Goal: Feedback & Contribution: Contribute content

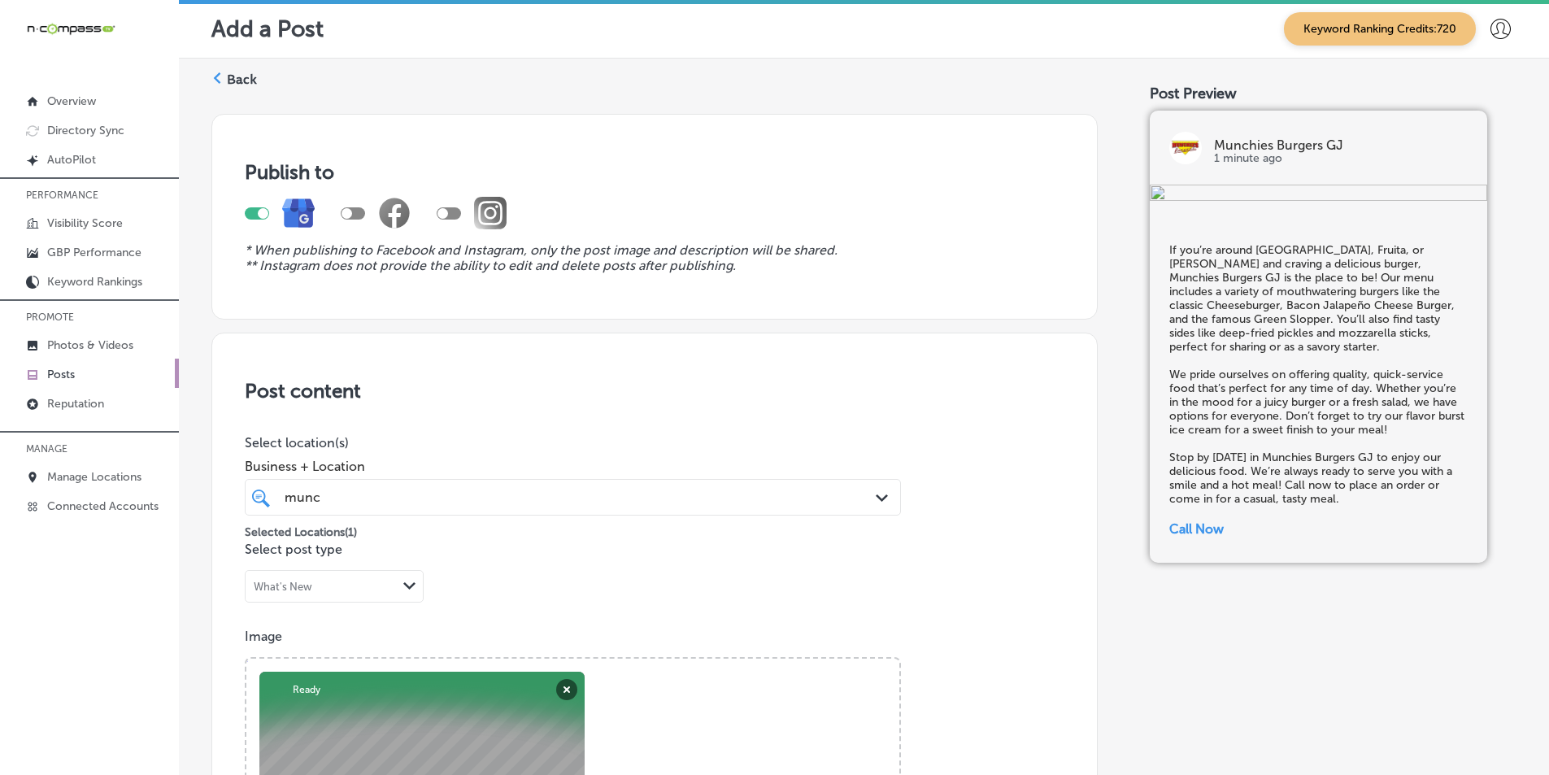
scroll to position [1128, 0]
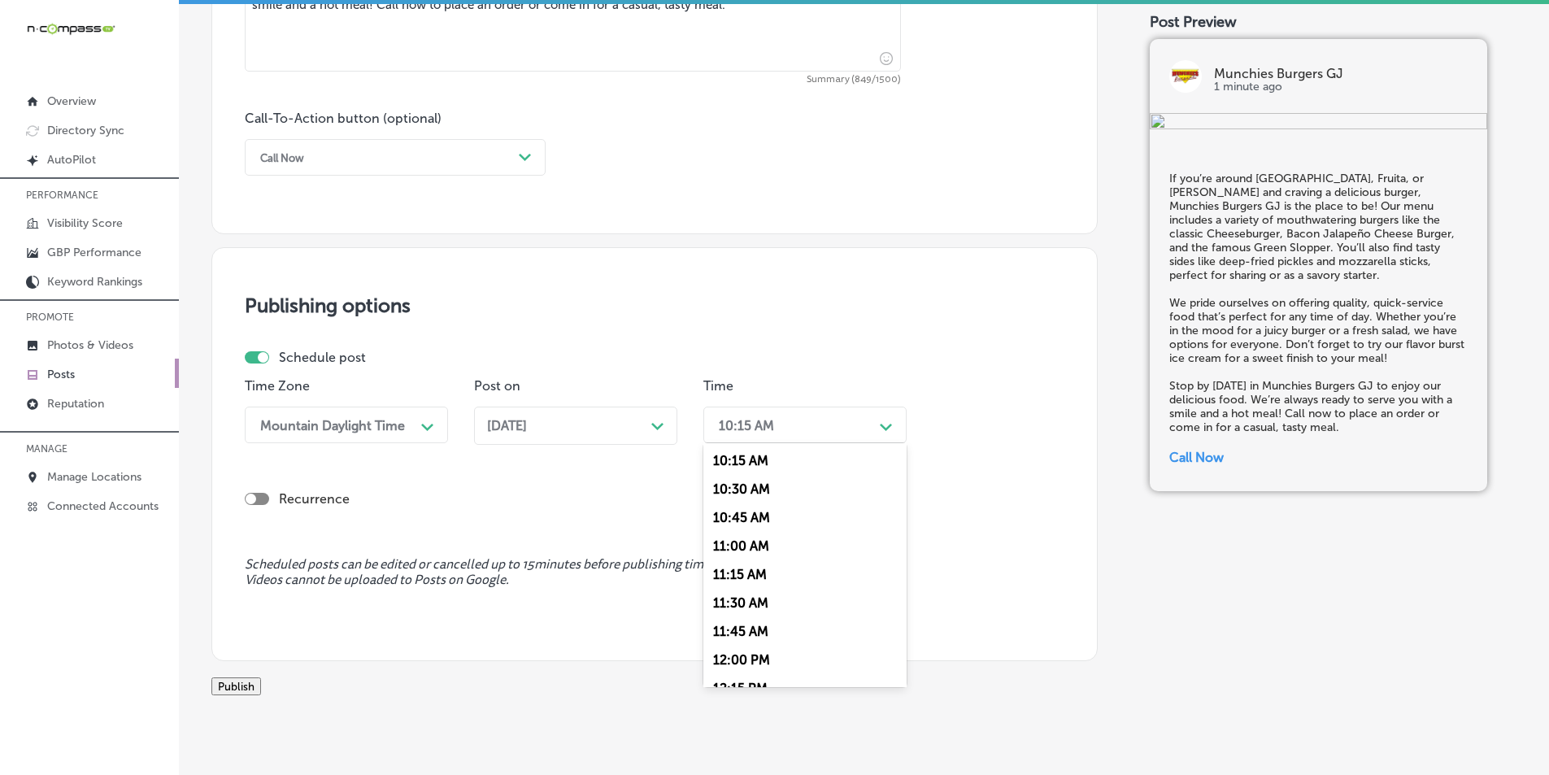
click at [890, 429] on icon "Path Created with Sketch." at bounding box center [886, 427] width 12 height 7
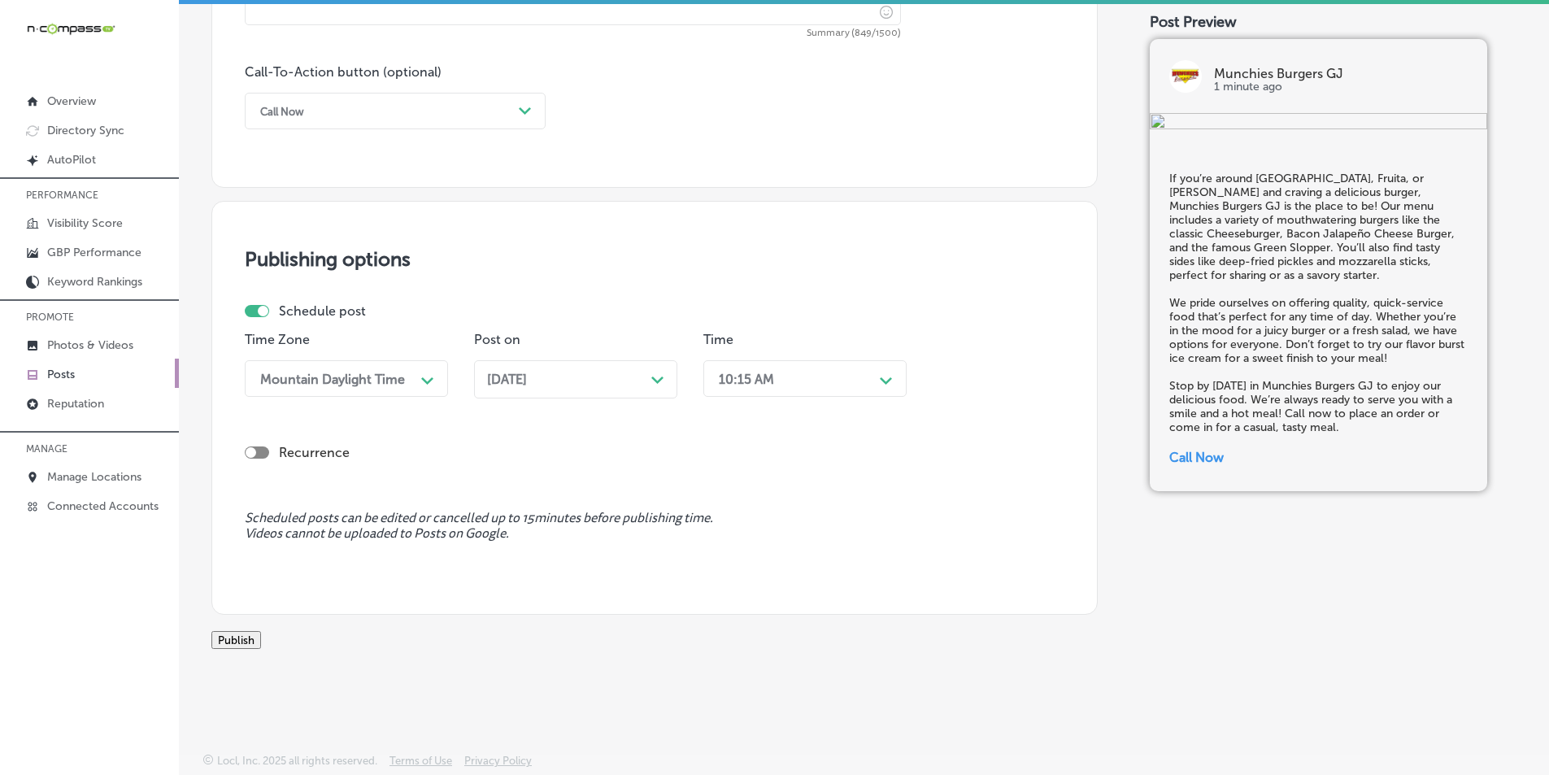
click at [886, 368] on div "Path Created with Sketch." at bounding box center [886, 379] width 26 height 26
click at [264, 306] on div at bounding box center [263, 311] width 11 height 11
checkbox input "false"
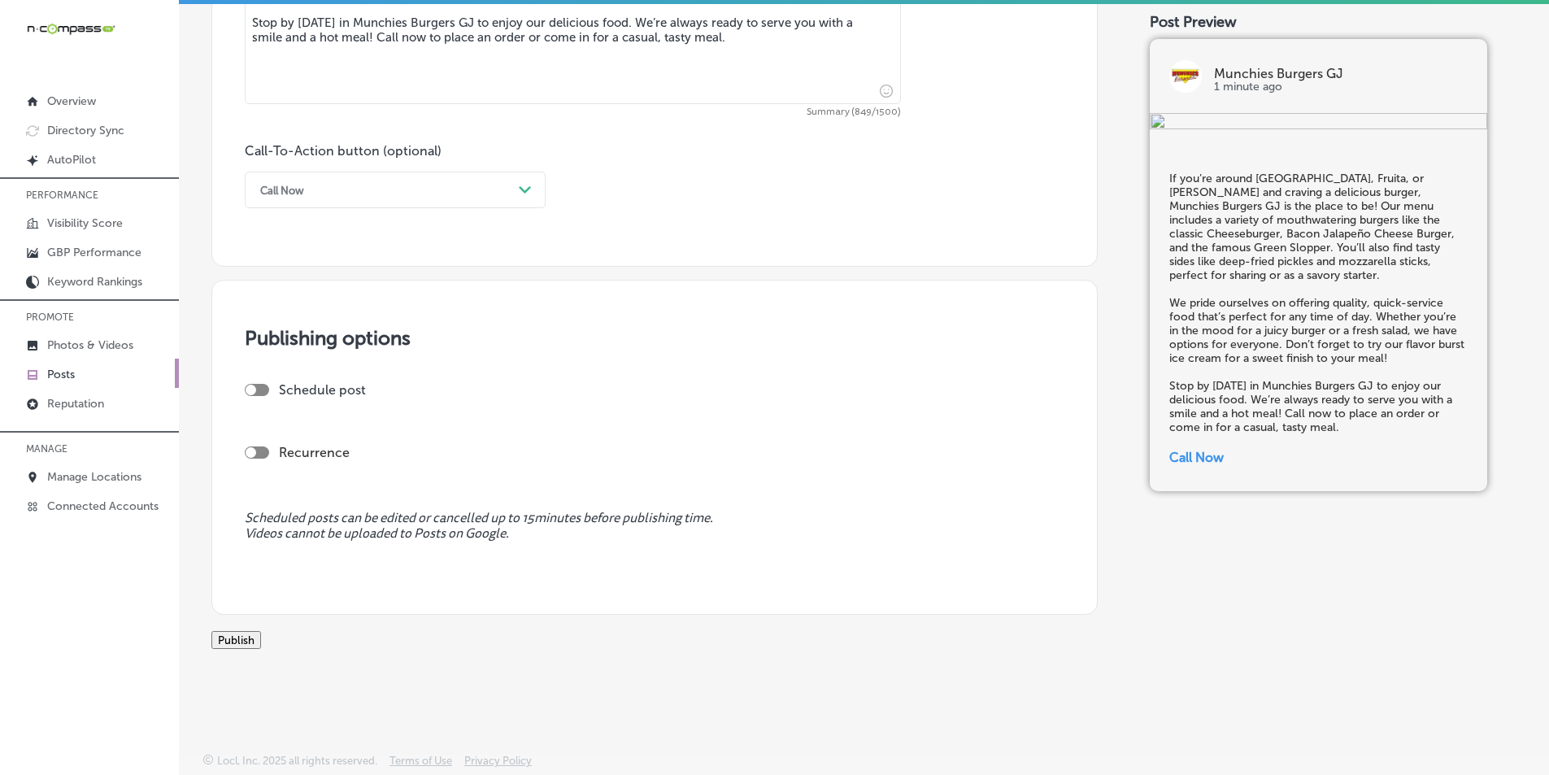
scroll to position [1114, 0]
click at [261, 631] on button "Publish" at bounding box center [236, 640] width 50 height 18
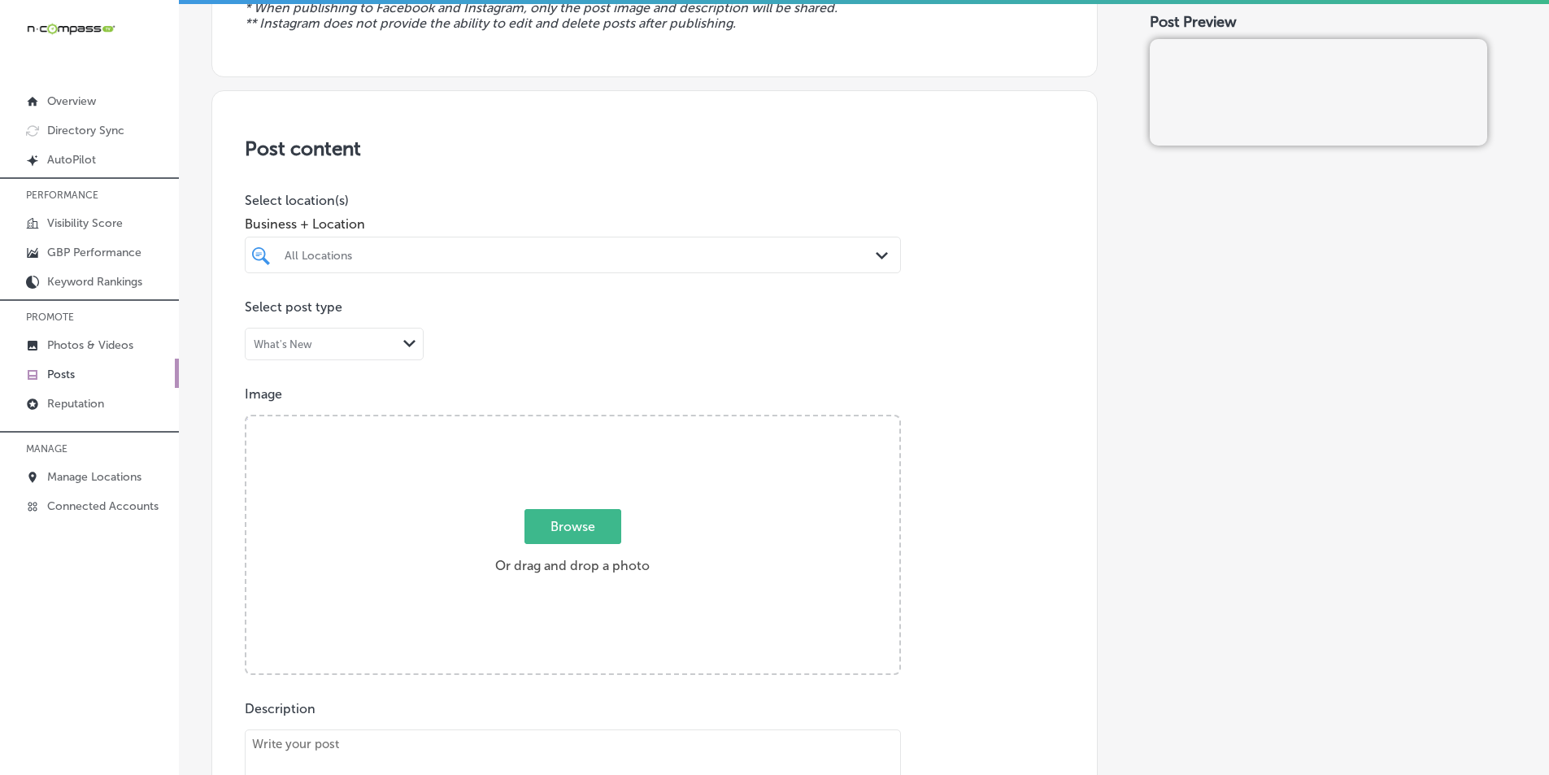
scroll to position [244, 0]
click at [499, 248] on div "All Locations" at bounding box center [581, 253] width 593 height 14
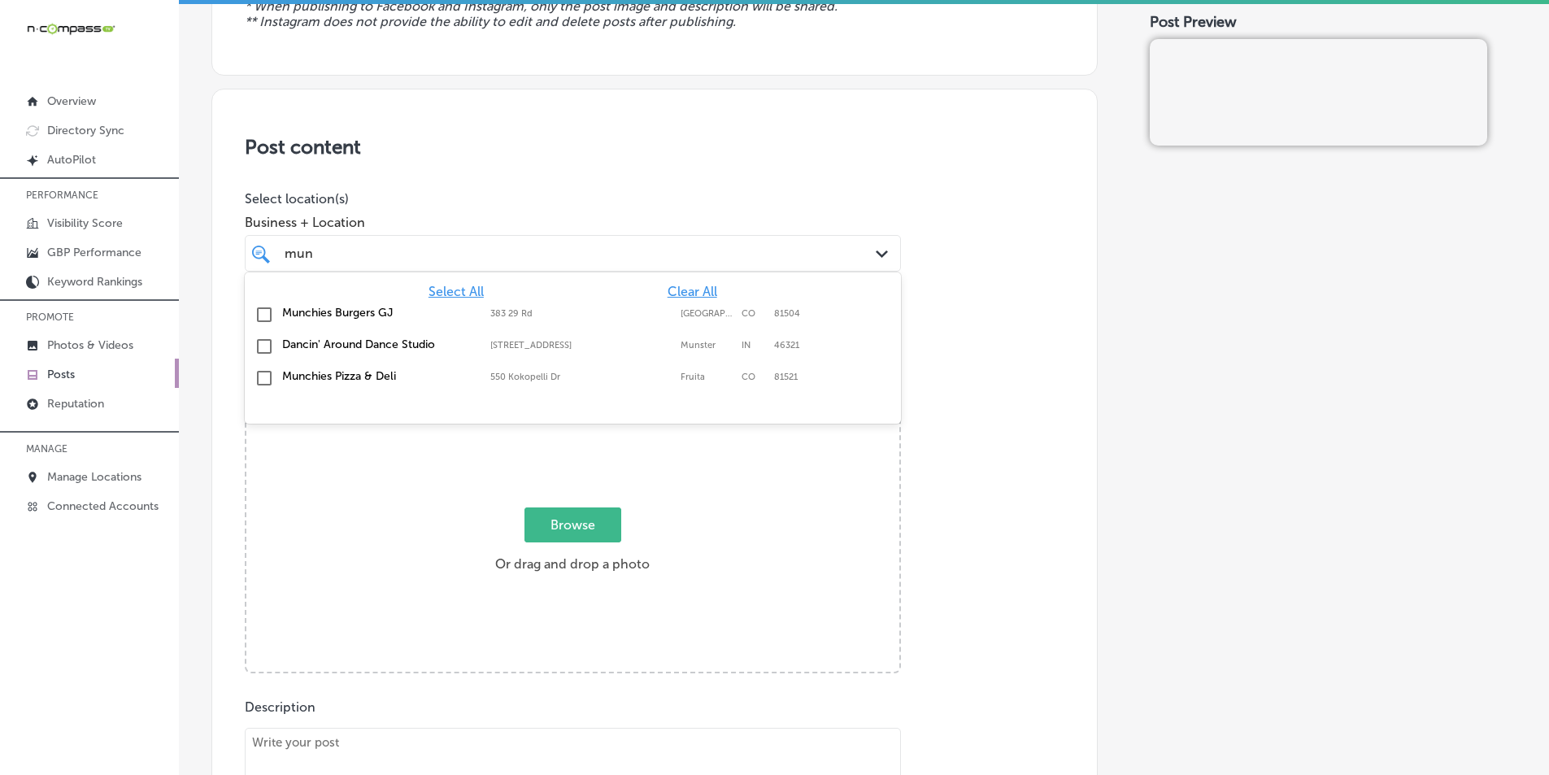
click at [264, 316] on input "checkbox" at bounding box center [265, 315] width 20 height 20
type input "mun"
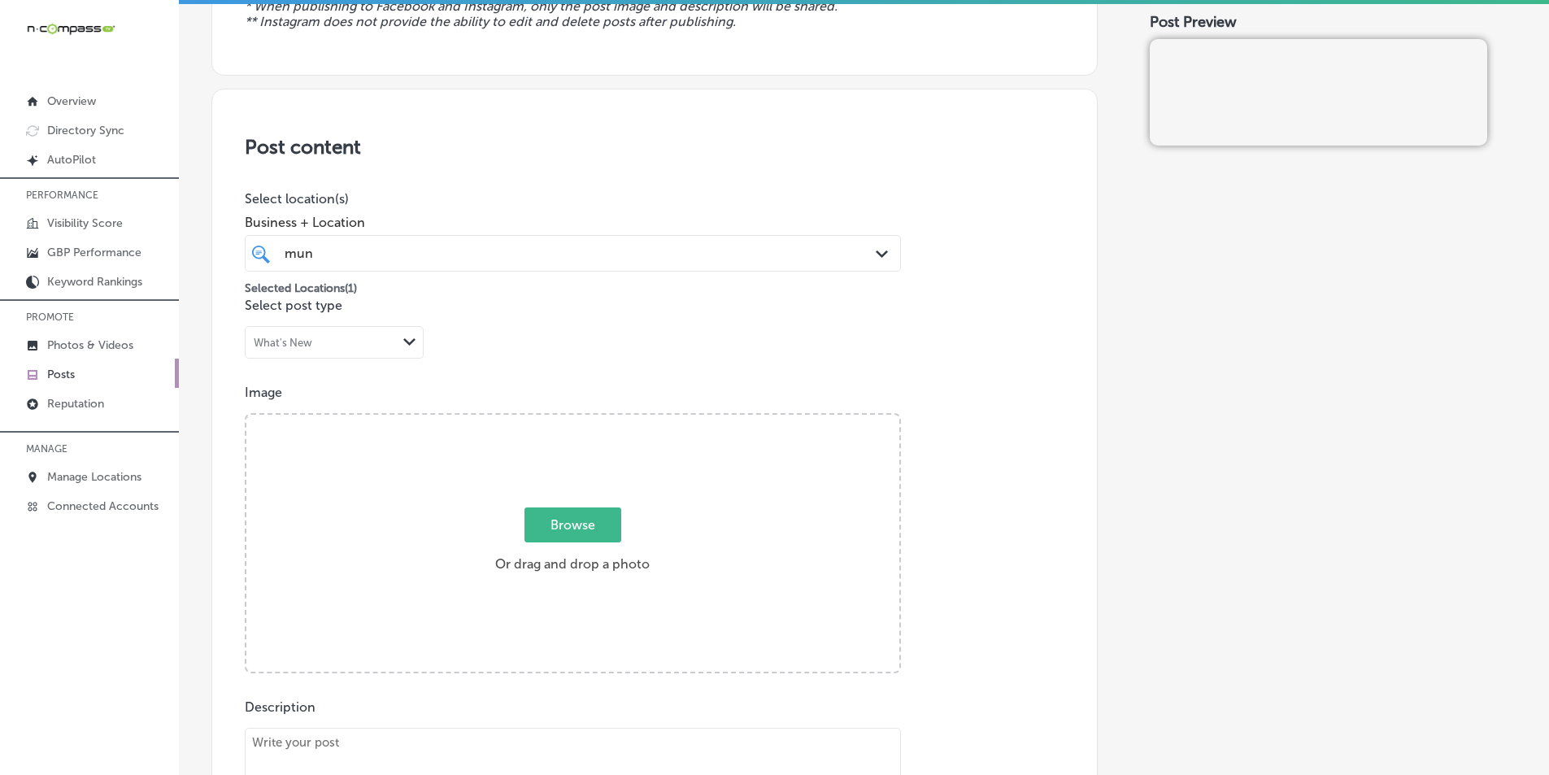
click at [942, 324] on div "Post content Select location(s) Business + Location mun mun Path Created with S…" at bounding box center [654, 604] width 886 height 1030
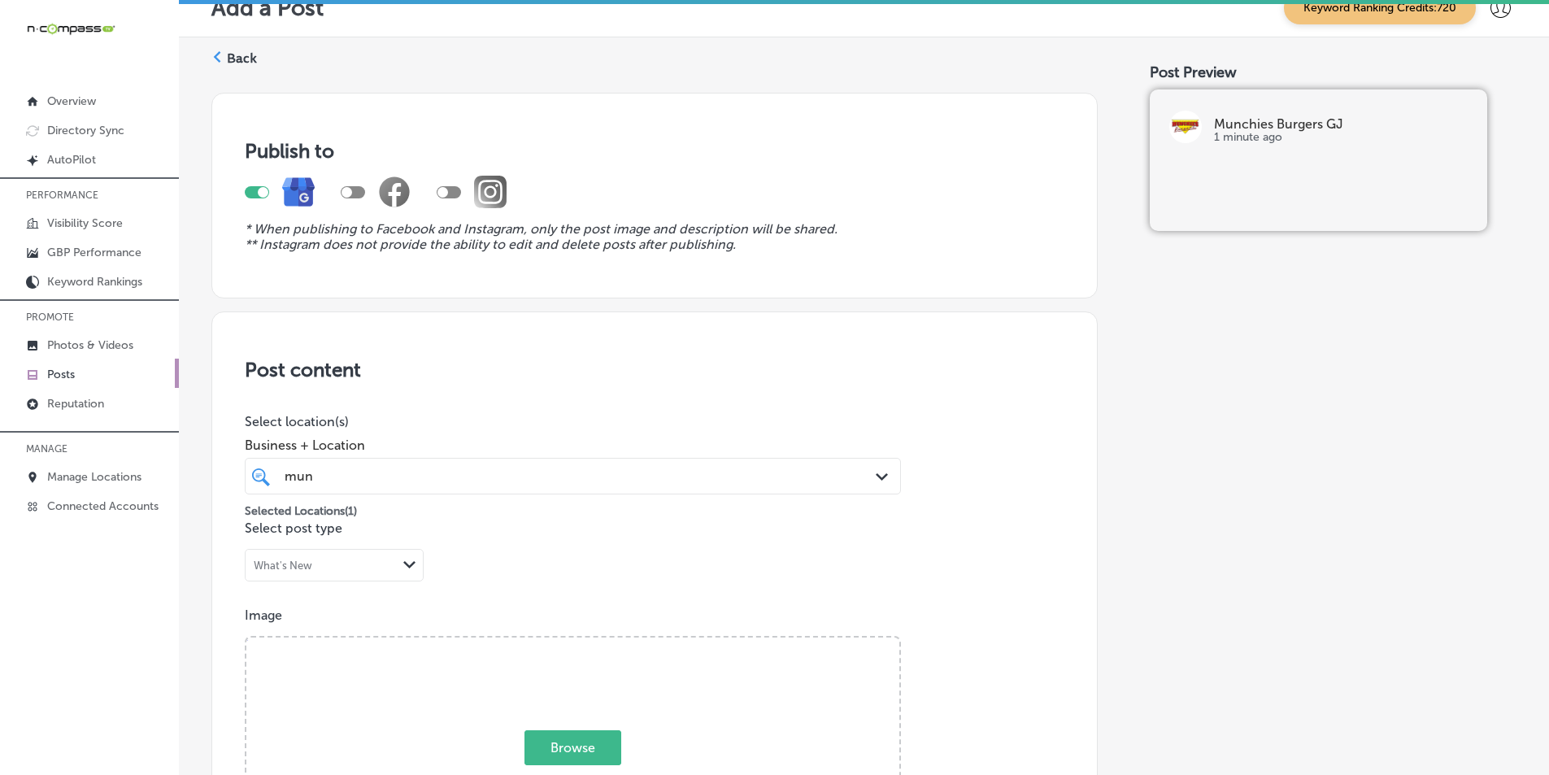
scroll to position [0, 0]
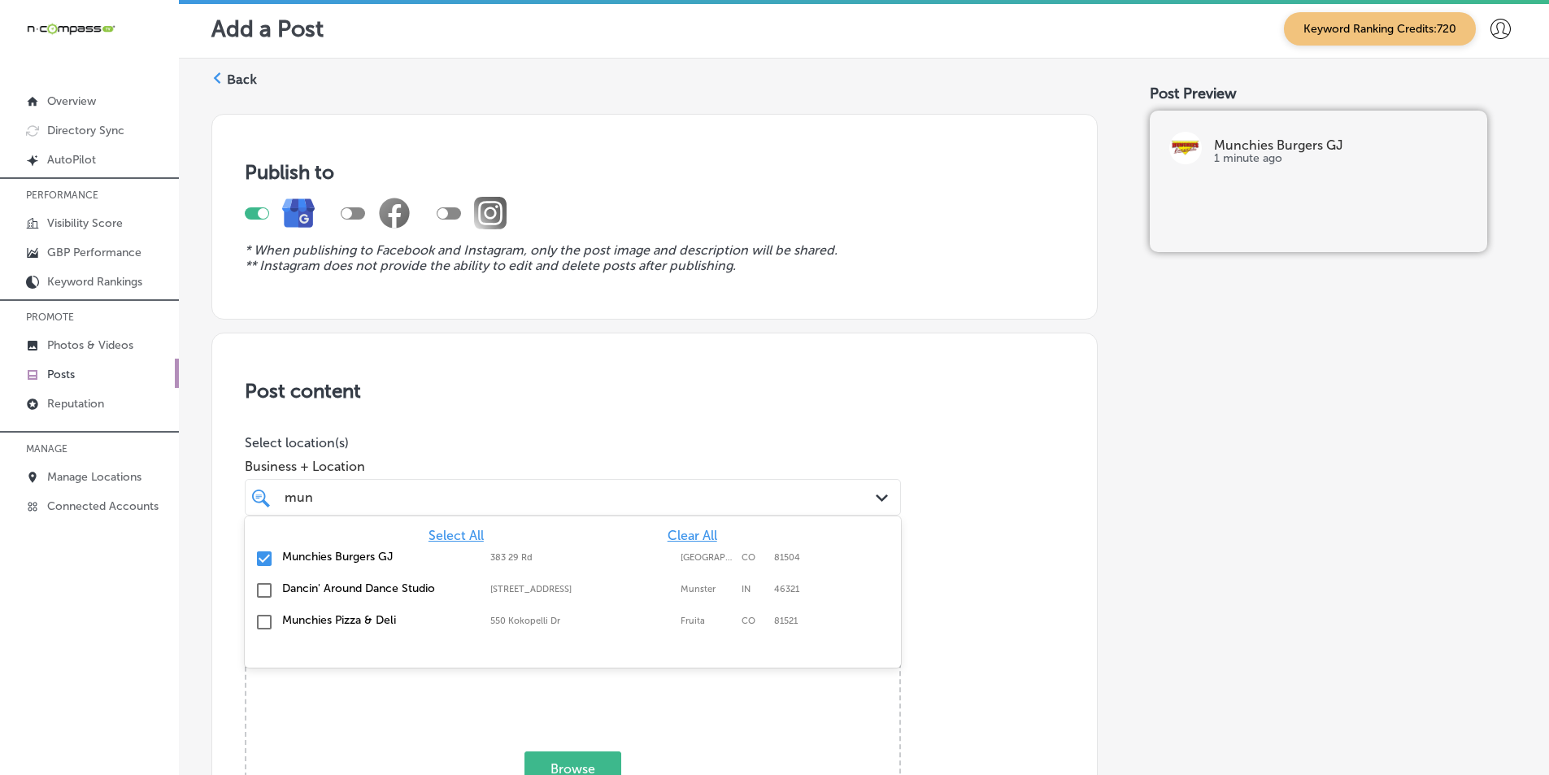
click at [855, 498] on div "mun mun" at bounding box center [572, 497] width 593 height 25
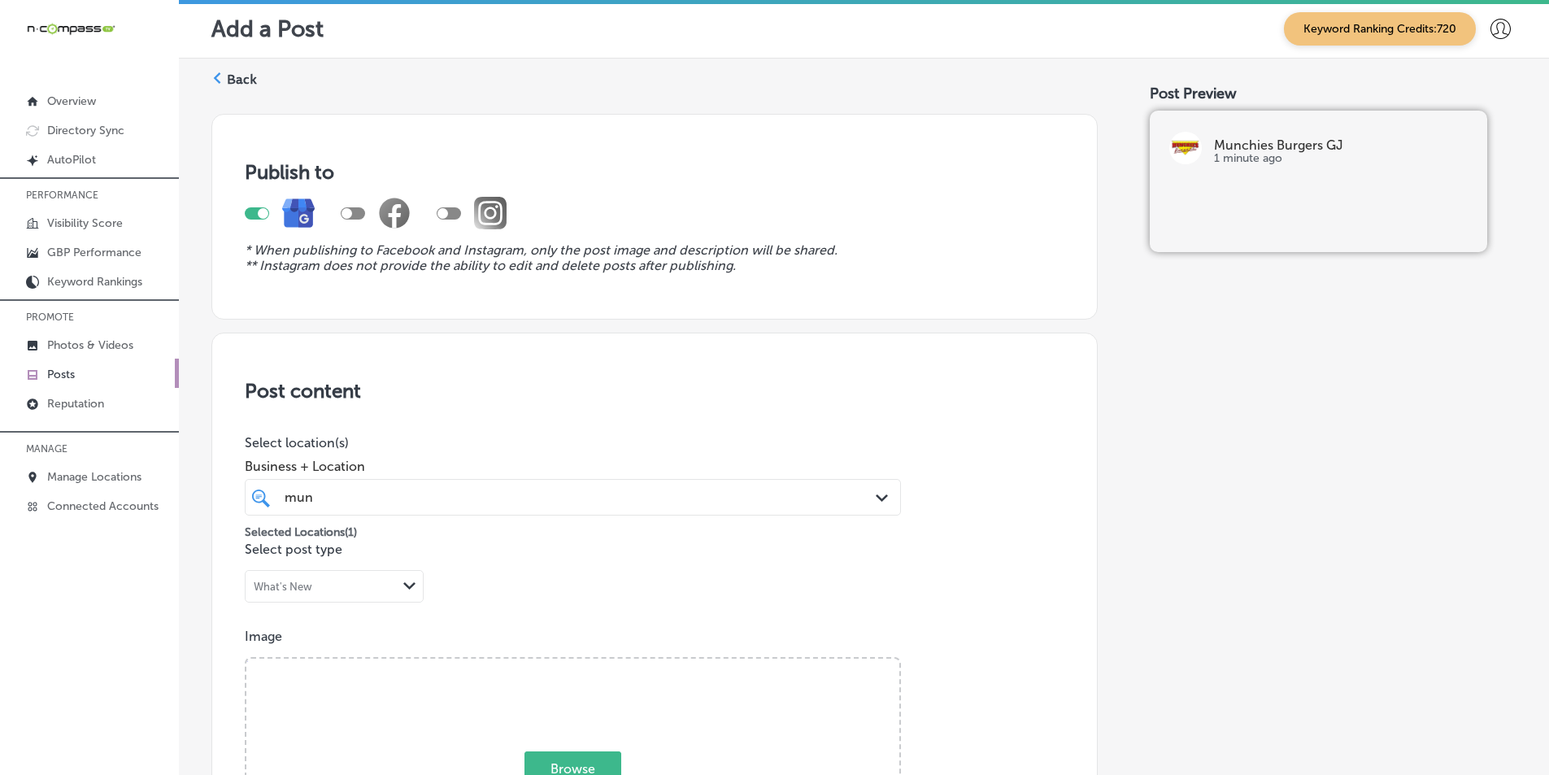
click at [219, 74] on polygon at bounding box center [217, 77] width 7 height 11
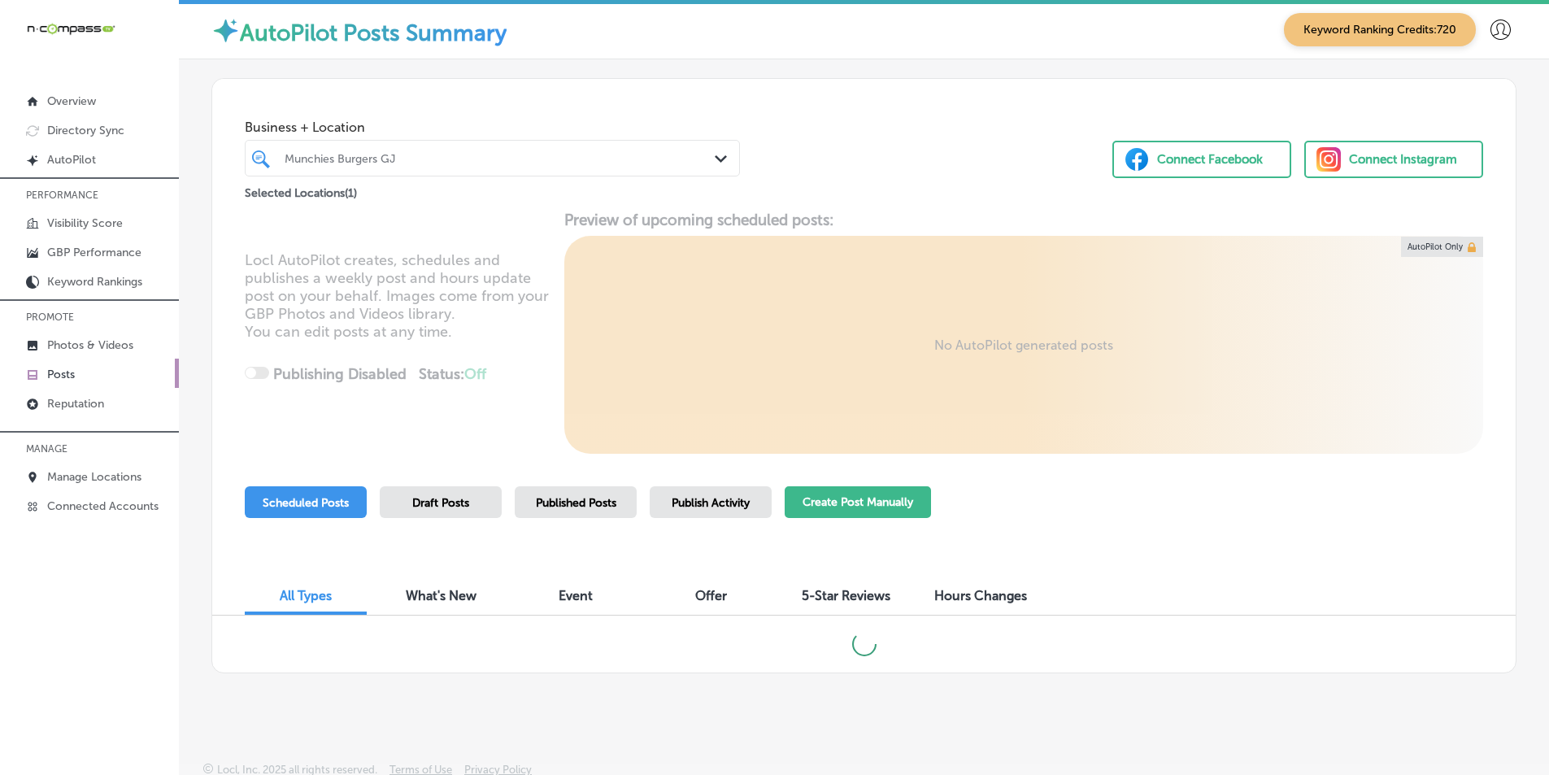
click at [859, 498] on button "Create Post Manually" at bounding box center [858, 502] width 146 height 32
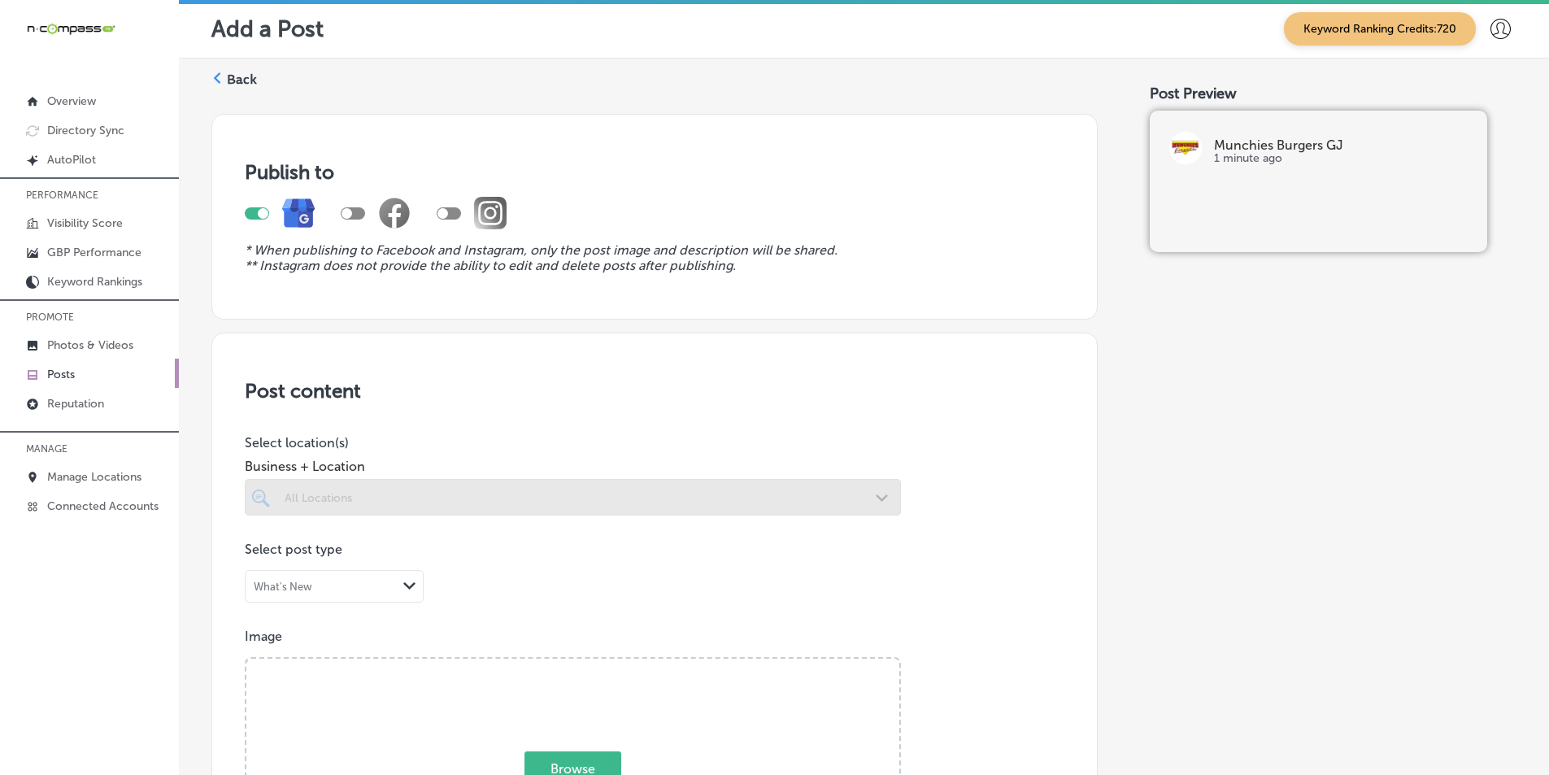
click at [635, 484] on div at bounding box center [573, 497] width 656 height 37
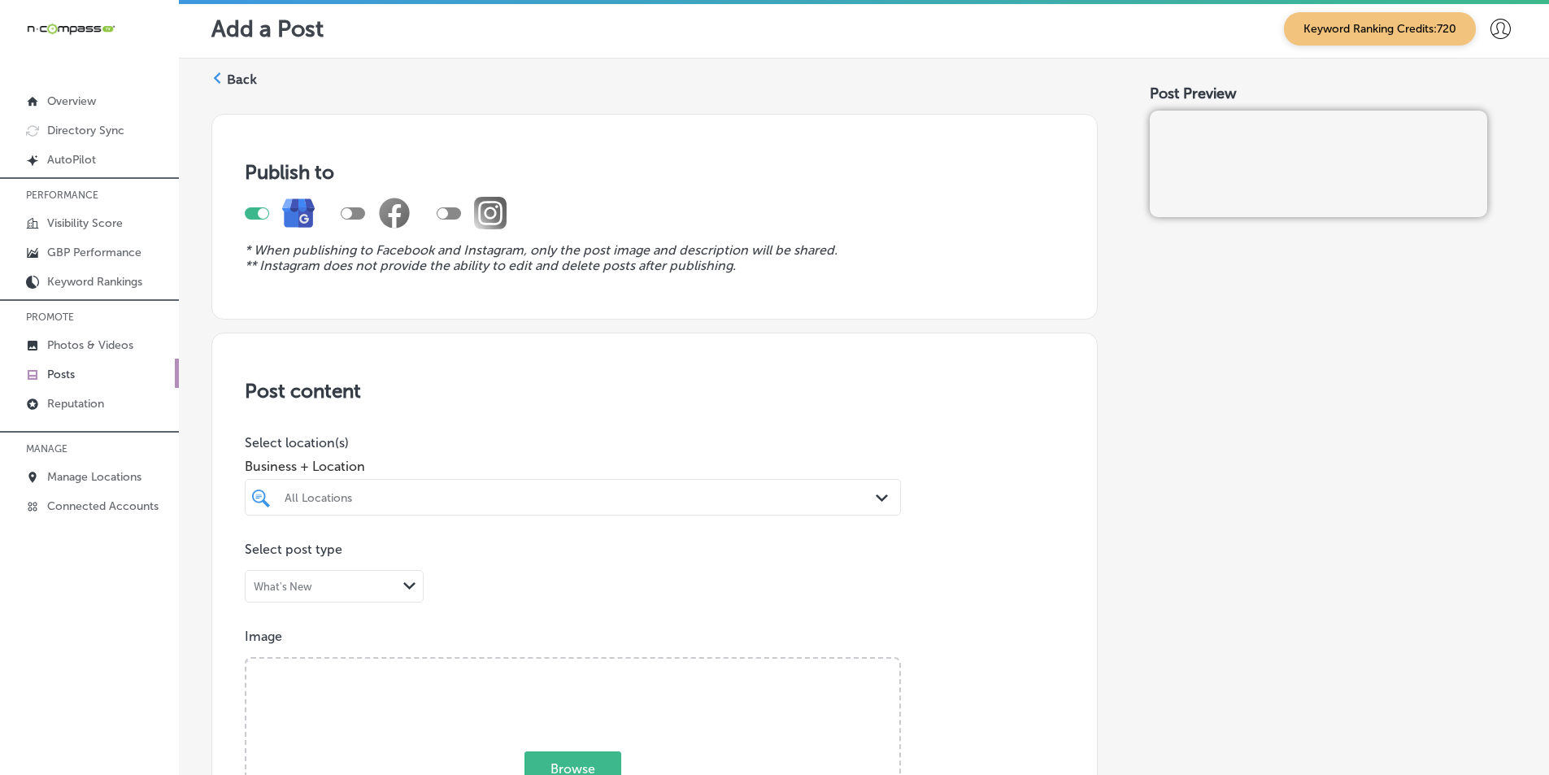
click at [612, 494] on div "All Locations" at bounding box center [581, 497] width 593 height 14
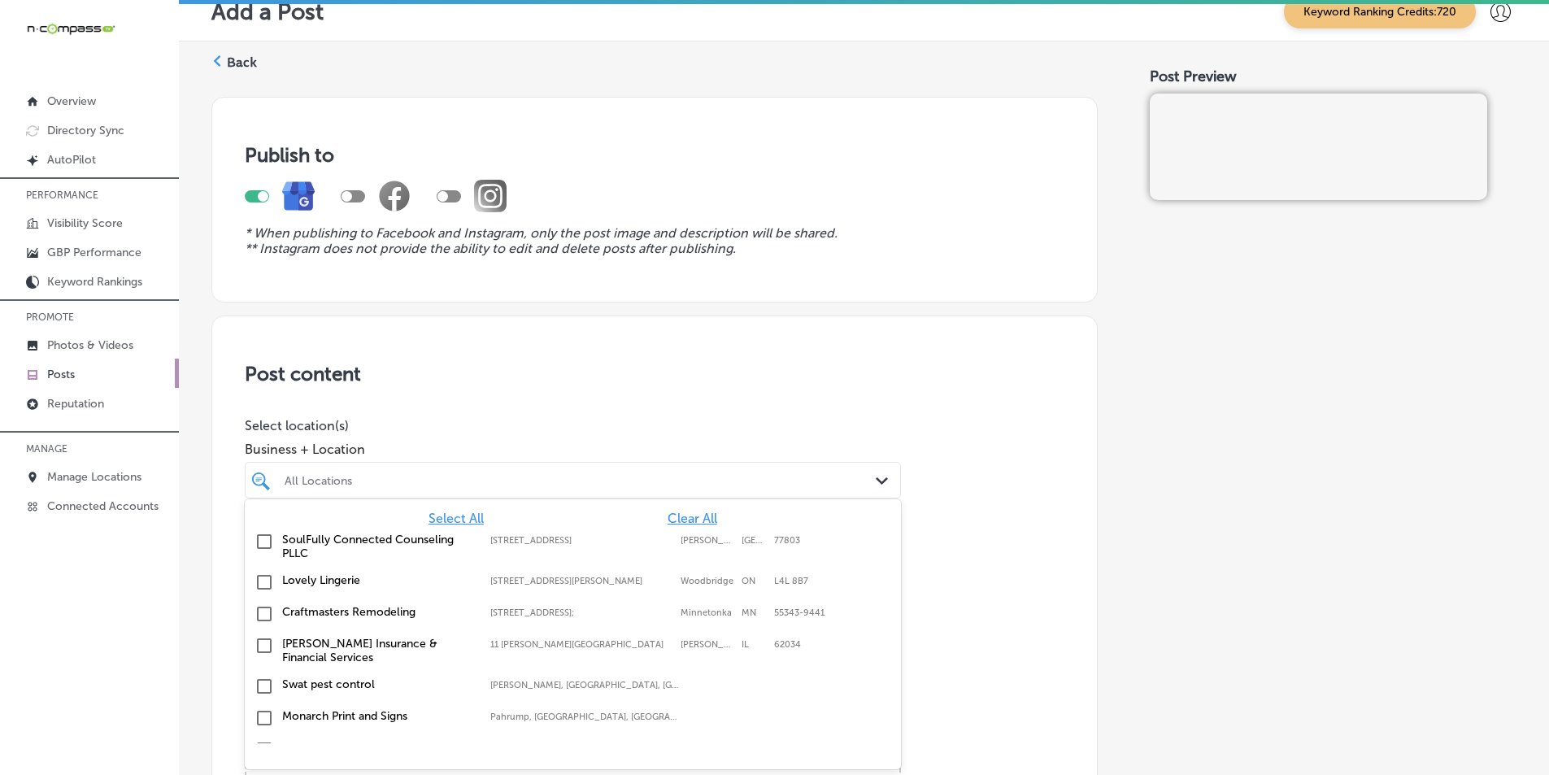
scroll to position [18, 0]
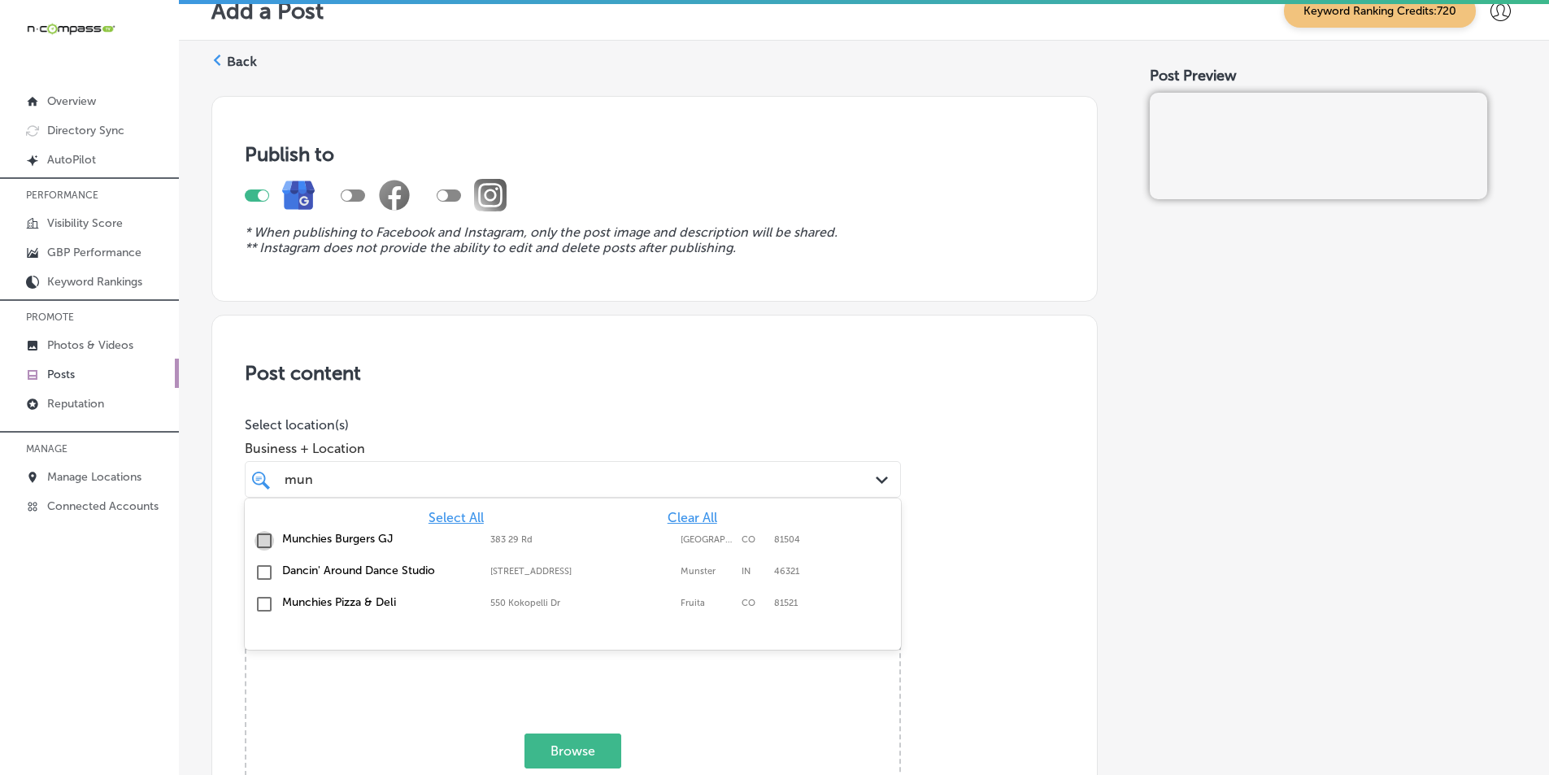
click at [260, 539] on input "checkbox" at bounding box center [265, 541] width 20 height 20
type input "mun"
click at [764, 364] on h3 "Post content" at bounding box center [655, 373] width 820 height 24
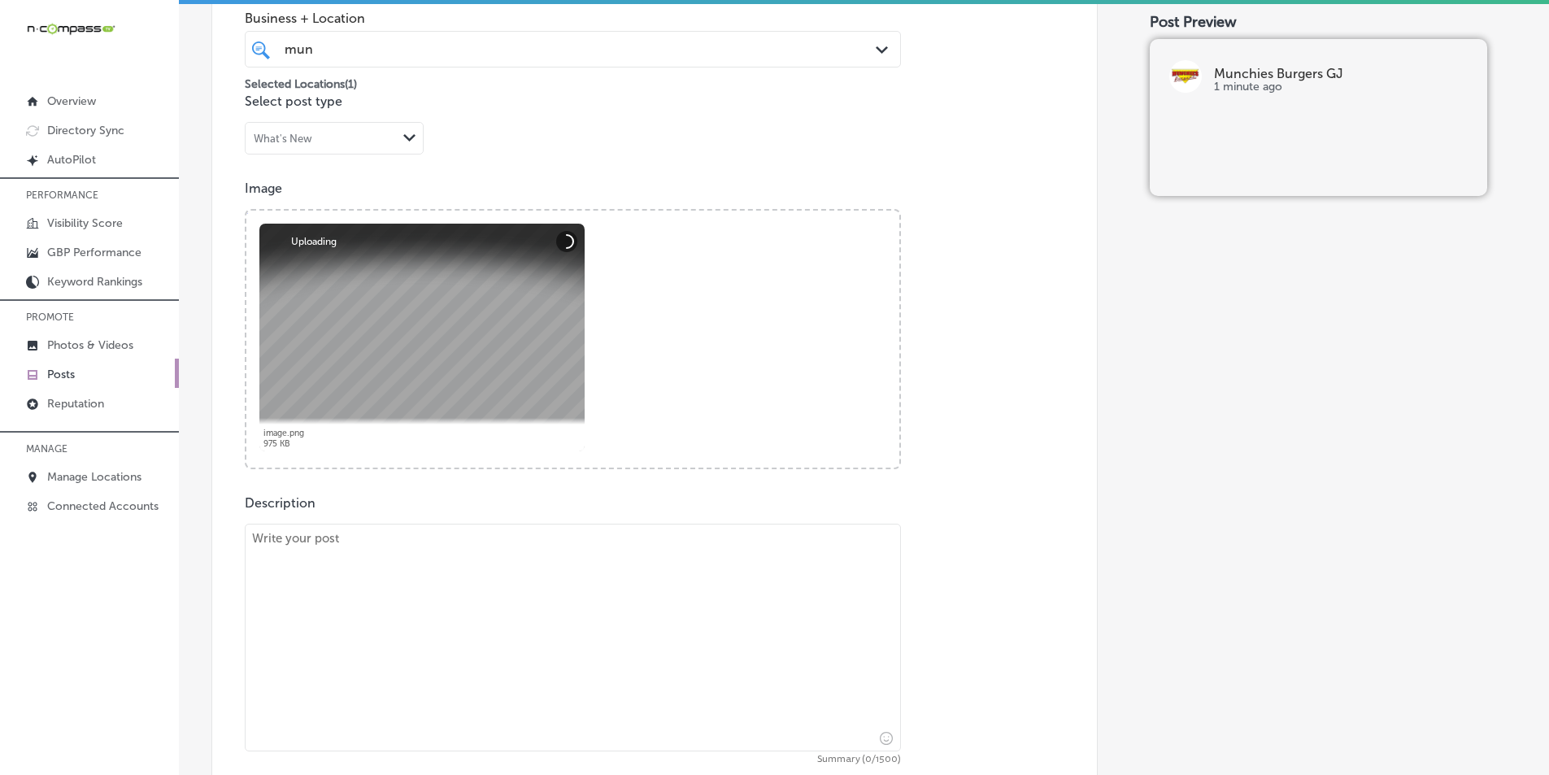
scroll to position [506, 0]
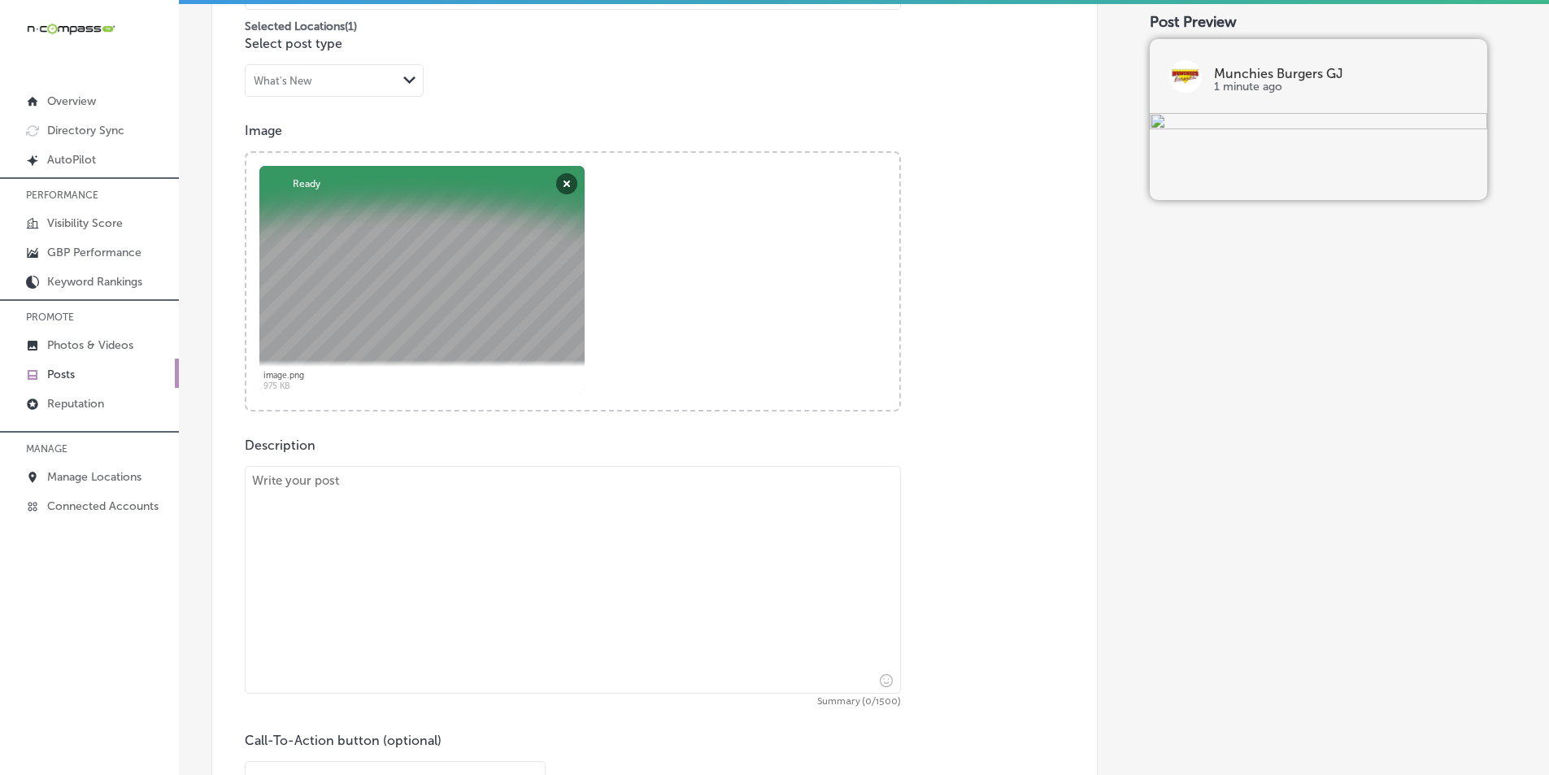
click at [494, 606] on textarea at bounding box center [573, 580] width 656 height 228
paste textarea "If you’re around Grand Junction, Fruita, or Clifton and craving a delicious bur…"
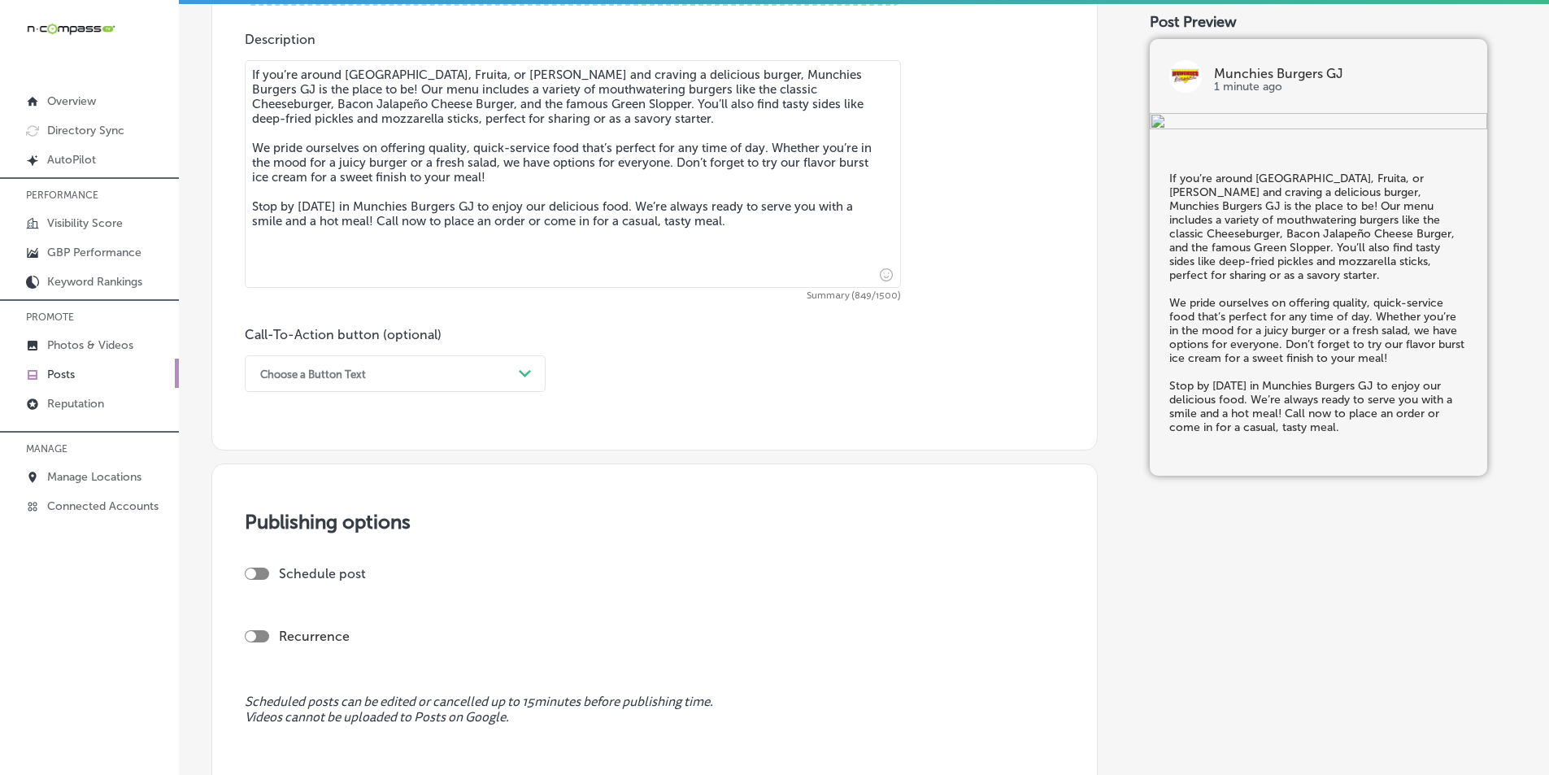
scroll to position [912, 0]
type textarea "If you’re around Grand Junction, Fruita, or Clifton and craving a delicious bur…"
click at [532, 378] on div "Path Created with Sketch." at bounding box center [525, 373] width 26 height 26
click at [294, 578] on div "Call Now" at bounding box center [395, 579] width 301 height 28
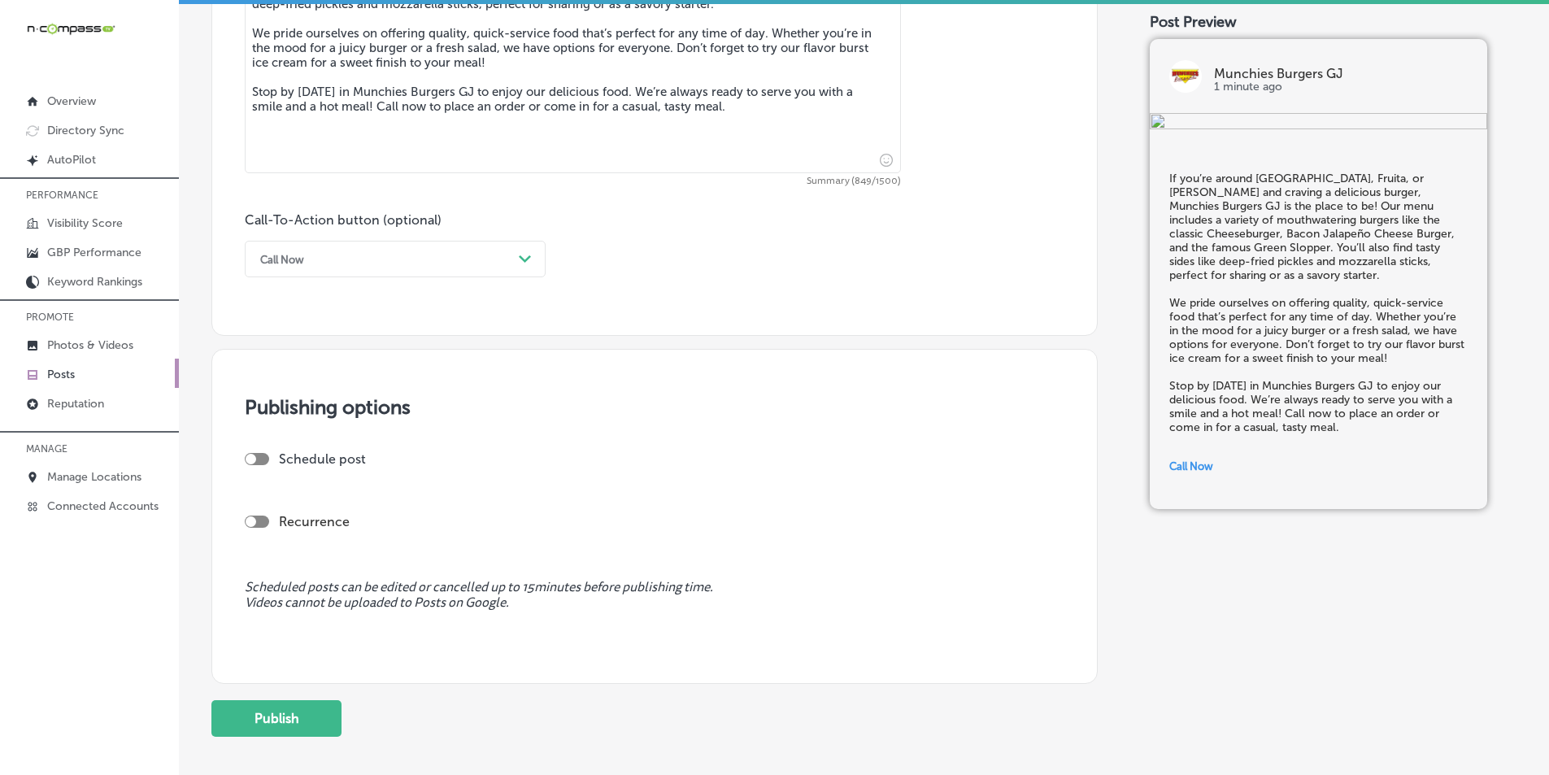
scroll to position [1075, 0]
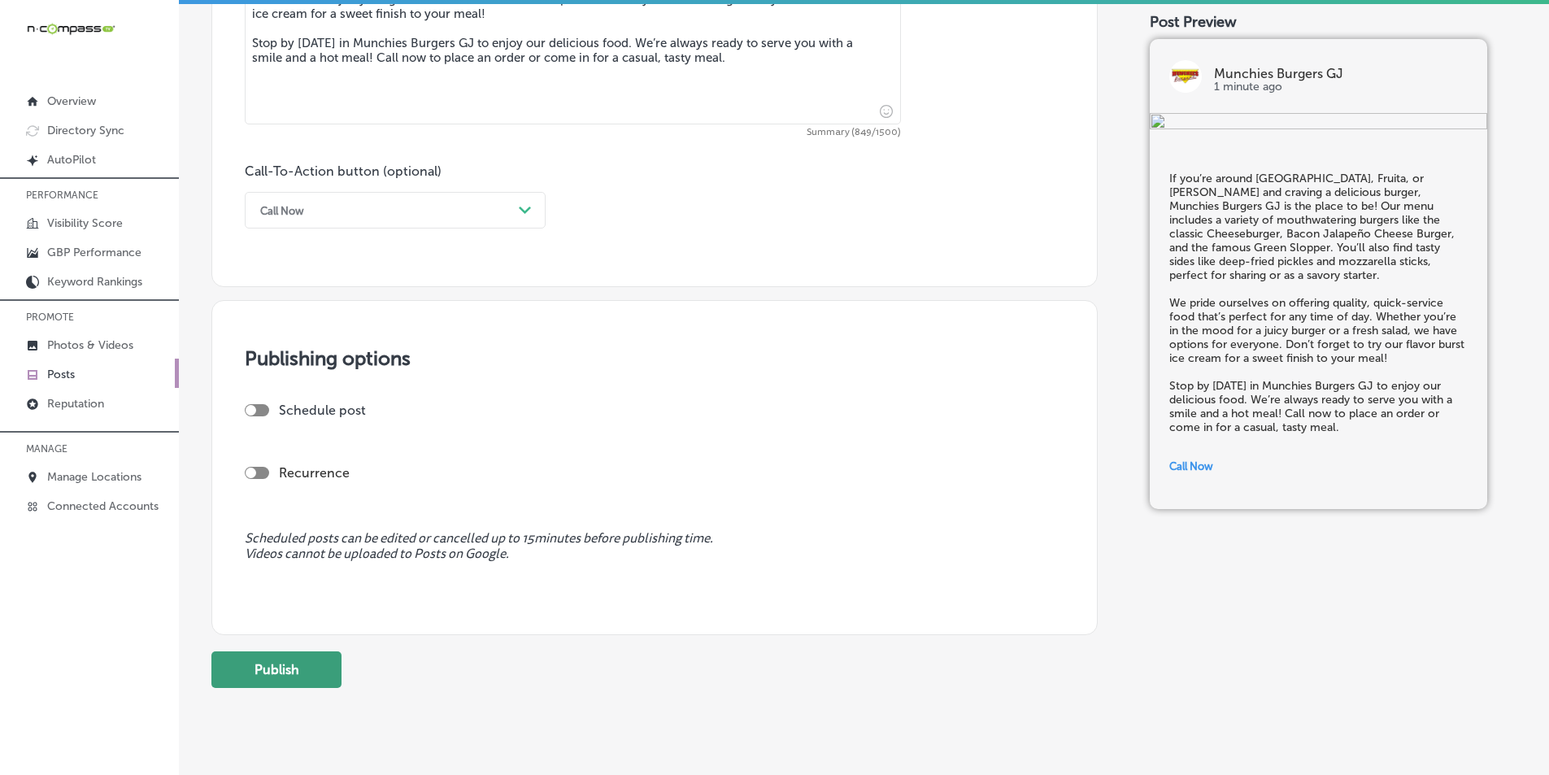
click at [263, 671] on button "Publish" at bounding box center [276, 669] width 130 height 37
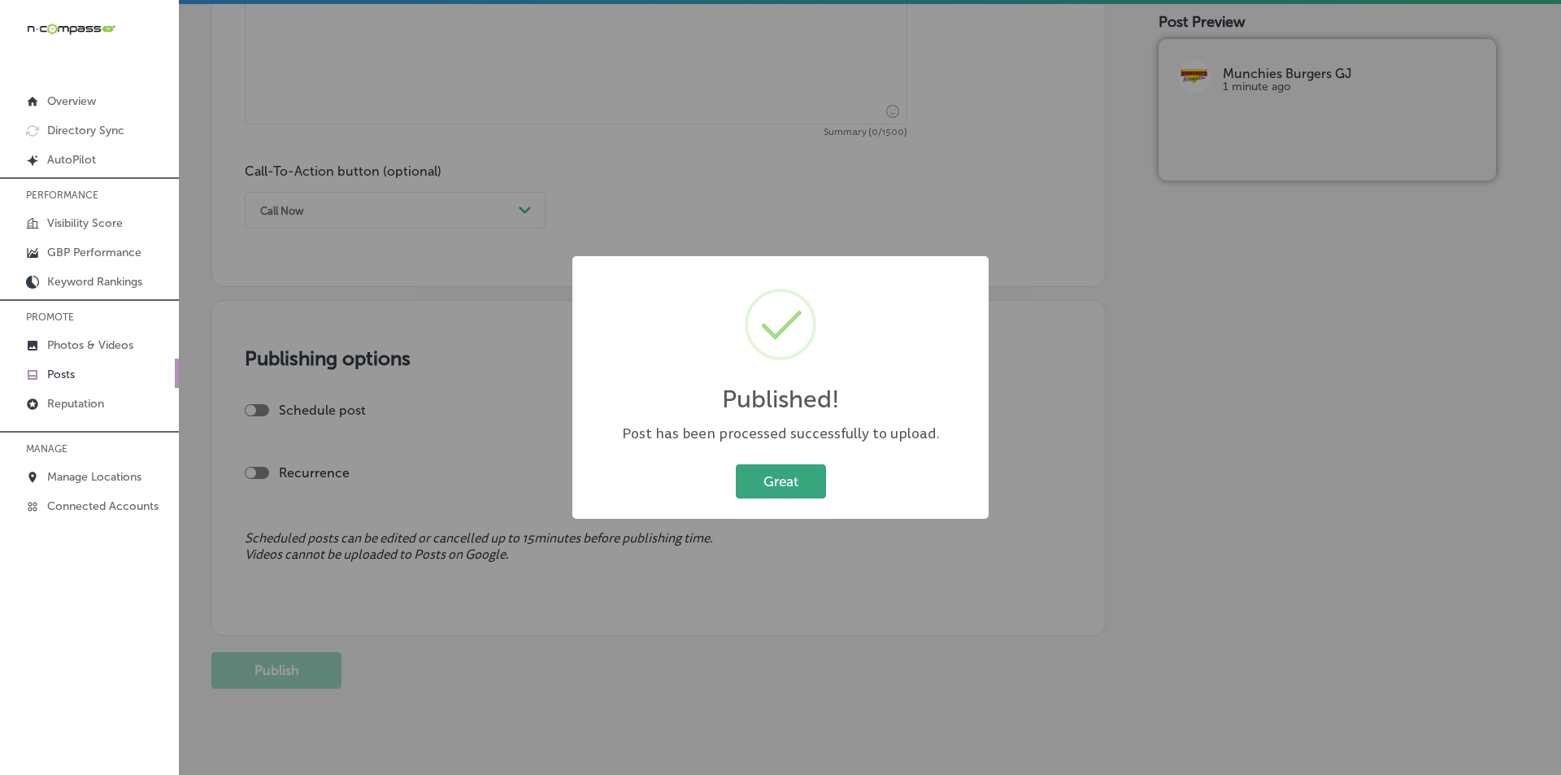
click at [761, 482] on button "Great" at bounding box center [781, 480] width 90 height 33
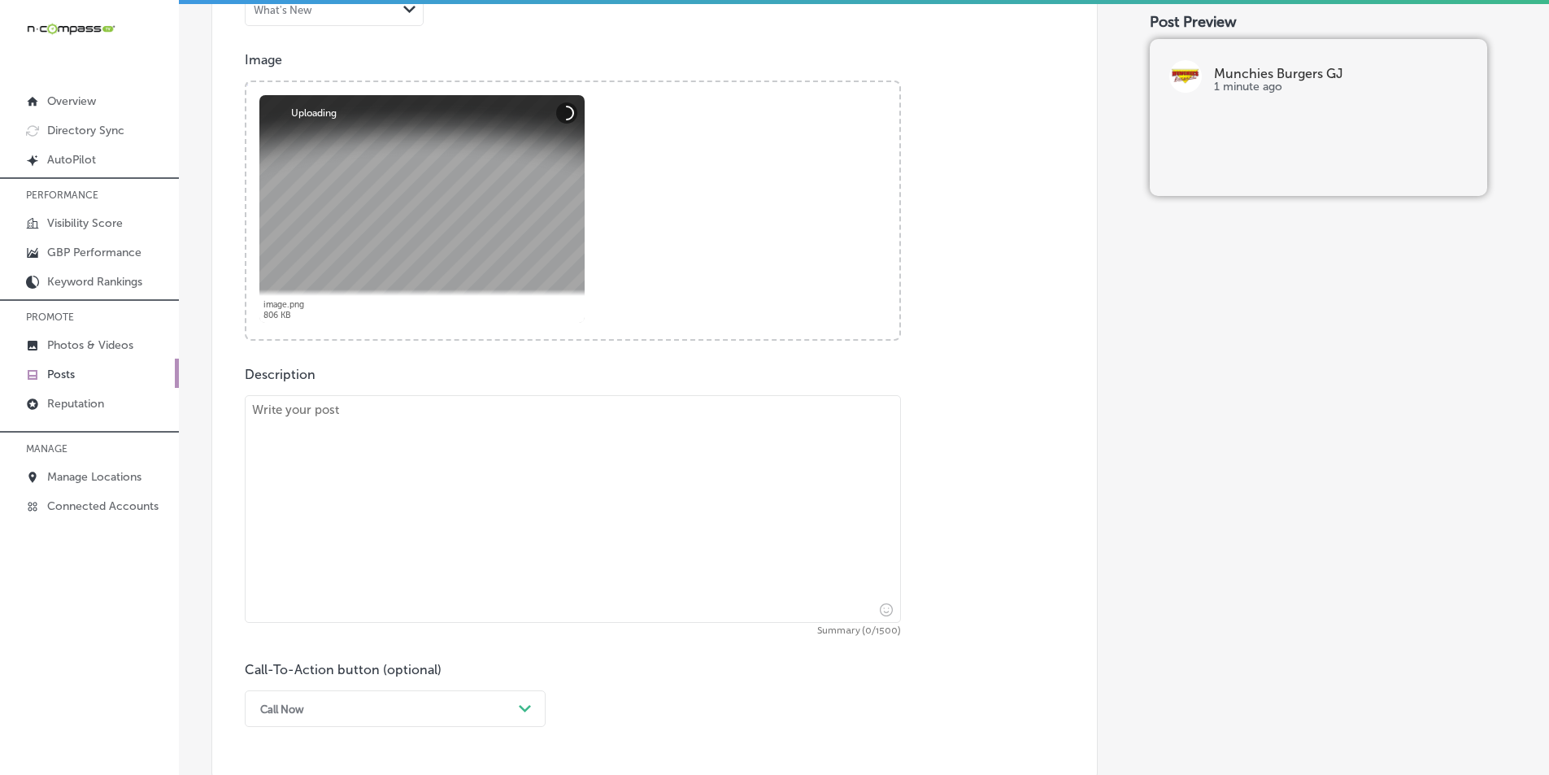
scroll to position [587, 0]
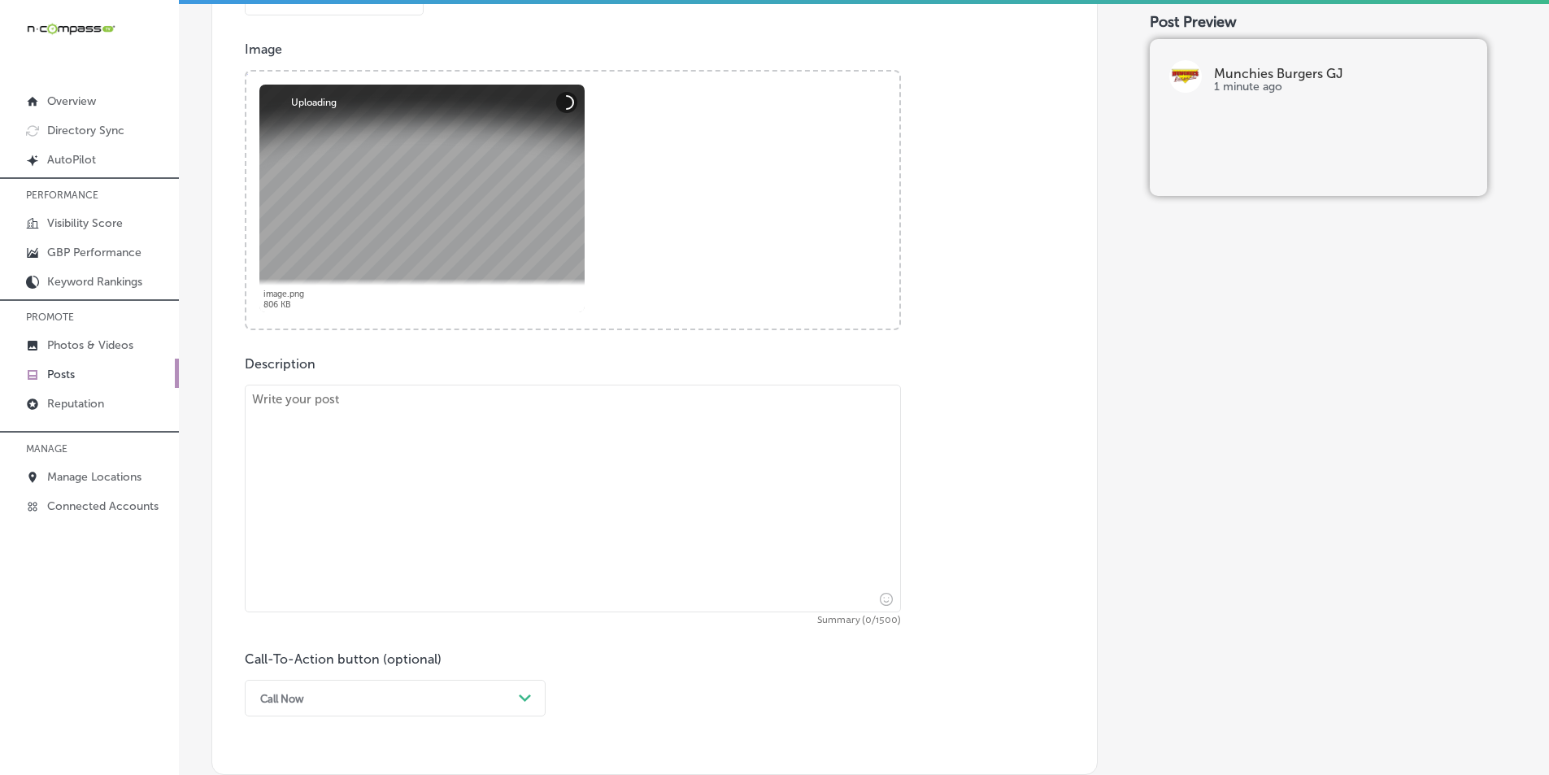
click at [494, 499] on textarea at bounding box center [573, 499] width 656 height 228
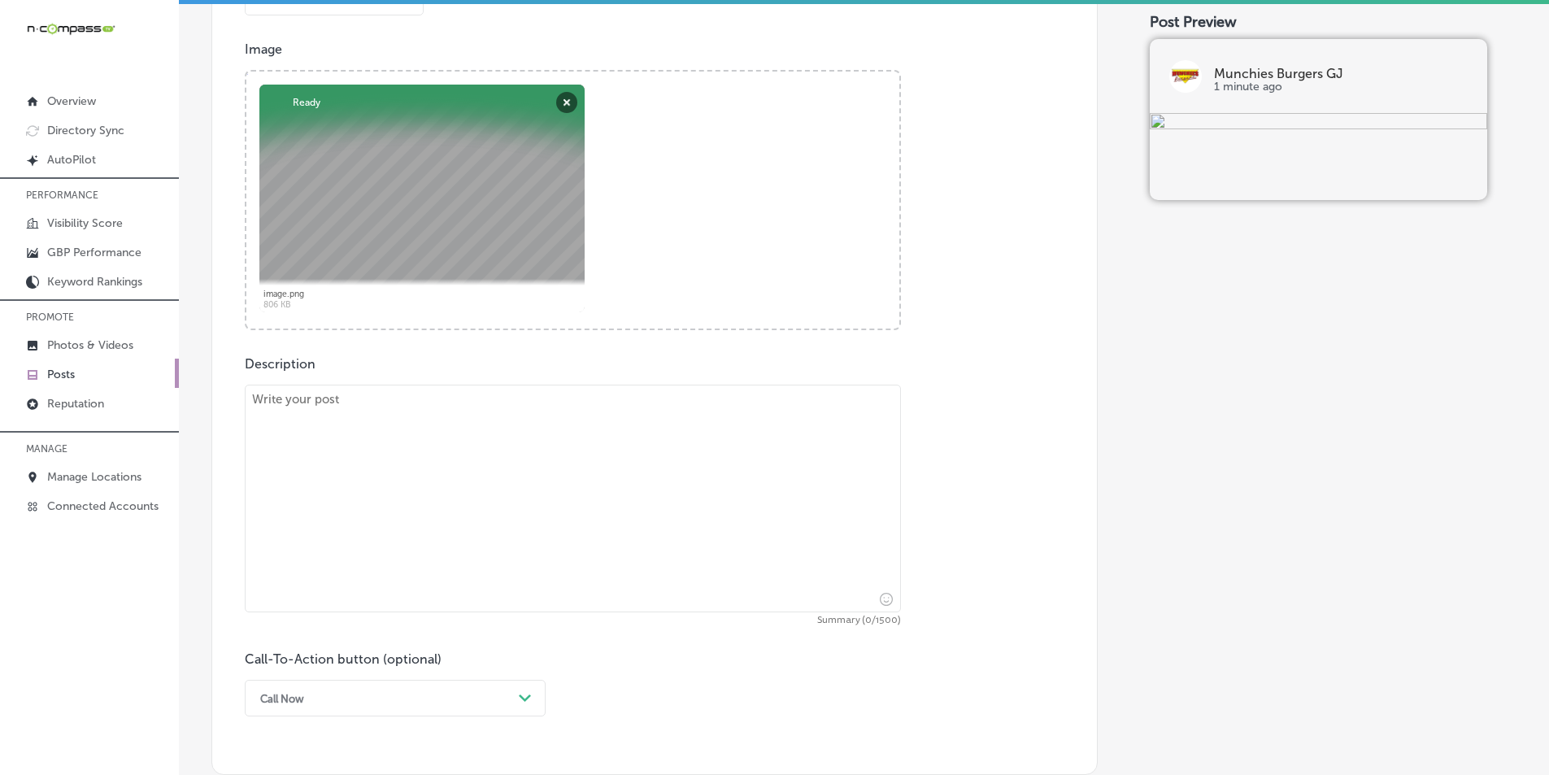
paste textarea "Looking for the best burgers around Grand Junction, Redlands, or Mack? Munchies…"
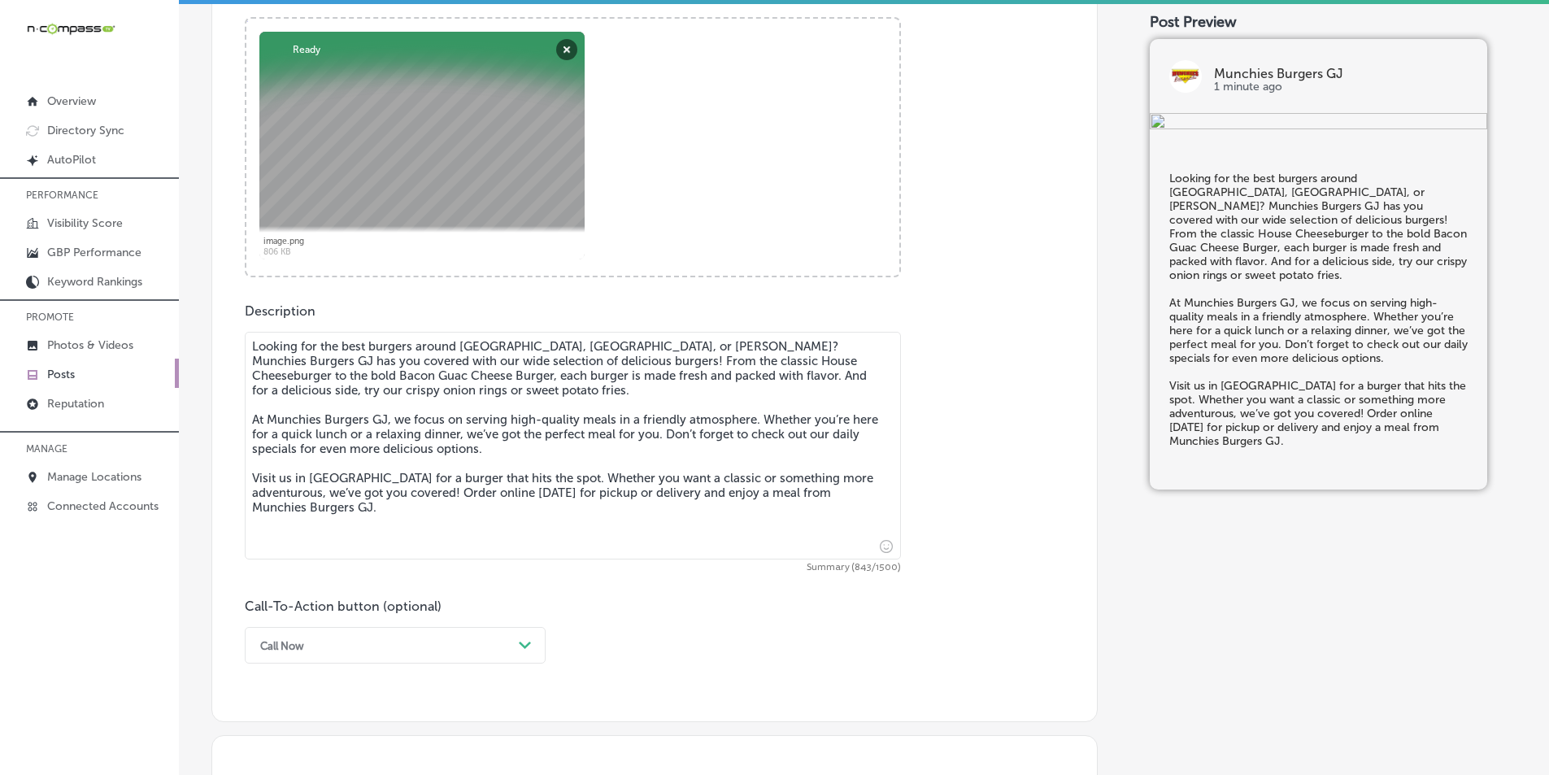
scroll to position [668, 0]
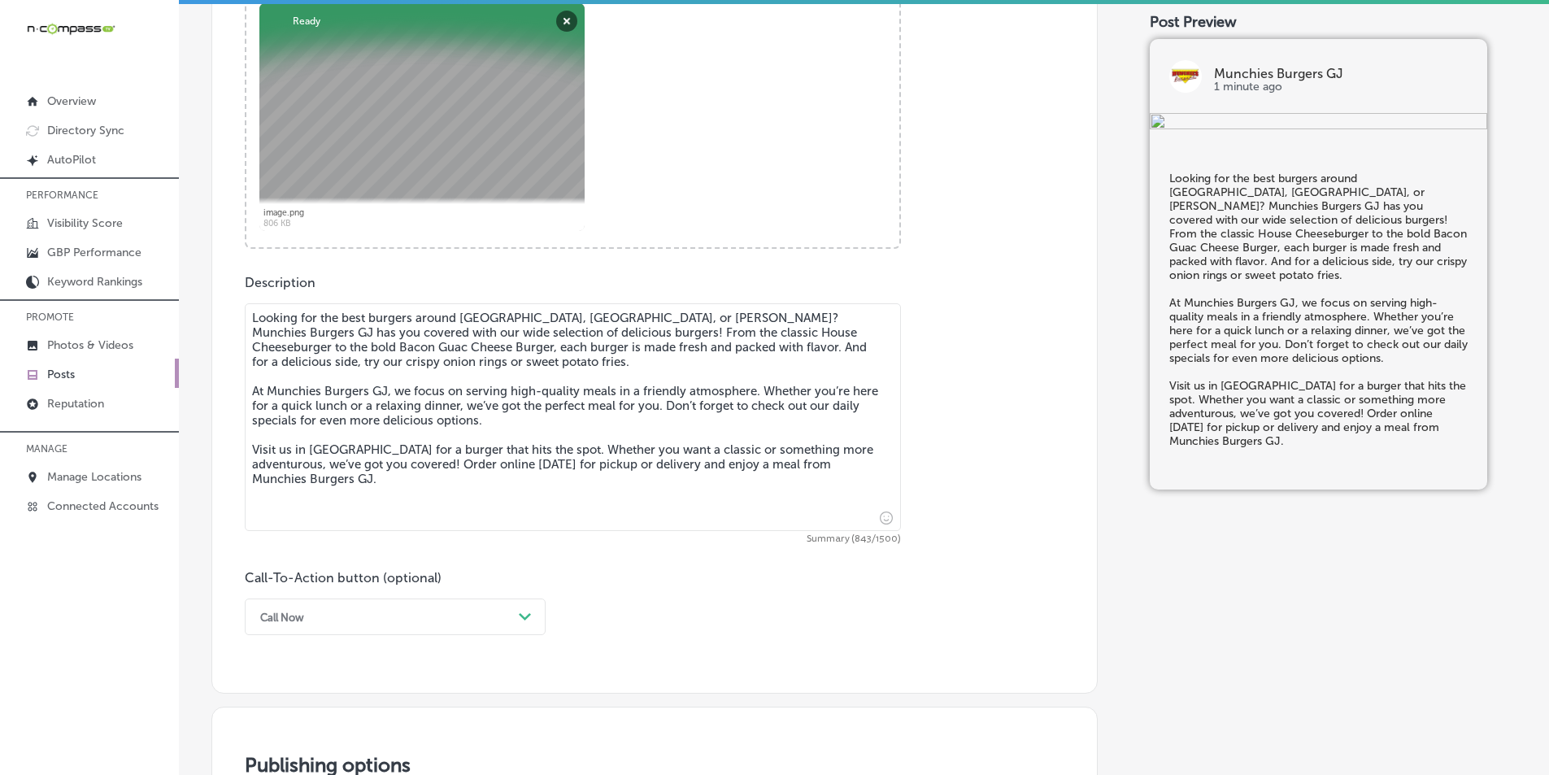
type textarea "Looking for the best burgers around Grand Junction, Redlands, or Mack? Munchies…"
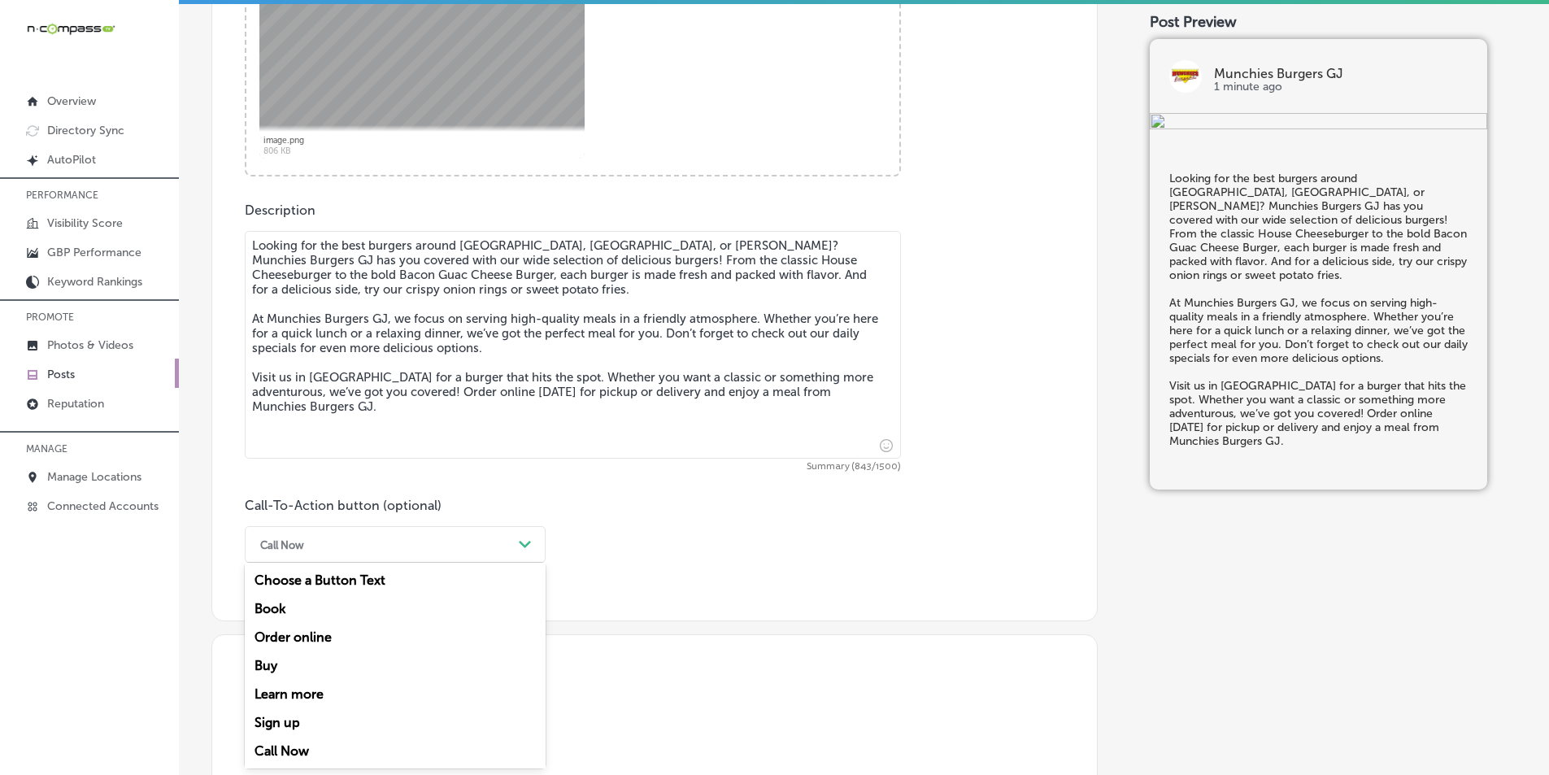
click at [526, 563] on div "option Call Now, selected. option Book focused, 2 of 7. 7 results available. Us…" at bounding box center [395, 544] width 301 height 37
click at [318, 636] on div "Order online" at bounding box center [395, 637] width 301 height 28
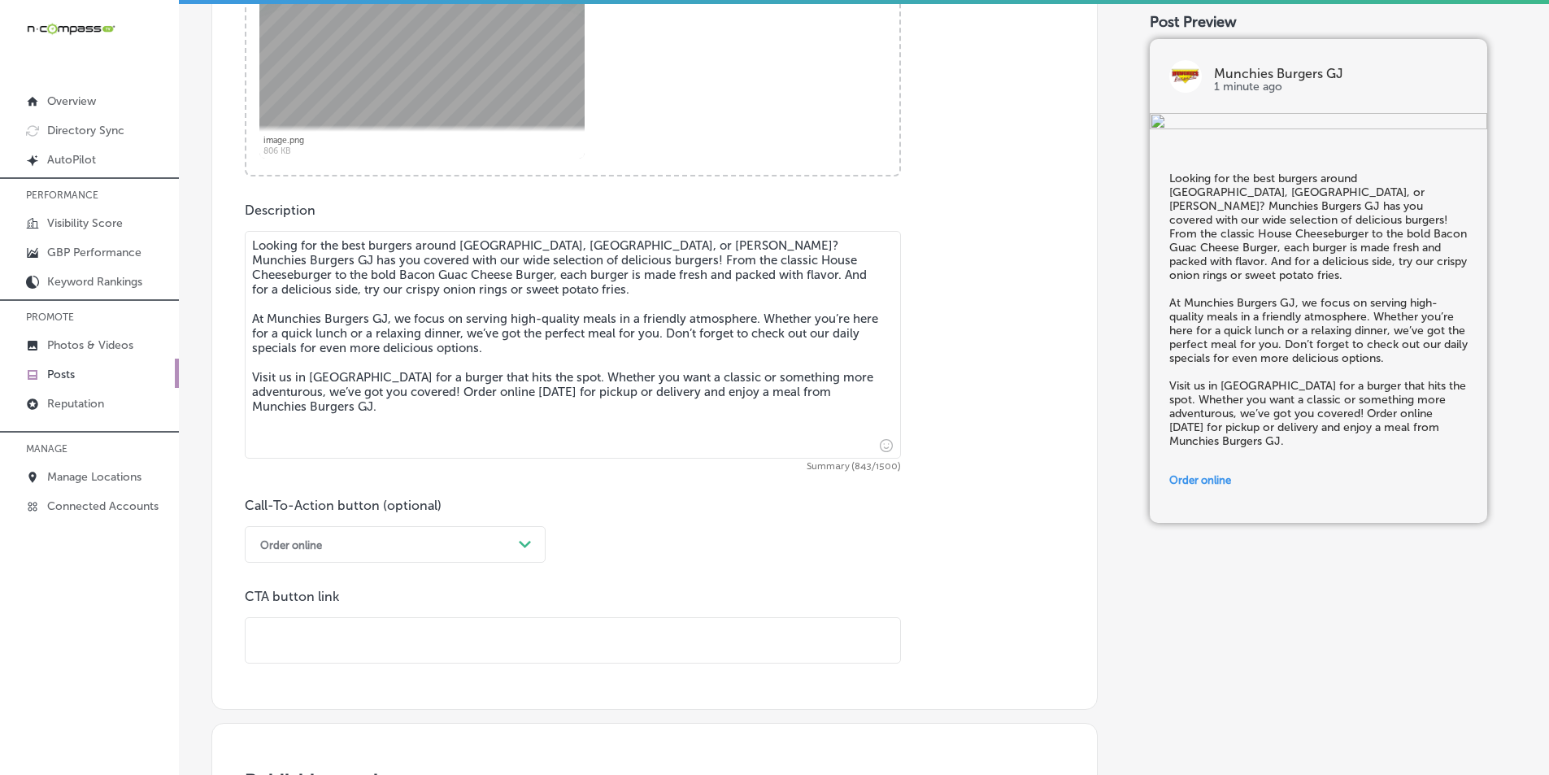
paste input "https://order.toasttab.com/online/munchies-burgers-29-road"
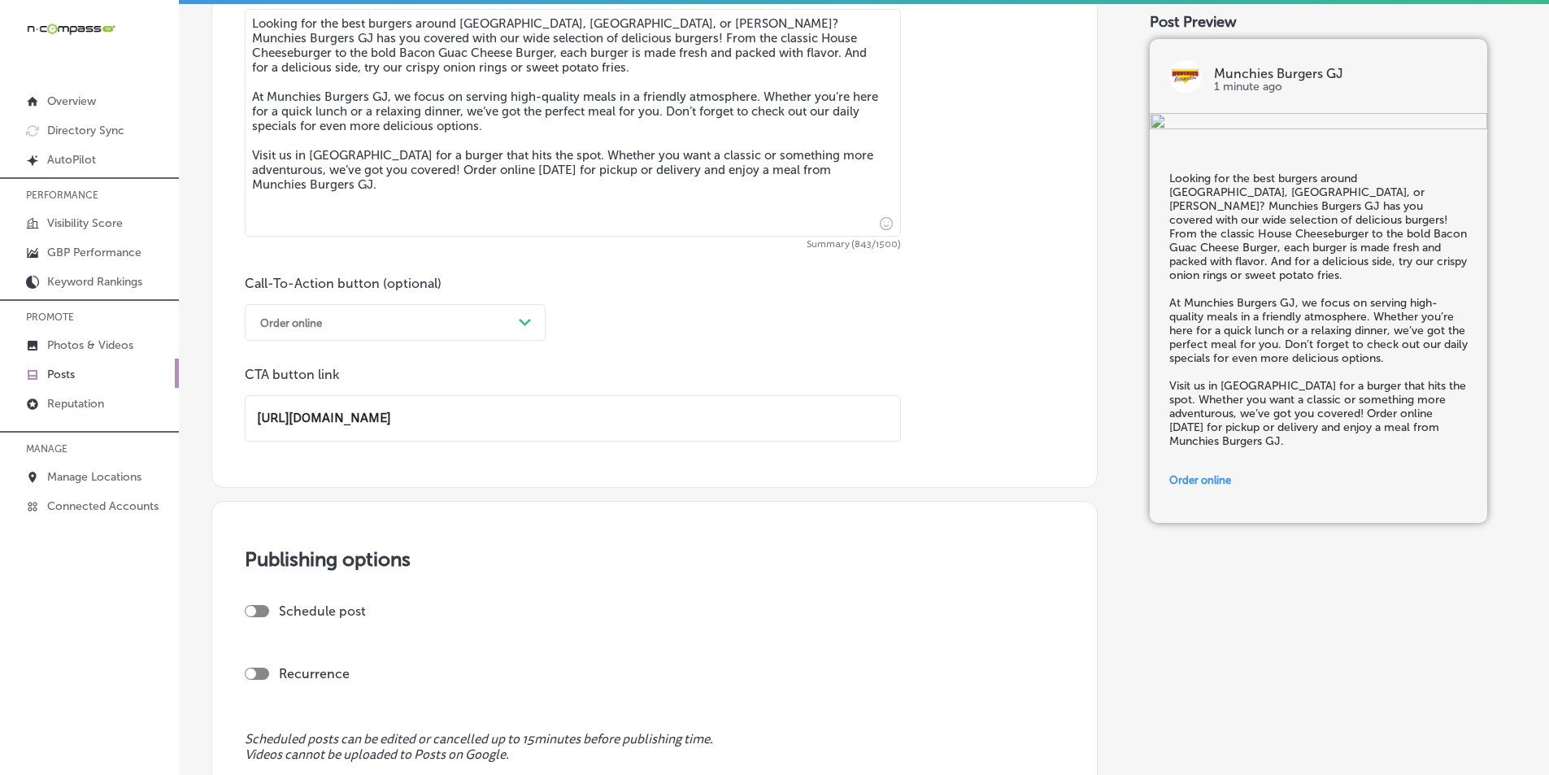
scroll to position [985, 0]
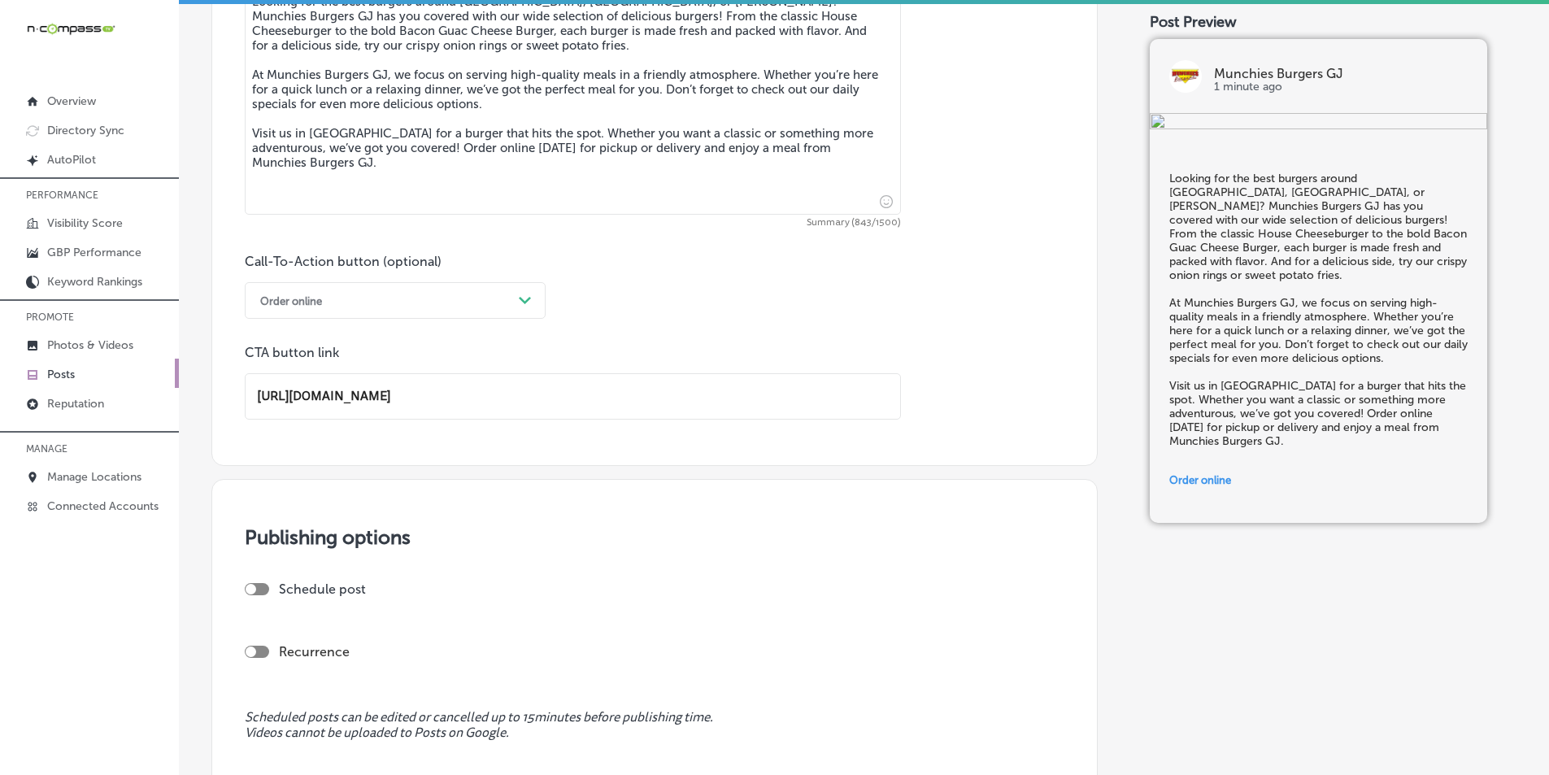
click at [258, 586] on div at bounding box center [257, 589] width 24 height 12
type input "https://order.toasttab.com/online/munchies-burgers-29-road"
checkbox input "true"
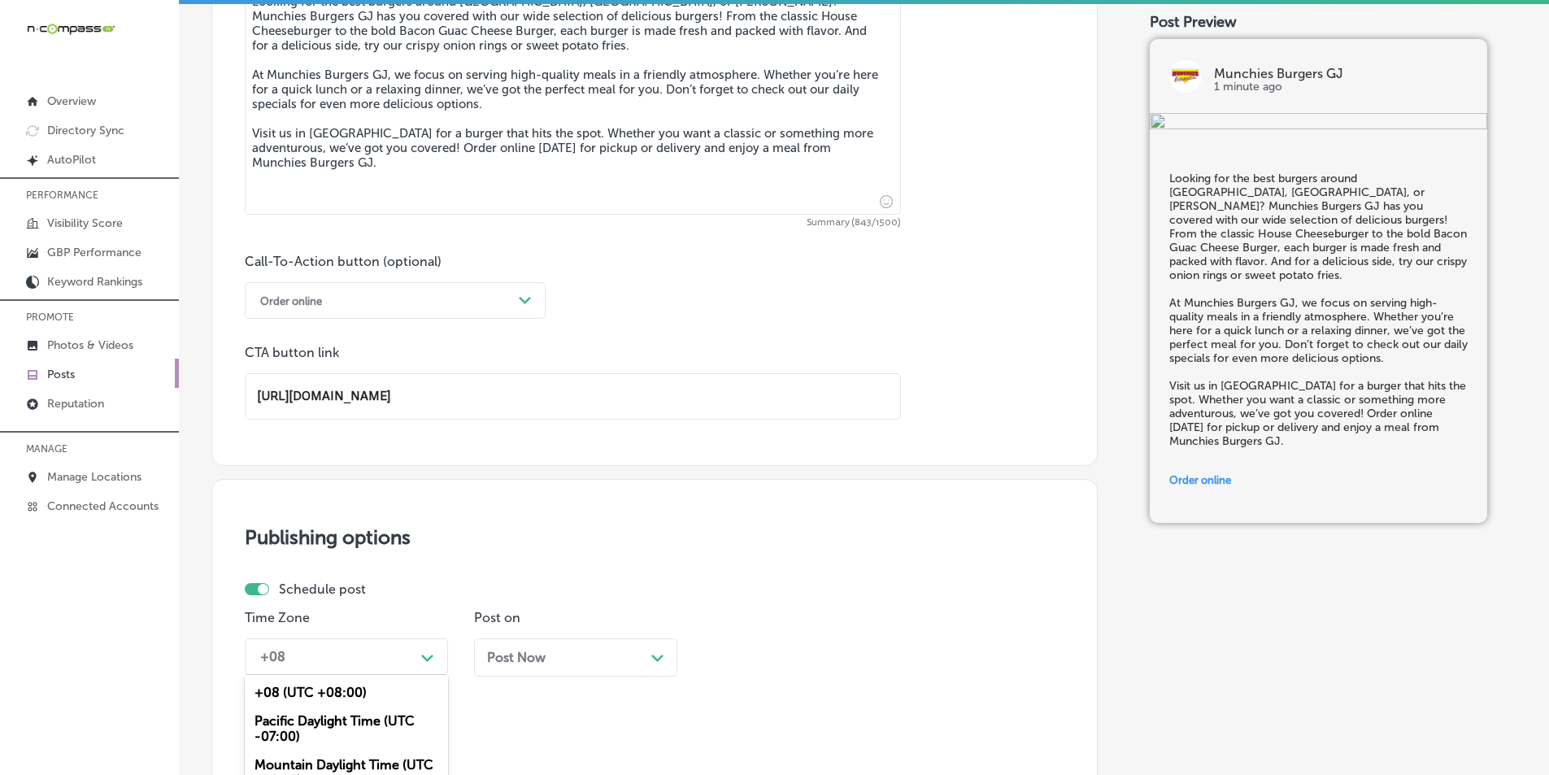
scroll to position [1135, 0]
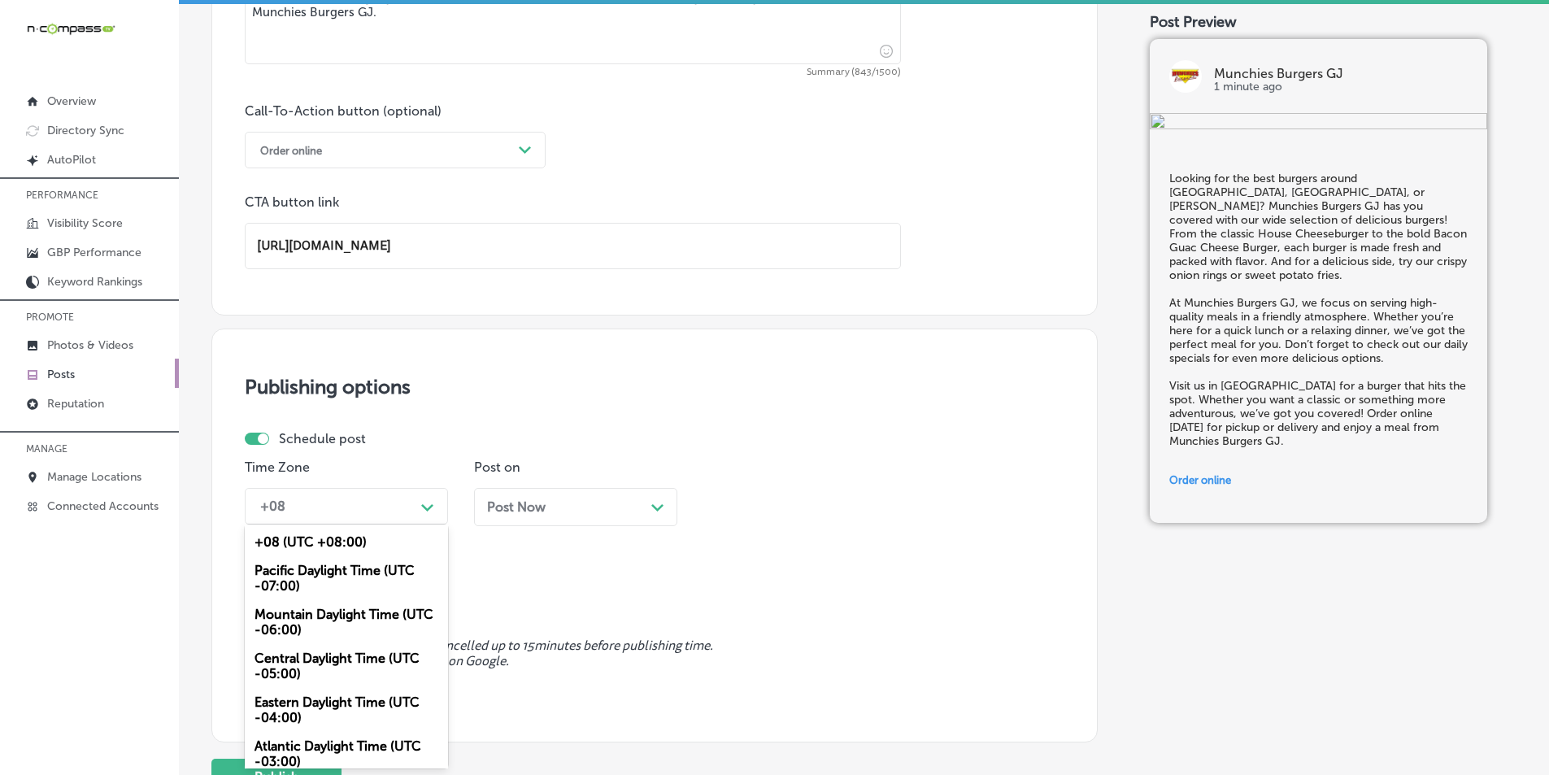
click at [422, 525] on div "option Central Daylight Time (UTC -05:00) focused, 4 of 6. 6 results available.…" at bounding box center [346, 506] width 203 height 37
click at [311, 613] on div "Mountain Daylight Time (UTC -06:00)" at bounding box center [346, 622] width 203 height 44
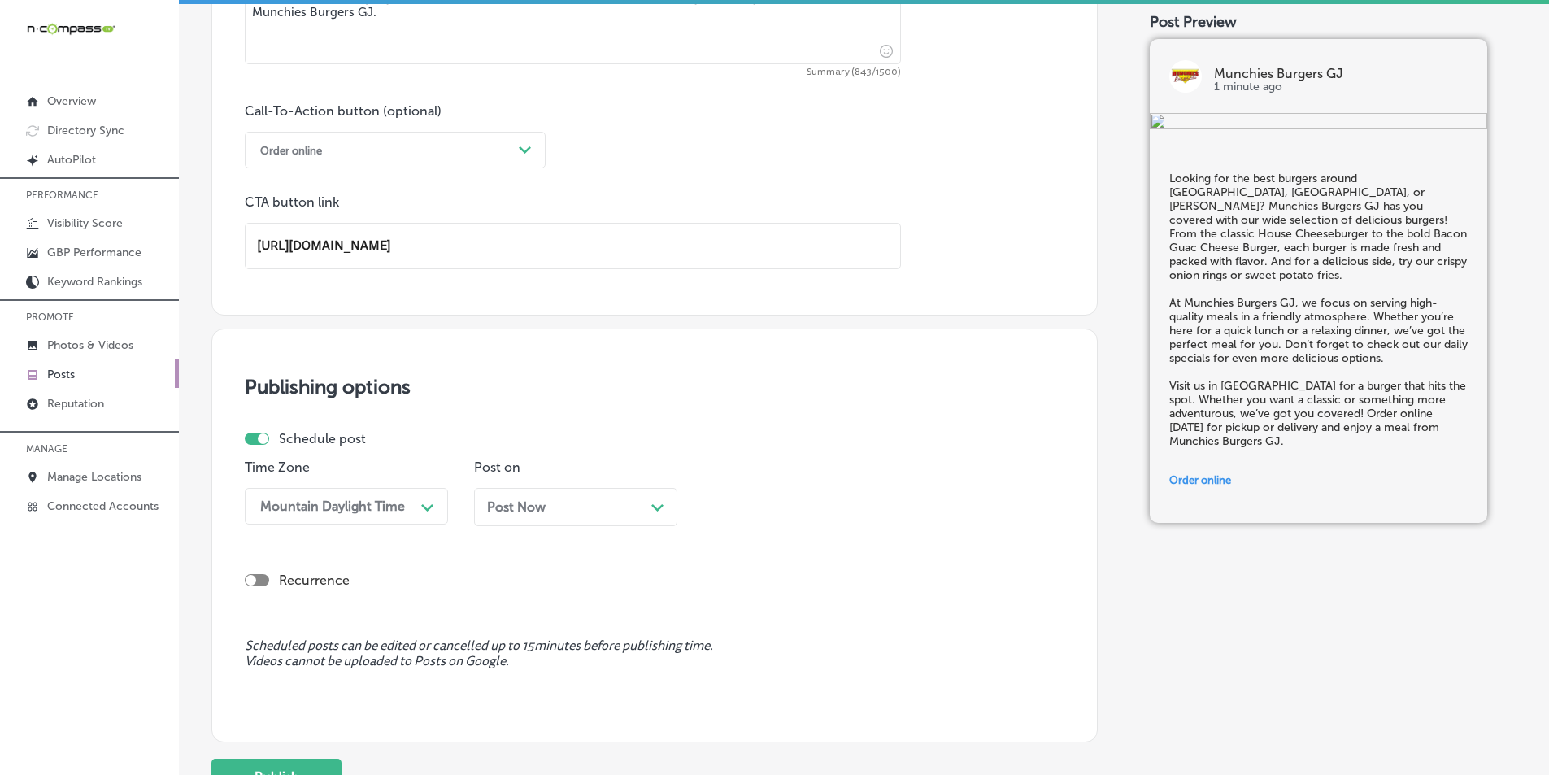
click at [652, 507] on icon "Path Created with Sketch." at bounding box center [657, 507] width 12 height 7
click at [875, 503] on div "Path Created with Sketch." at bounding box center [886, 506] width 26 height 26
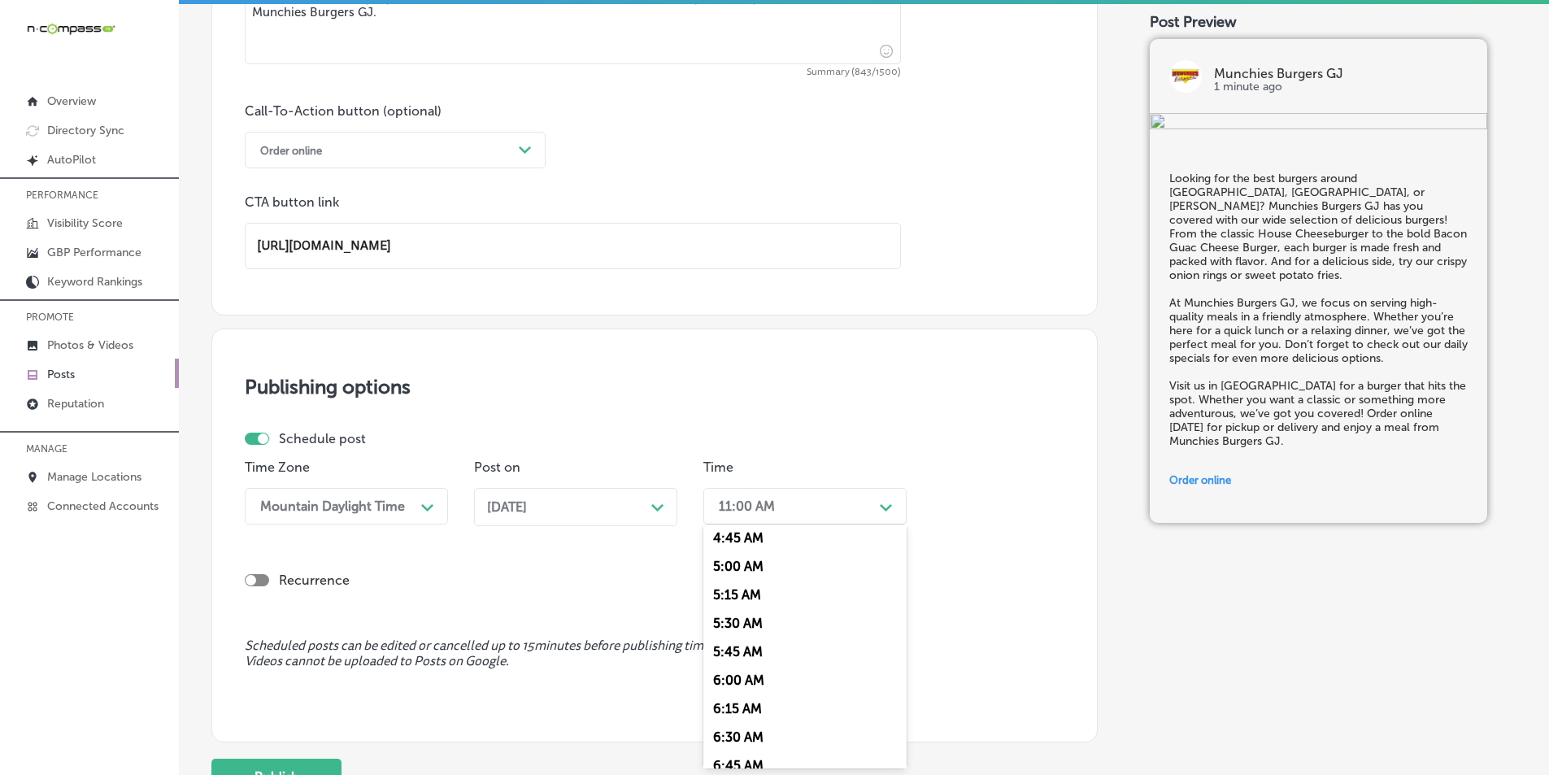
scroll to position [651, 0]
click at [731, 688] on div "7:00 AM" at bounding box center [804, 688] width 203 height 28
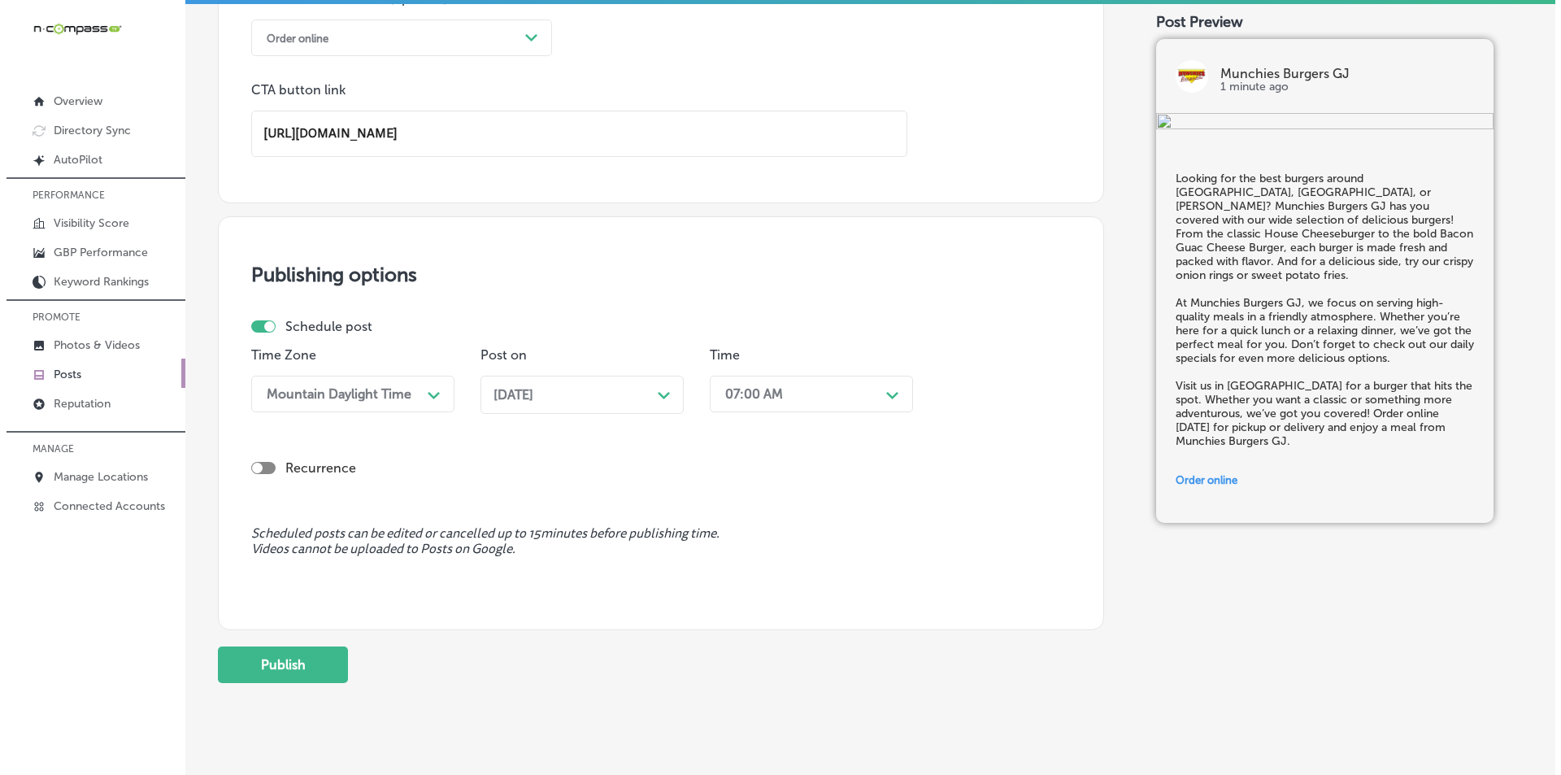
scroll to position [1282, 0]
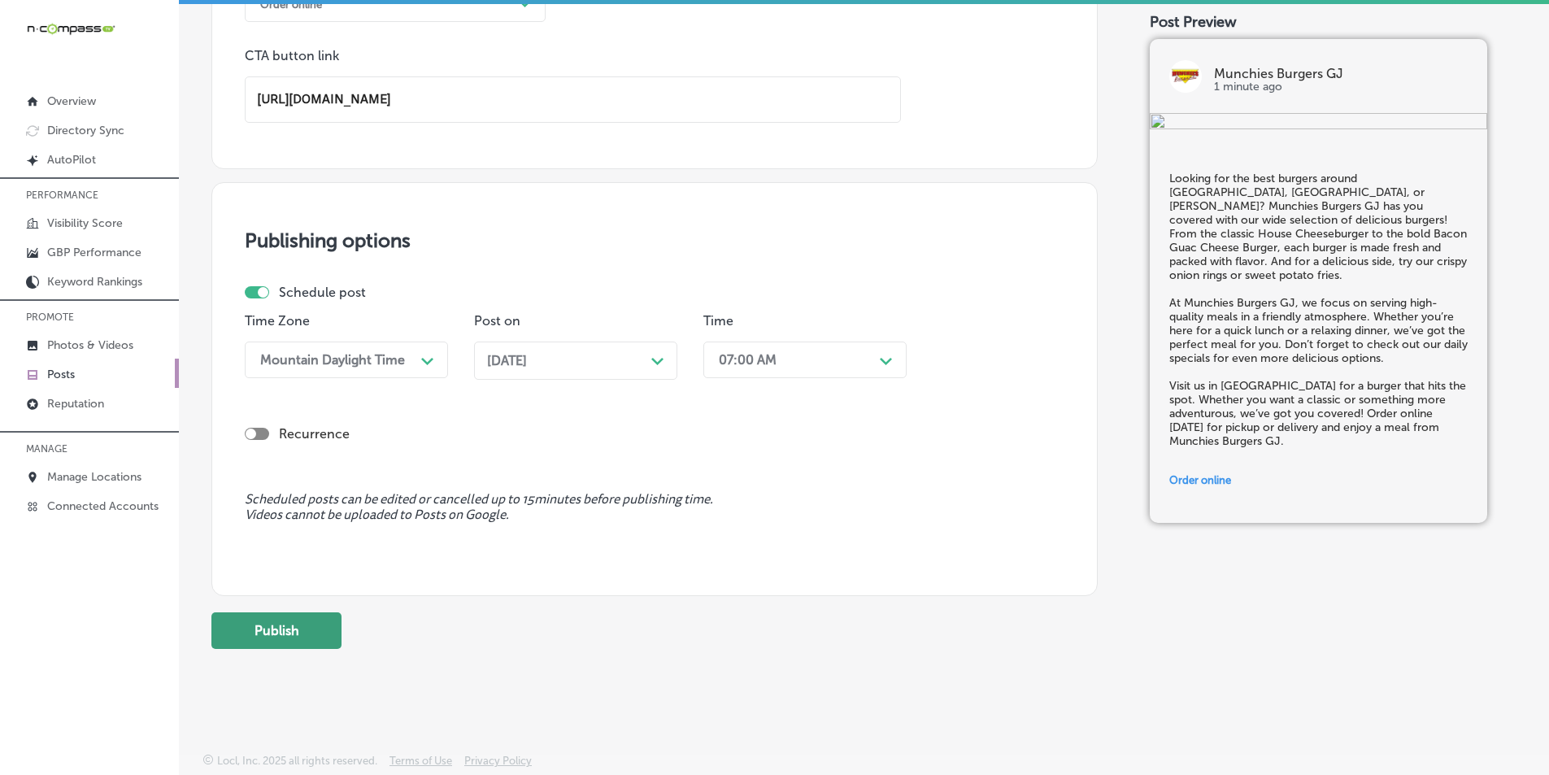
click at [294, 626] on button "Publish" at bounding box center [276, 630] width 130 height 37
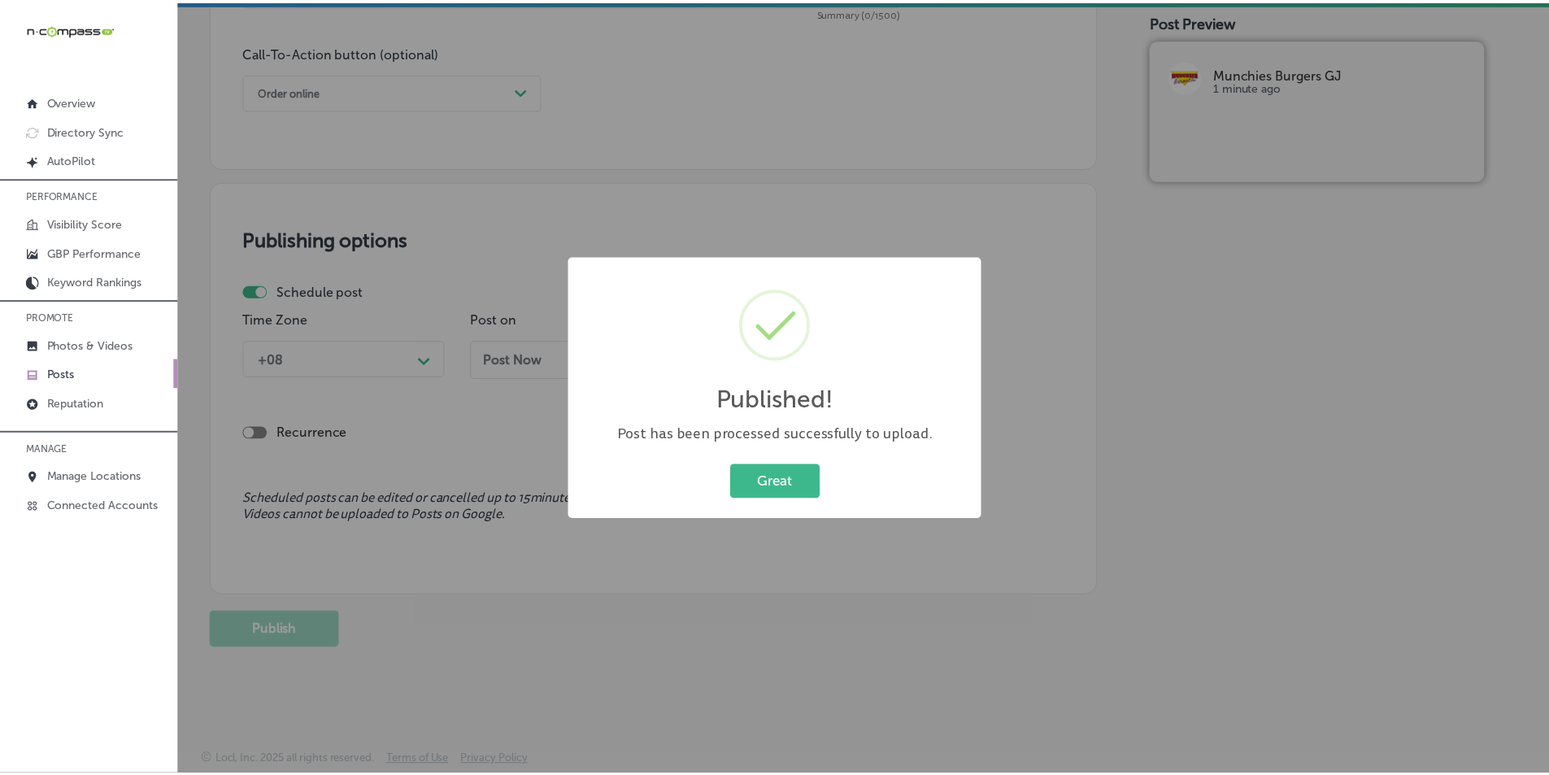
scroll to position [1193, 0]
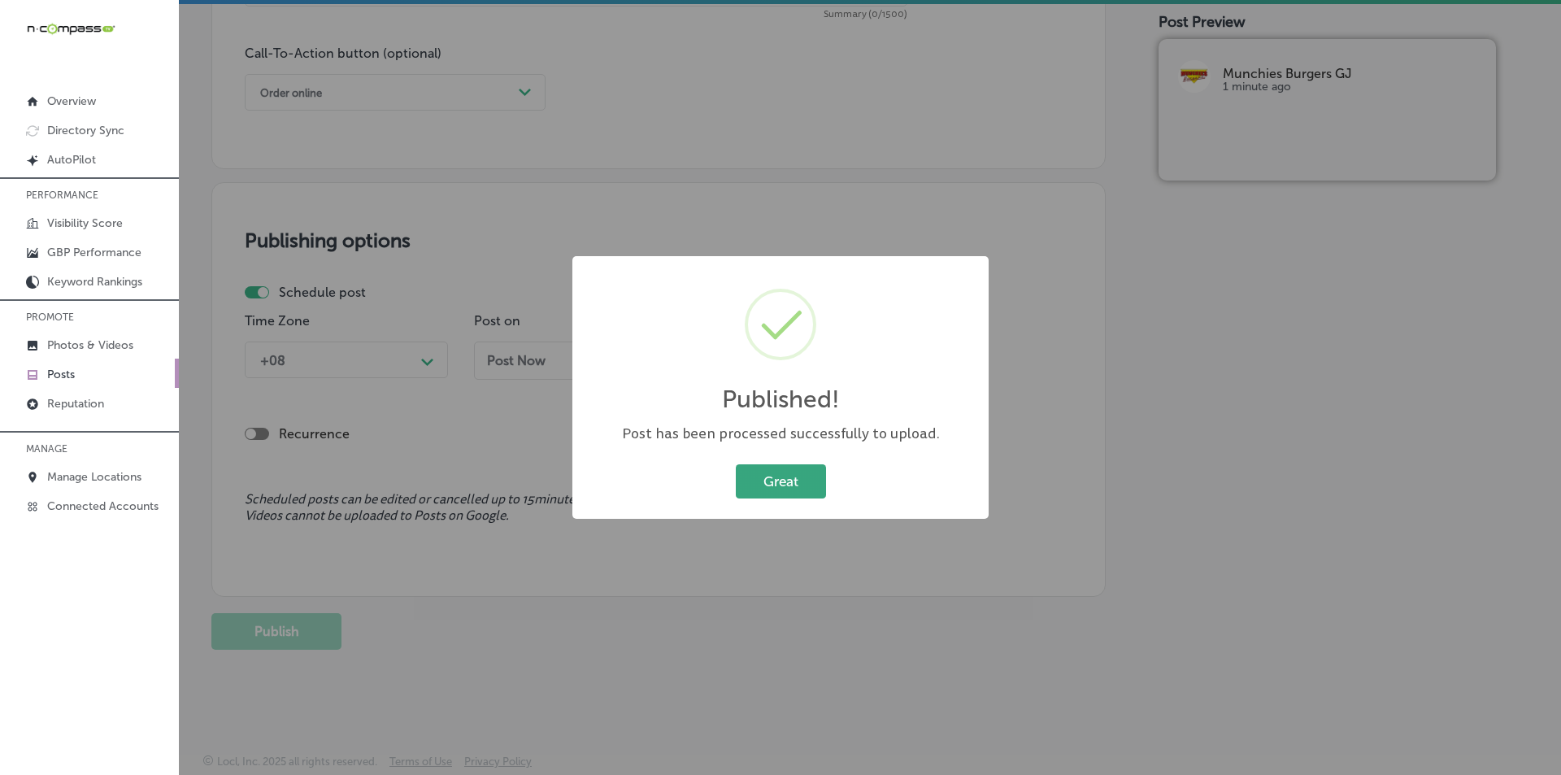
click at [773, 482] on button "Great" at bounding box center [781, 480] width 90 height 33
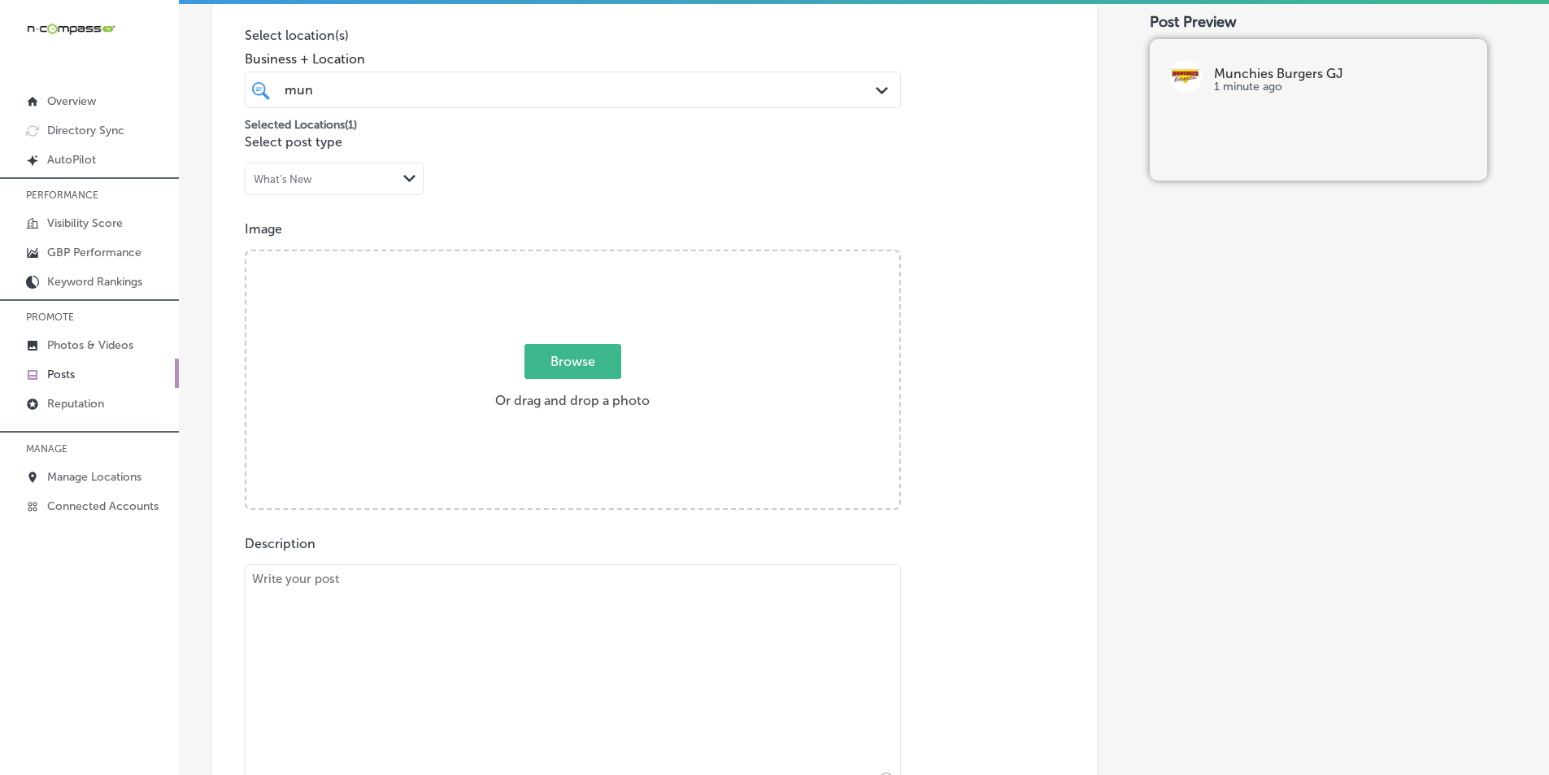
scroll to position [380, 0]
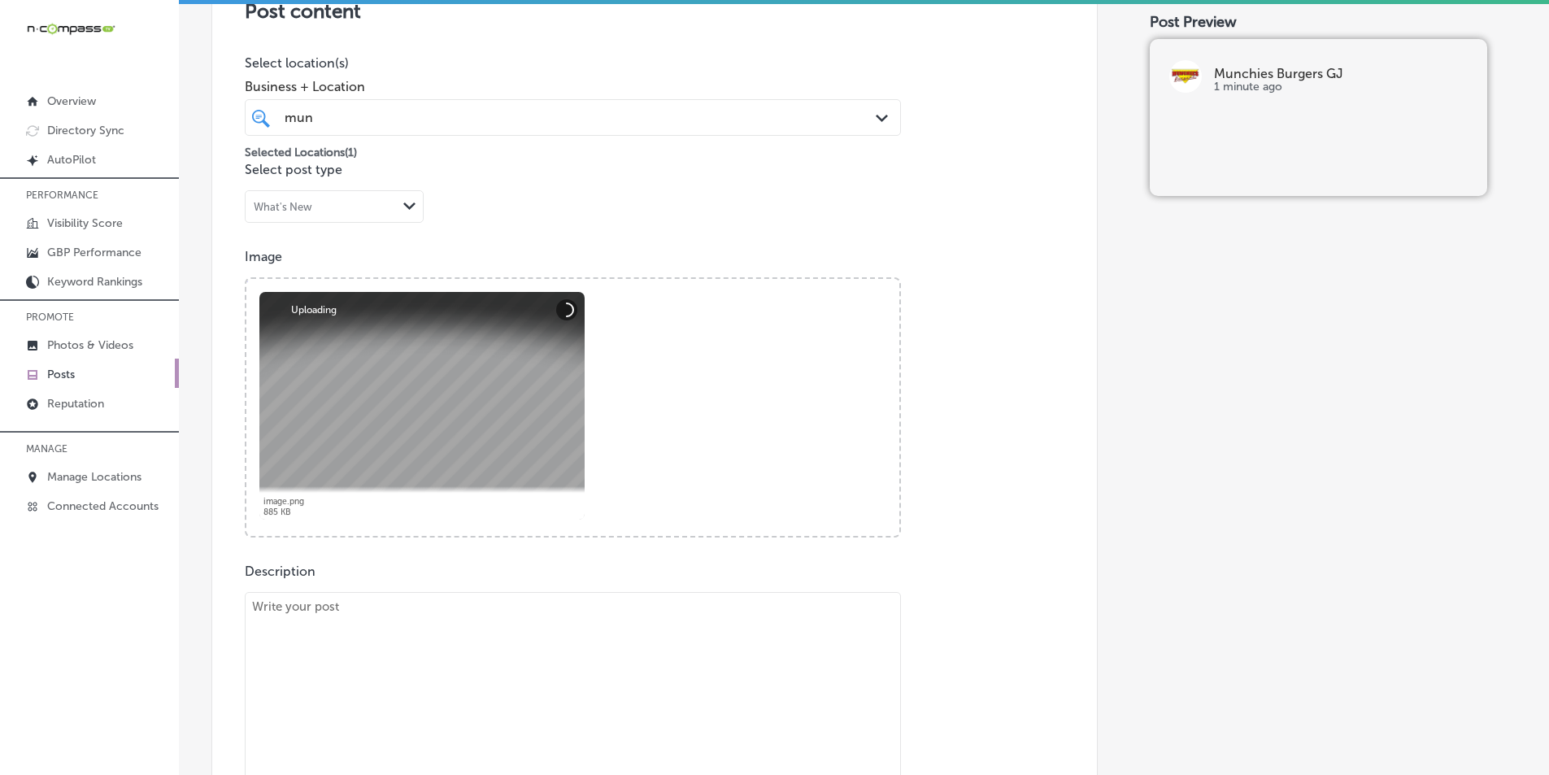
drag, startPoint x: 561, startPoint y: 673, endPoint x: 555, endPoint y: 667, distance: 8.6
click at [561, 673] on textarea at bounding box center [573, 706] width 656 height 228
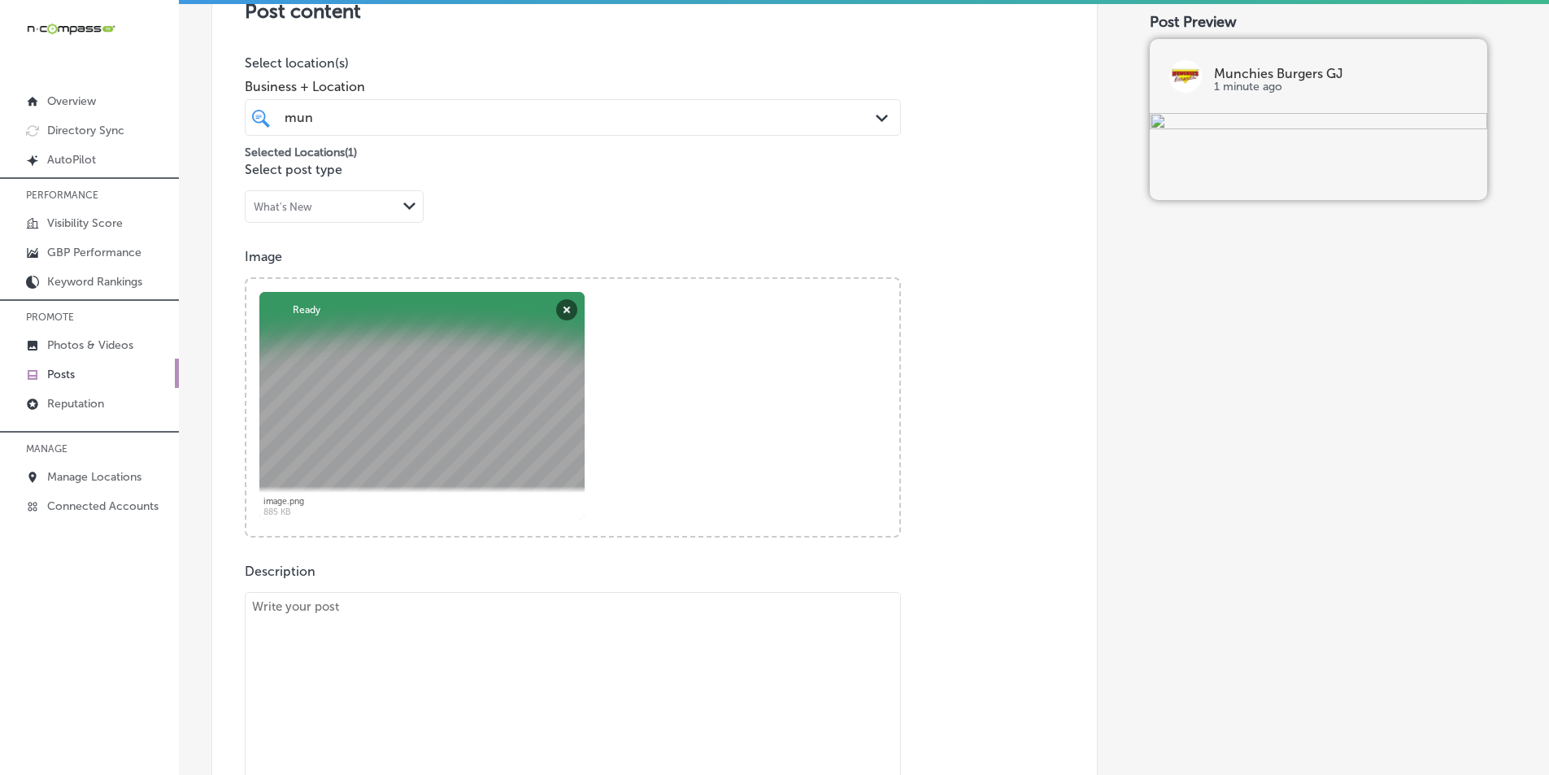
click at [509, 681] on textarea at bounding box center [573, 706] width 656 height 228
paste textarea "Munchies Burgers GJ is your go-to spot in Grand Junction, if you are in Loma, M…"
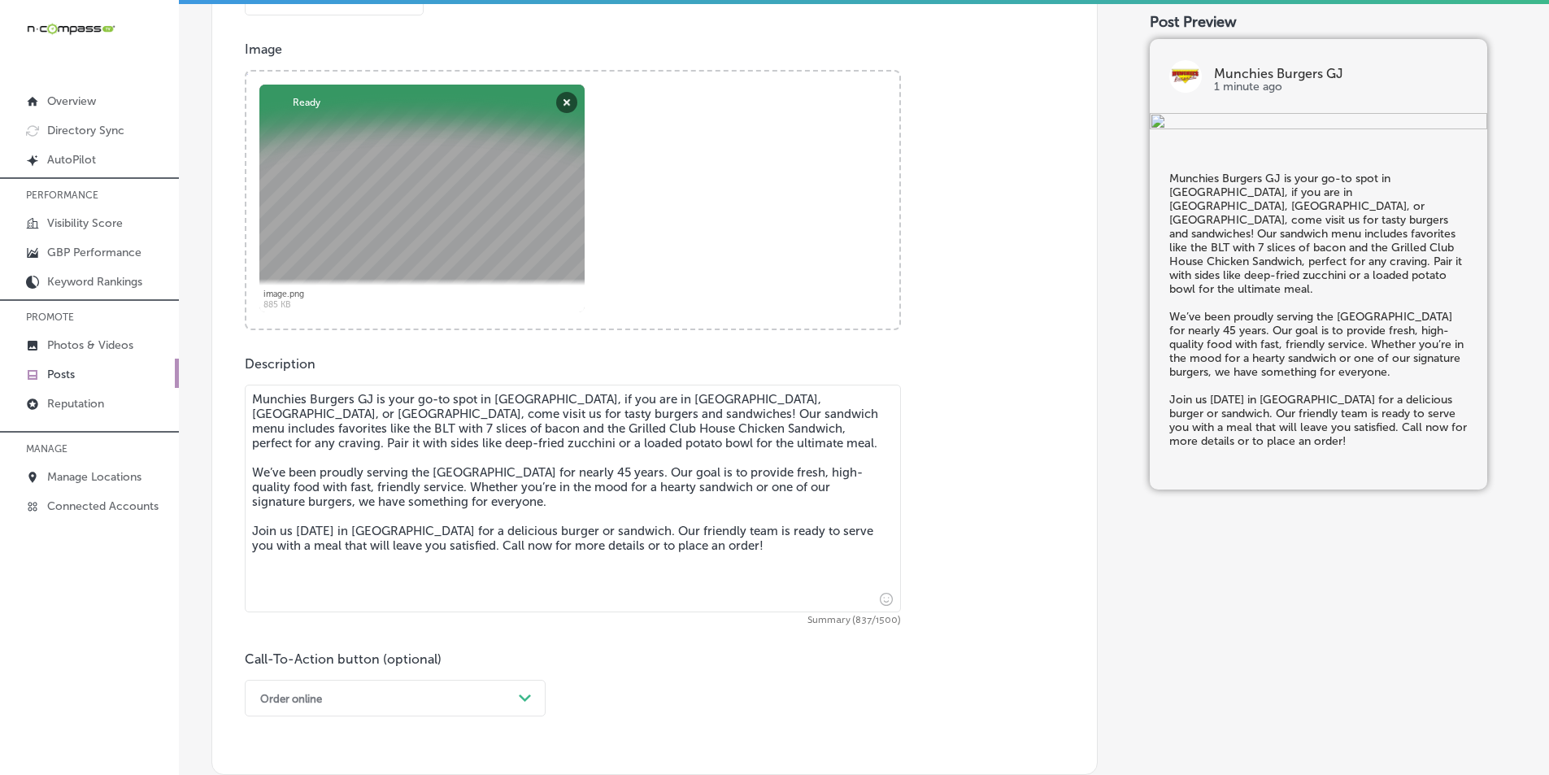
scroll to position [705, 0]
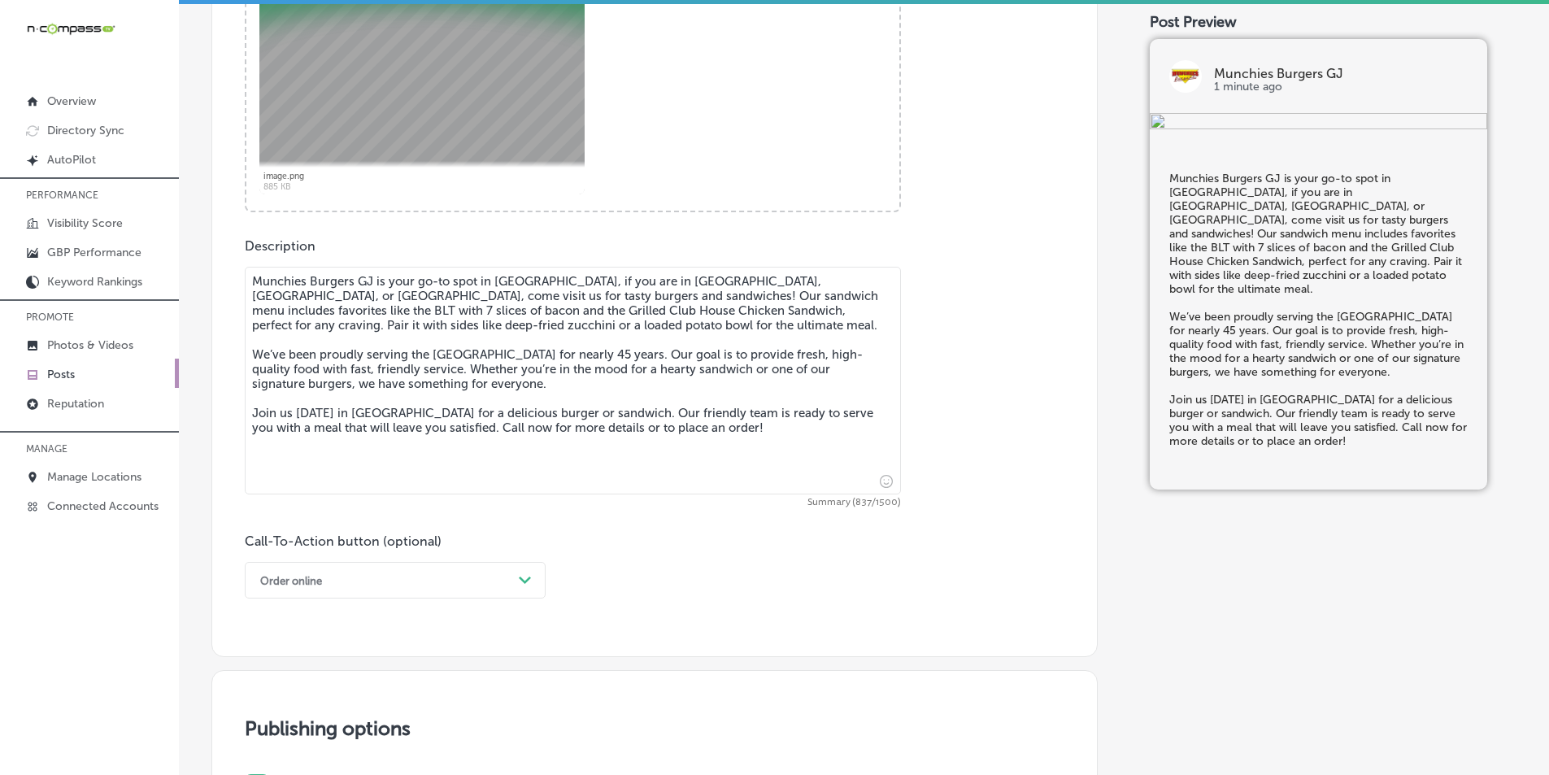
type textarea "Munchies Burgers GJ is your go-to spot in Grand Junction, if you are in Loma, M…"
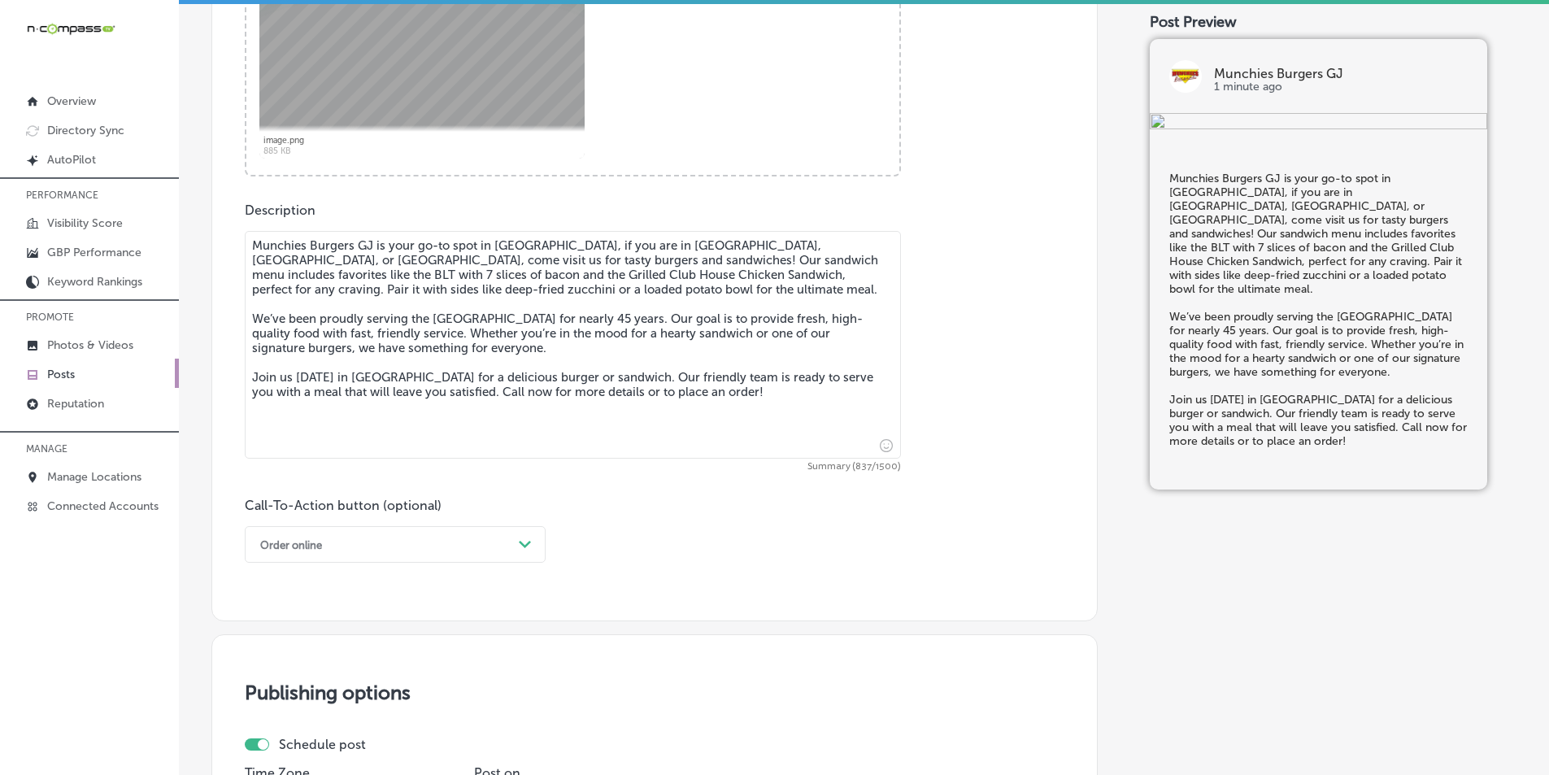
click at [529, 563] on div "Order online Path Created with Sketch." at bounding box center [395, 544] width 301 height 37
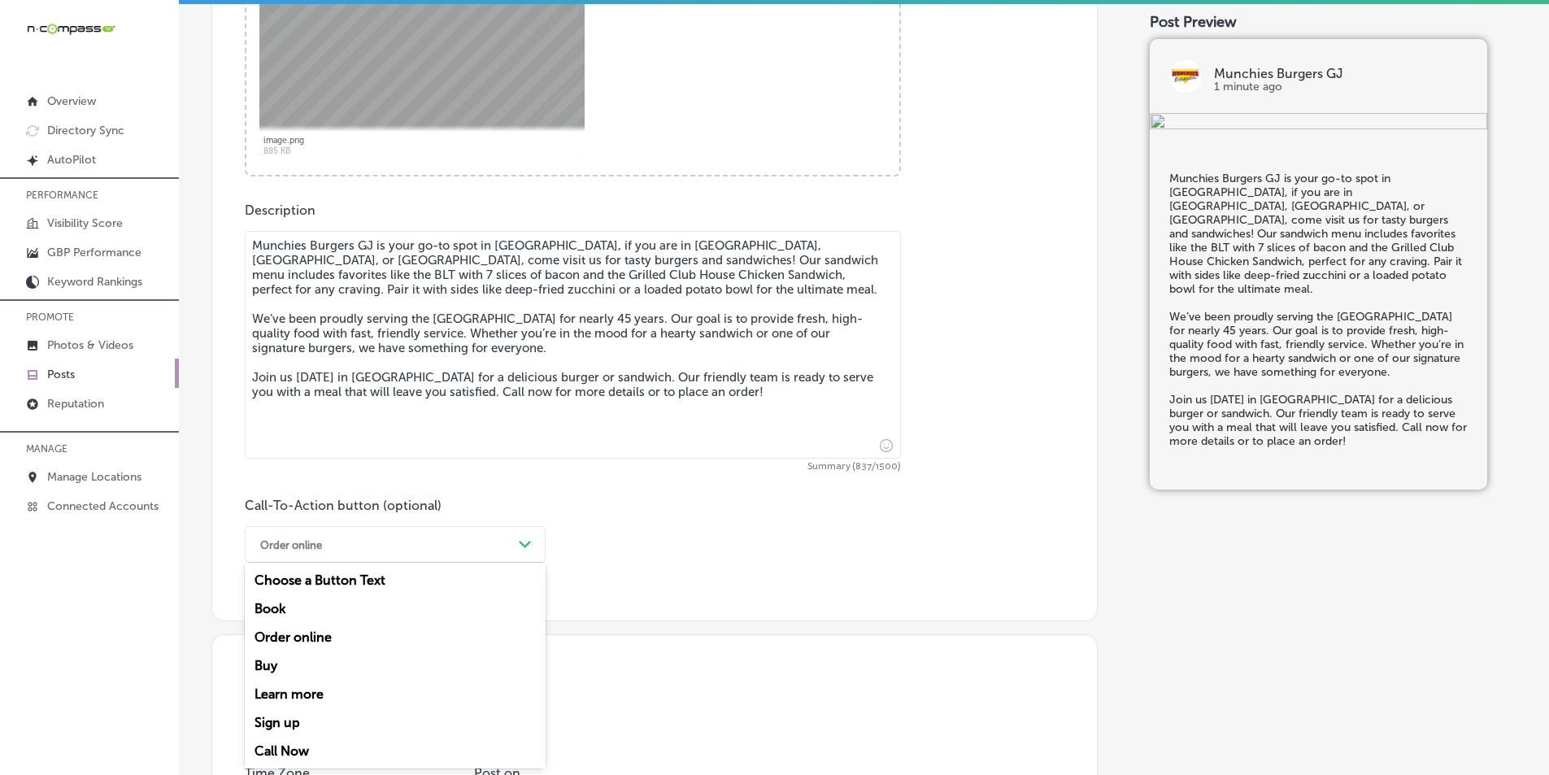
click at [317, 746] on div "Call Now" at bounding box center [395, 751] width 301 height 28
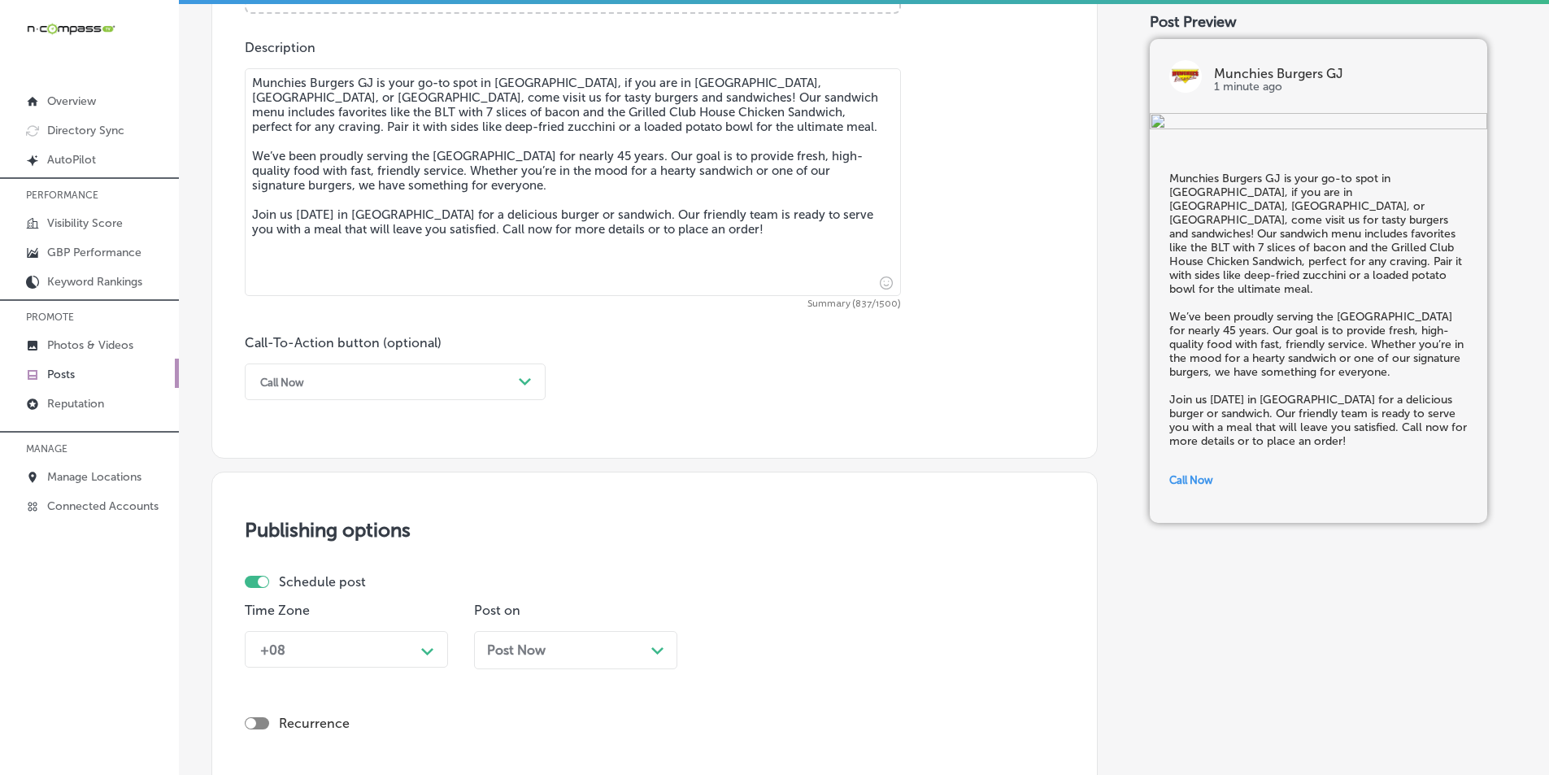
scroll to position [1047, 0]
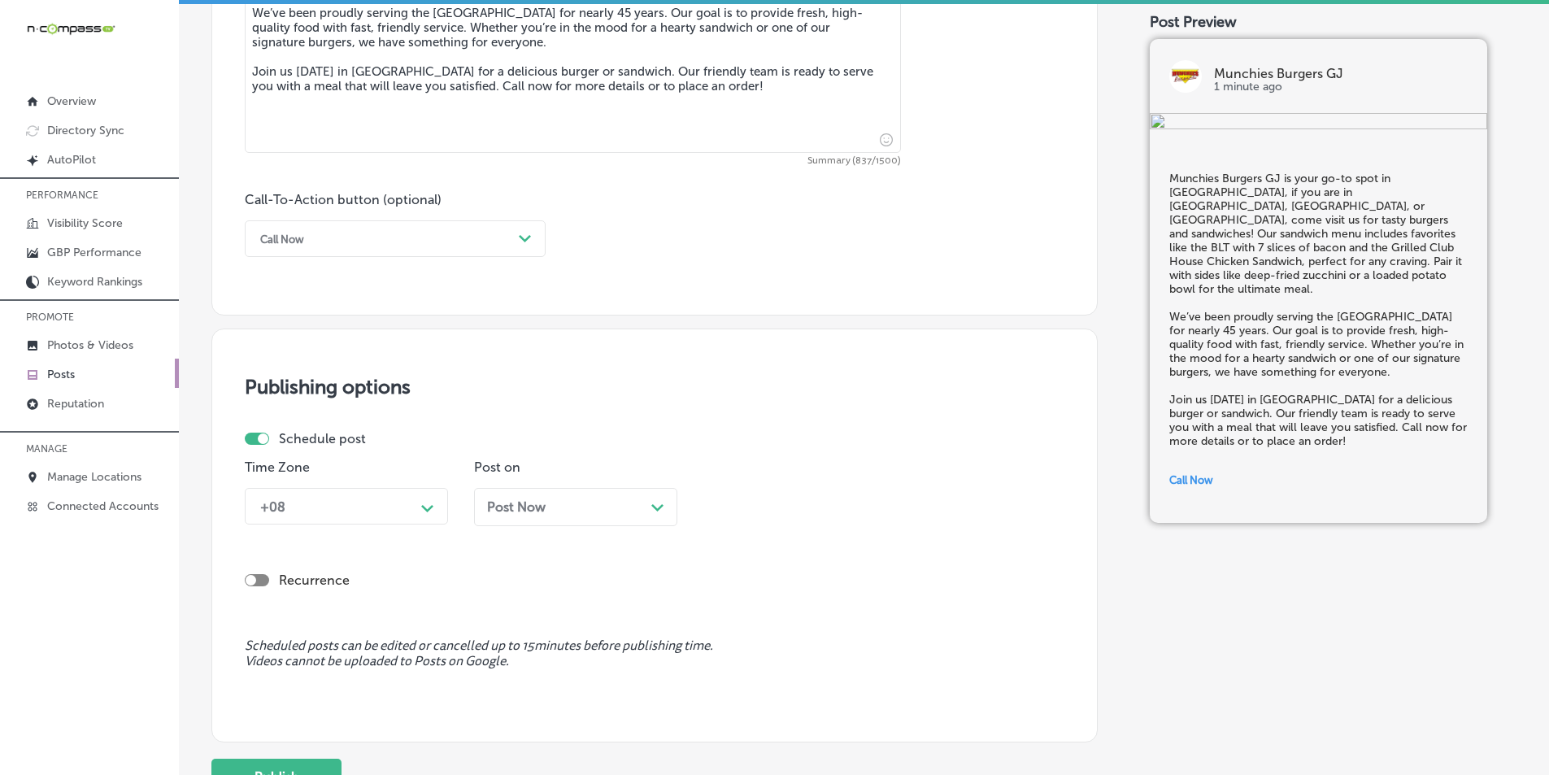
click at [438, 525] on div "+08 Path Created with Sketch." at bounding box center [346, 506] width 203 height 37
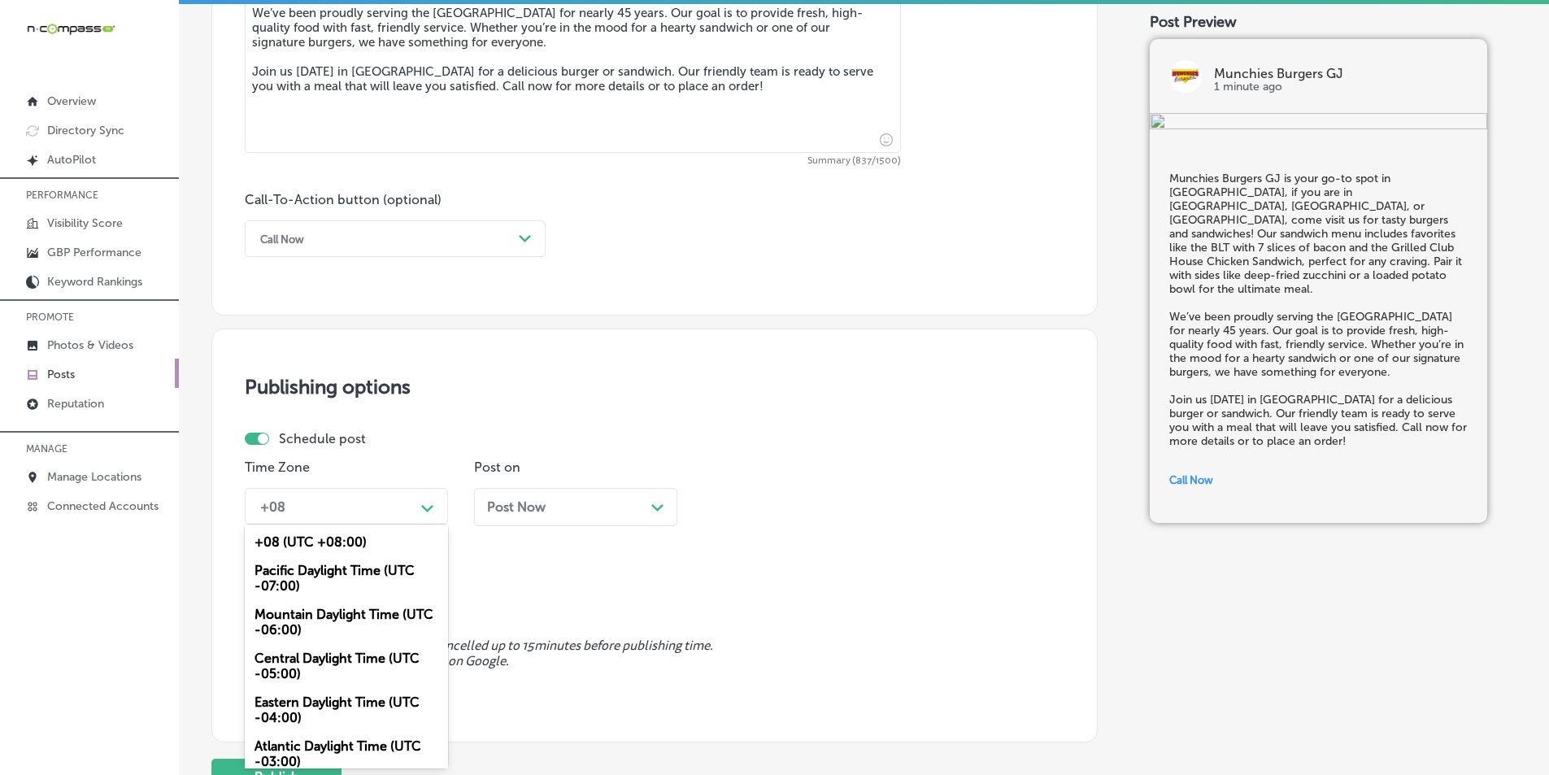
drag, startPoint x: 352, startPoint y: 612, endPoint x: 363, endPoint y: 613, distance: 11.4
click at [352, 613] on div "Mountain Daylight Time (UTC -06:00)" at bounding box center [346, 622] width 203 height 44
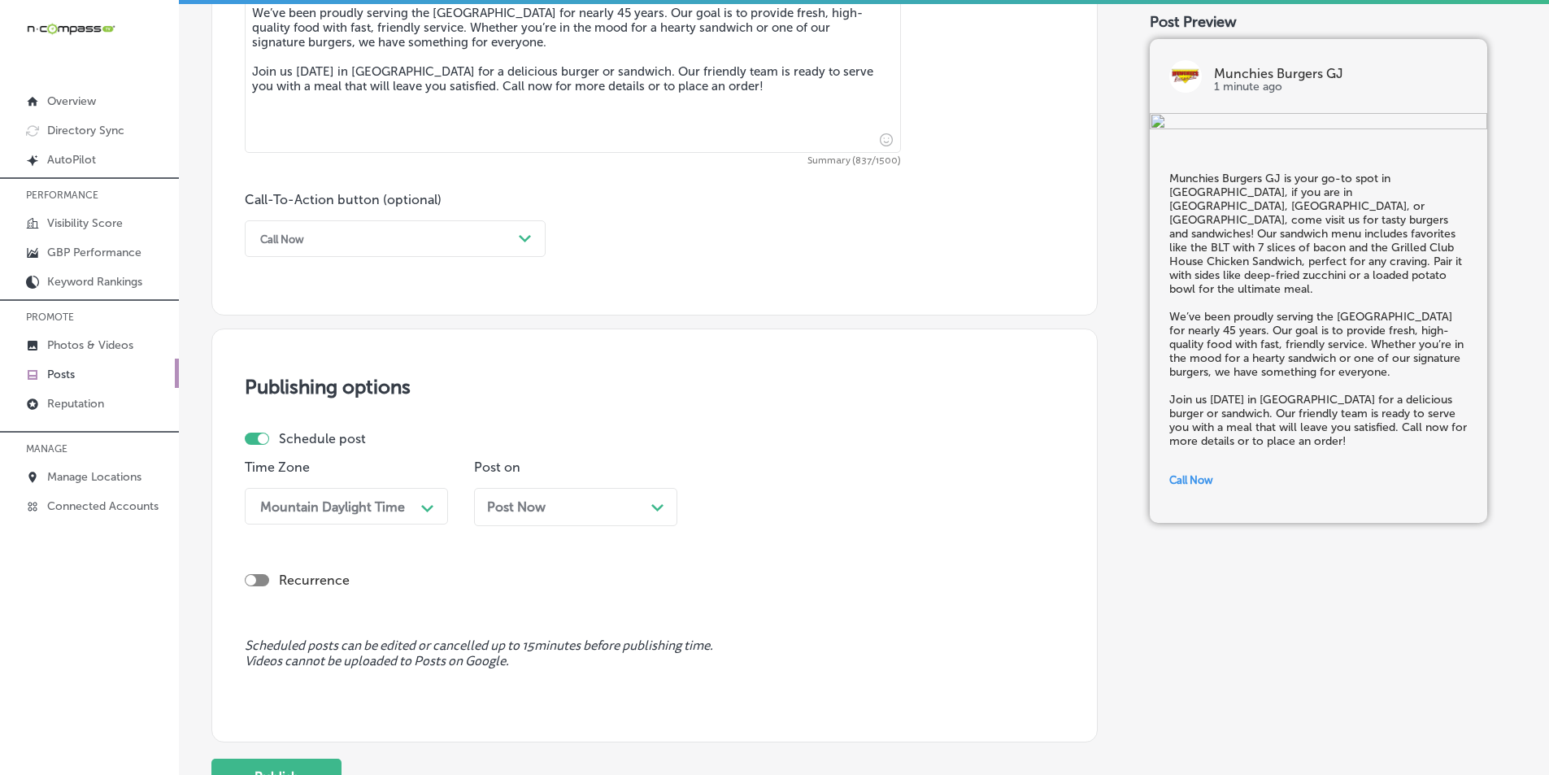
click at [660, 509] on polygon at bounding box center [657, 507] width 12 height 7
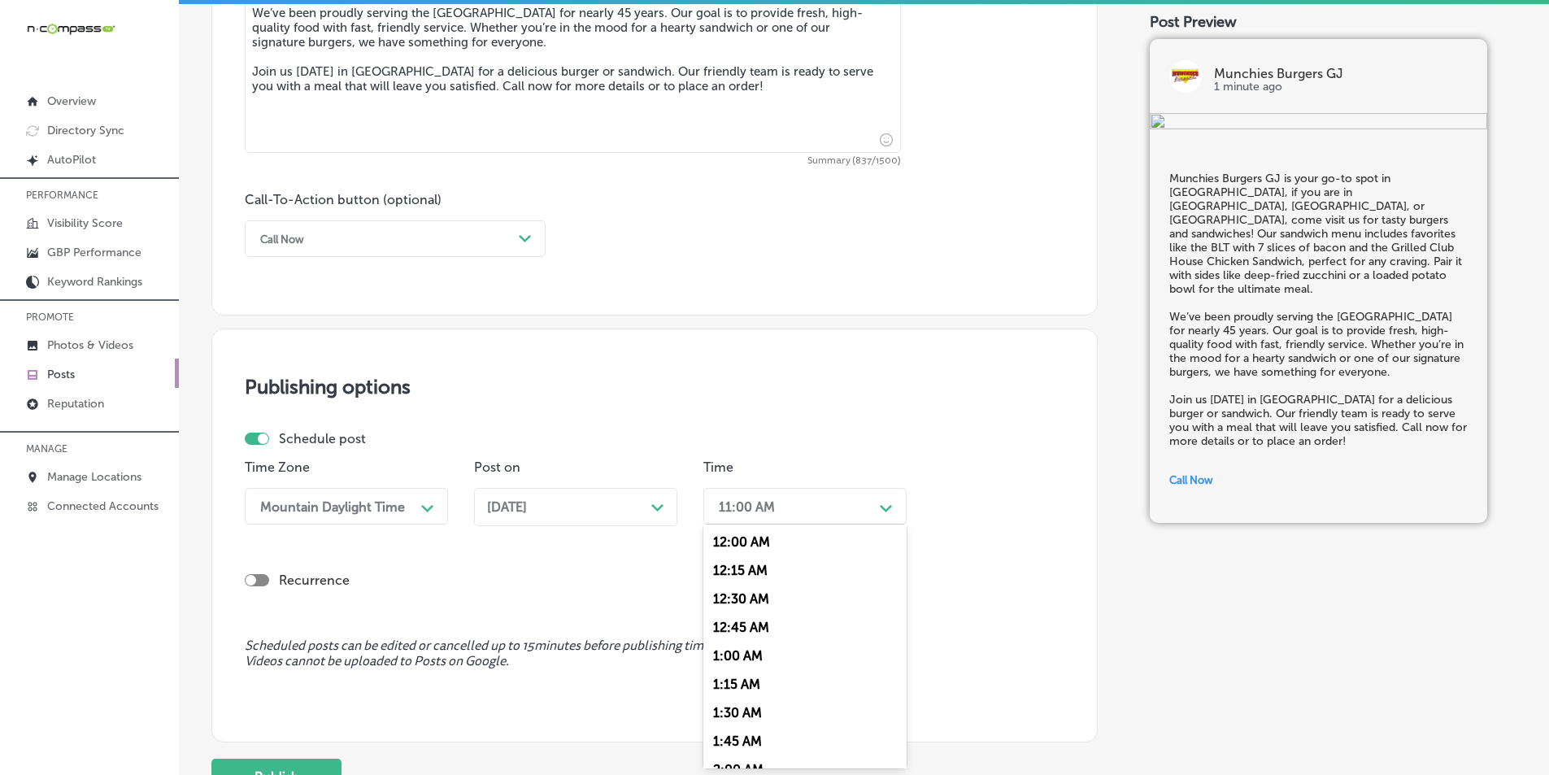
click at [884, 508] on polygon at bounding box center [886, 508] width 12 height 7
click at [727, 681] on div "7:00 AM" at bounding box center [804, 688] width 203 height 28
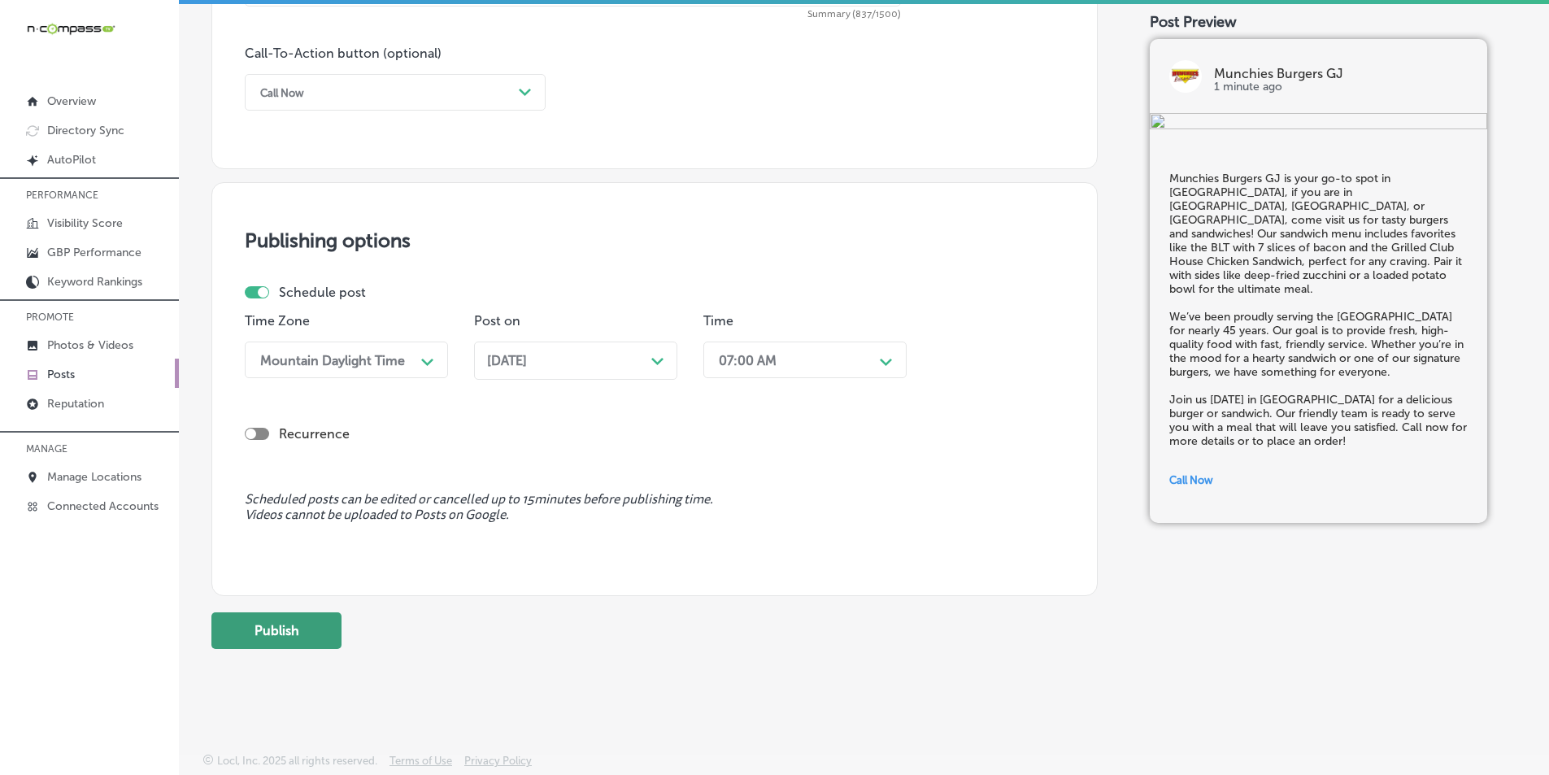
click at [306, 637] on button "Publish" at bounding box center [276, 630] width 130 height 37
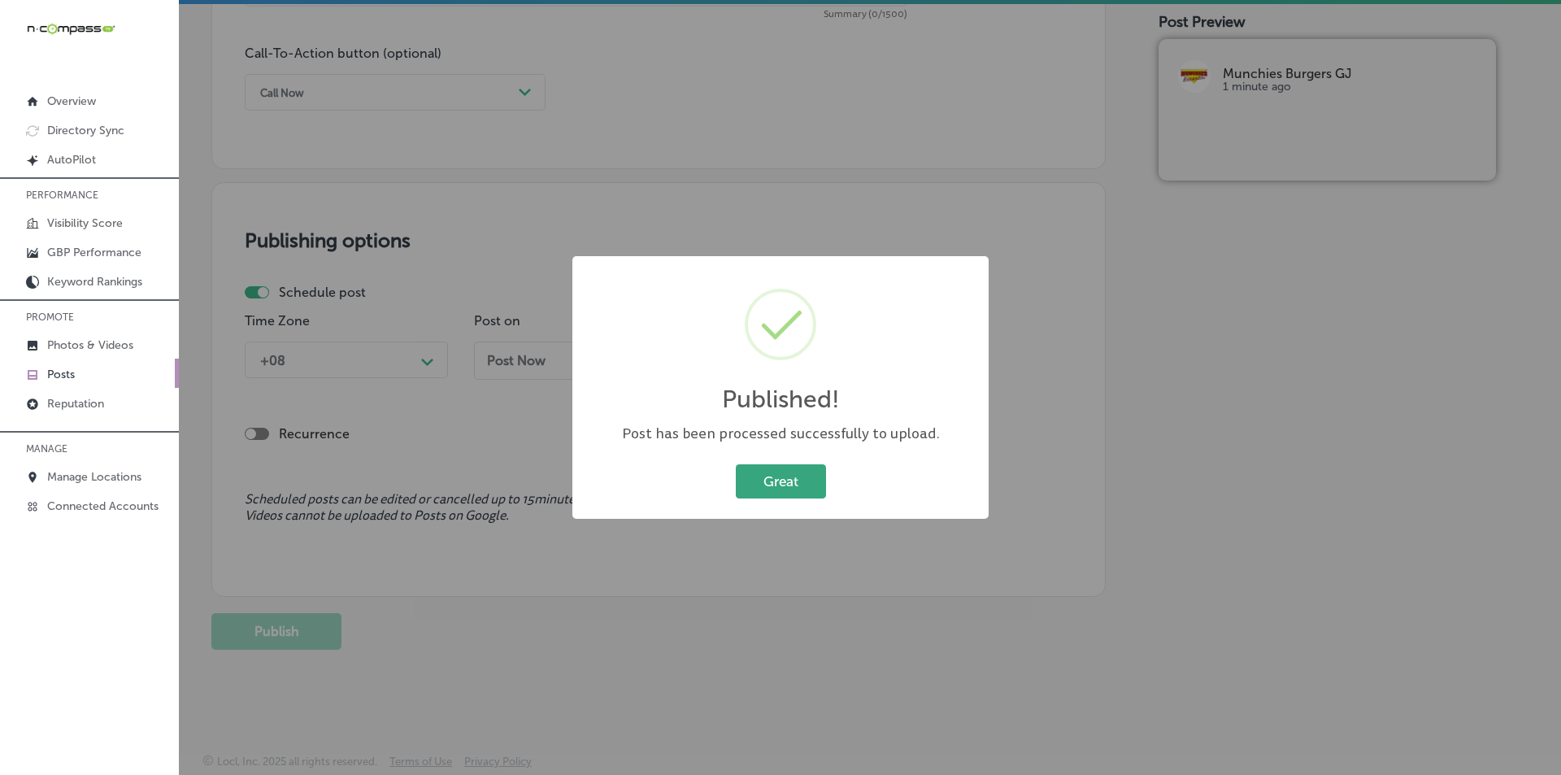
click at [760, 476] on button "Great" at bounding box center [781, 480] width 90 height 33
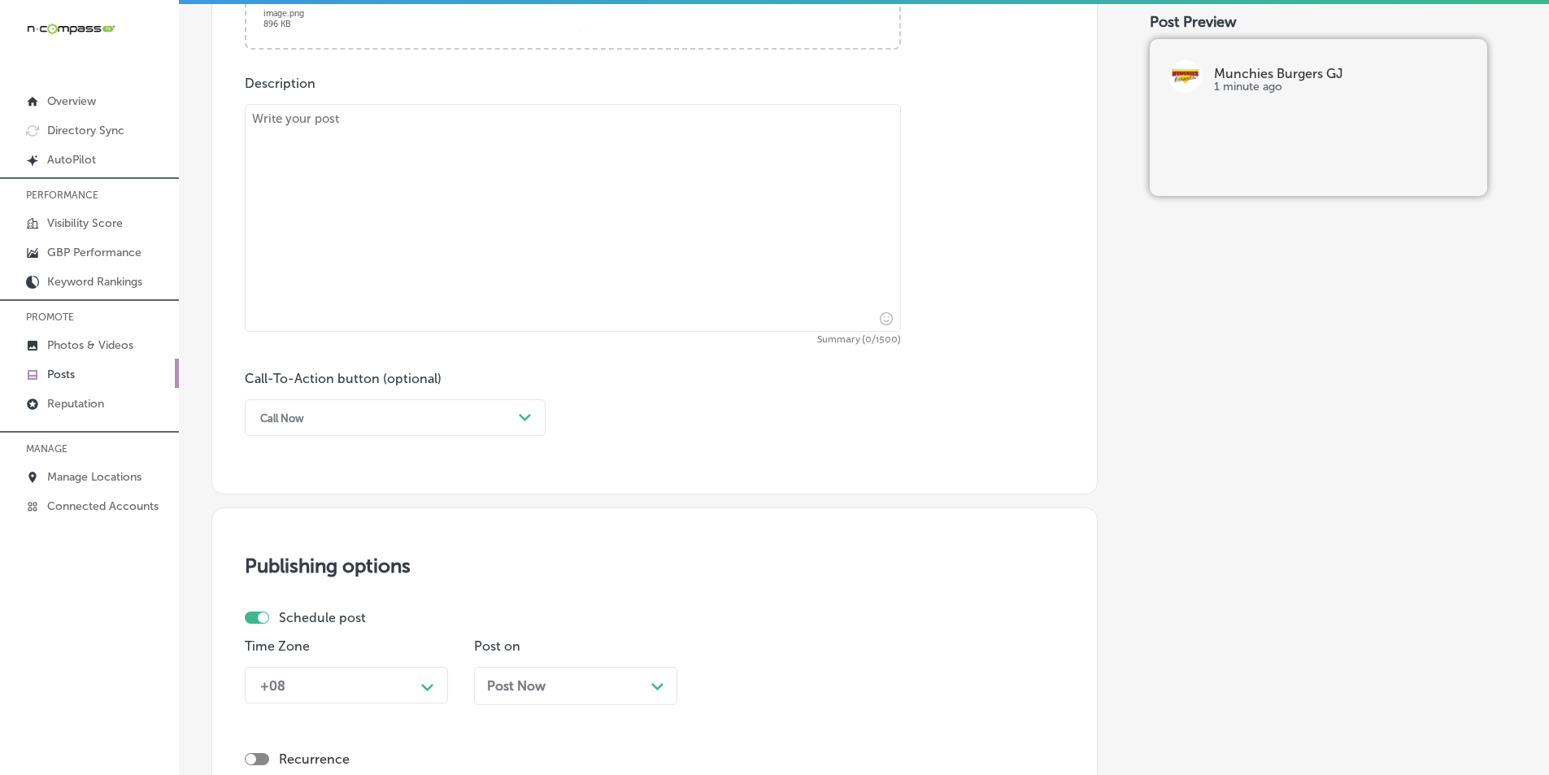
scroll to position [624, 0]
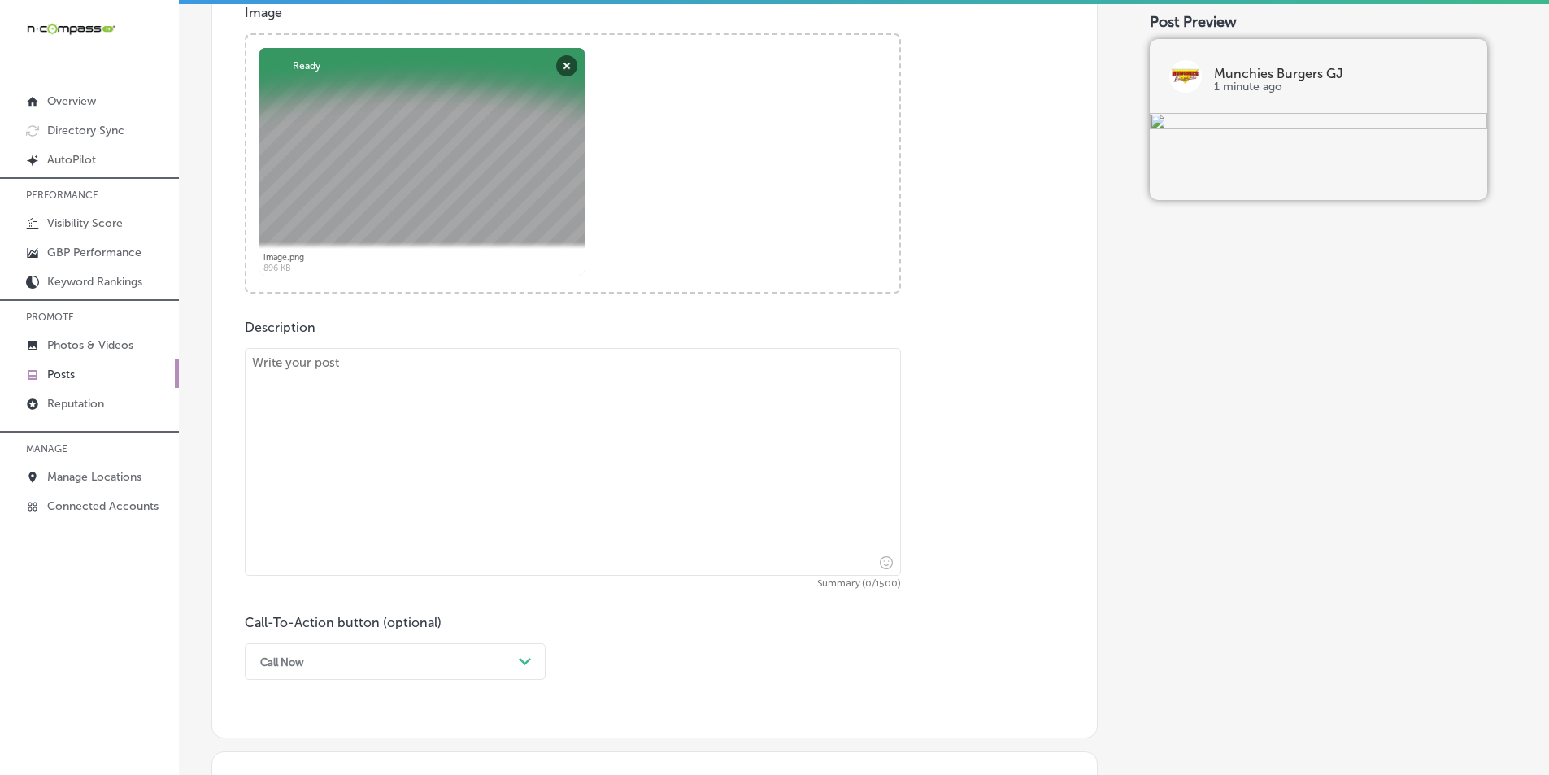
click at [498, 515] on textarea at bounding box center [573, 462] width 656 height 228
paste textarea "Looking for a family-friendly spot to gather with your family while enjoying fo…"
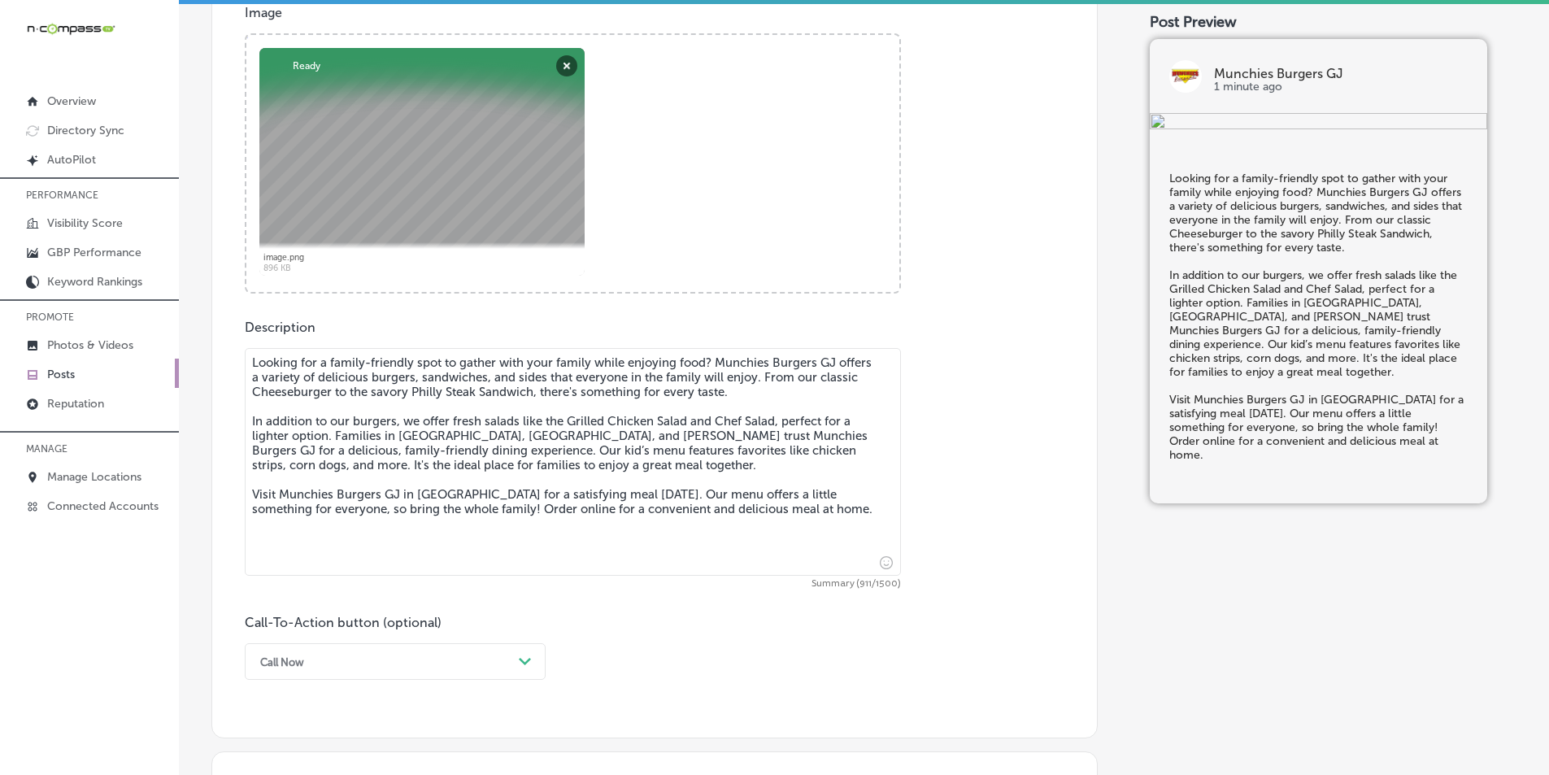
type textarea "Looking for a family-friendly spot to gather with your family while enjoying fo…"
click at [484, 655] on div "Call Now Path Created with Sketch." at bounding box center [395, 661] width 301 height 37
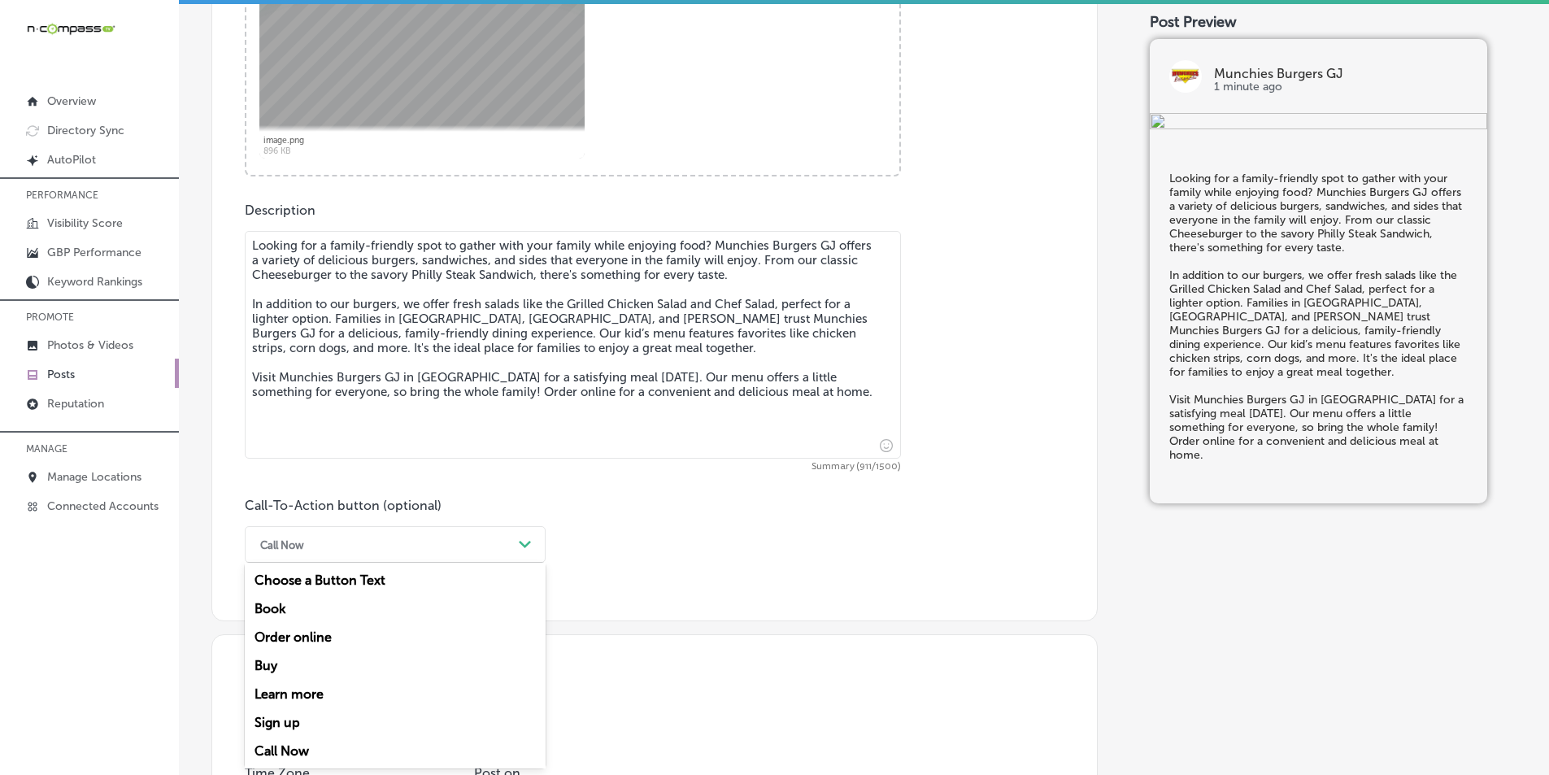
click at [287, 633] on div "Order online" at bounding box center [395, 637] width 301 height 28
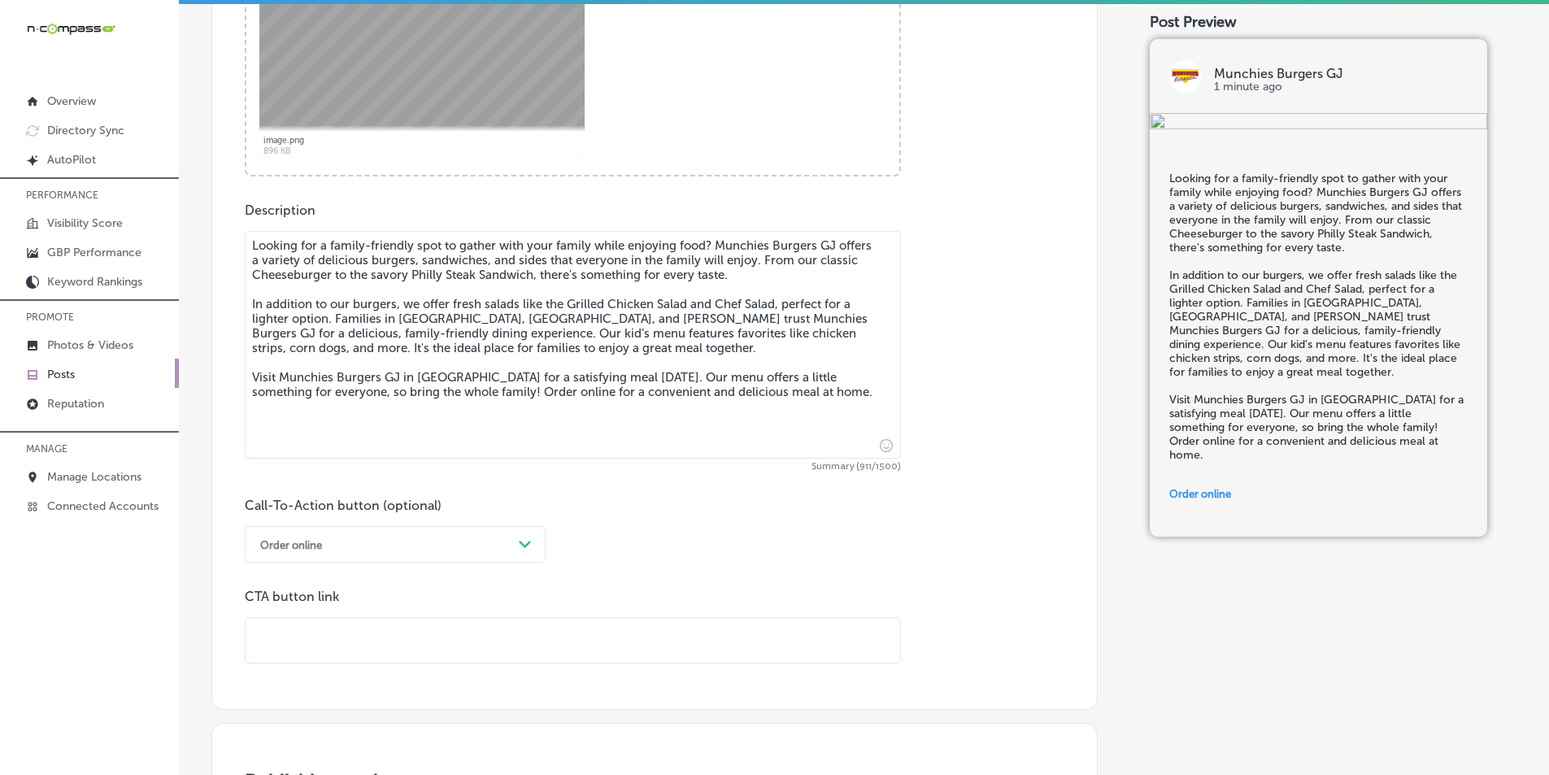
paste input "https://order.toasttab.com/online/munchies-burgers-29-road"
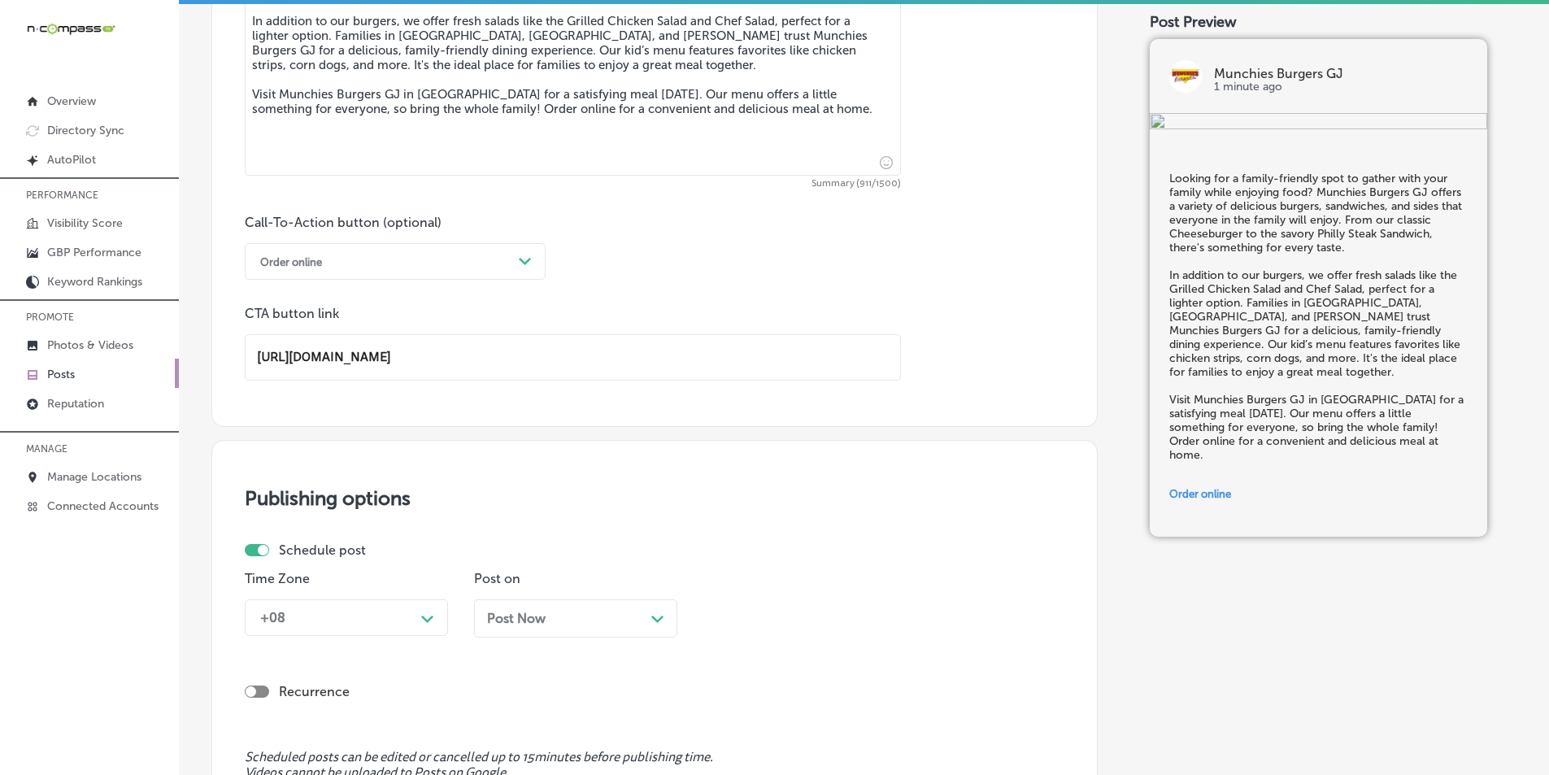
scroll to position [1066, 0]
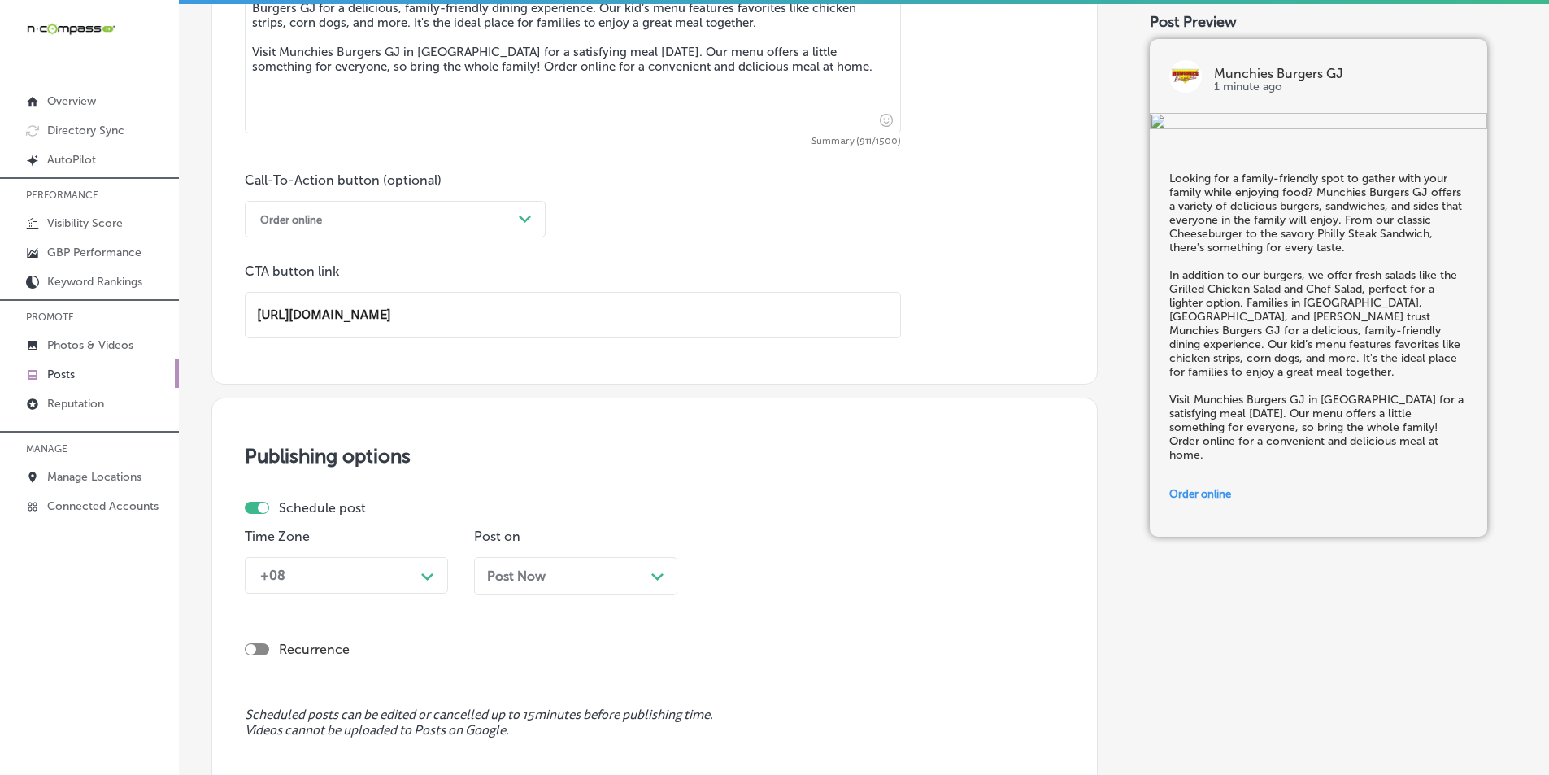
type input "https://order.toasttab.com/online/munchies-burgers-29-road"
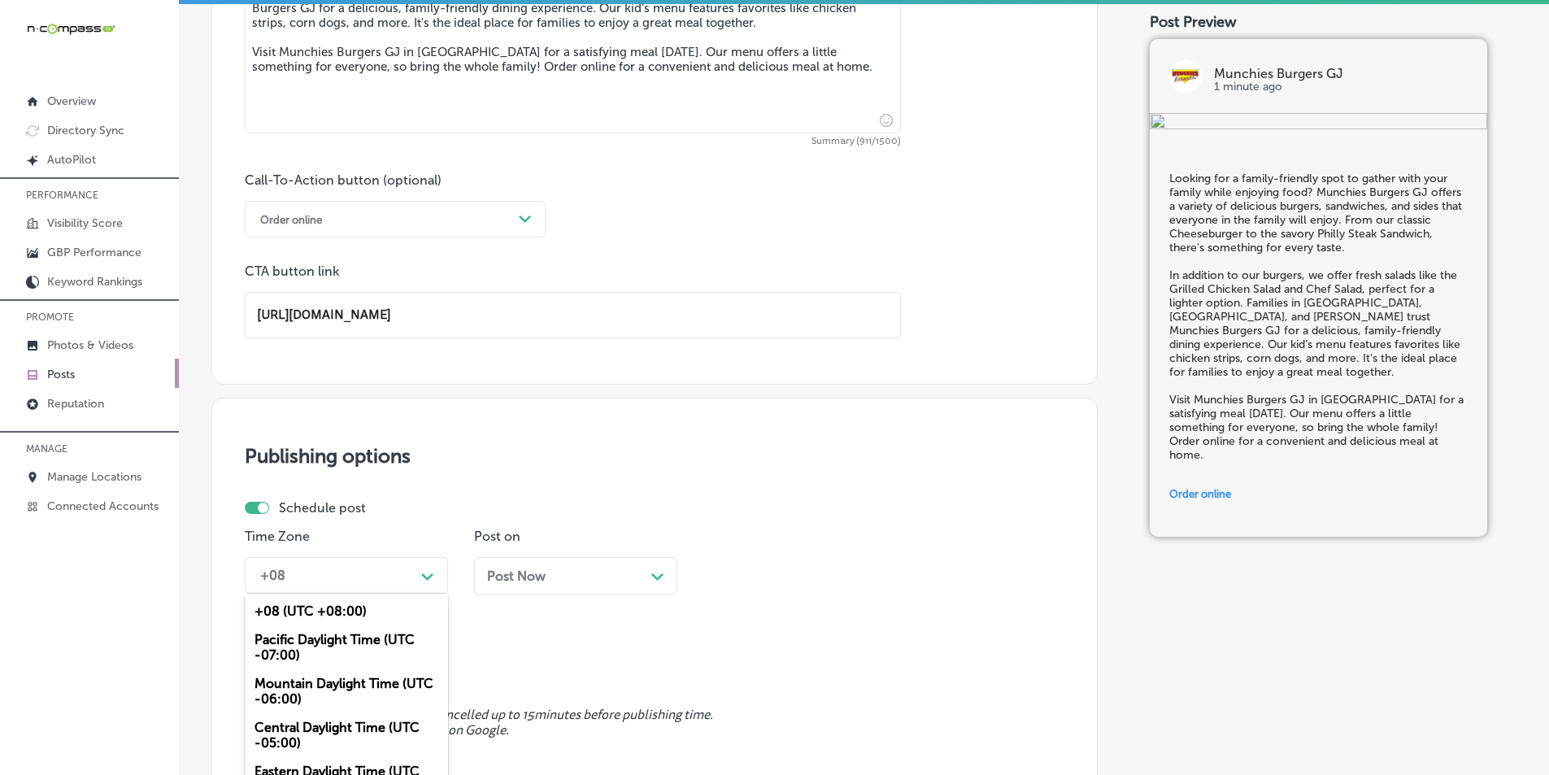
scroll to position [1135, 0]
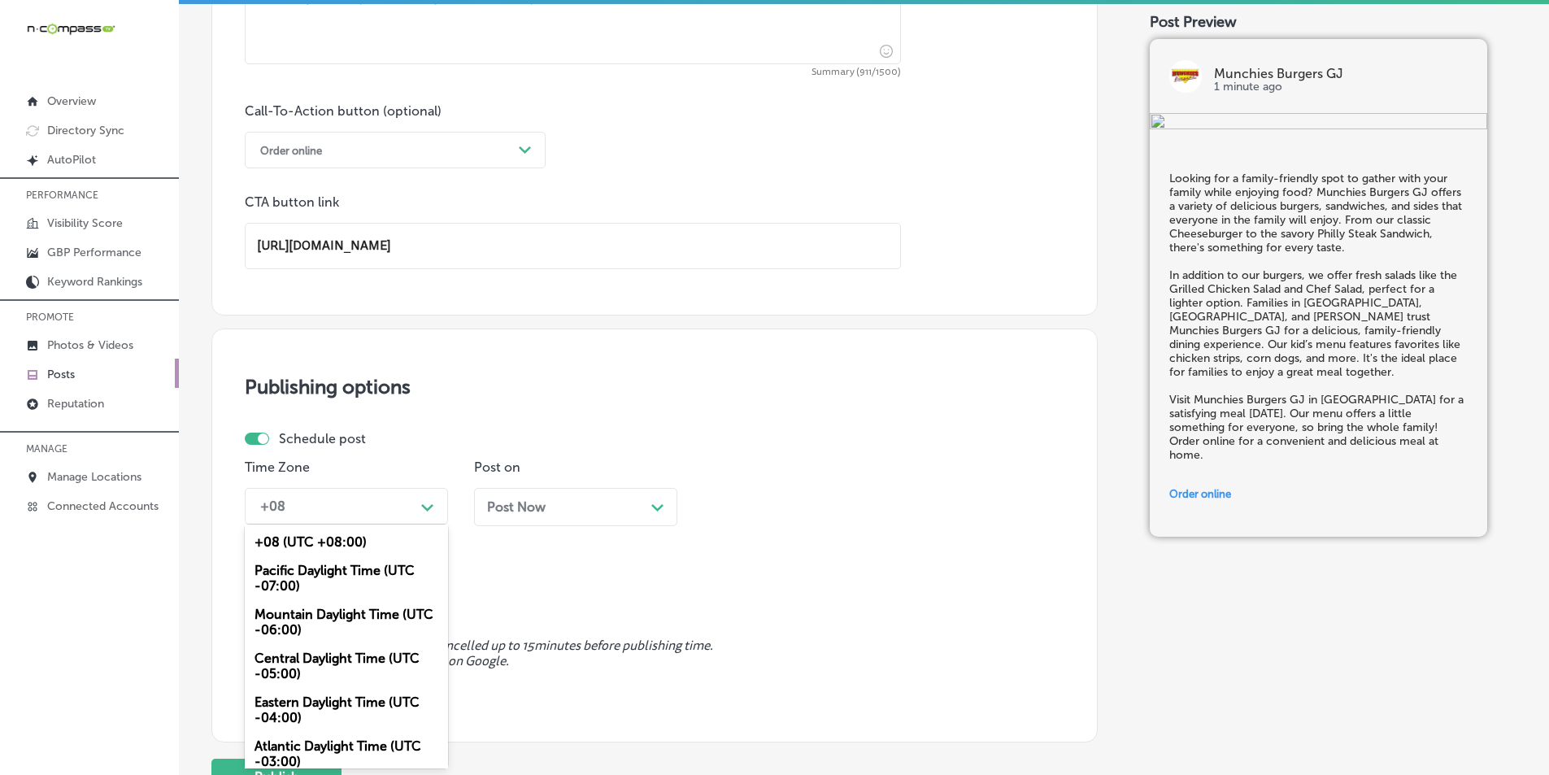
click at [425, 525] on div "option Mountain Daylight Time (UTC -06:00), selected. option Pacific Daylight T…" at bounding box center [346, 506] width 203 height 37
click at [335, 611] on div "Mountain Daylight Time (UTC -06:00)" at bounding box center [346, 622] width 203 height 44
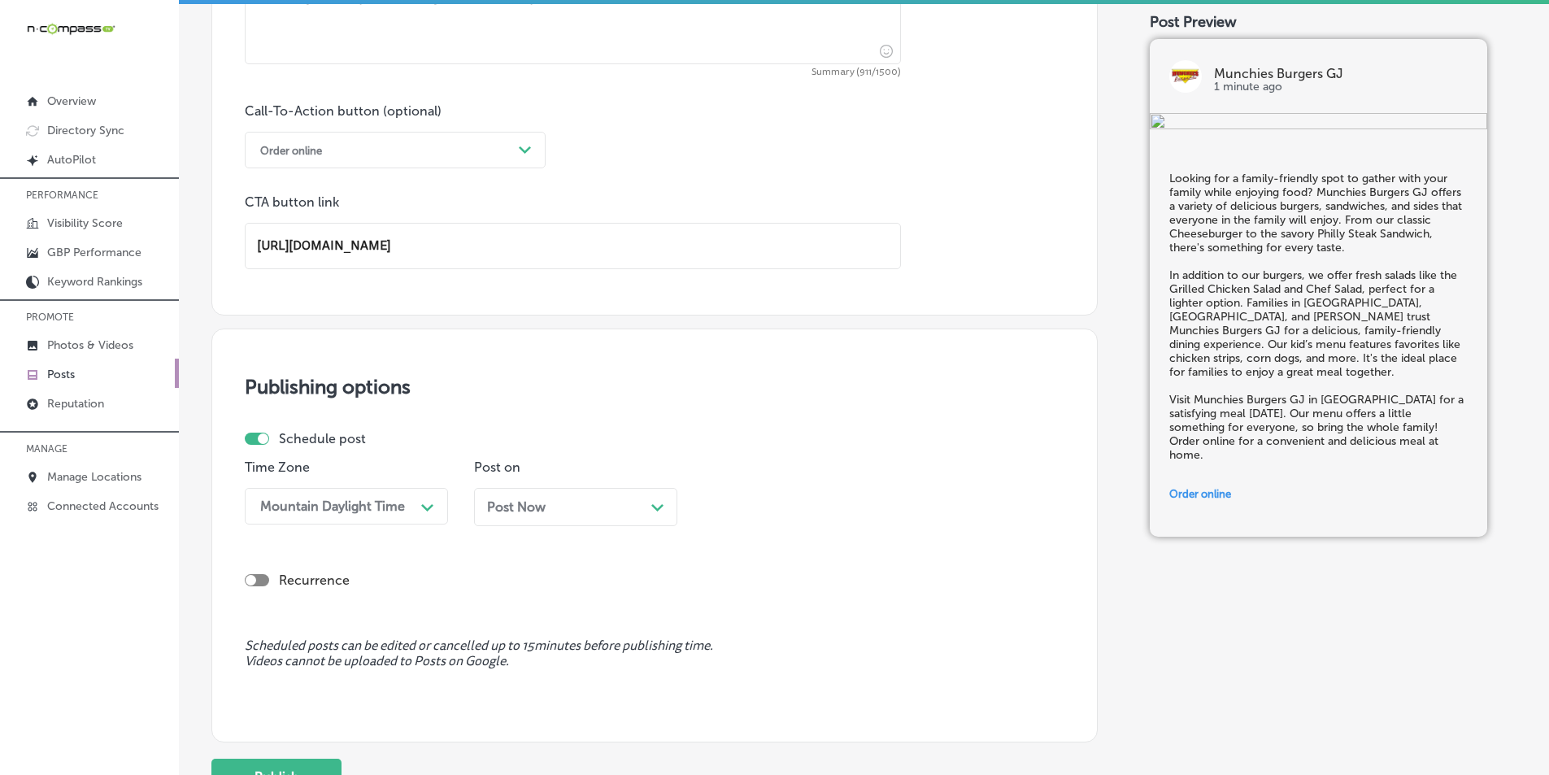
click at [647, 507] on div "Post Now Path Created with Sketch." at bounding box center [575, 506] width 177 height 15
click at [839, 505] on div "11:00 AM" at bounding box center [792, 506] width 163 height 28
click at [728, 686] on div "7:00 AM" at bounding box center [804, 688] width 203 height 28
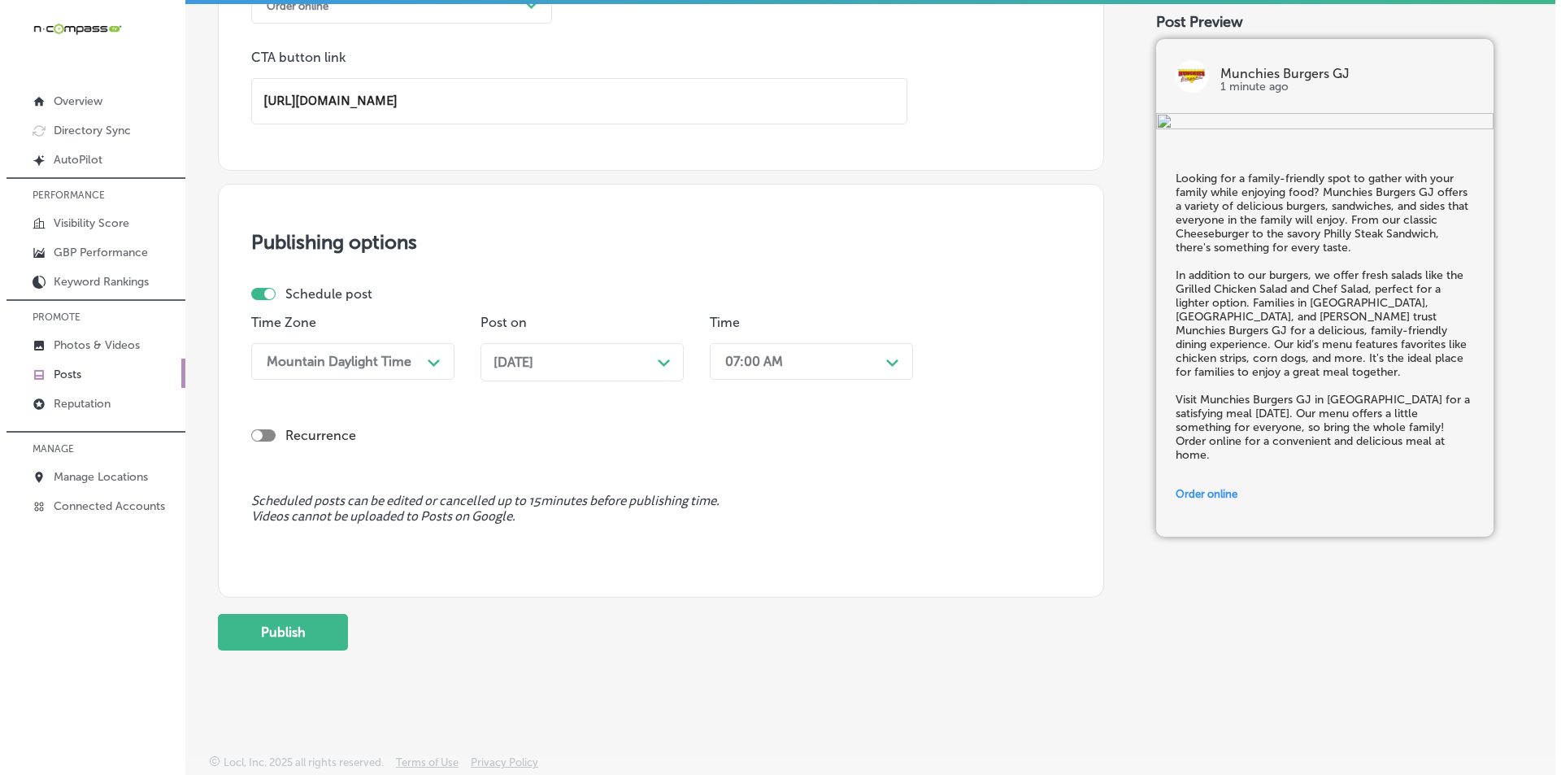
scroll to position [1282, 0]
click at [270, 633] on button "Publish" at bounding box center [276, 630] width 130 height 37
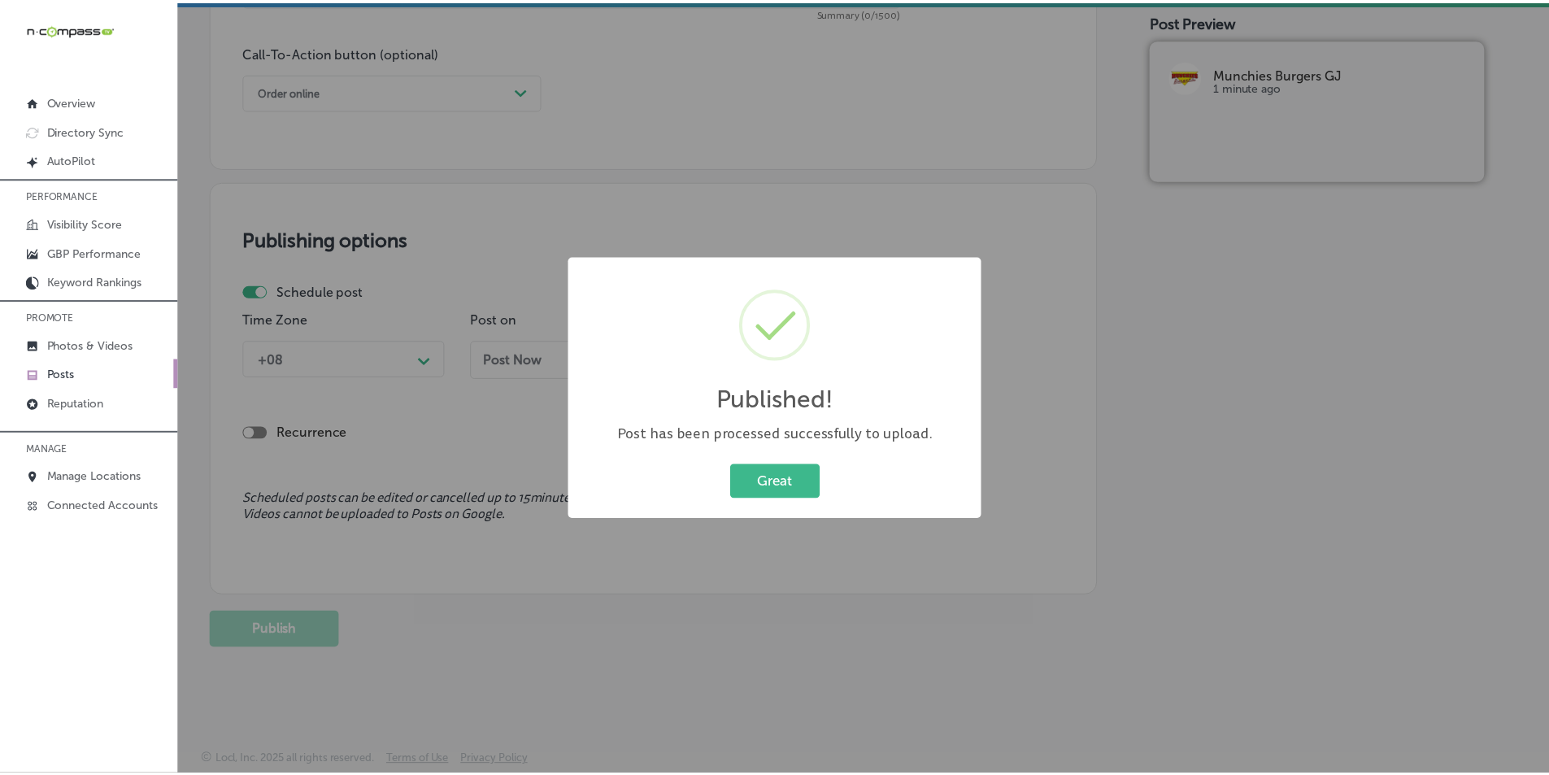
scroll to position [1193, 0]
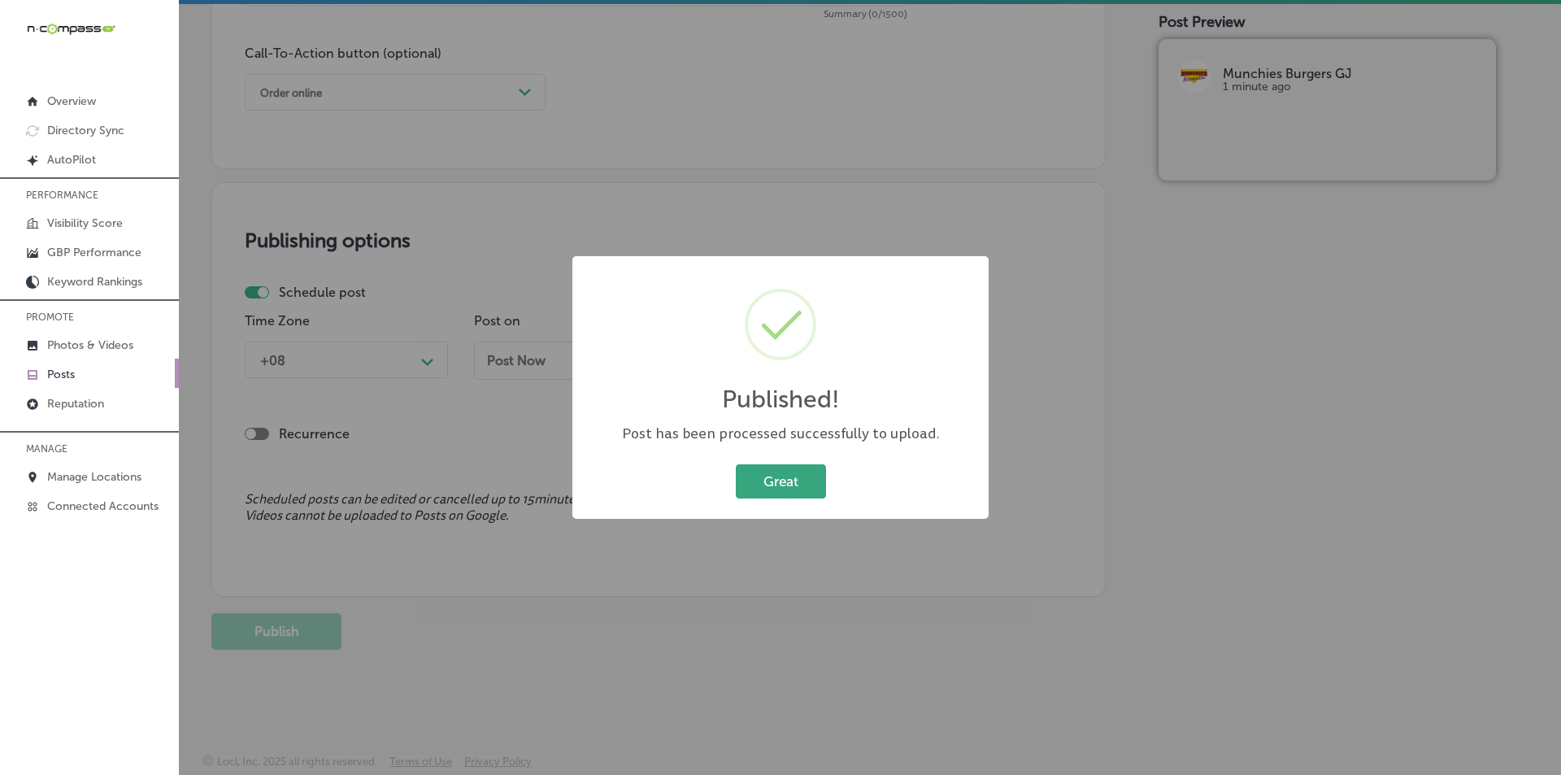
click at [774, 483] on button "Great" at bounding box center [781, 480] width 90 height 33
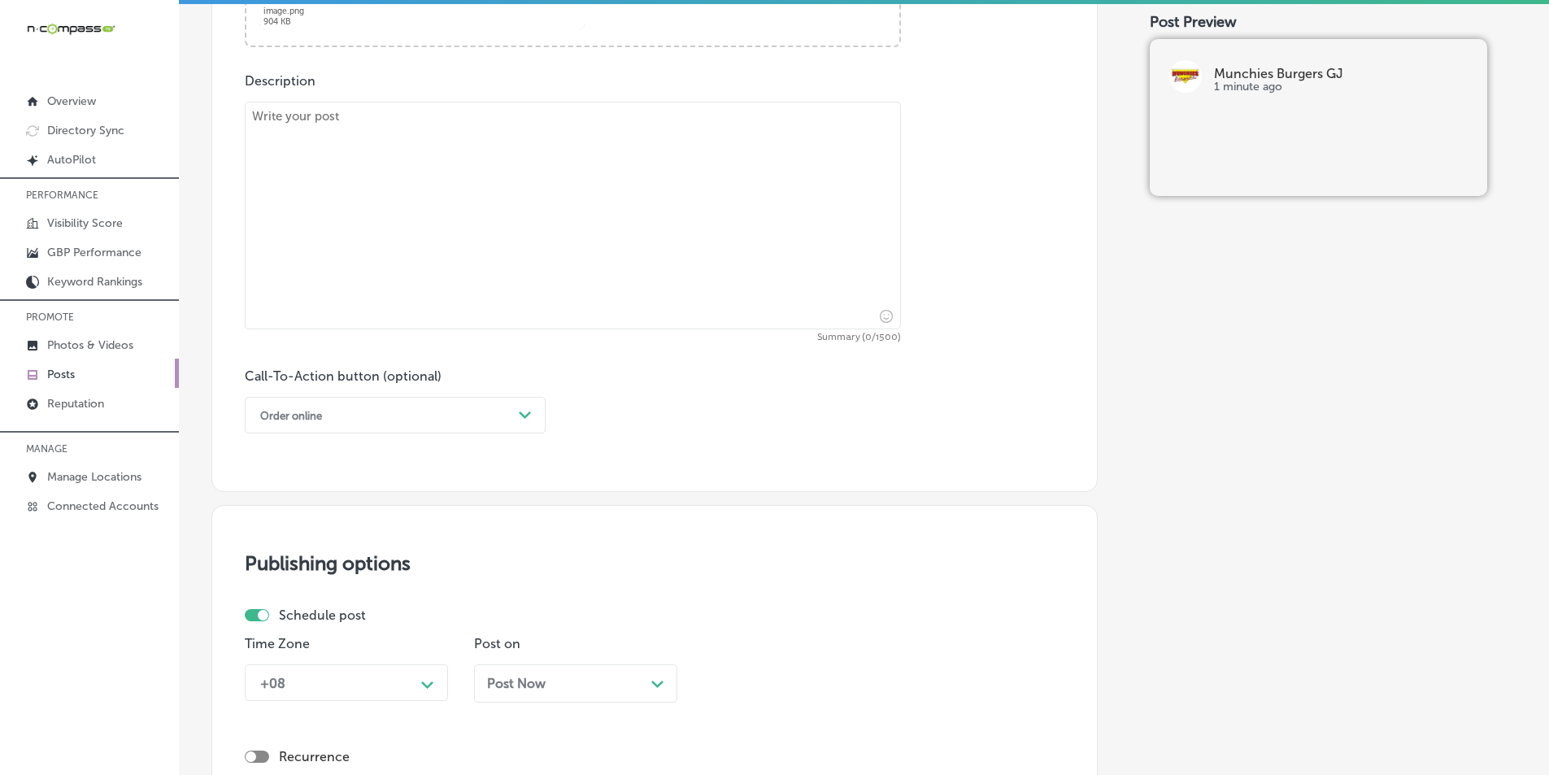
scroll to position [705, 0]
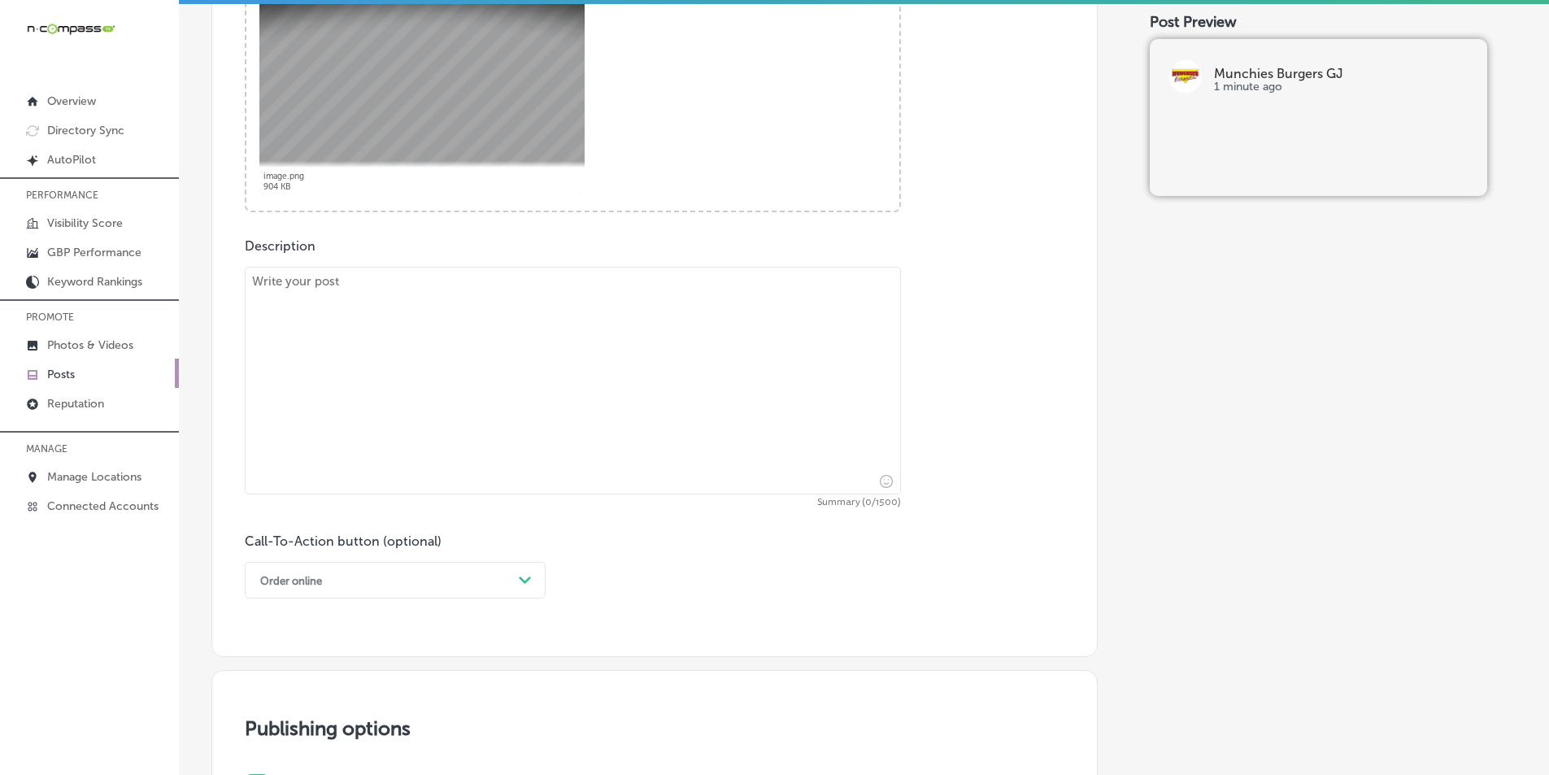
click at [598, 418] on textarea at bounding box center [573, 381] width 656 height 228
paste textarea "Looking for a great meal with your friends? Munchies Burgers GJ has you covered…"
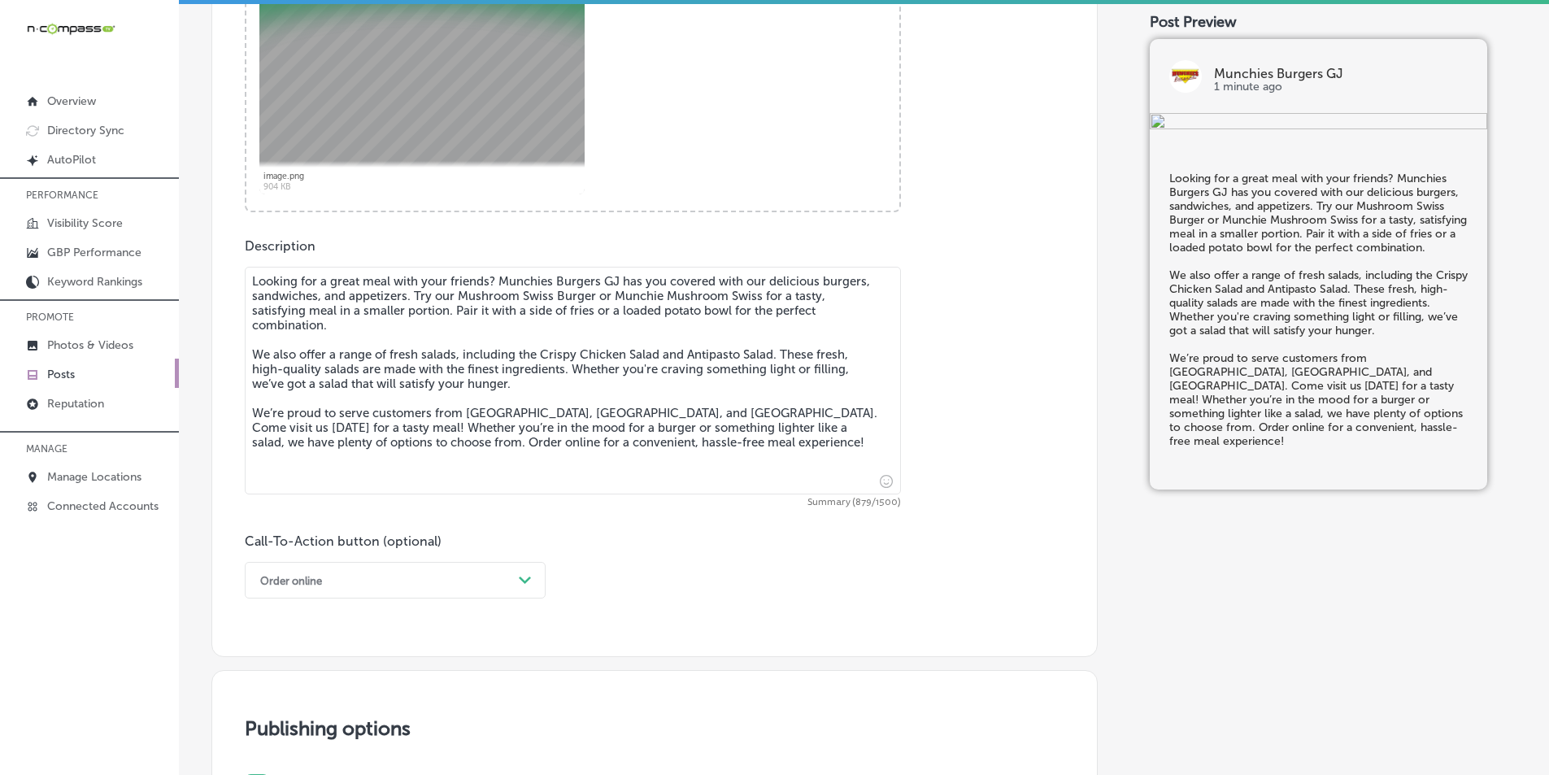
type textarea "Looking for a great meal with your friends? Munchies Burgers GJ has you covered…"
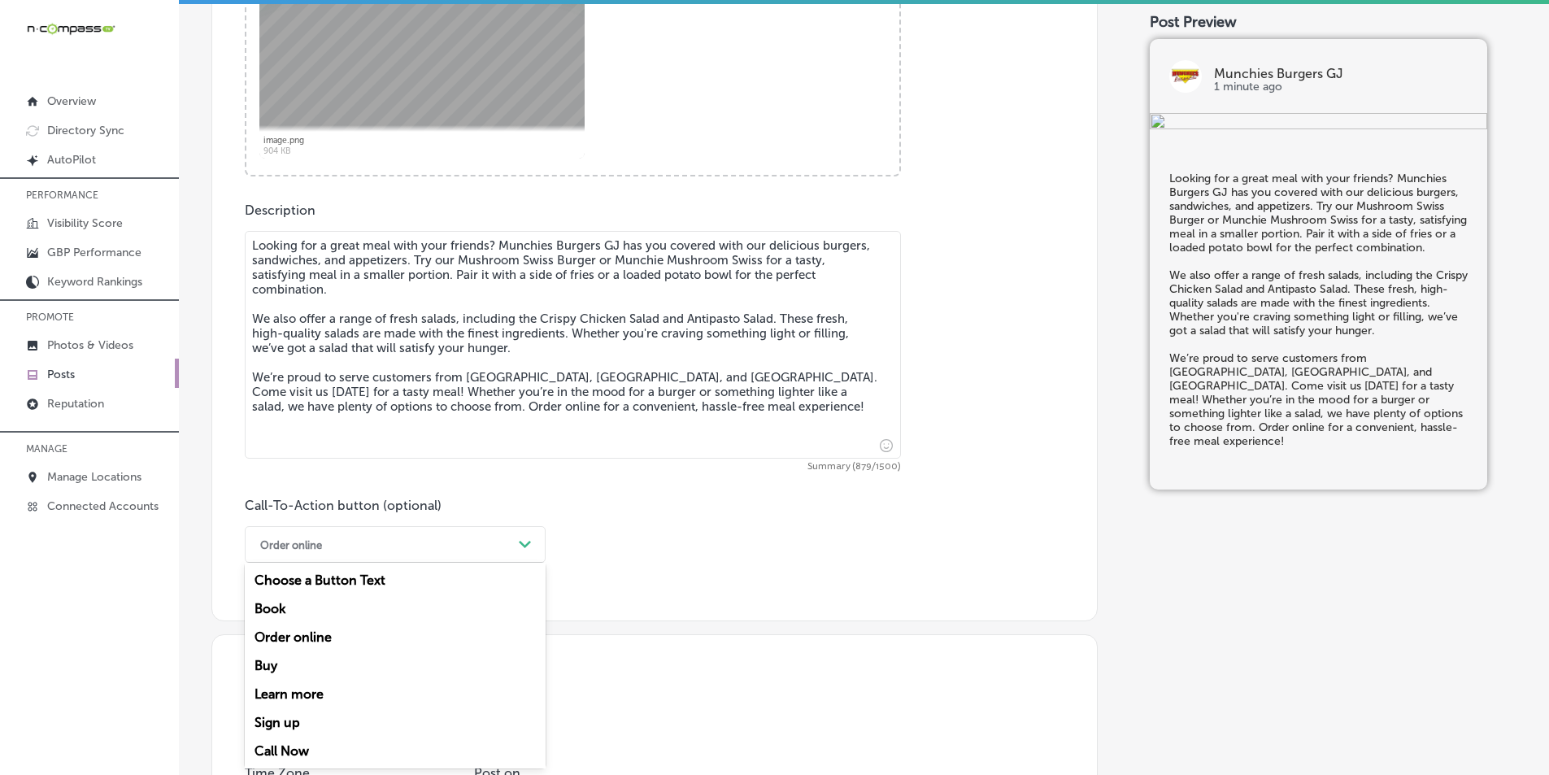
click at [512, 563] on div "option Order online, selected. option Choose a Button Text focused, 1 of 7. 7 r…" at bounding box center [395, 544] width 301 height 37
click at [294, 635] on div "Order online" at bounding box center [395, 637] width 301 height 28
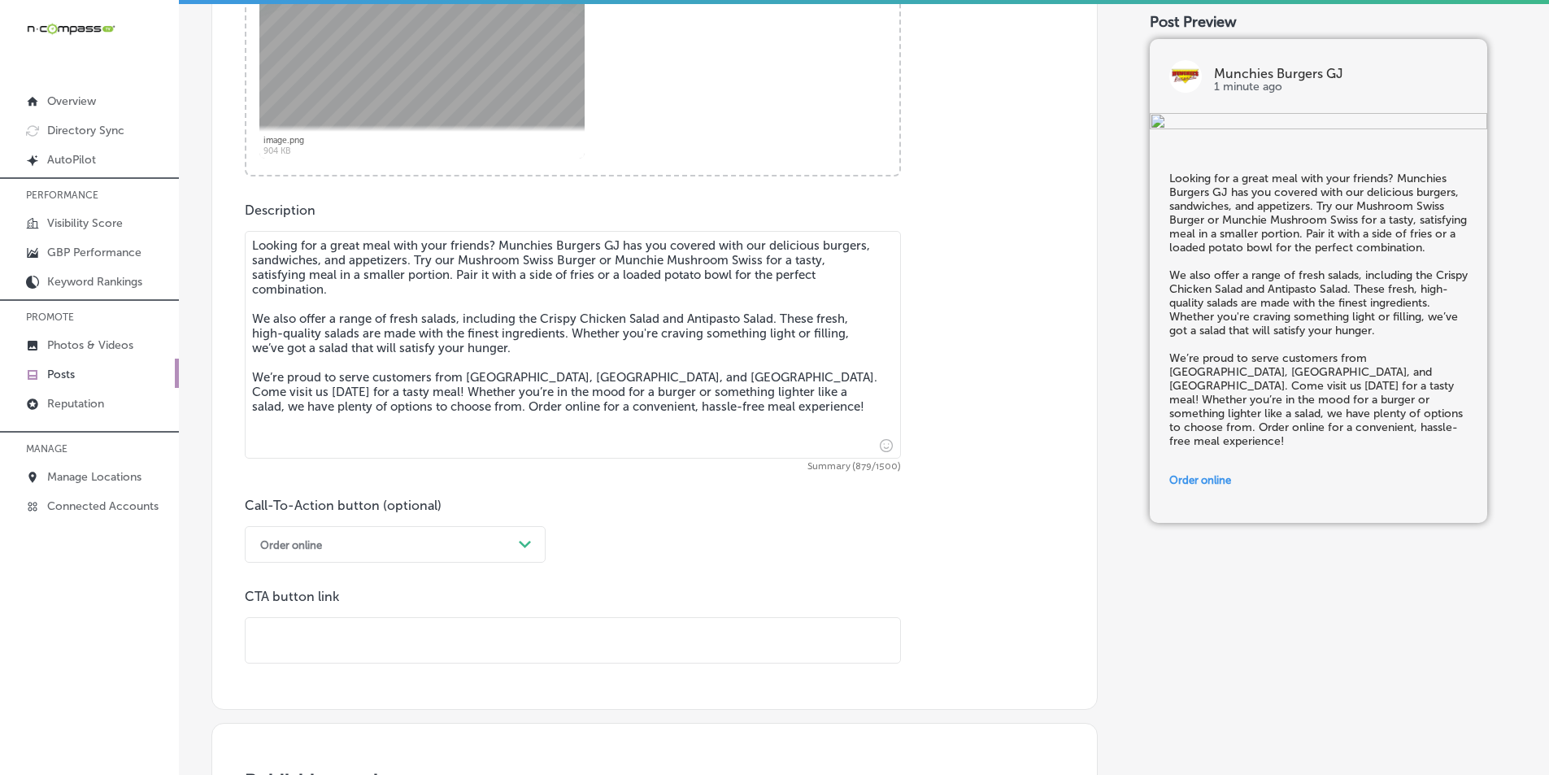
paste input "https://order.toasttab.com/online/munchies-burgers-29-road"
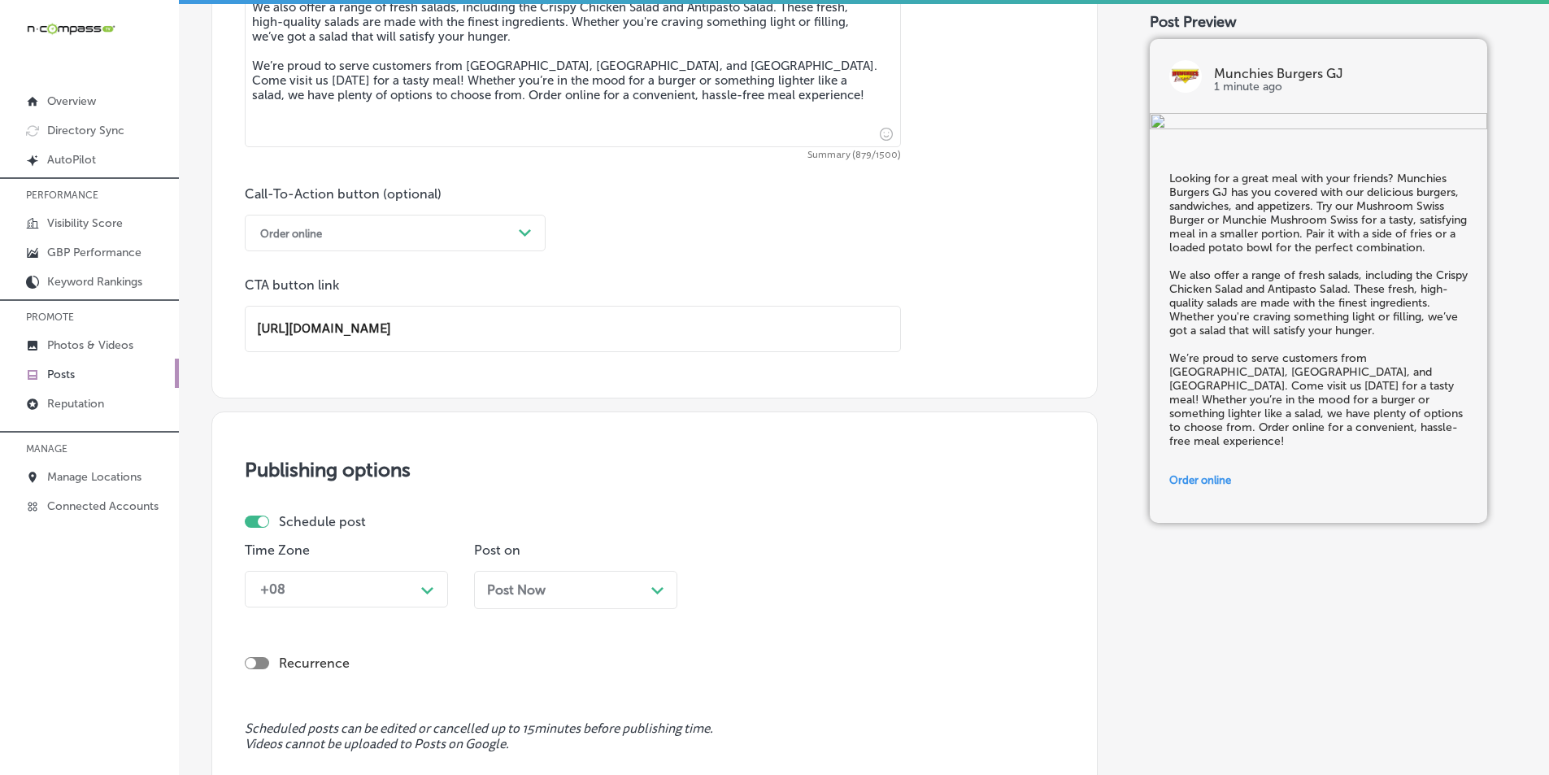
scroll to position [1066, 0]
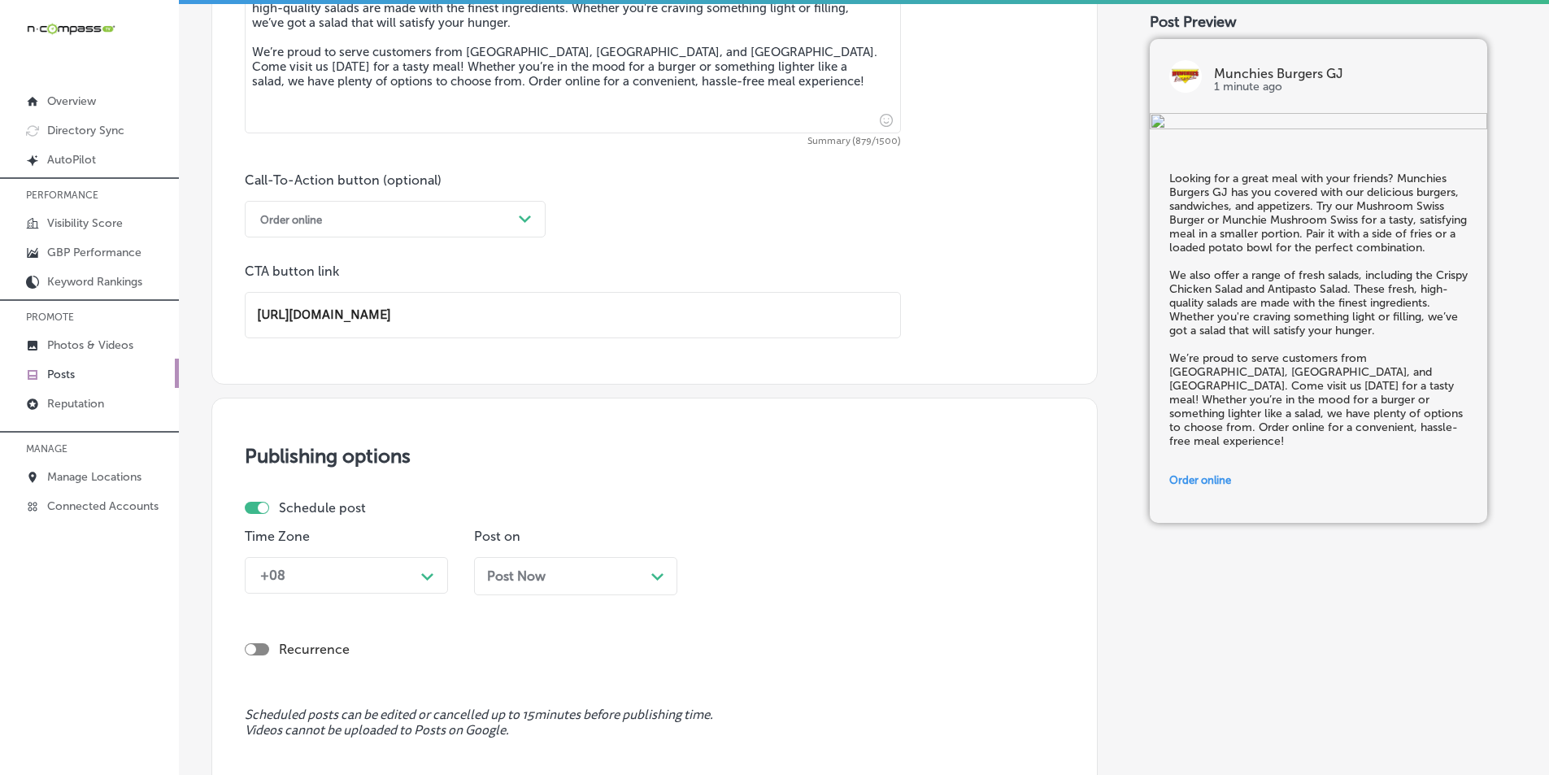
type input "https://order.toasttab.com/online/munchies-burgers-29-road"
click at [429, 580] on div "+08 Path Created with Sketch." at bounding box center [346, 575] width 203 height 37
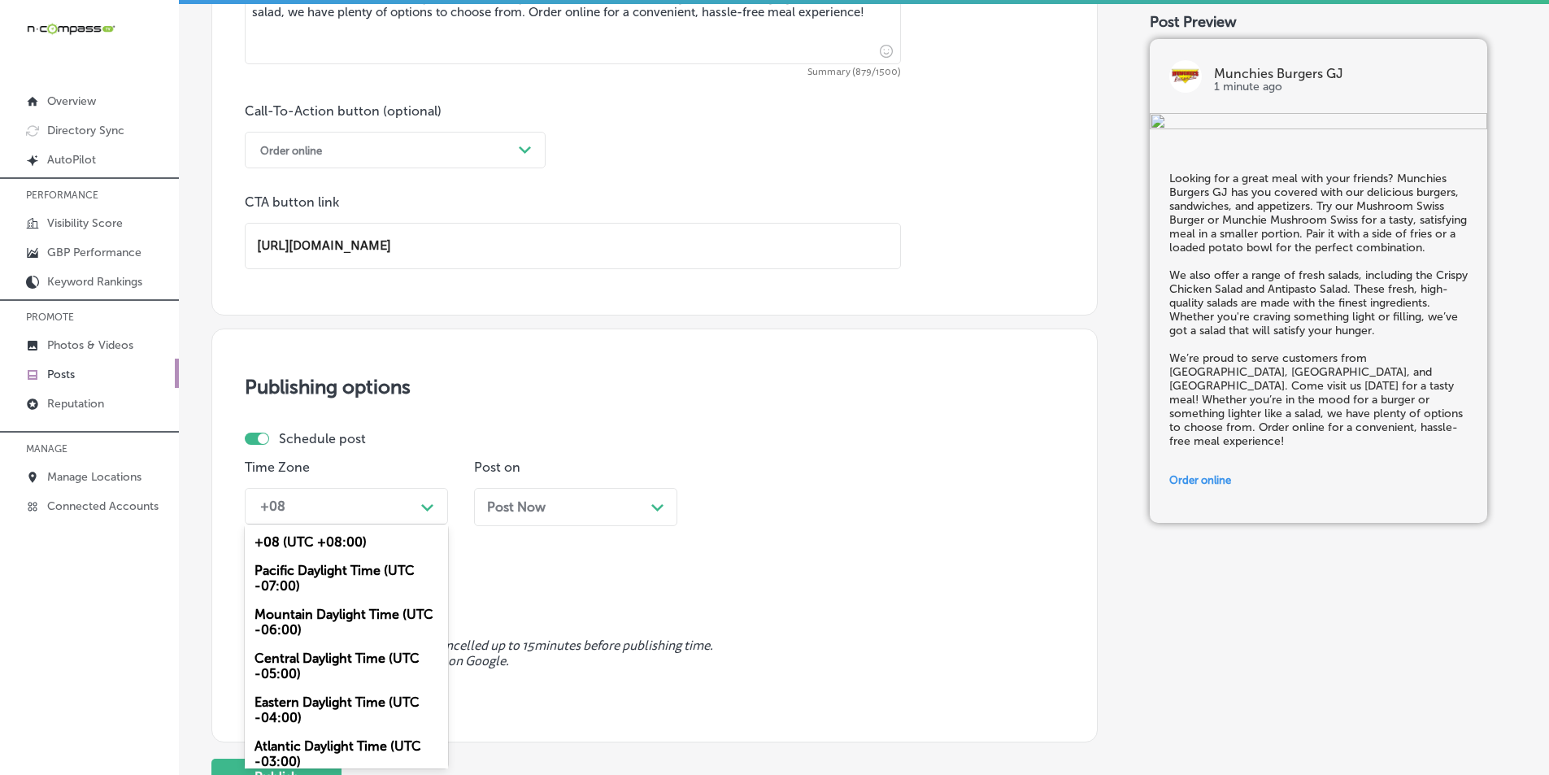
drag, startPoint x: 330, startPoint y: 619, endPoint x: 361, endPoint y: 603, distance: 34.5
click at [330, 618] on div "Mountain Daylight Time (UTC -06:00)" at bounding box center [346, 622] width 203 height 44
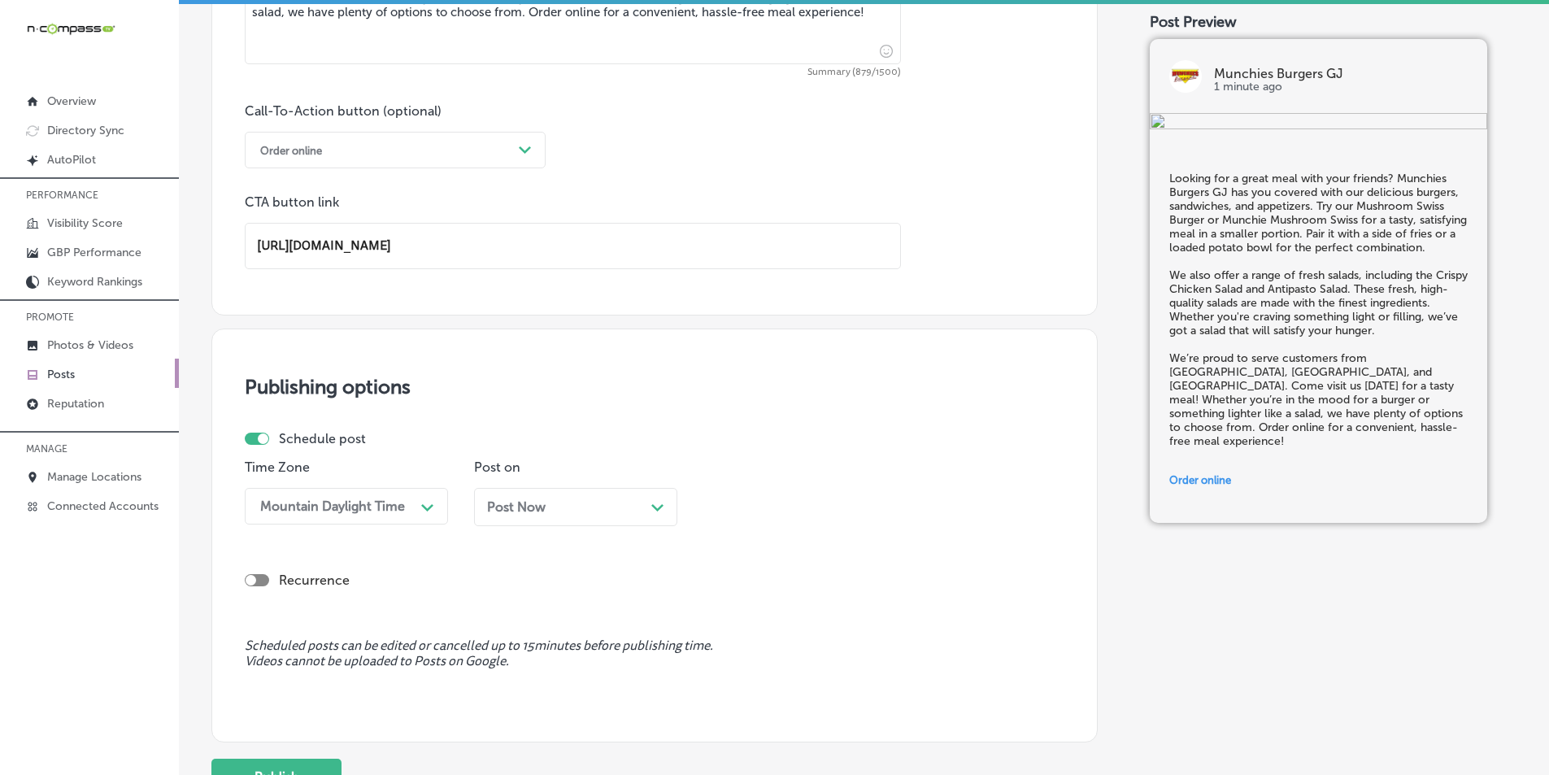
click at [661, 507] on polygon at bounding box center [657, 507] width 12 height 7
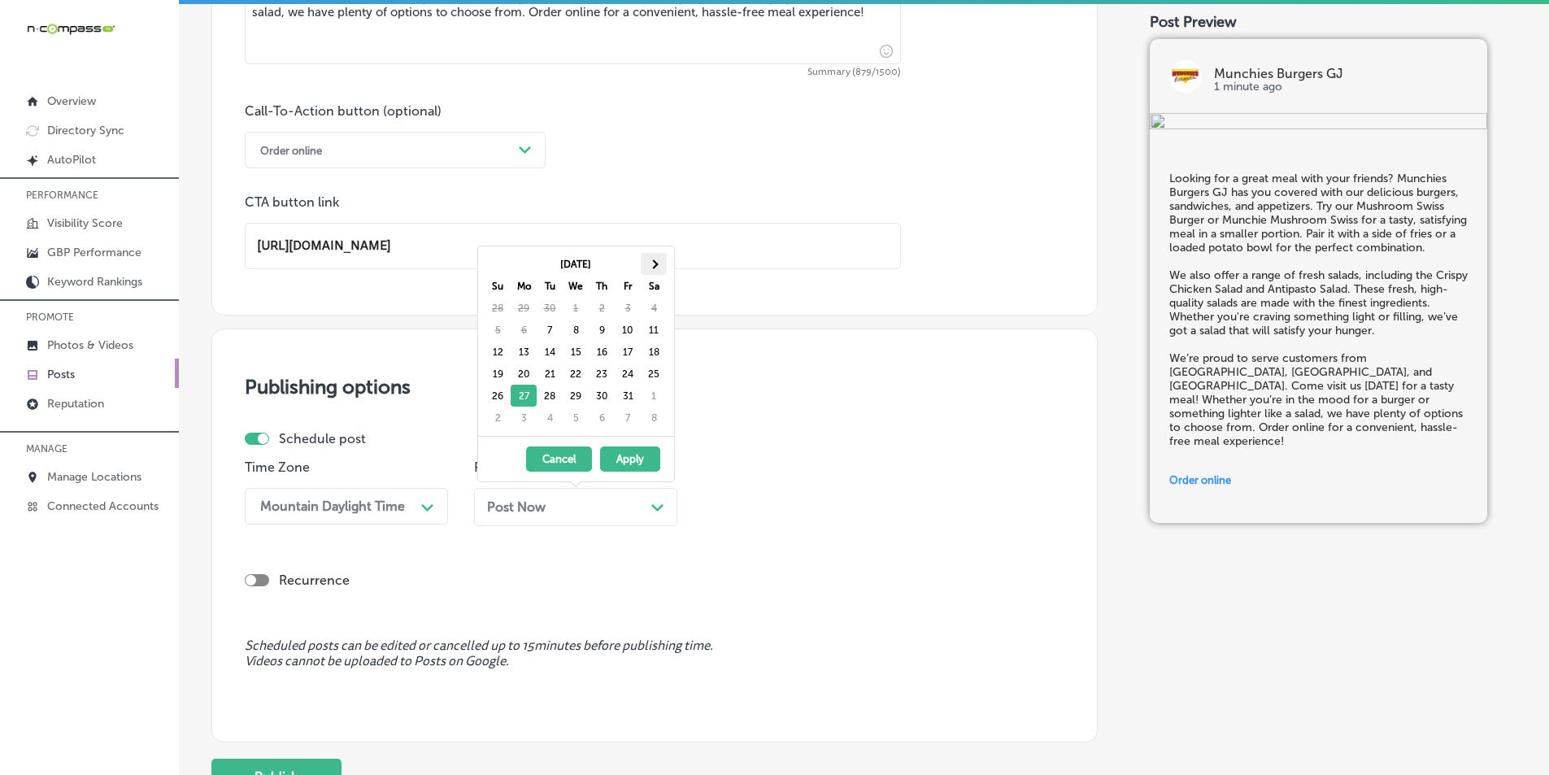
click at [656, 263] on span at bounding box center [653, 263] width 9 height 9
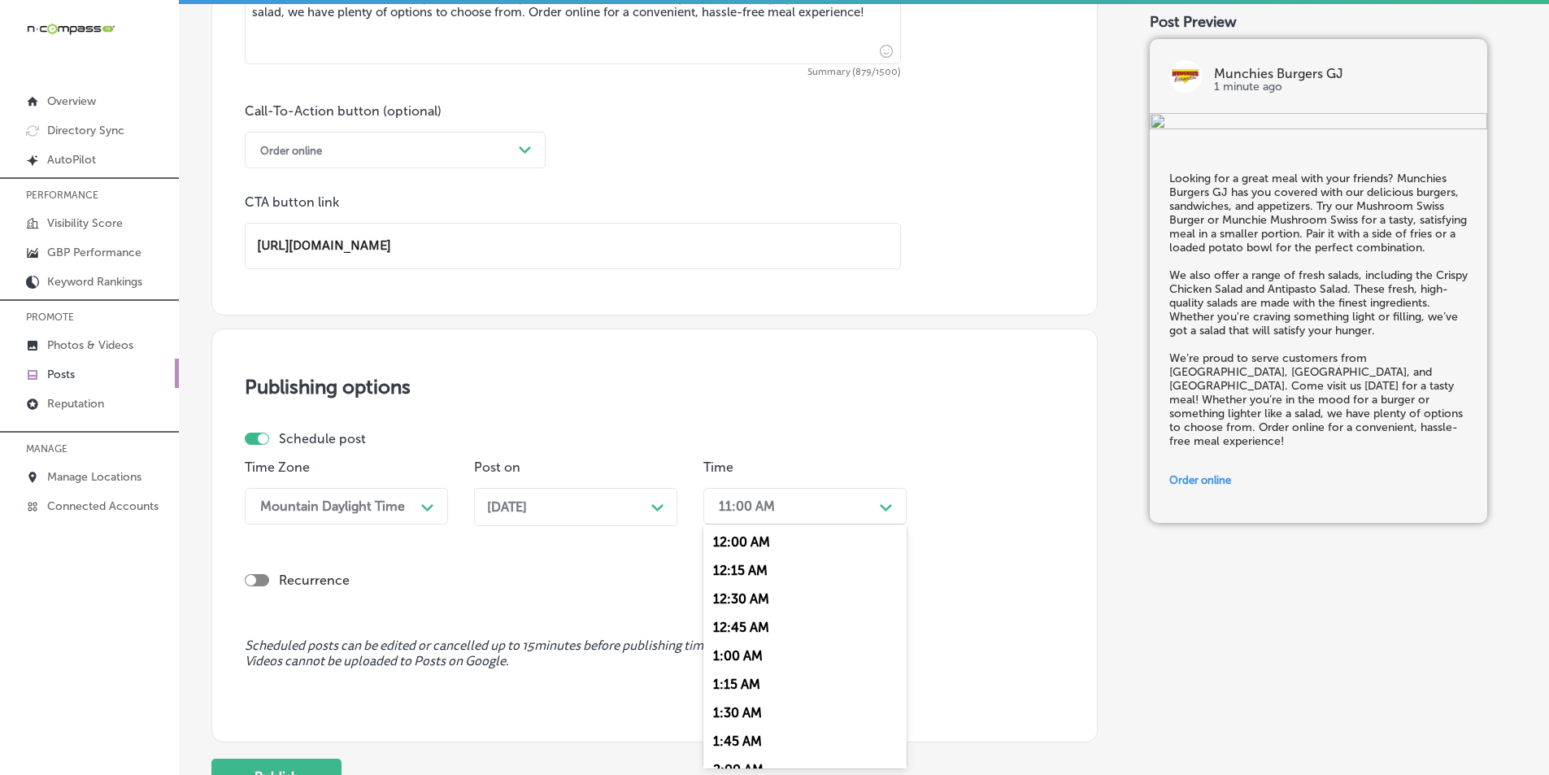
click at [887, 507] on icon "Path Created with Sketch." at bounding box center [886, 507] width 12 height 7
click at [725, 602] on div "7:00 AM" at bounding box center [804, 607] width 203 height 28
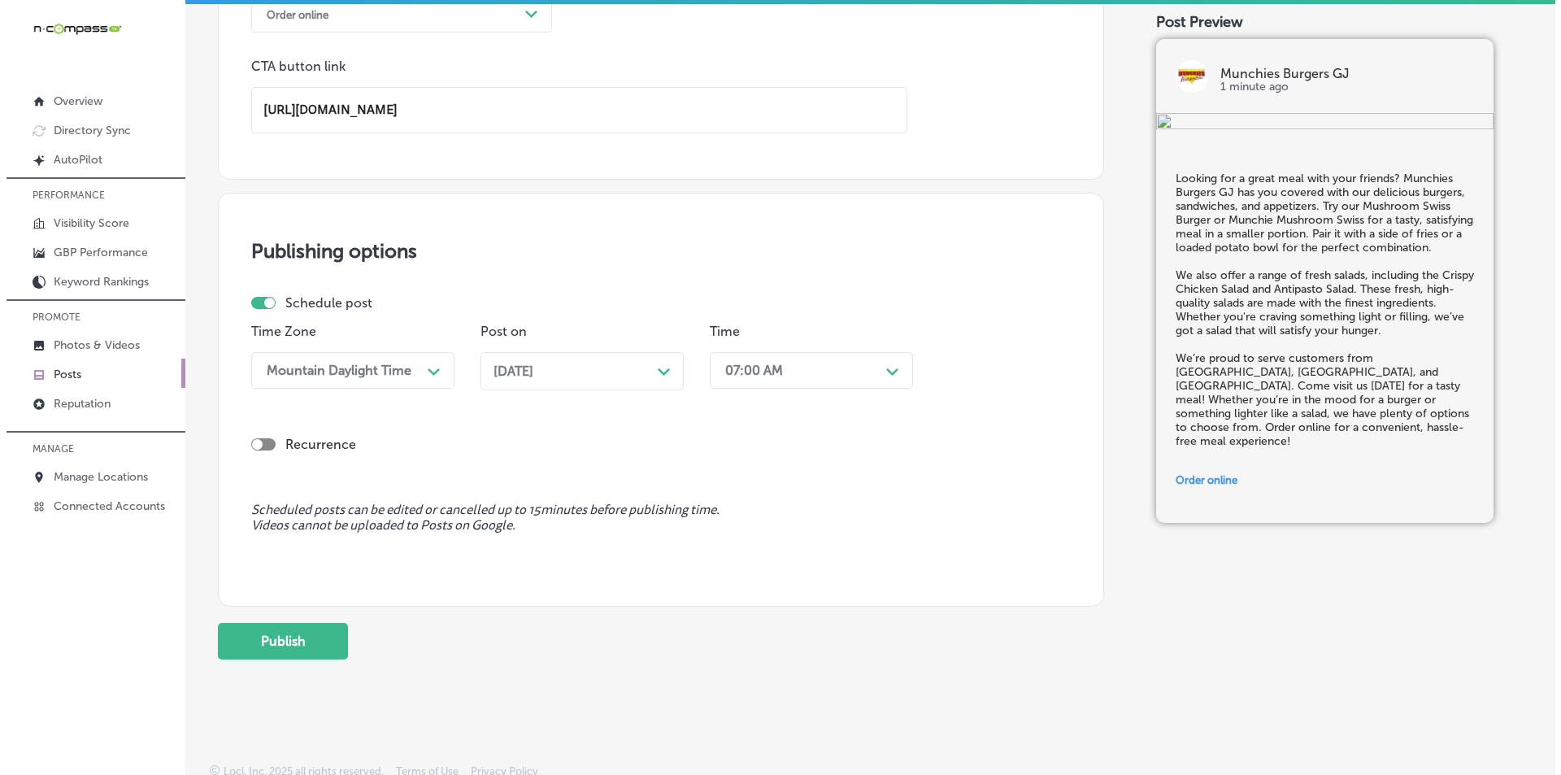
scroll to position [1282, 0]
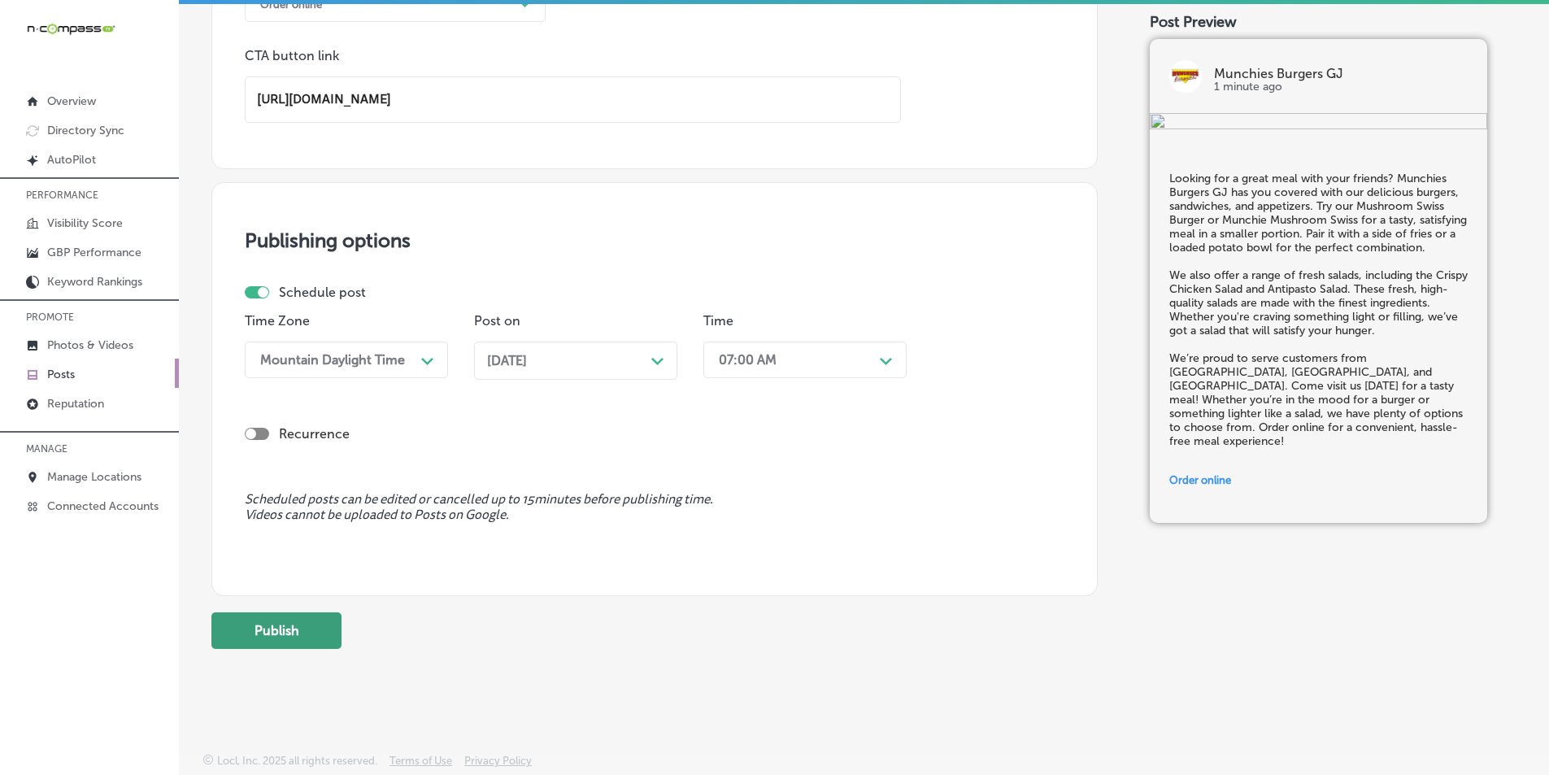
click at [298, 623] on button "Publish" at bounding box center [276, 630] width 130 height 37
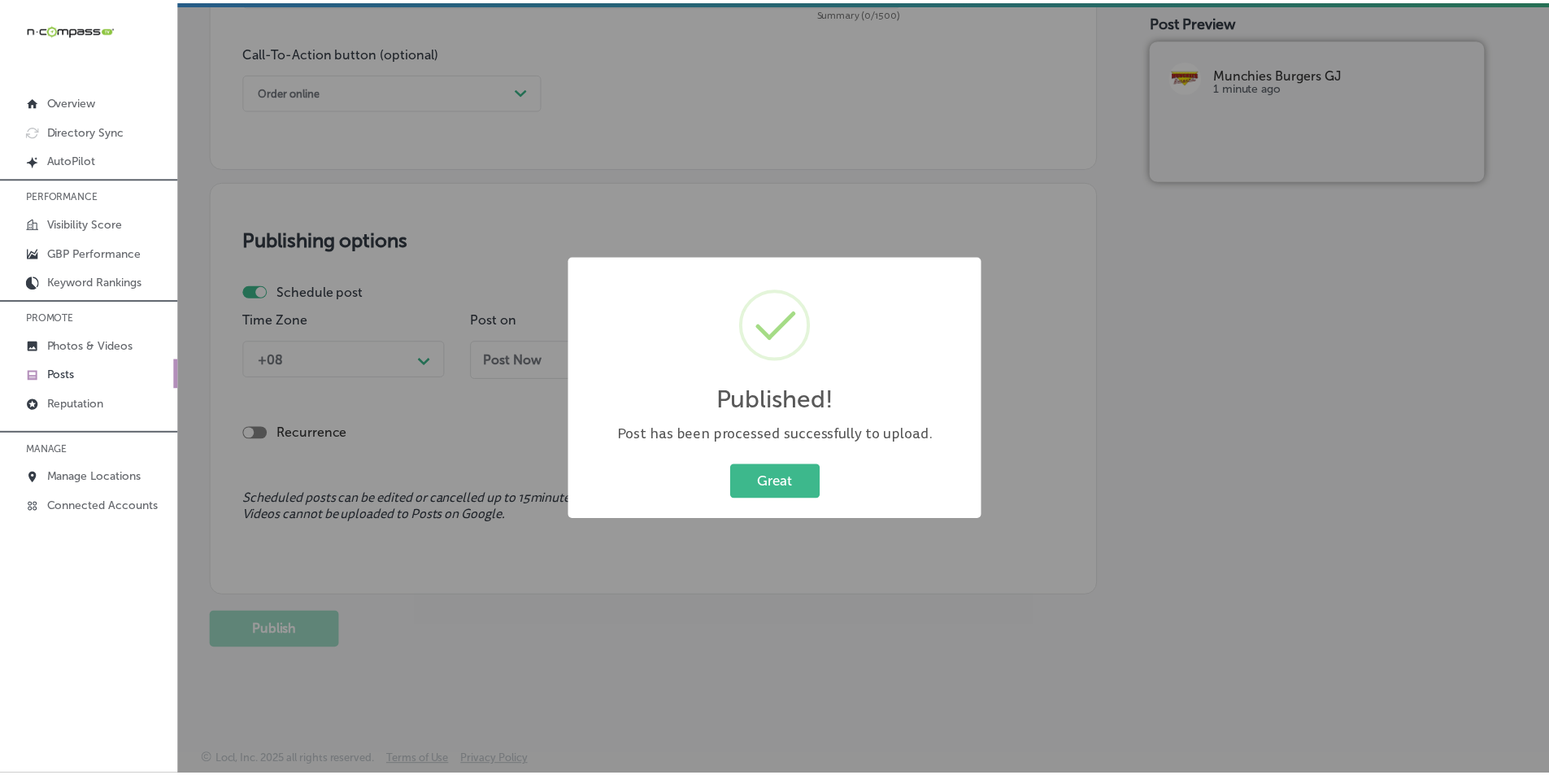
scroll to position [1193, 0]
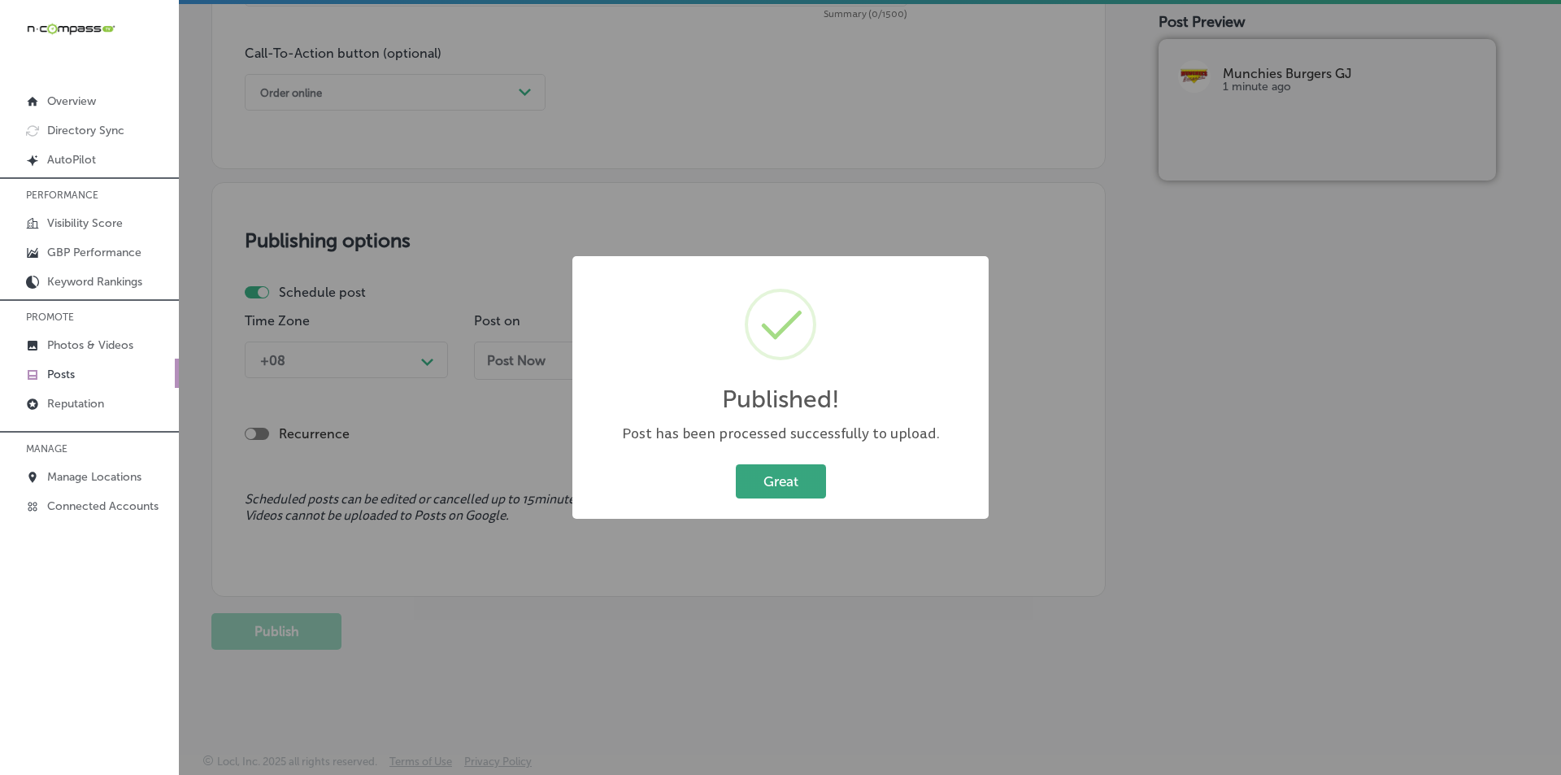
click at [773, 481] on button "Great" at bounding box center [781, 480] width 90 height 33
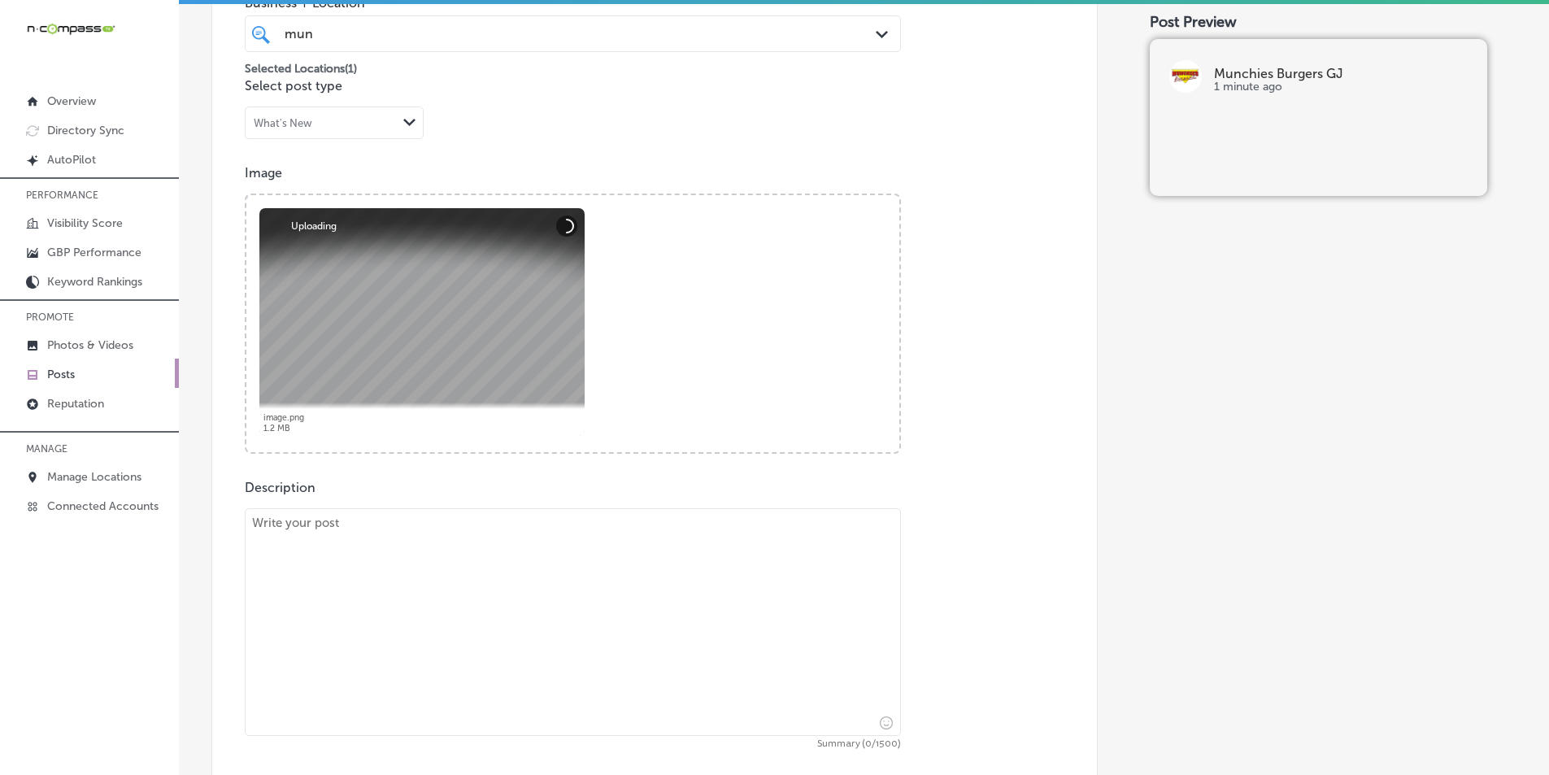
scroll to position [461, 0]
click at [410, 611] on textarea at bounding box center [573, 625] width 656 height 228
paste textarea "Munchies Burgers GJ is the best spot for a tasty burger in Grand Junction, and …"
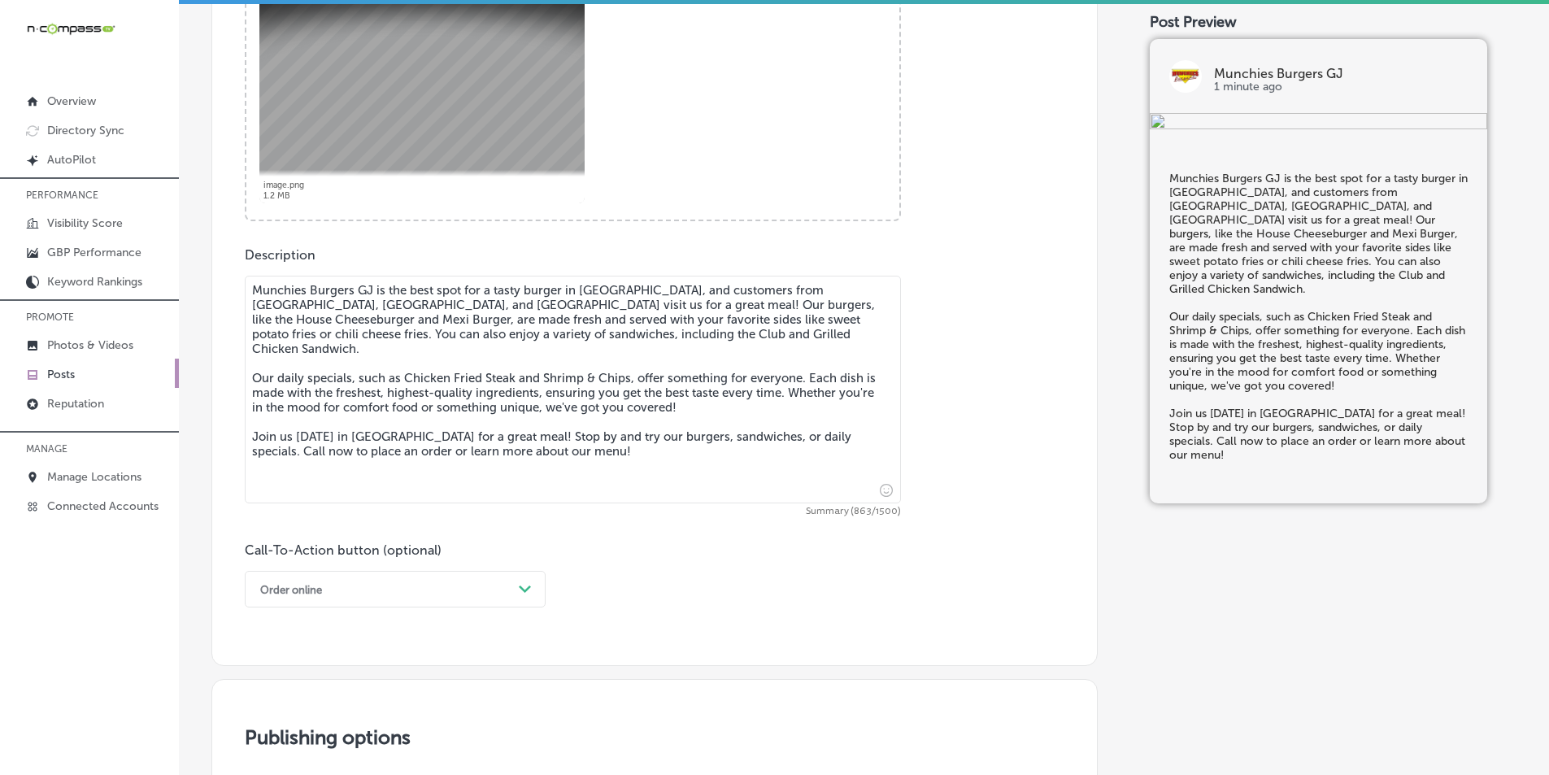
scroll to position [705, 0]
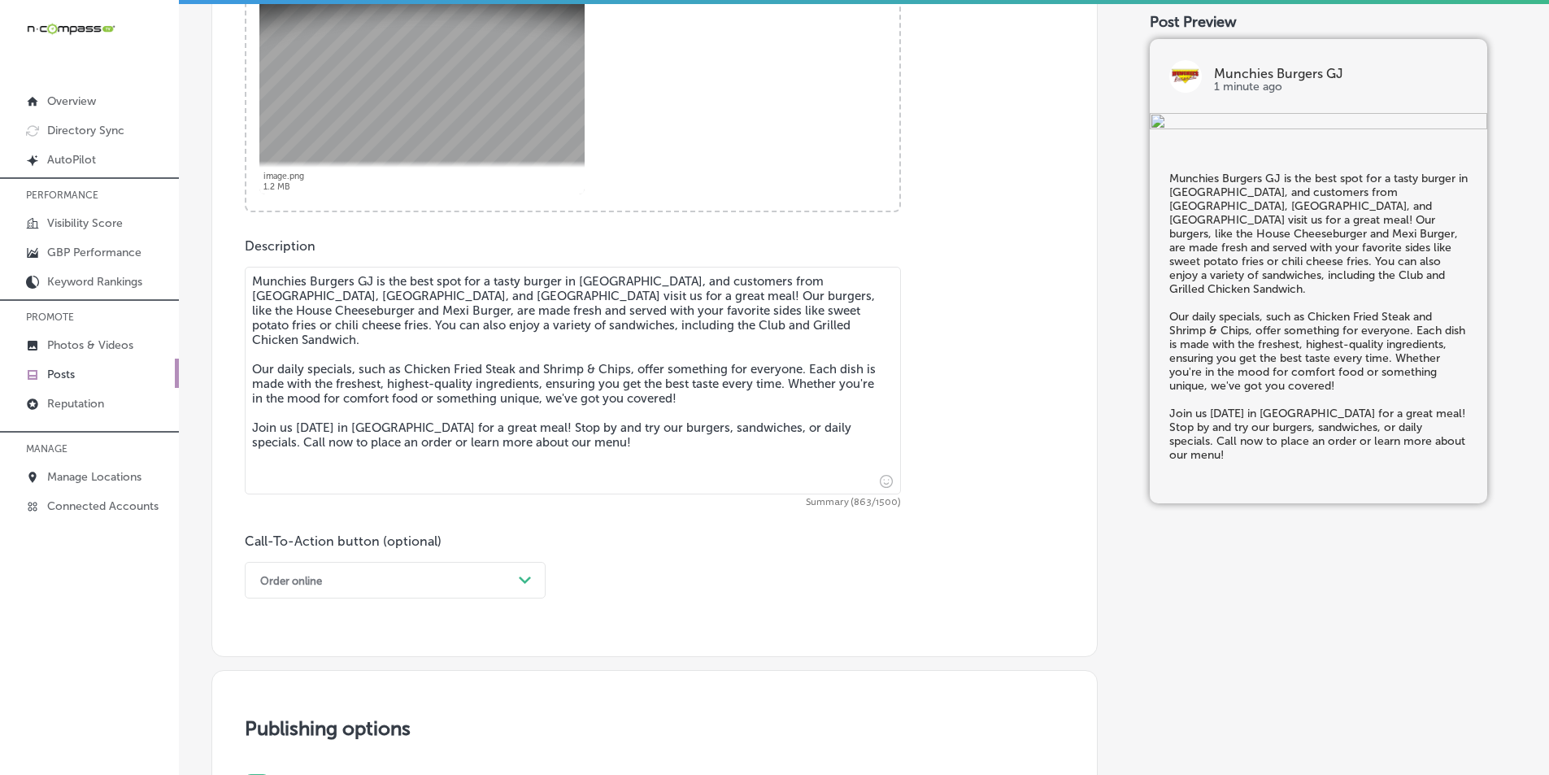
type textarea "Munchies Burgers GJ is the best spot for a tasty burger in Grand Junction, and …"
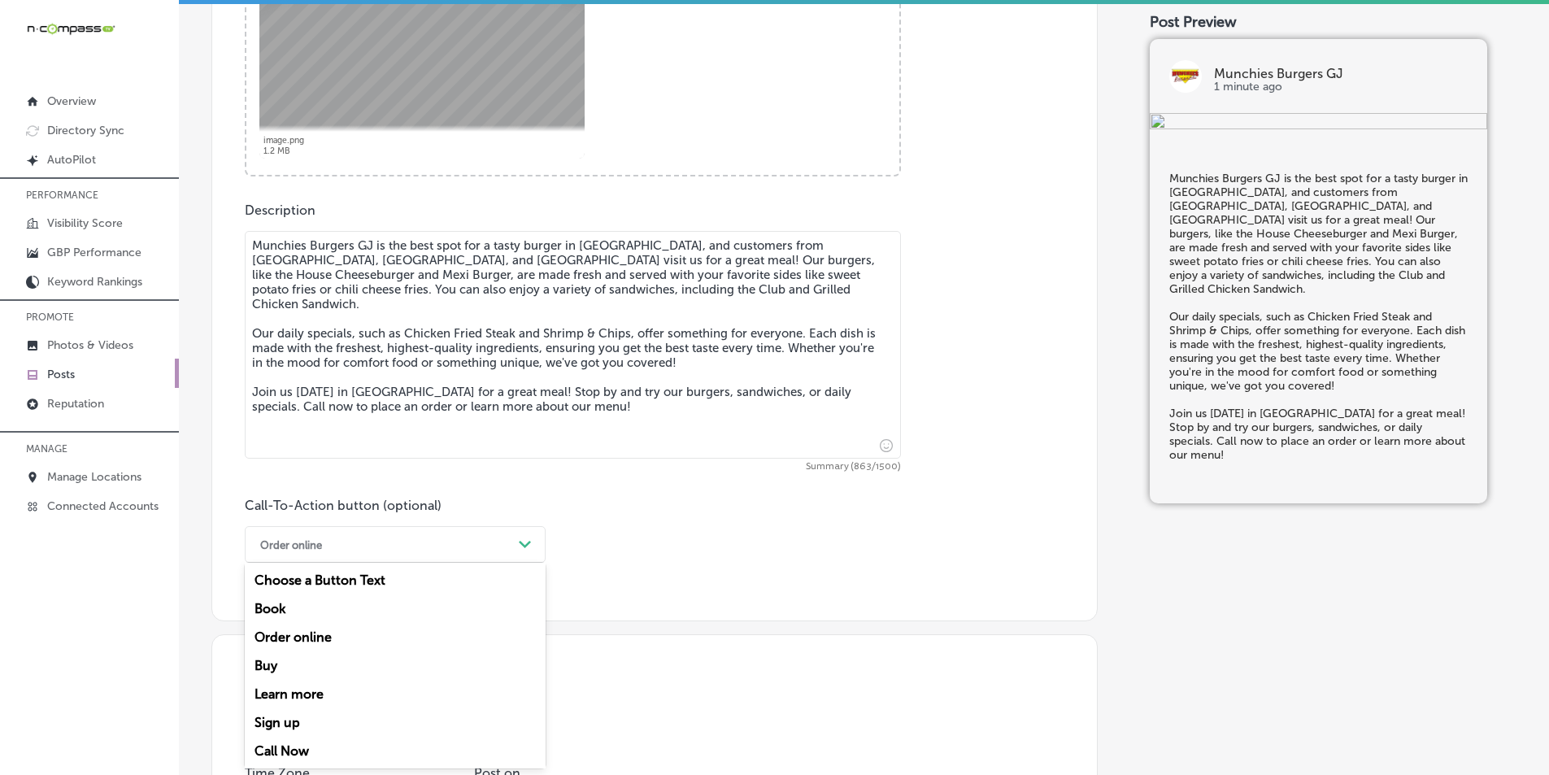
click at [504, 563] on div "option Order online, selected. option Choose a Button Text focused, 1 of 7. 7 r…" at bounding box center [395, 544] width 301 height 37
drag, startPoint x: 290, startPoint y: 745, endPoint x: 302, endPoint y: 734, distance: 16.1
click at [292, 744] on div "Call Now" at bounding box center [395, 751] width 301 height 28
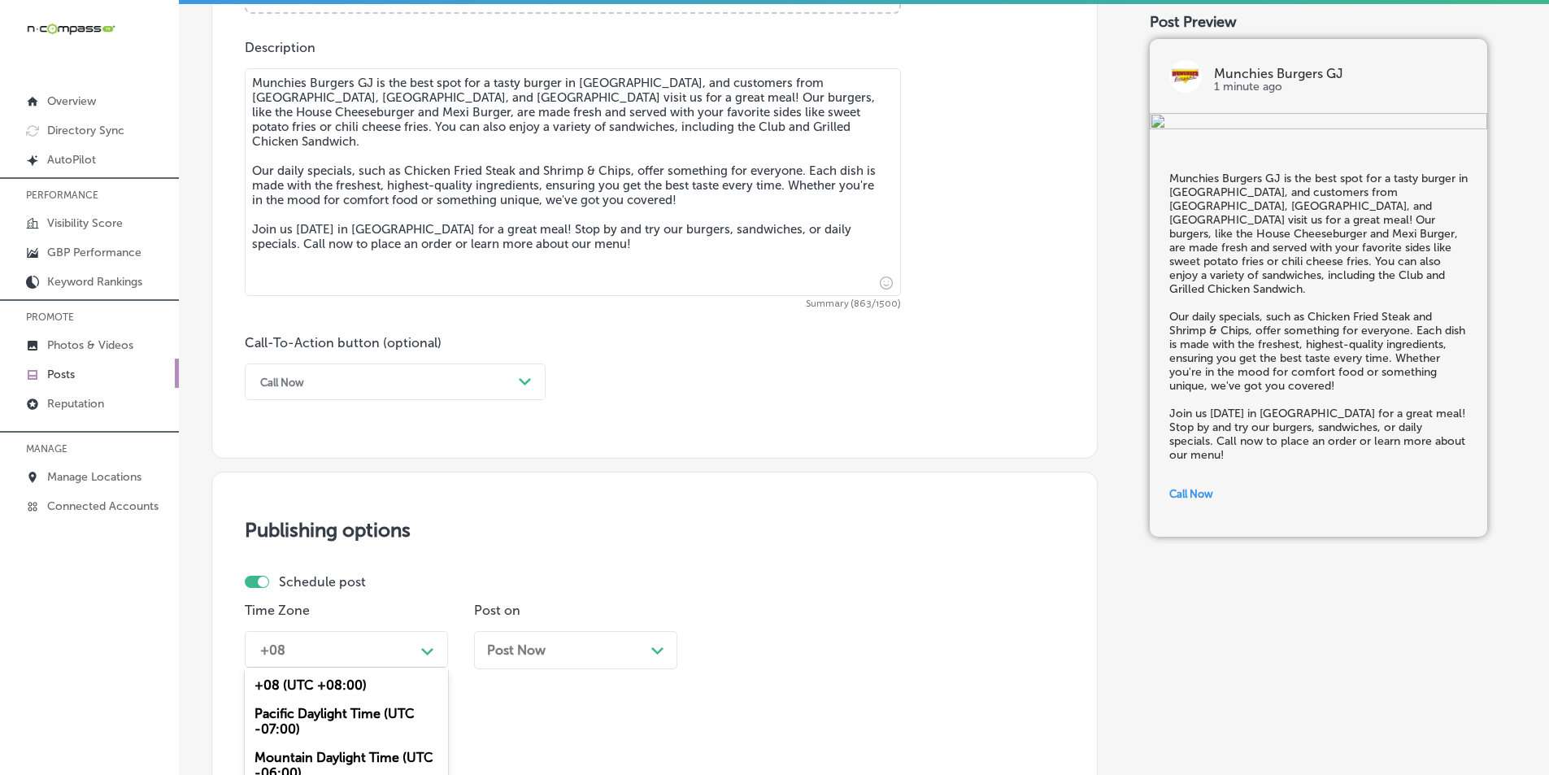
click at [435, 648] on div "option Mountain Daylight Time (UTC -06:00), selected. option Central Daylight T…" at bounding box center [346, 649] width 203 height 37
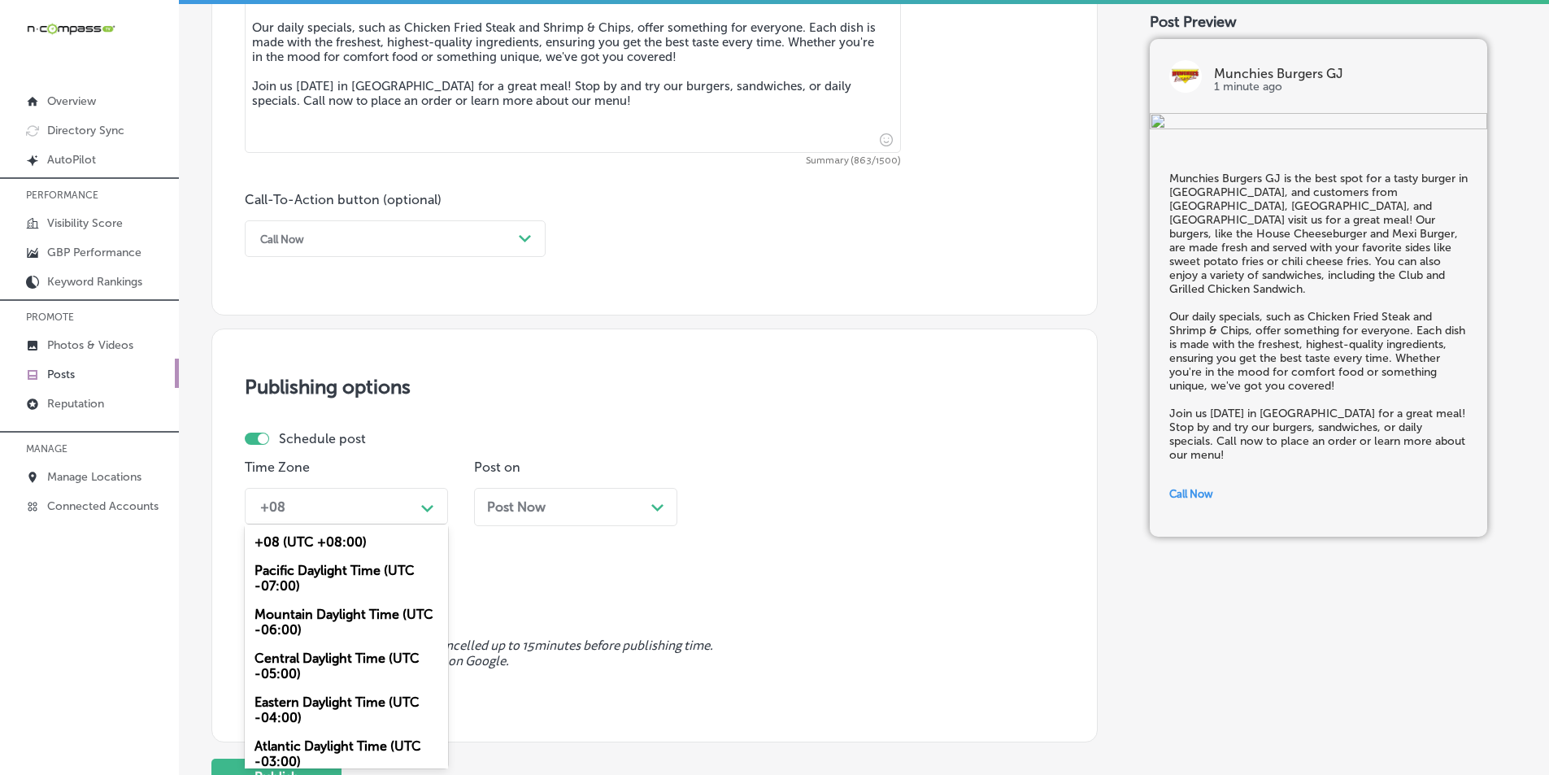
click at [332, 612] on div "Mountain Daylight Time (UTC -06:00)" at bounding box center [346, 622] width 203 height 44
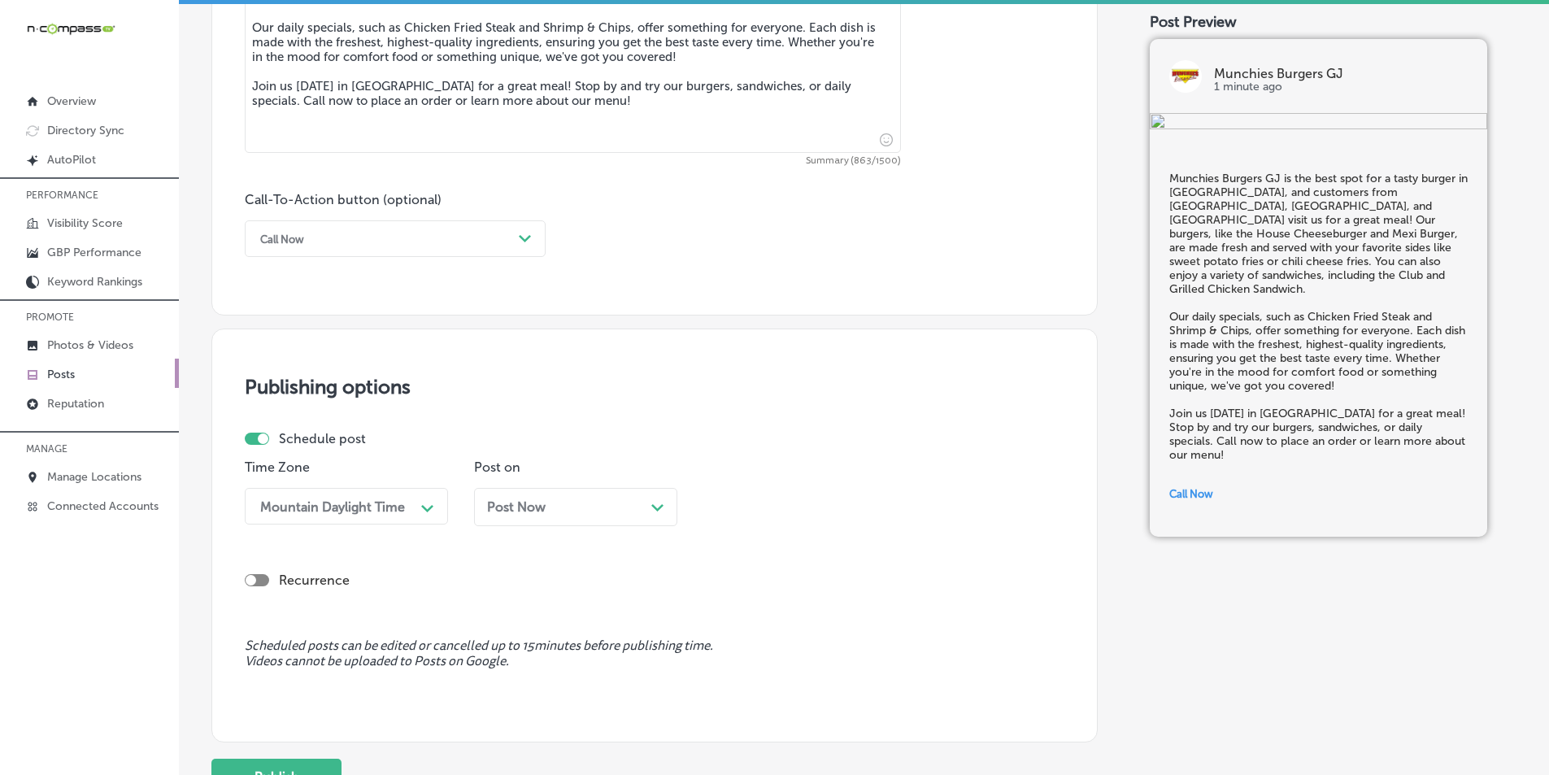
click at [657, 507] on icon "Path Created with Sketch." at bounding box center [657, 507] width 12 height 7
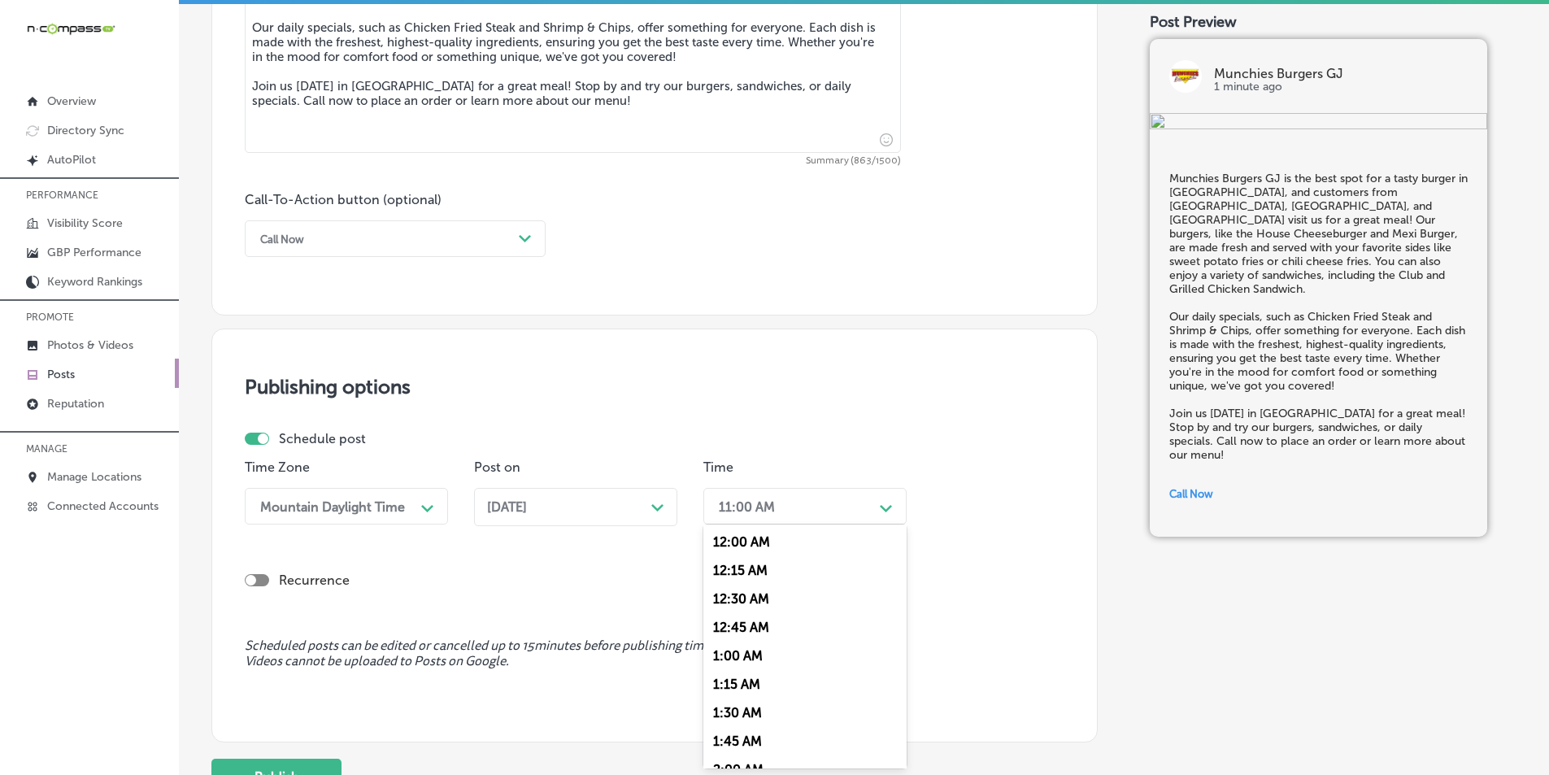
click at [886, 510] on polygon at bounding box center [886, 508] width 12 height 7
drag, startPoint x: 725, startPoint y: 602, endPoint x: 725, endPoint y: 575, distance: 26.8
click at [725, 601] on div "7:00 AM" at bounding box center [804, 607] width 203 height 28
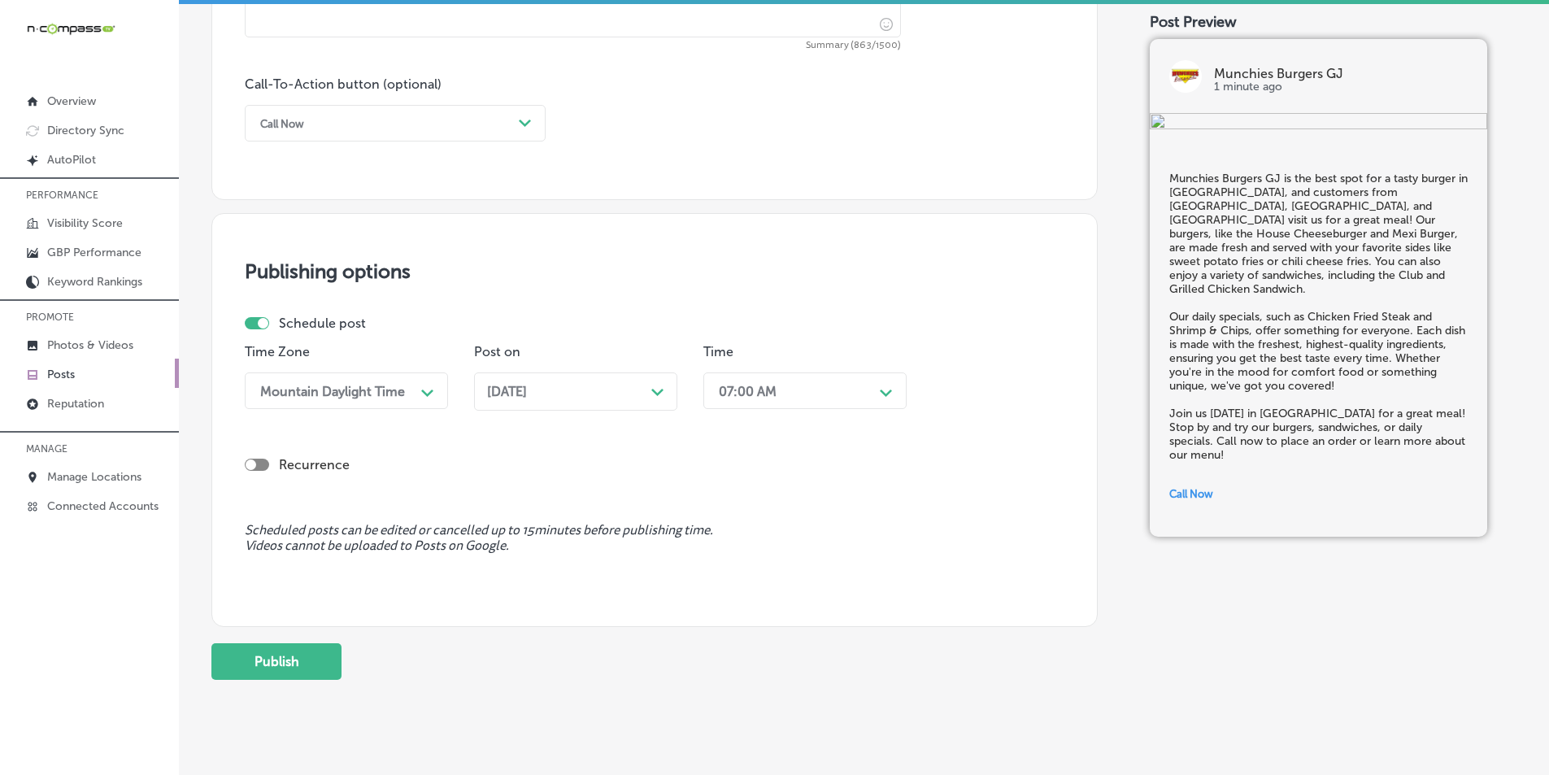
scroll to position [1193, 0]
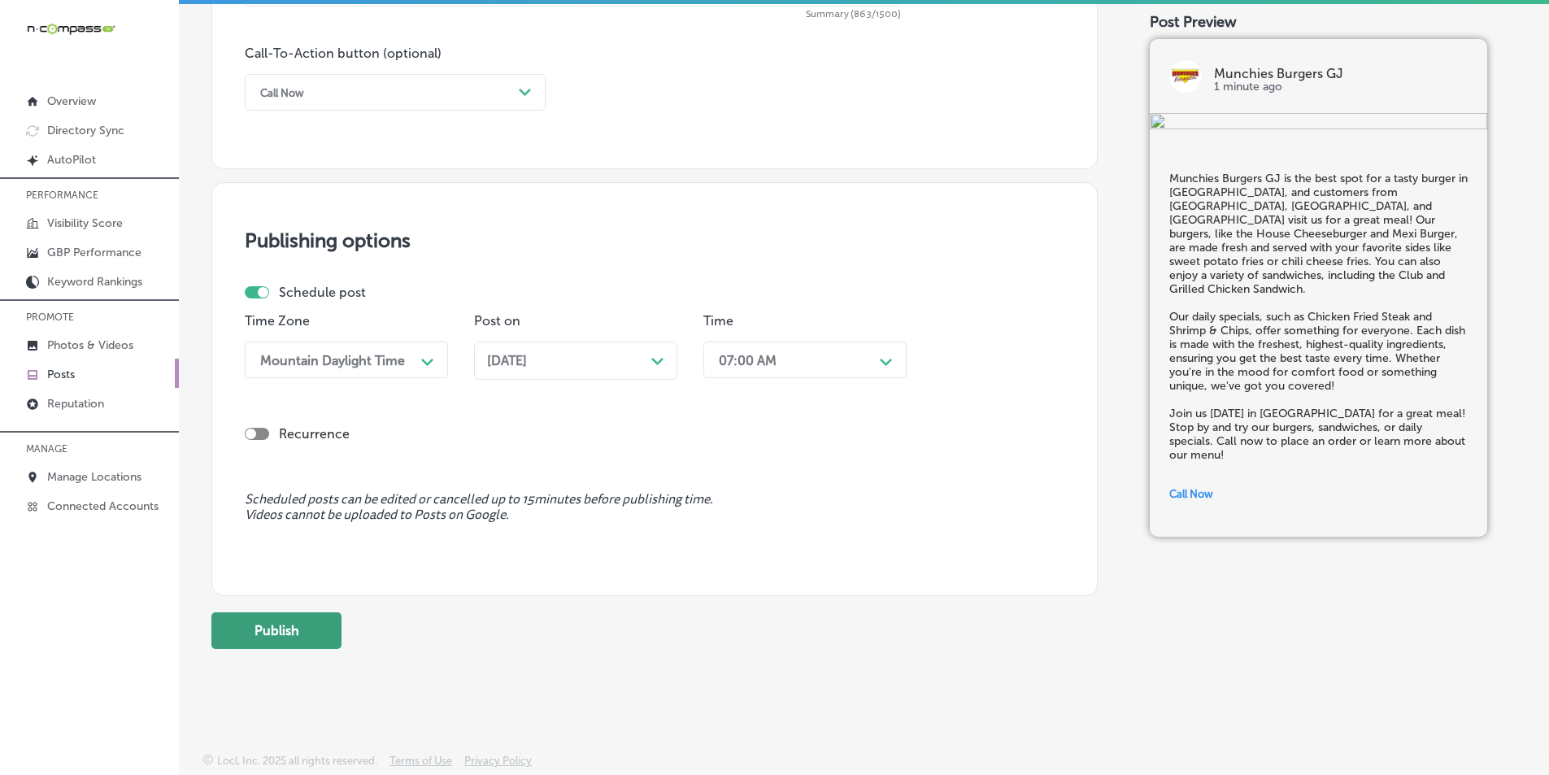
click at [279, 629] on button "Publish" at bounding box center [276, 630] width 130 height 37
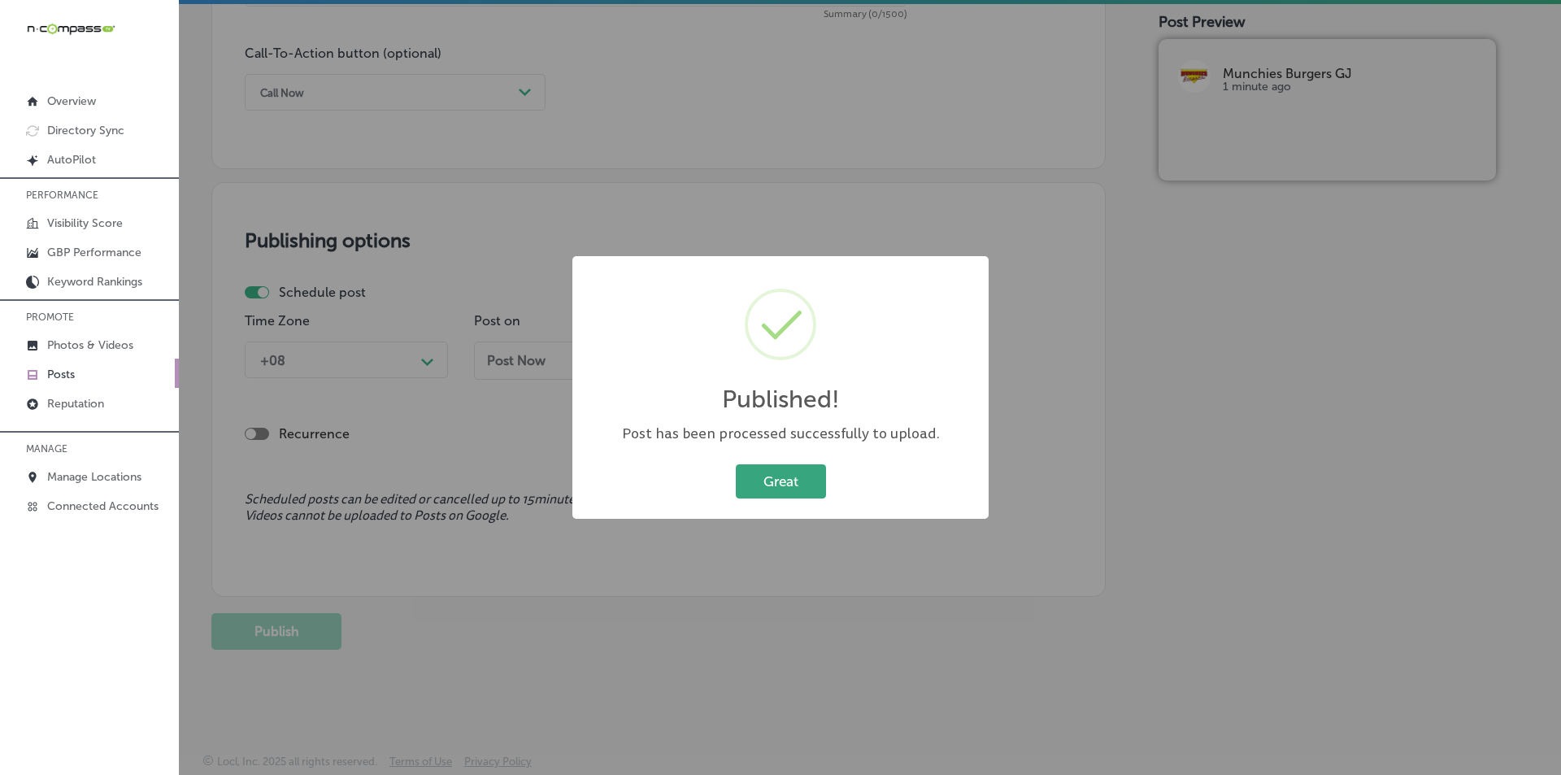
click at [783, 481] on button "Great" at bounding box center [781, 480] width 90 height 33
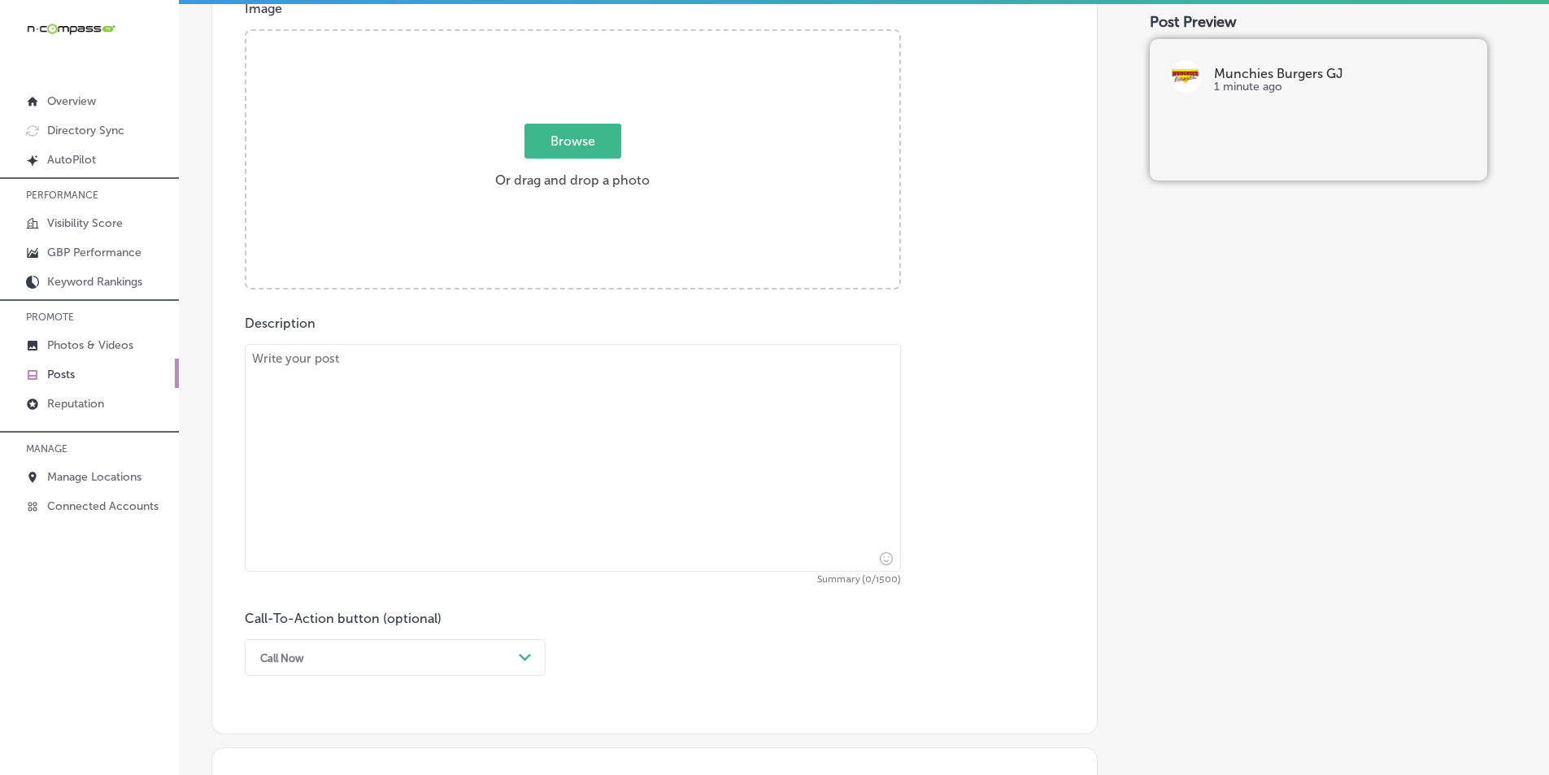
scroll to position [624, 0]
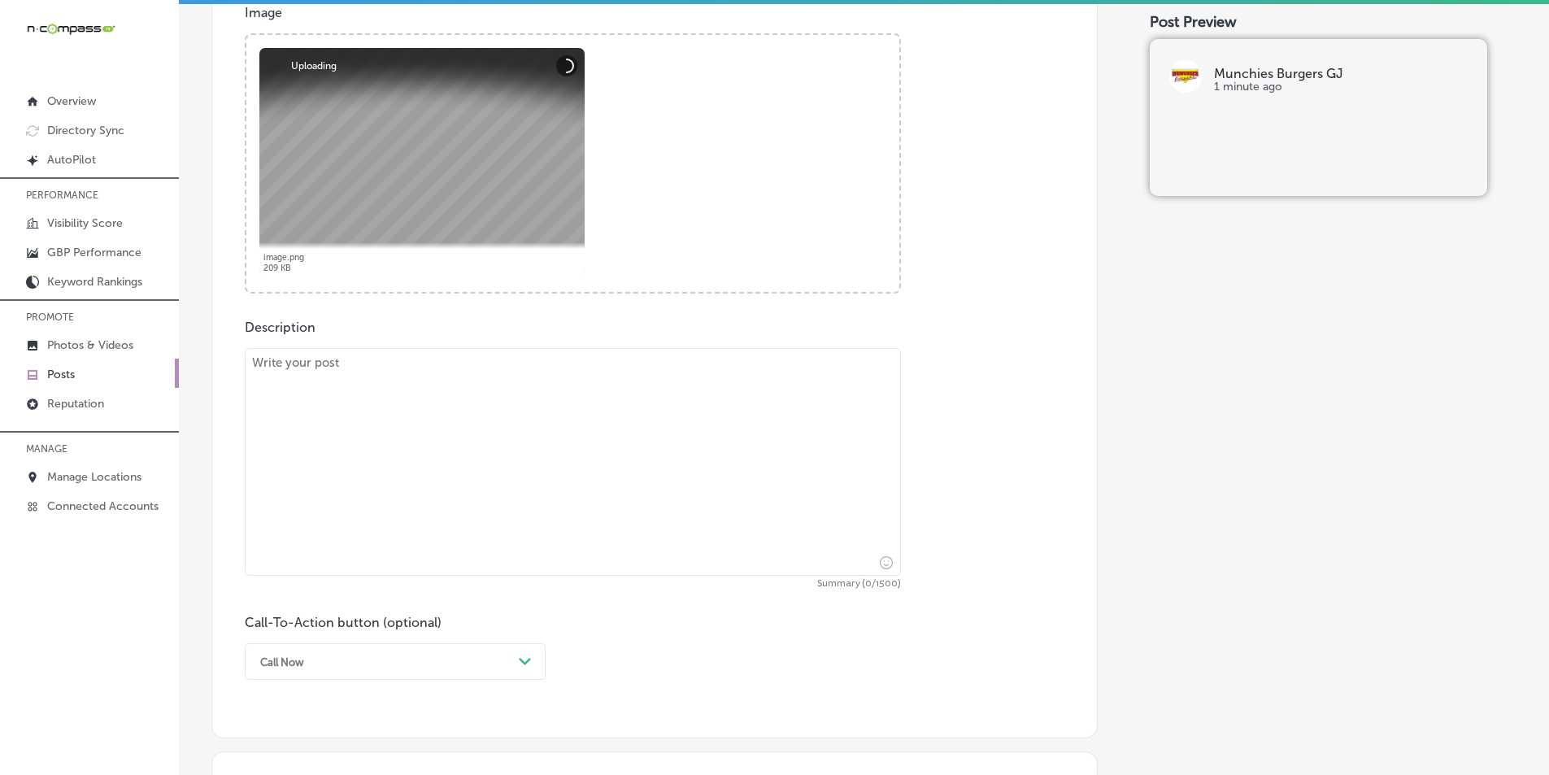
click at [403, 517] on textarea at bounding box center [573, 462] width 656 height 228
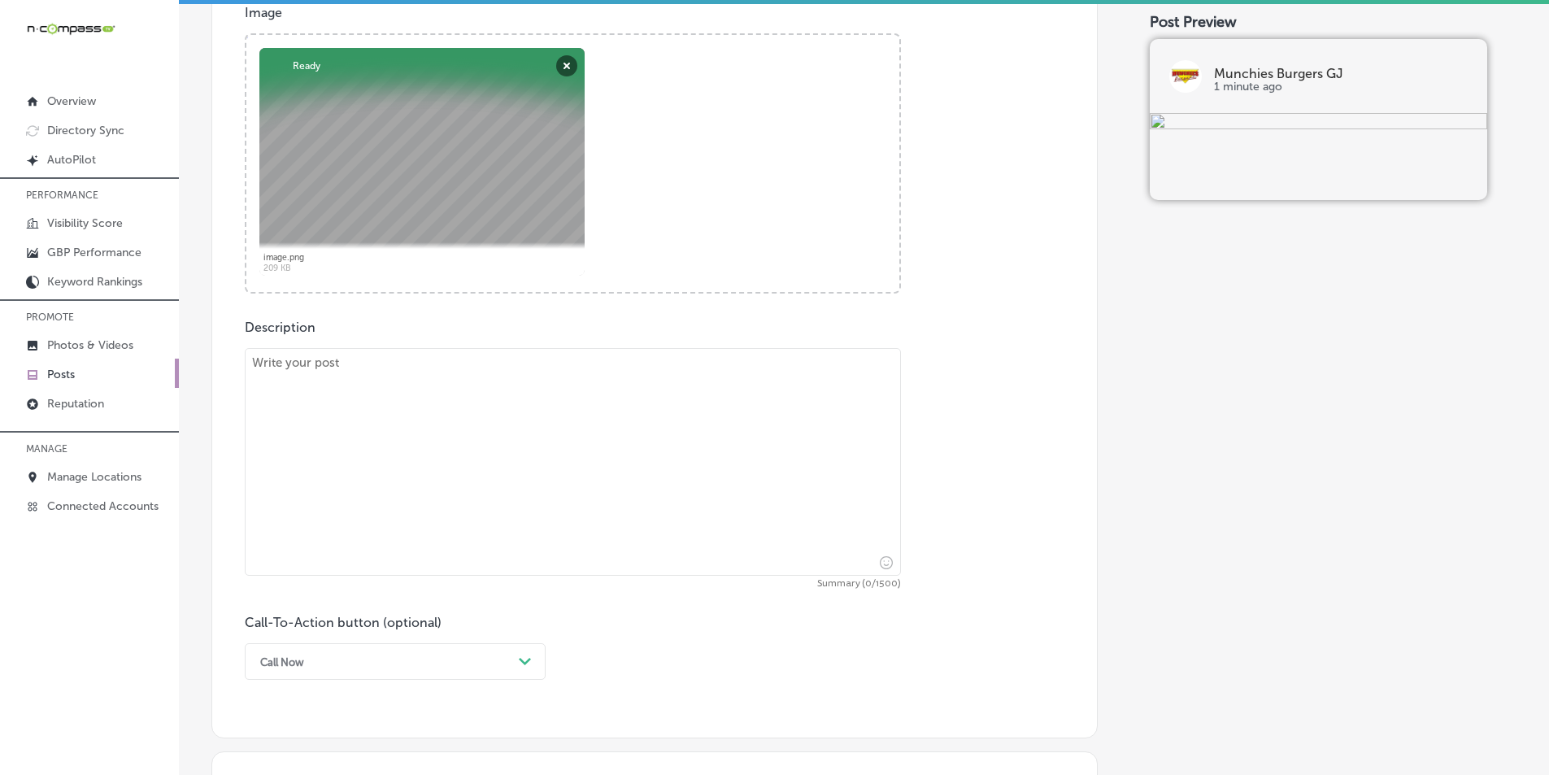
click at [438, 457] on textarea at bounding box center [573, 462] width 656 height 228
paste textarea "If you’re around Grand Junction, Montrose, or Delta and craving a fresh, flavor…"
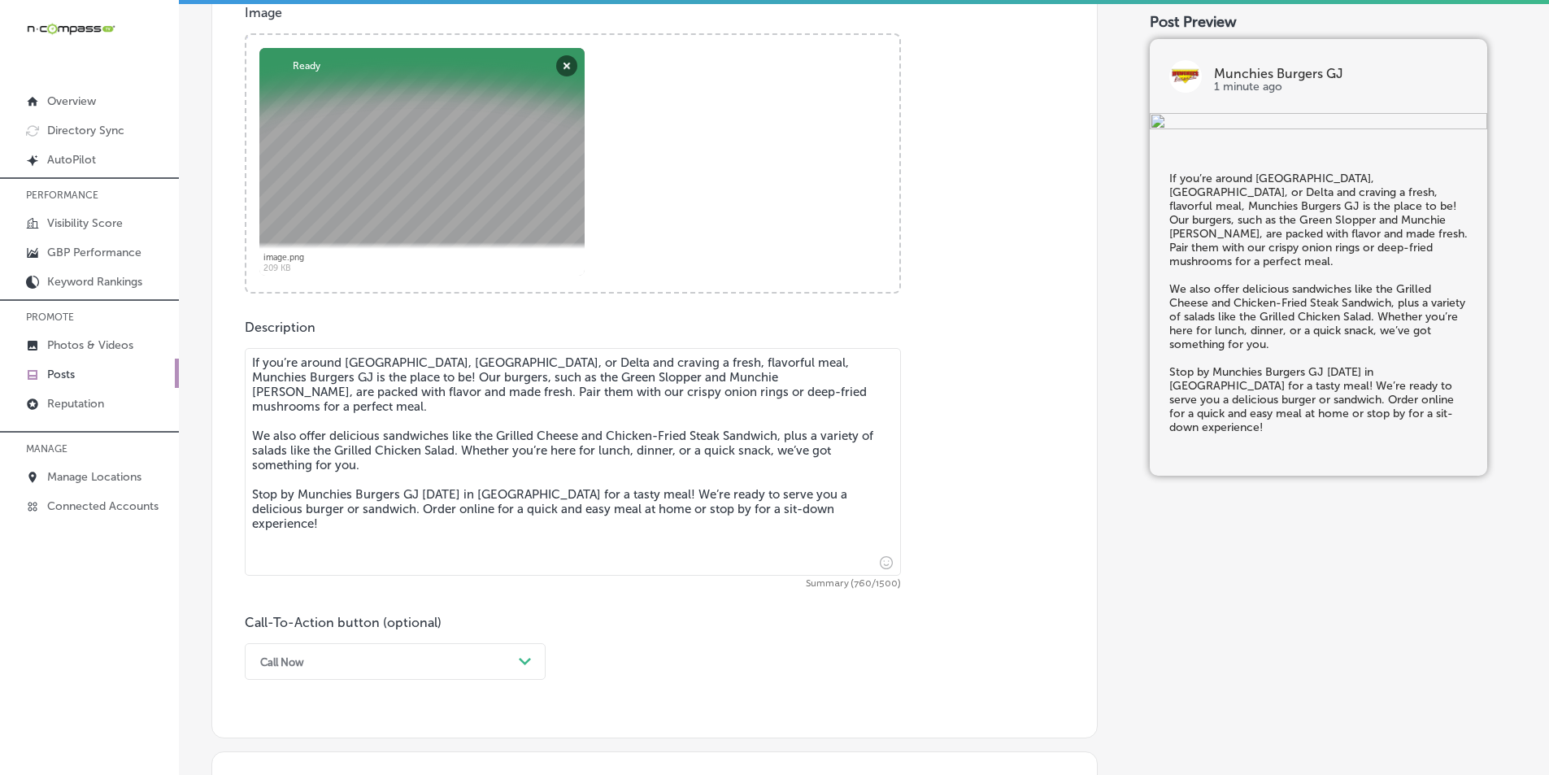
type textarea "If you’re around Grand Junction, Montrose, or Delta and craving a fresh, flavor…"
click at [525, 656] on div "option Call Now, selected. option Buy focused, 4 of 7. 7 results available. Use…" at bounding box center [395, 661] width 301 height 37
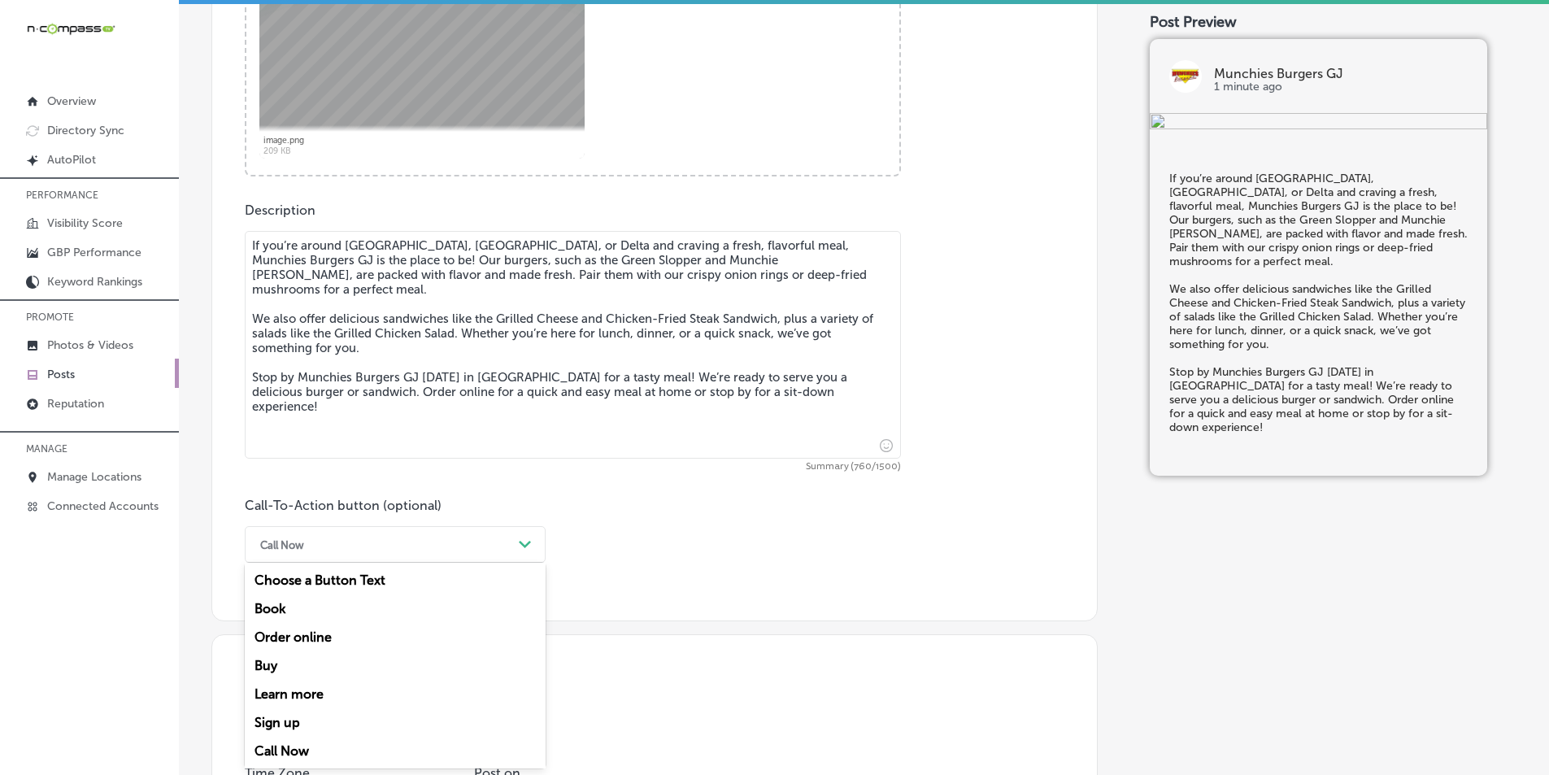
click at [288, 634] on div "Order online" at bounding box center [395, 637] width 301 height 28
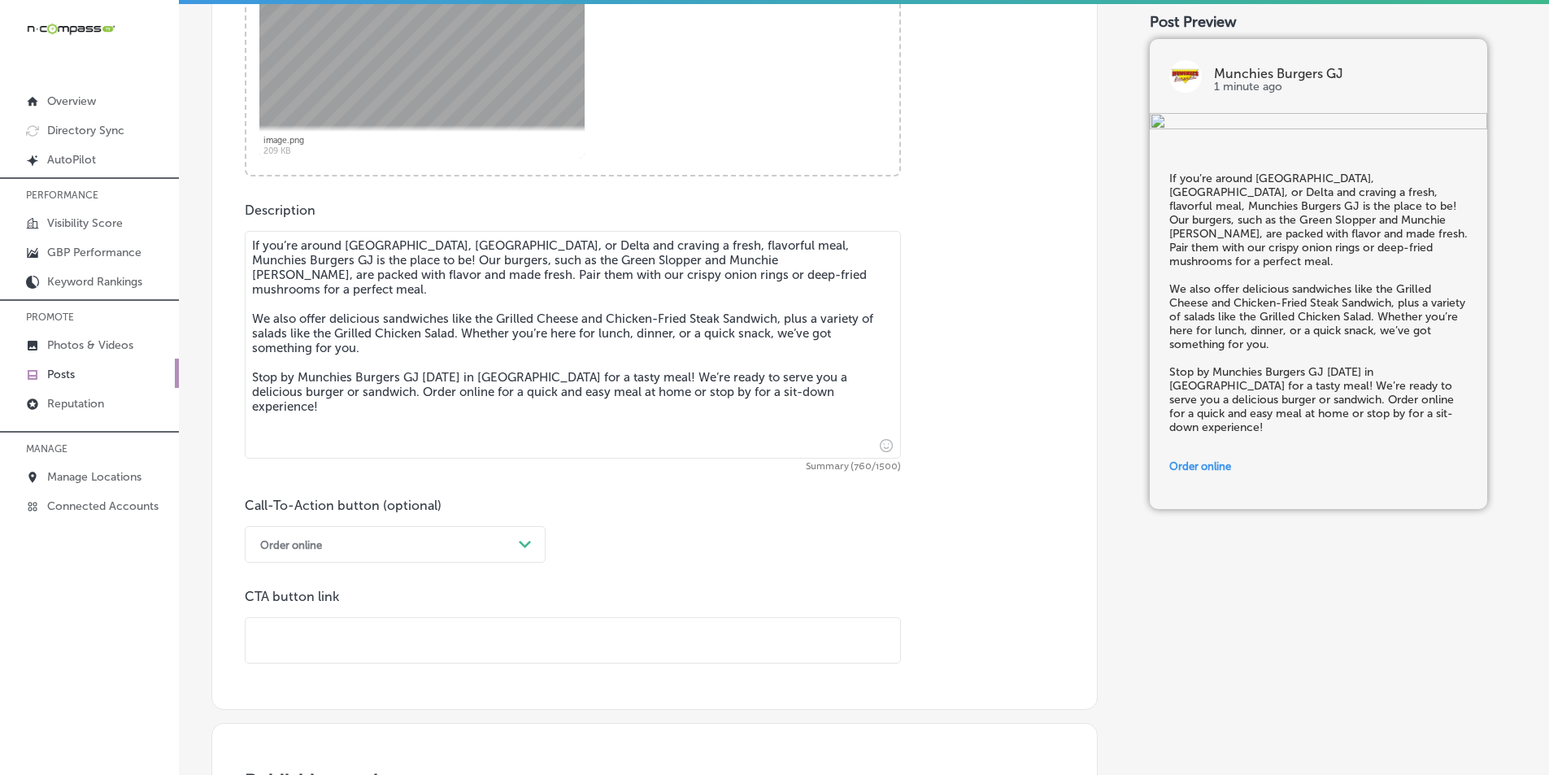
paste input "https://order.toasttab.com/online/munchies-burgers-29-road"
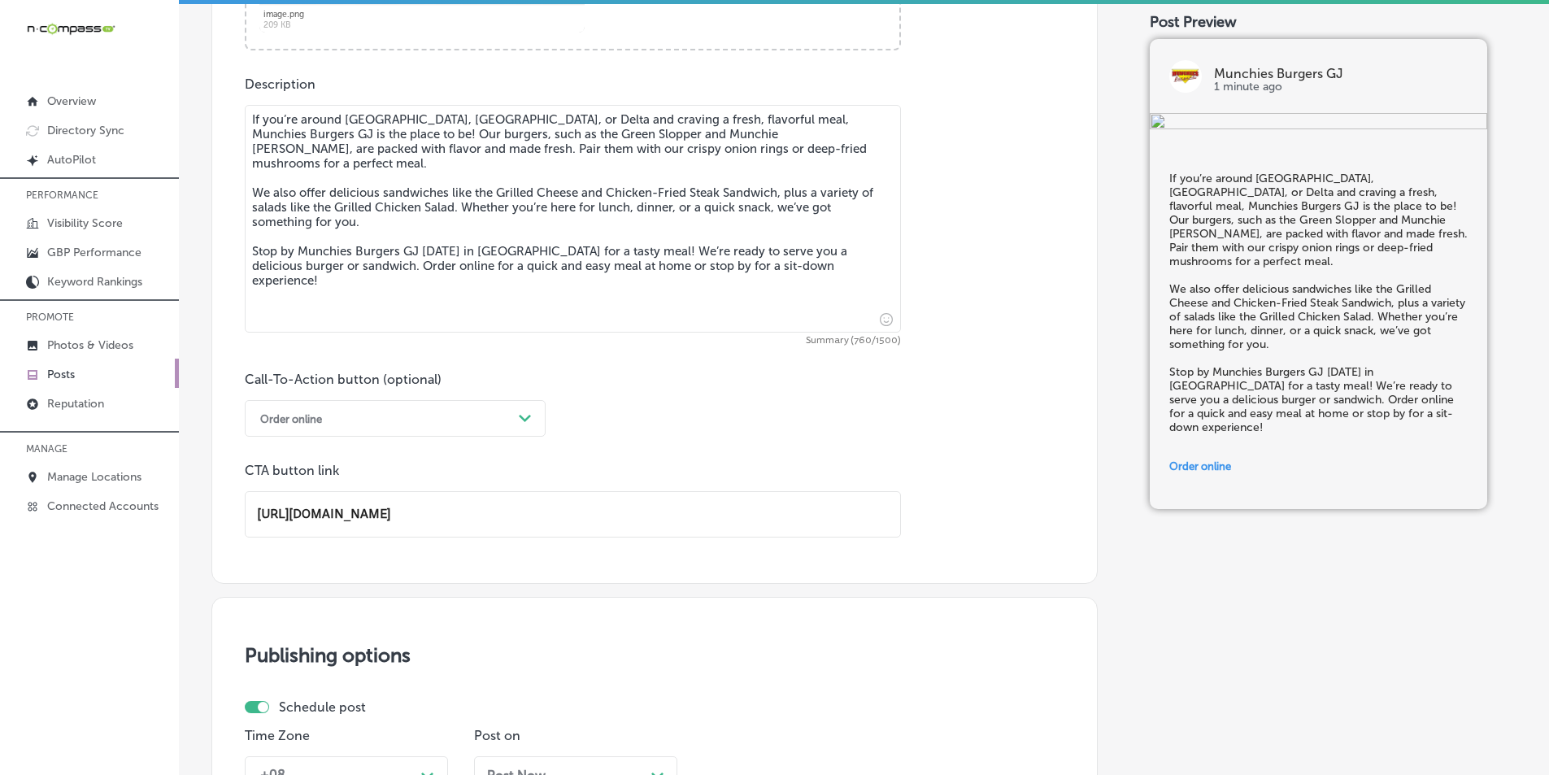
scroll to position [985, 0]
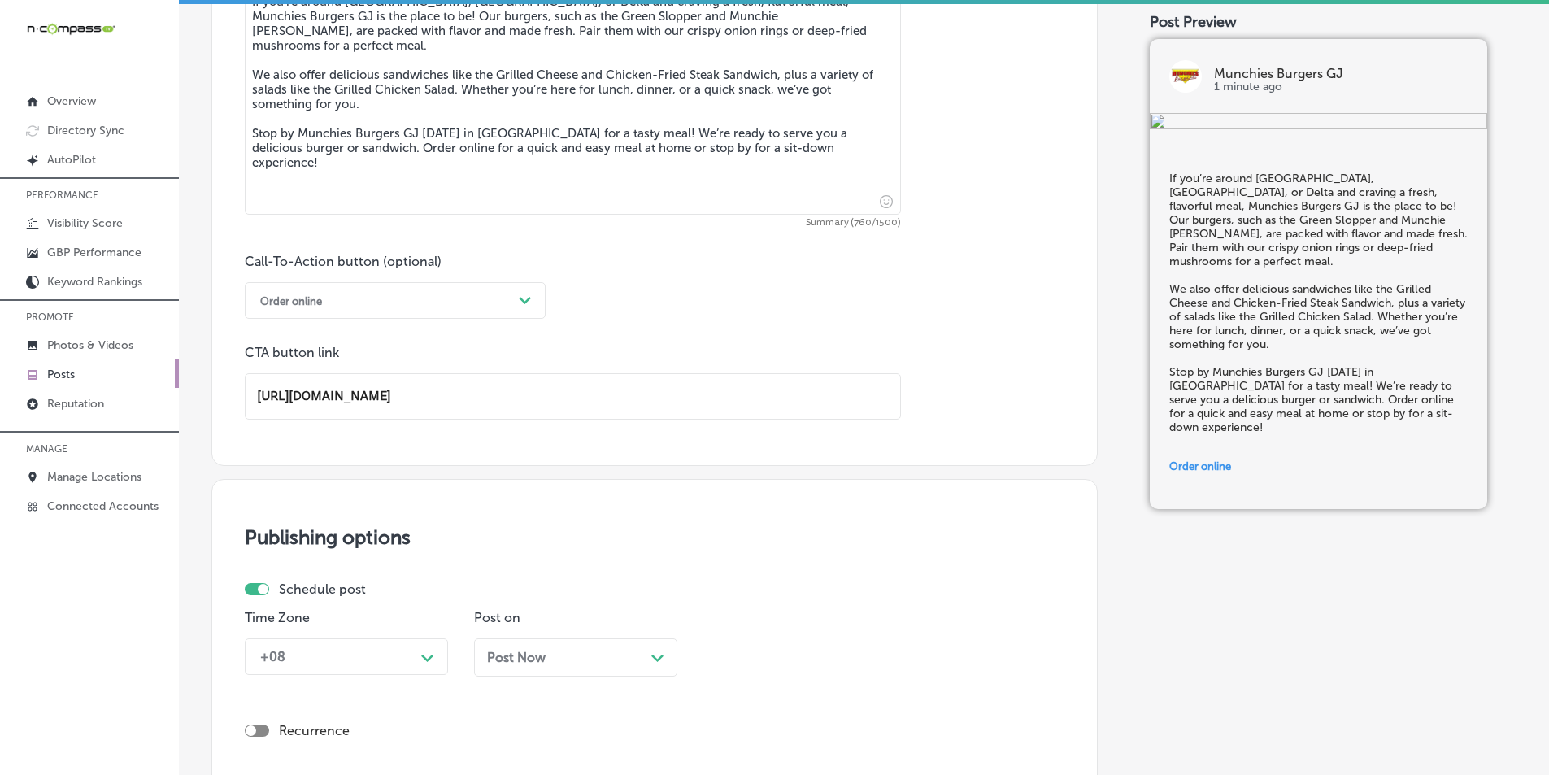
type input "https://order.toasttab.com/online/munchies-burgers-29-road"
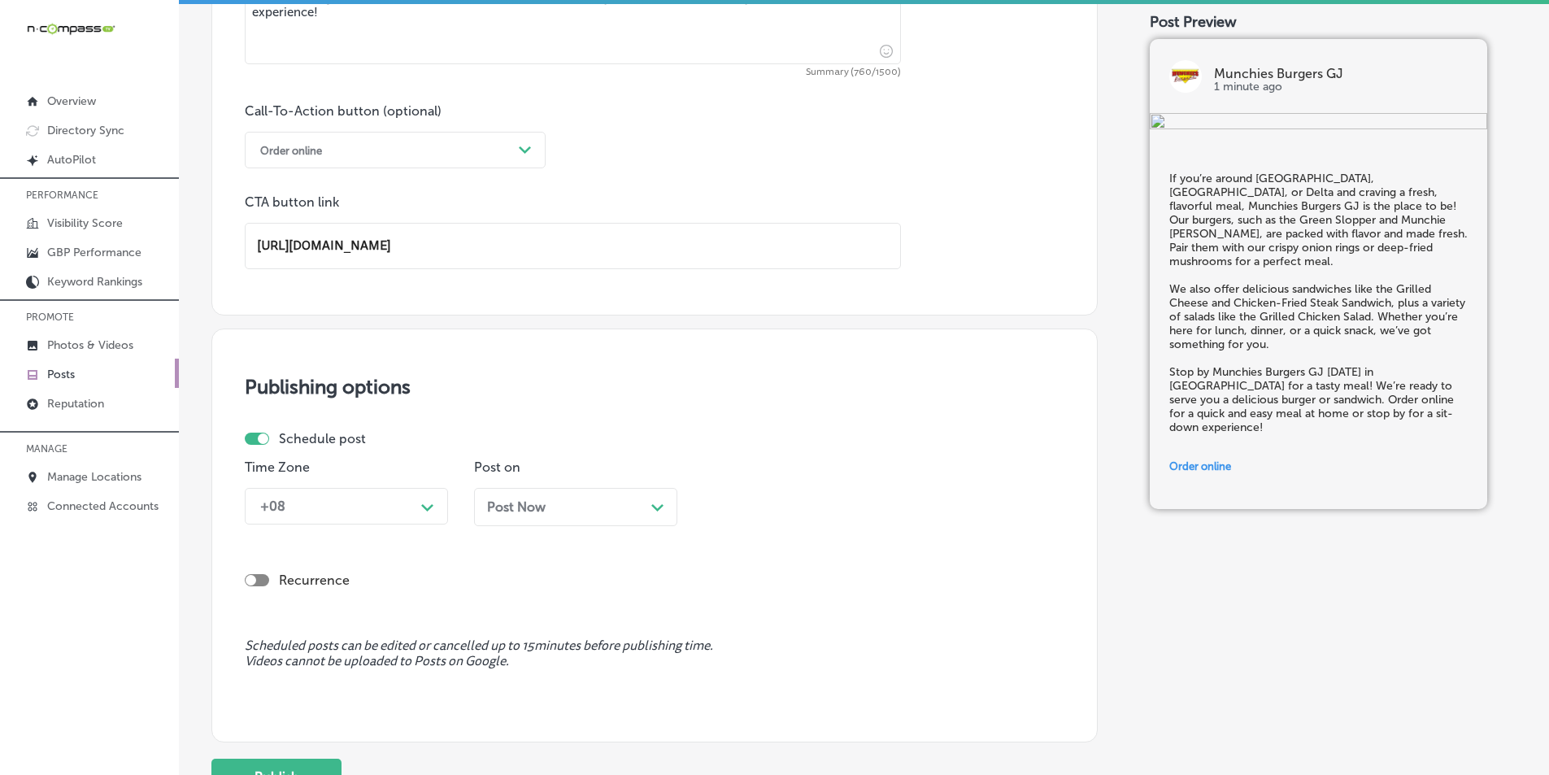
click at [429, 525] on div "+08 Path Created with Sketch." at bounding box center [346, 506] width 203 height 37
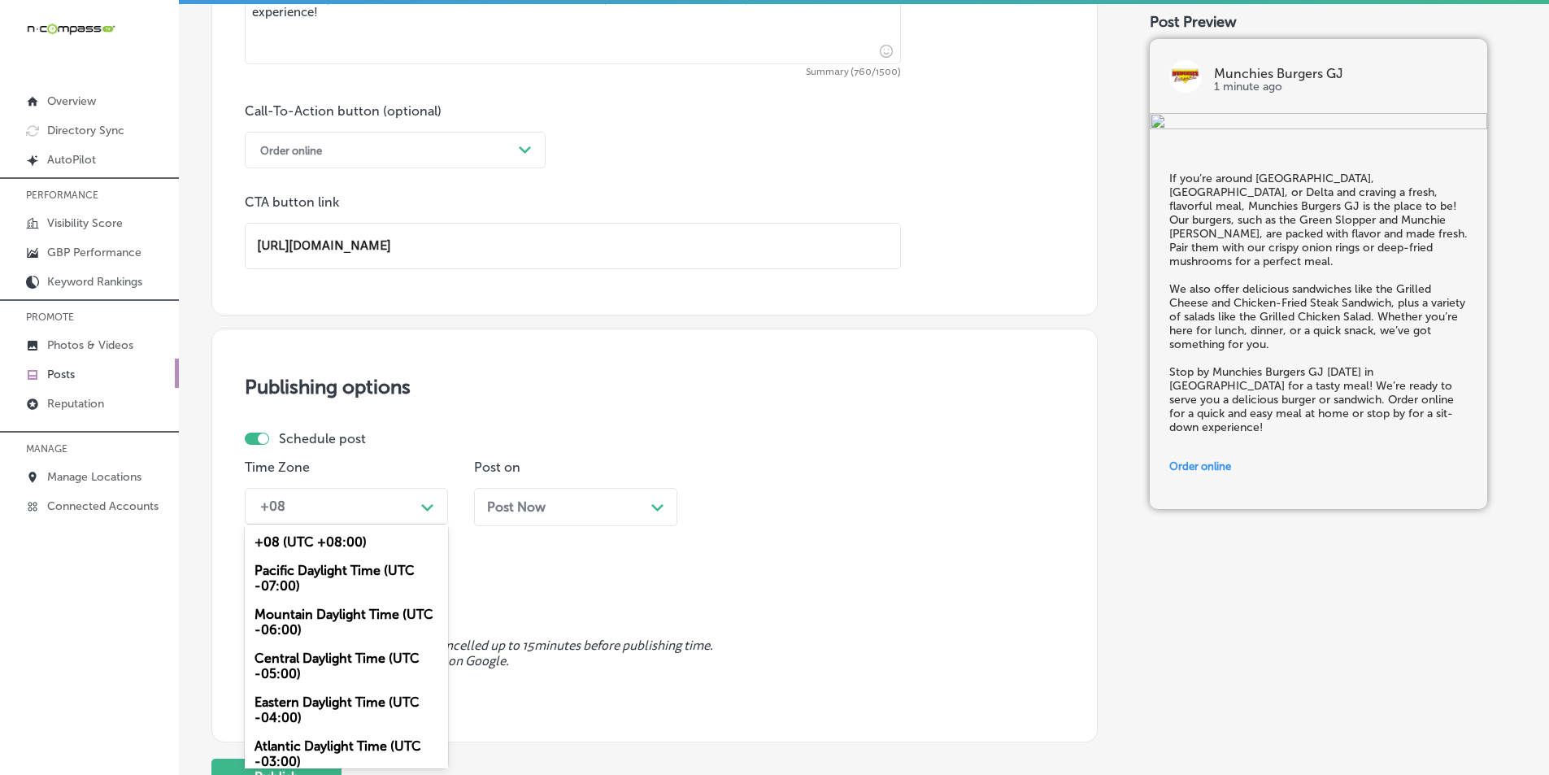
click at [318, 615] on div "Mountain Daylight Time (UTC -06:00)" at bounding box center [346, 622] width 203 height 44
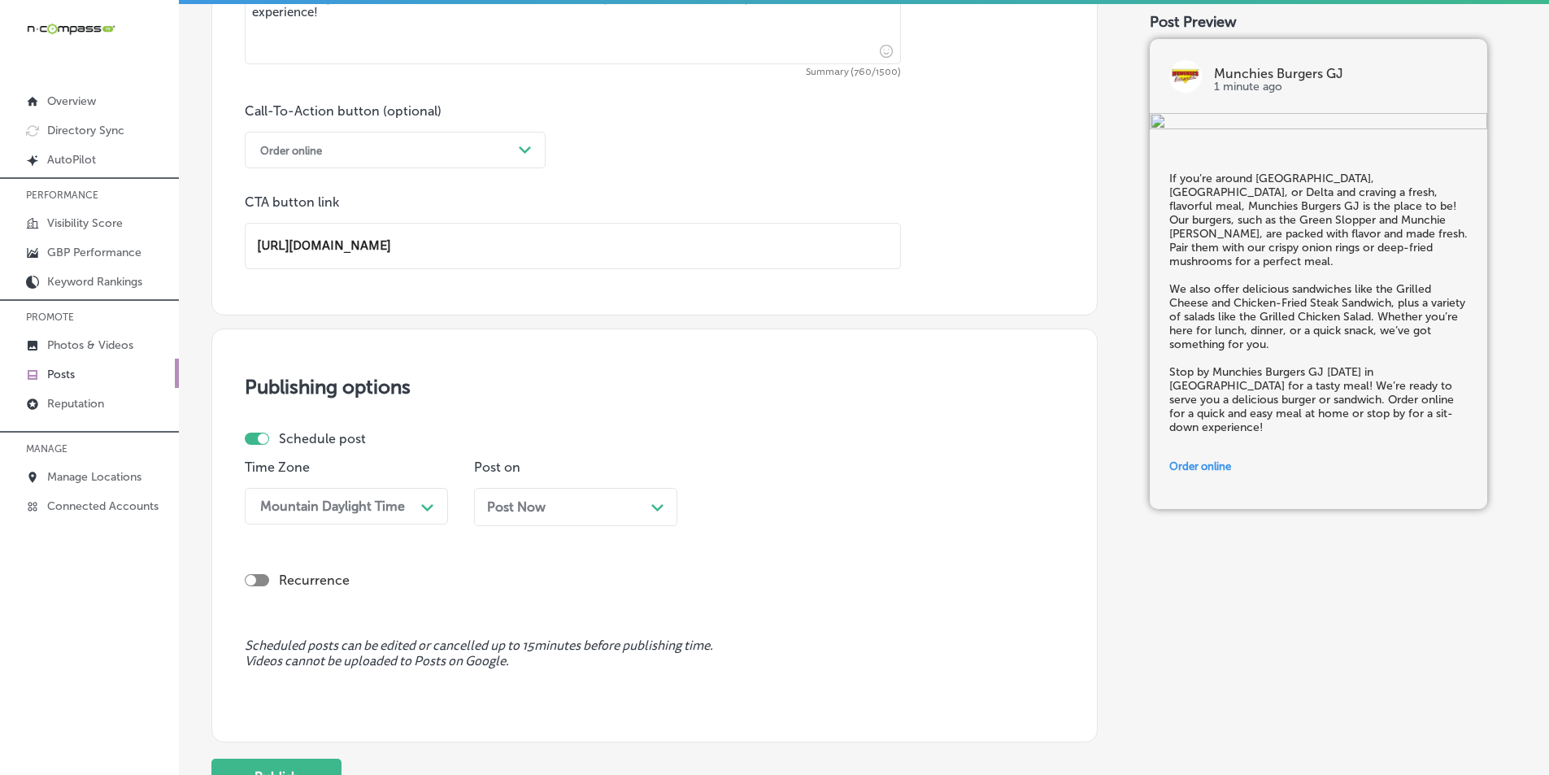
click at [643, 505] on div "Post Now Path Created with Sketch." at bounding box center [575, 506] width 177 height 15
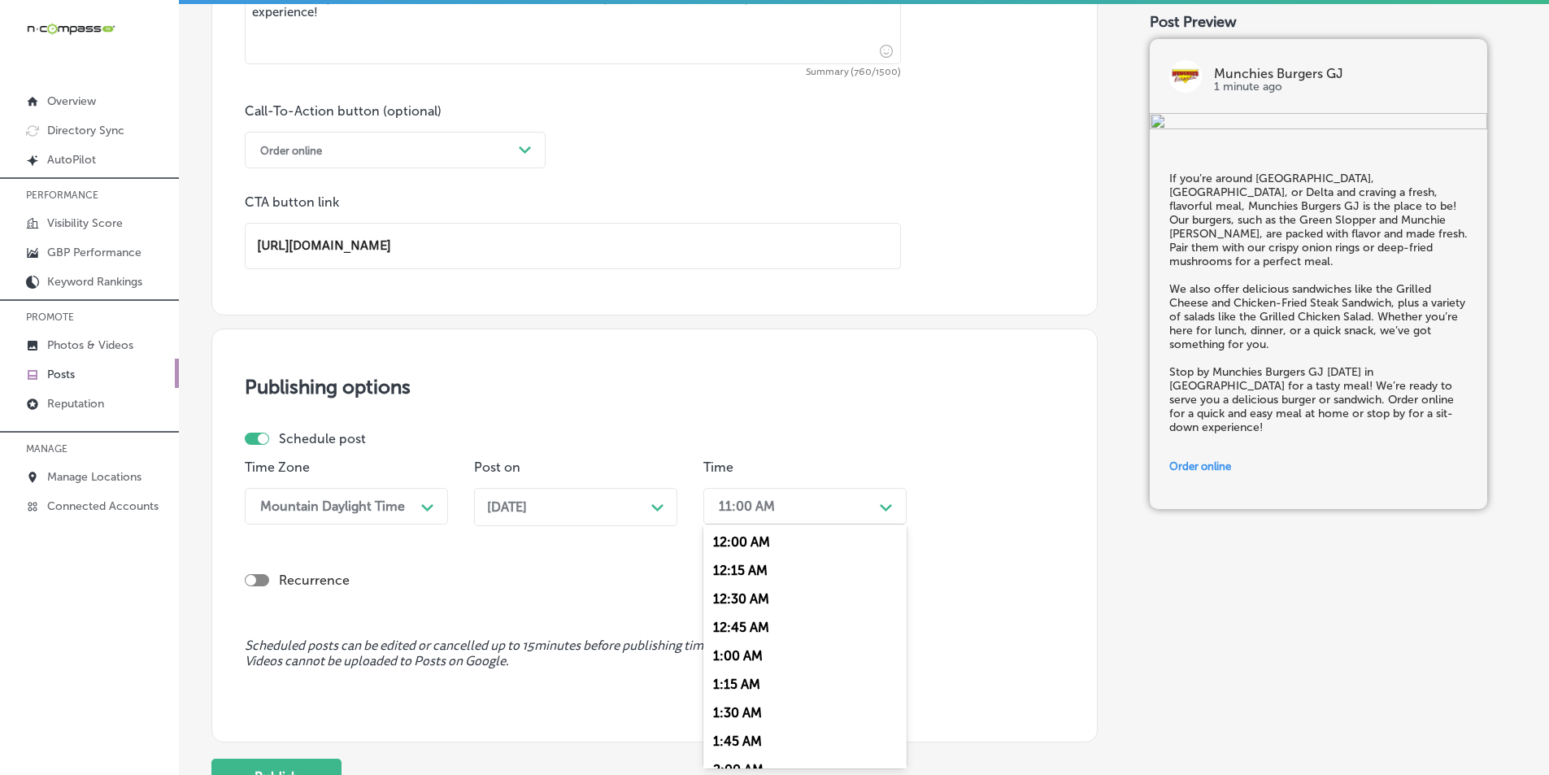
click at [877, 503] on div "Path Created with Sketch." at bounding box center [886, 506] width 26 height 26
click at [732, 603] on div "7:00 AM" at bounding box center [804, 607] width 203 height 28
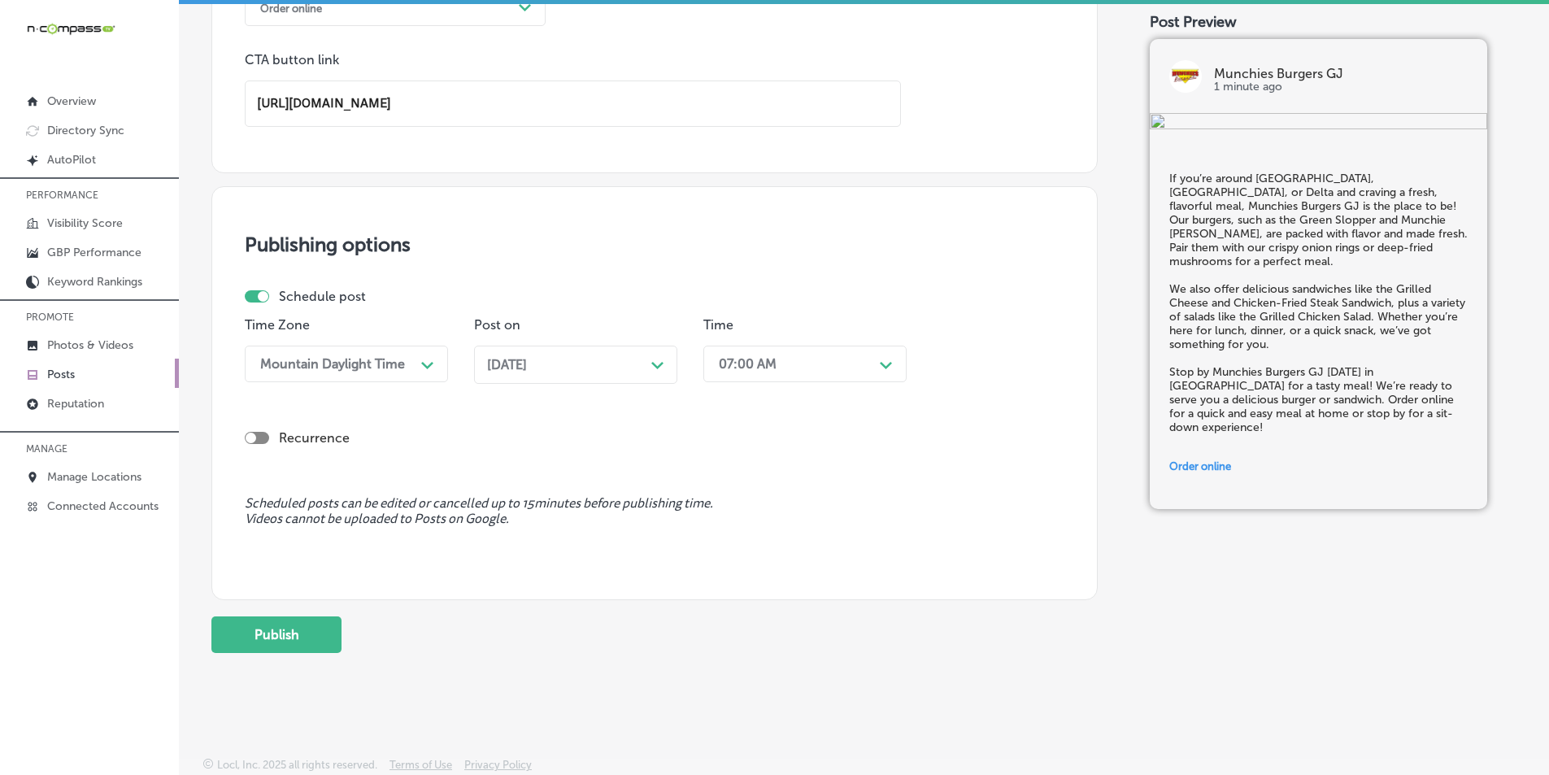
scroll to position [1282, 0]
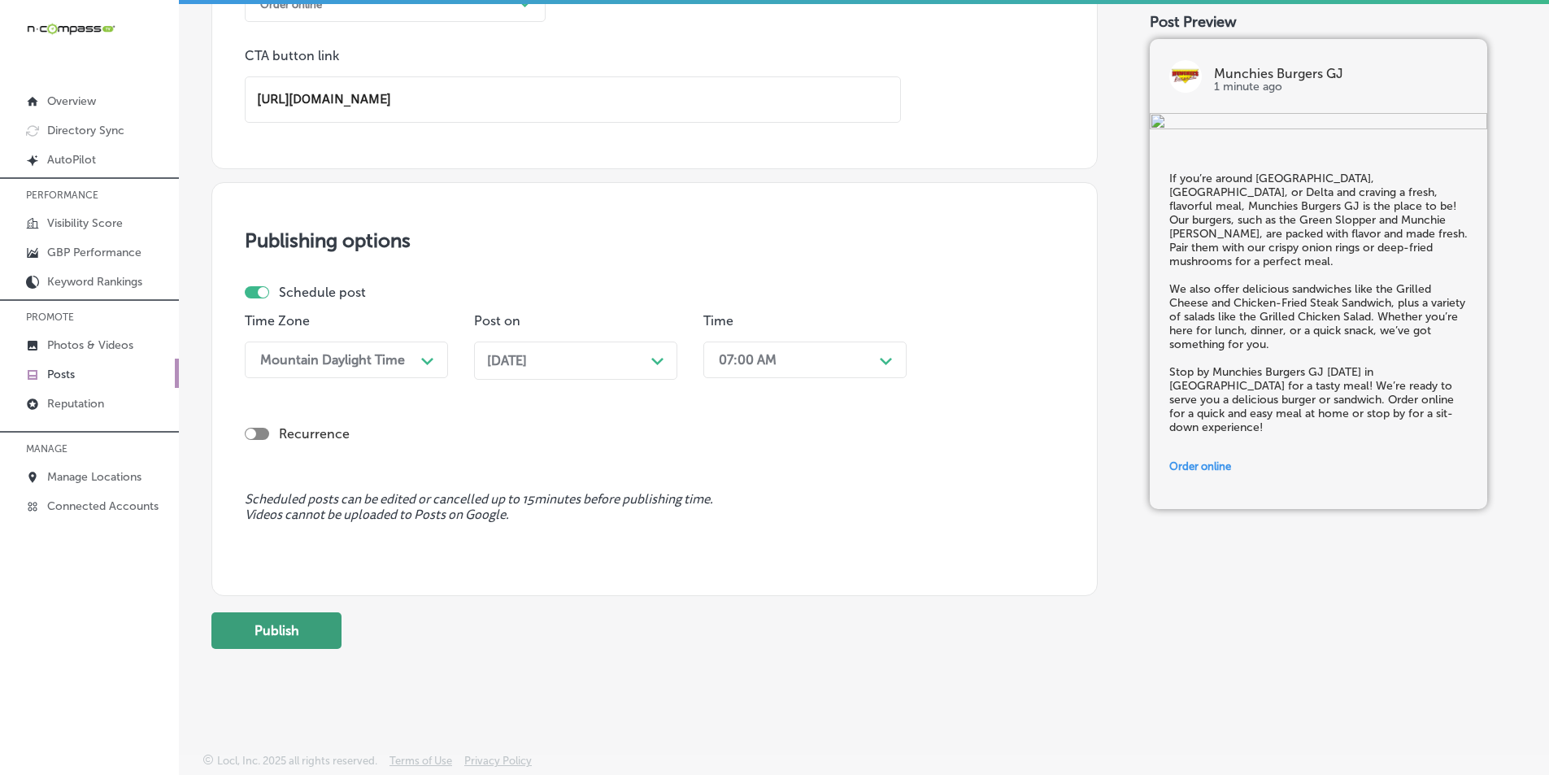
click at [316, 637] on button "Publish" at bounding box center [276, 630] width 130 height 37
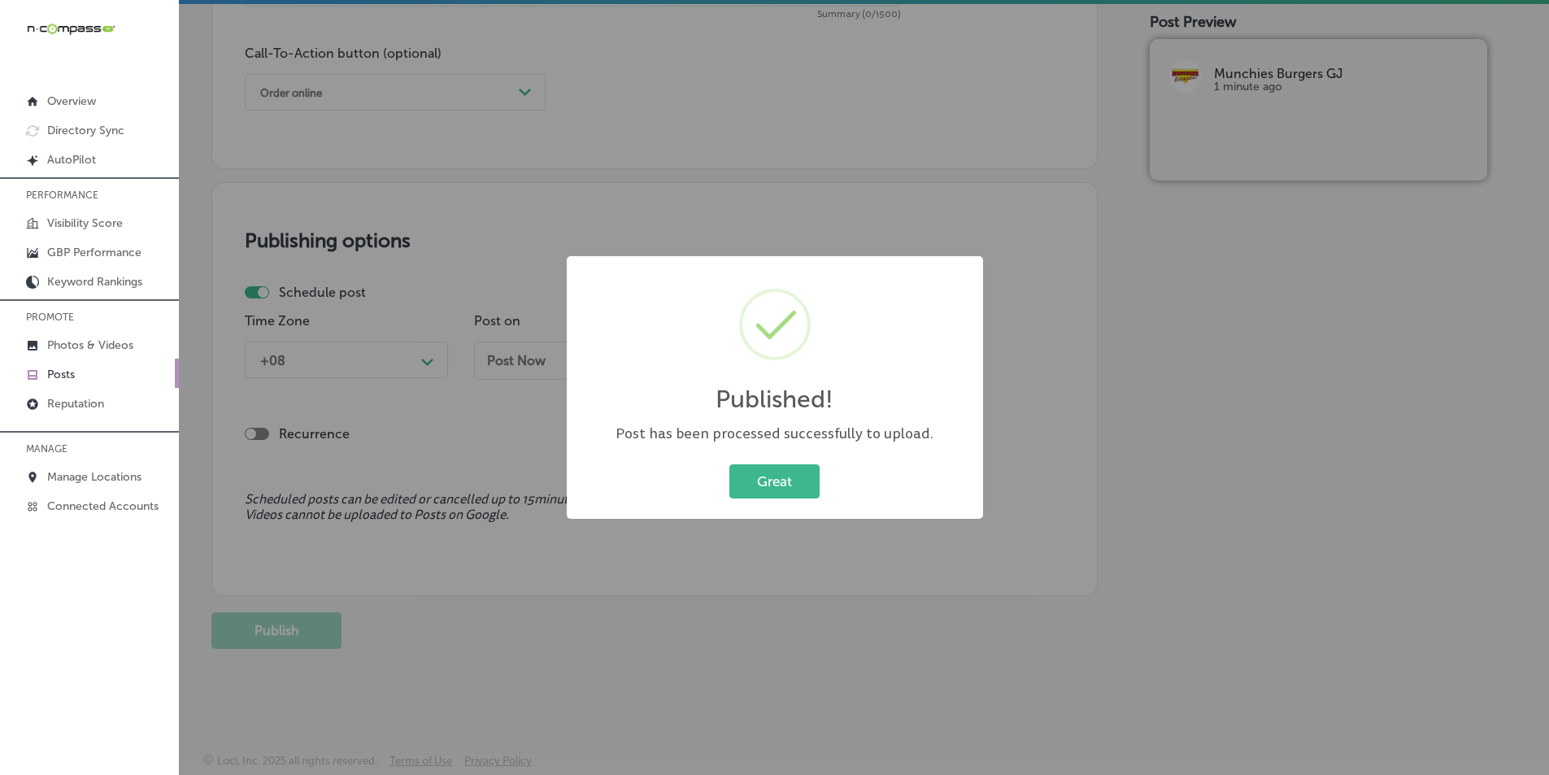
scroll to position [1193, 0]
click at [781, 482] on button "Great" at bounding box center [781, 480] width 90 height 33
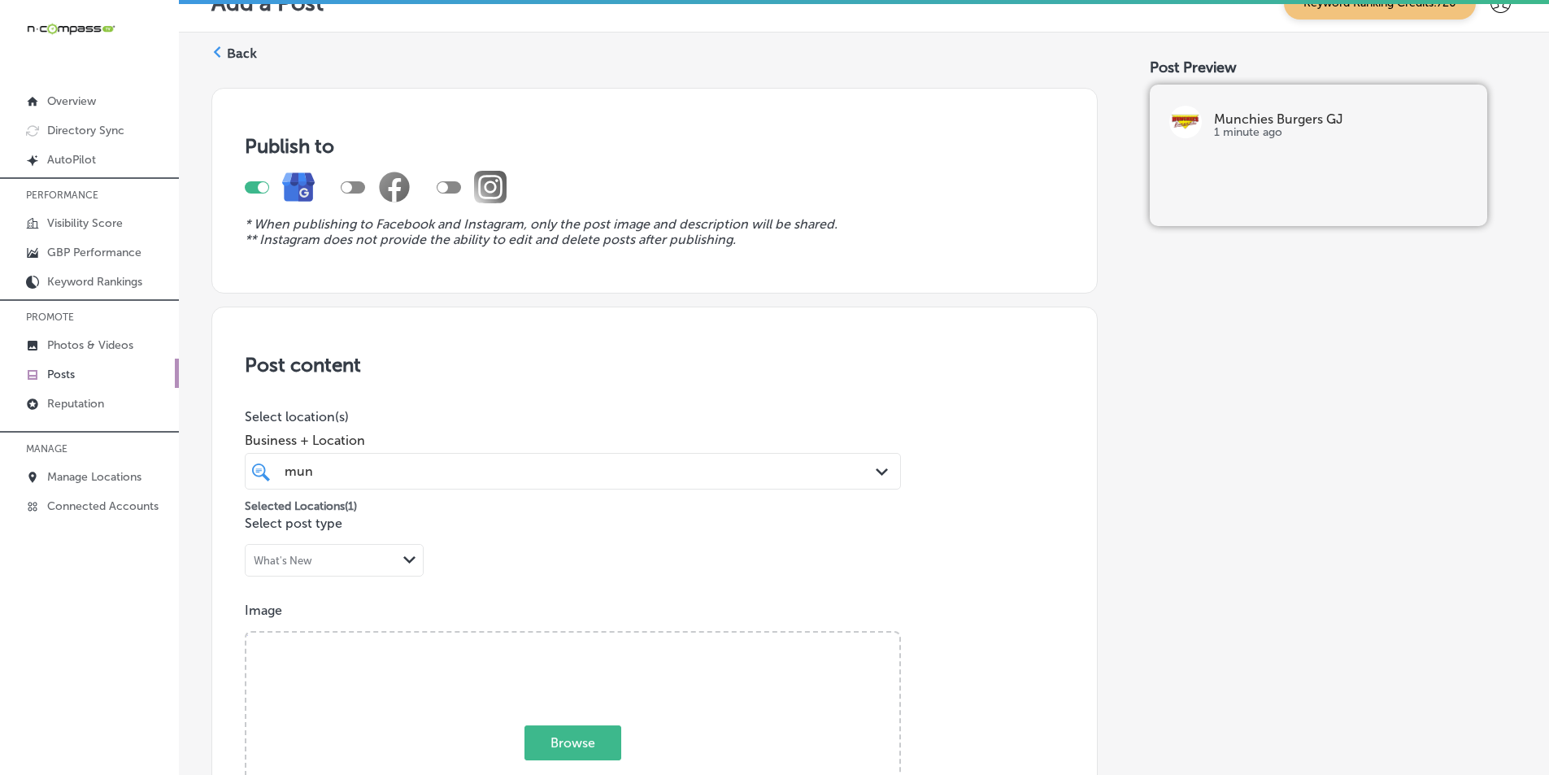
scroll to position [0, 0]
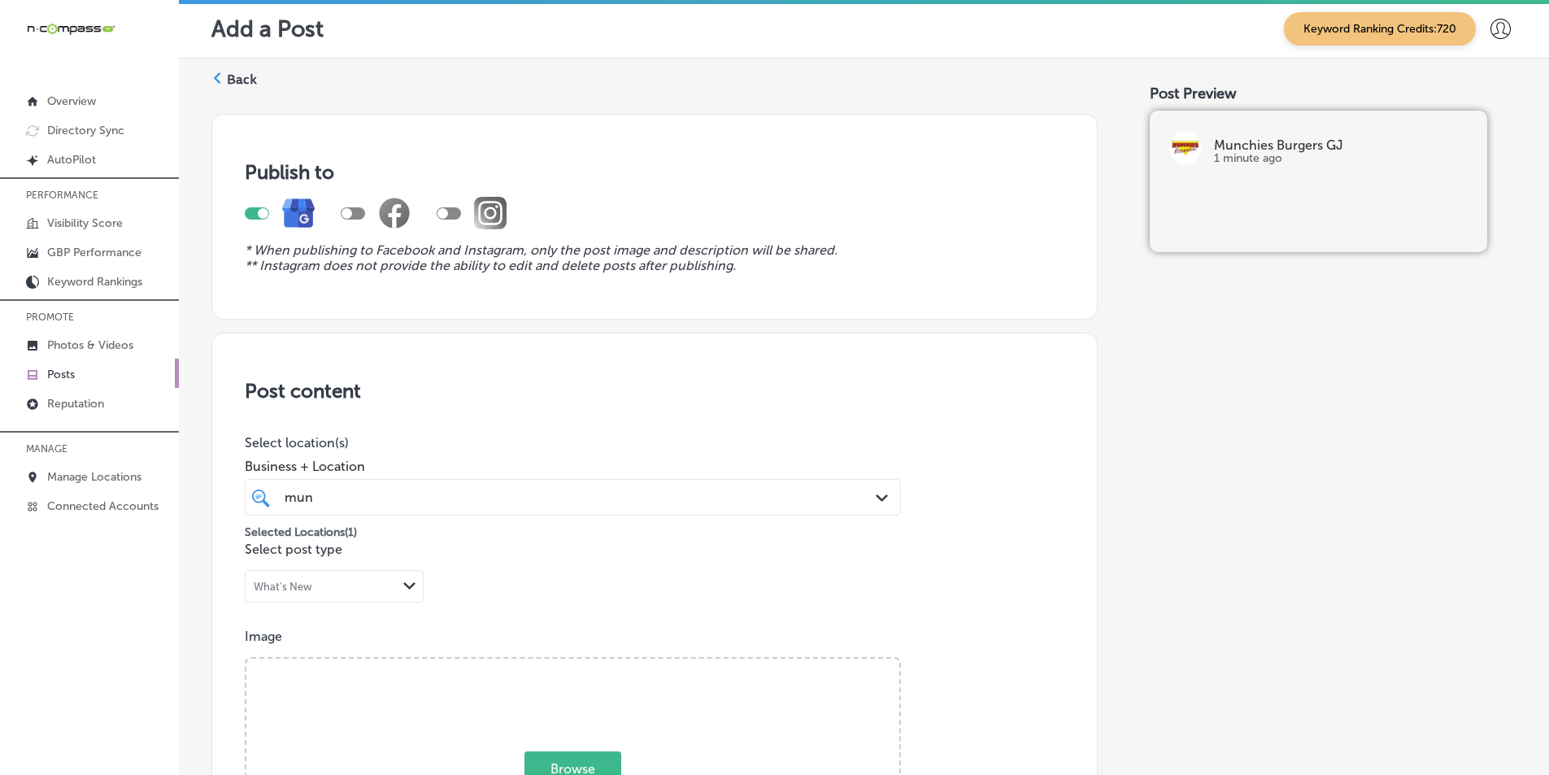
click at [224, 80] on div "Back" at bounding box center [234, 86] width 46 height 30
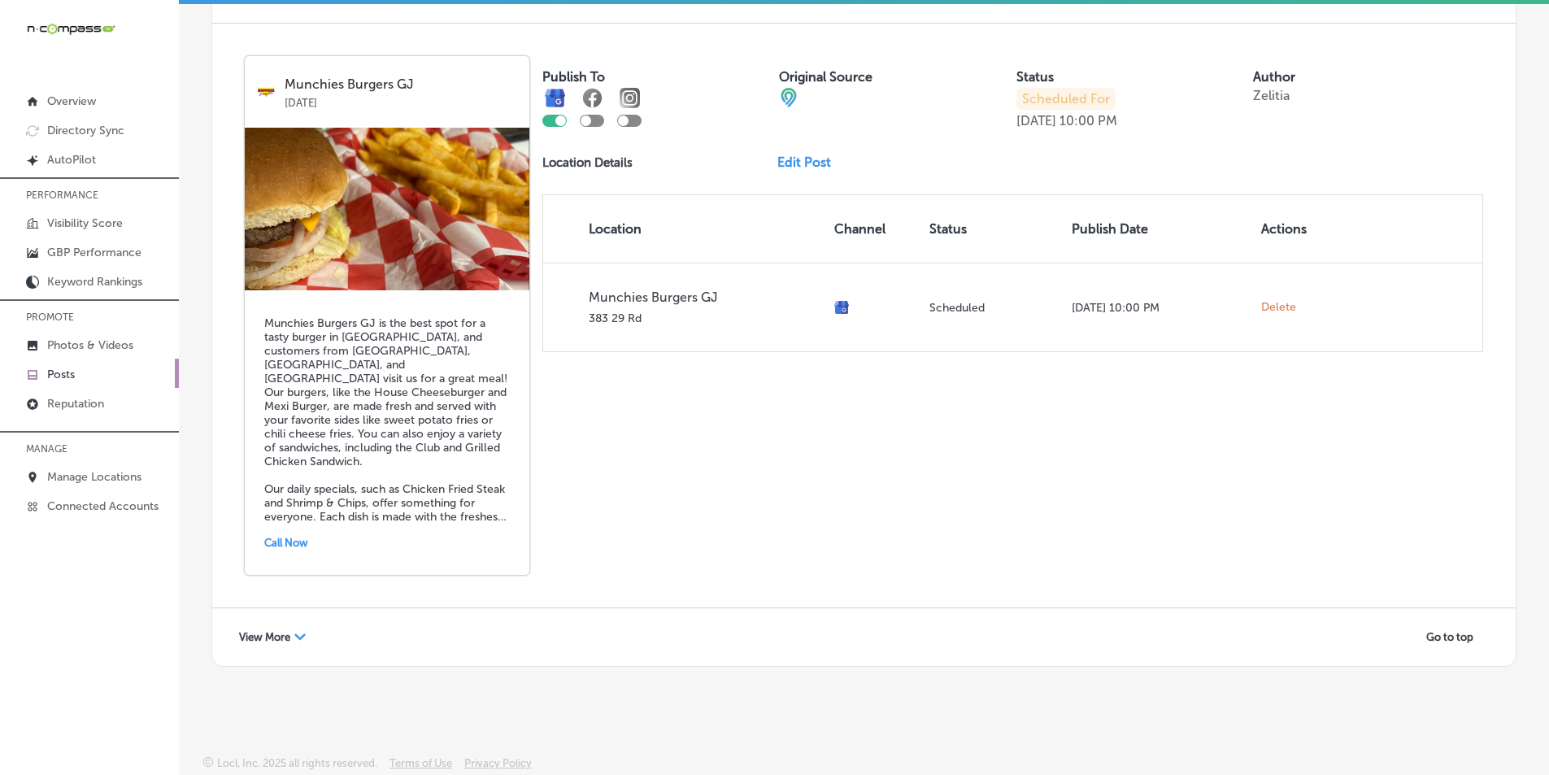
scroll to position [3518, 0]
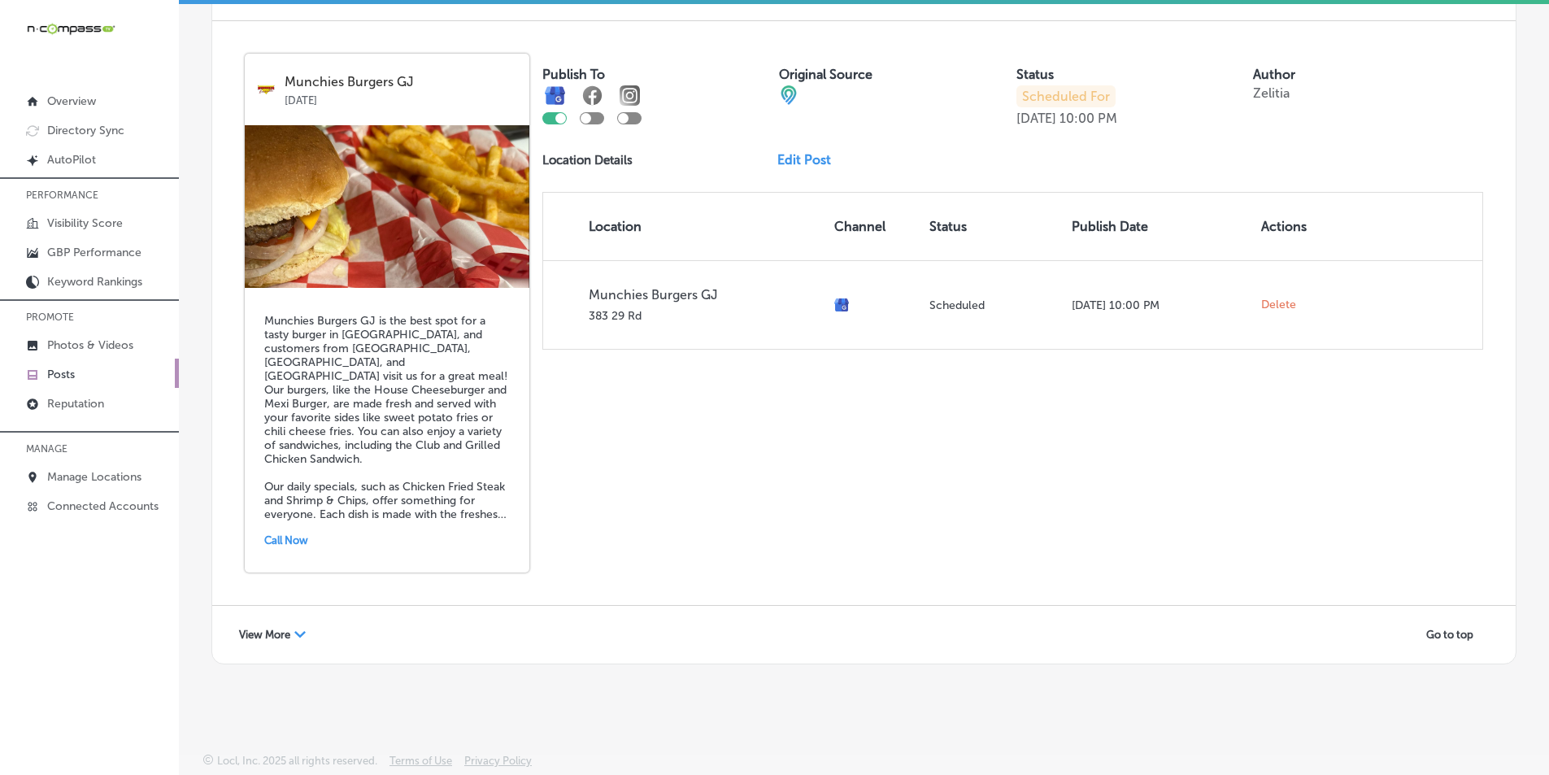
click at [294, 636] on div "View More Path Created with Sketch." at bounding box center [273, 634] width 88 height 25
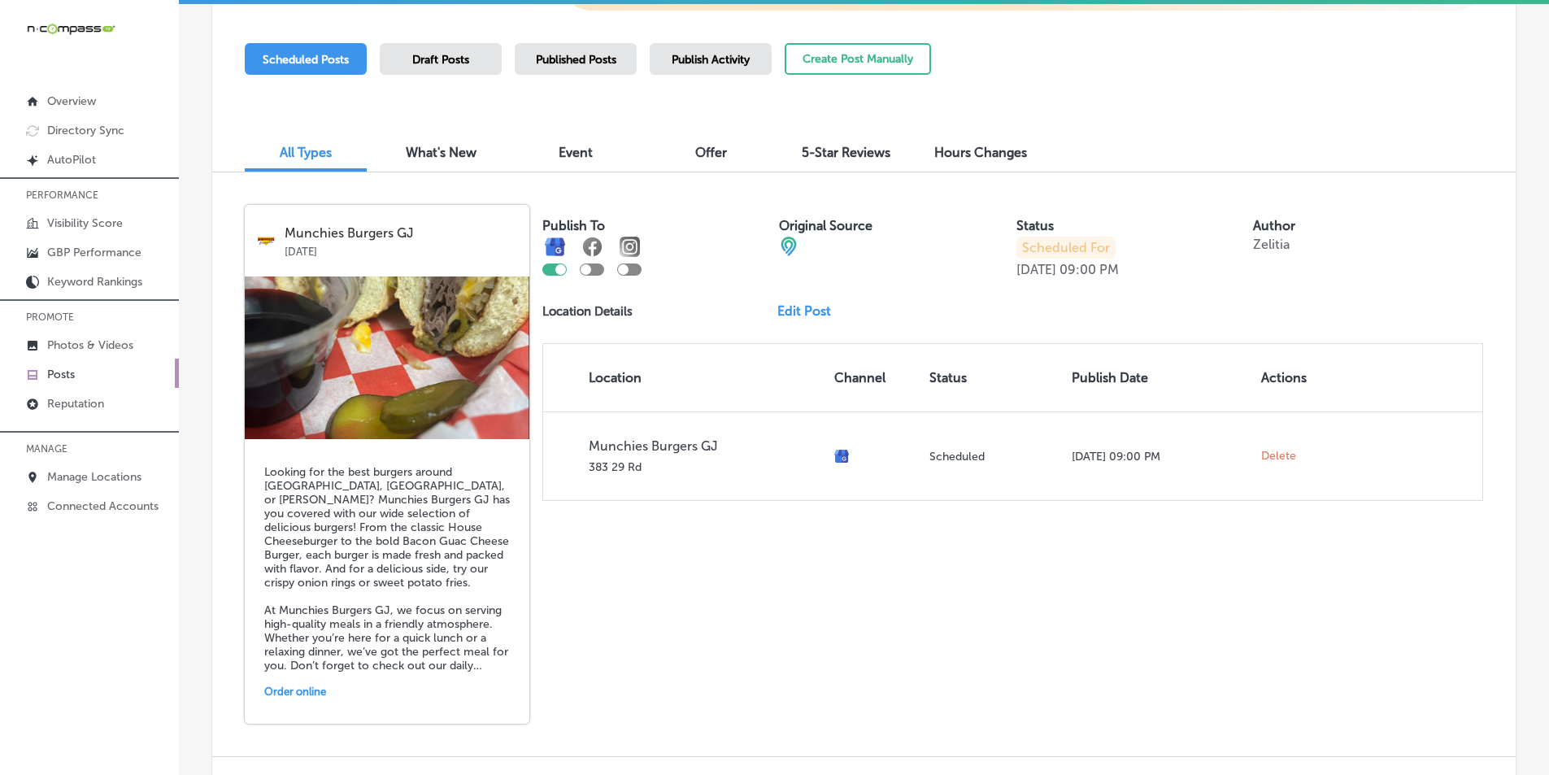
scroll to position [37, 0]
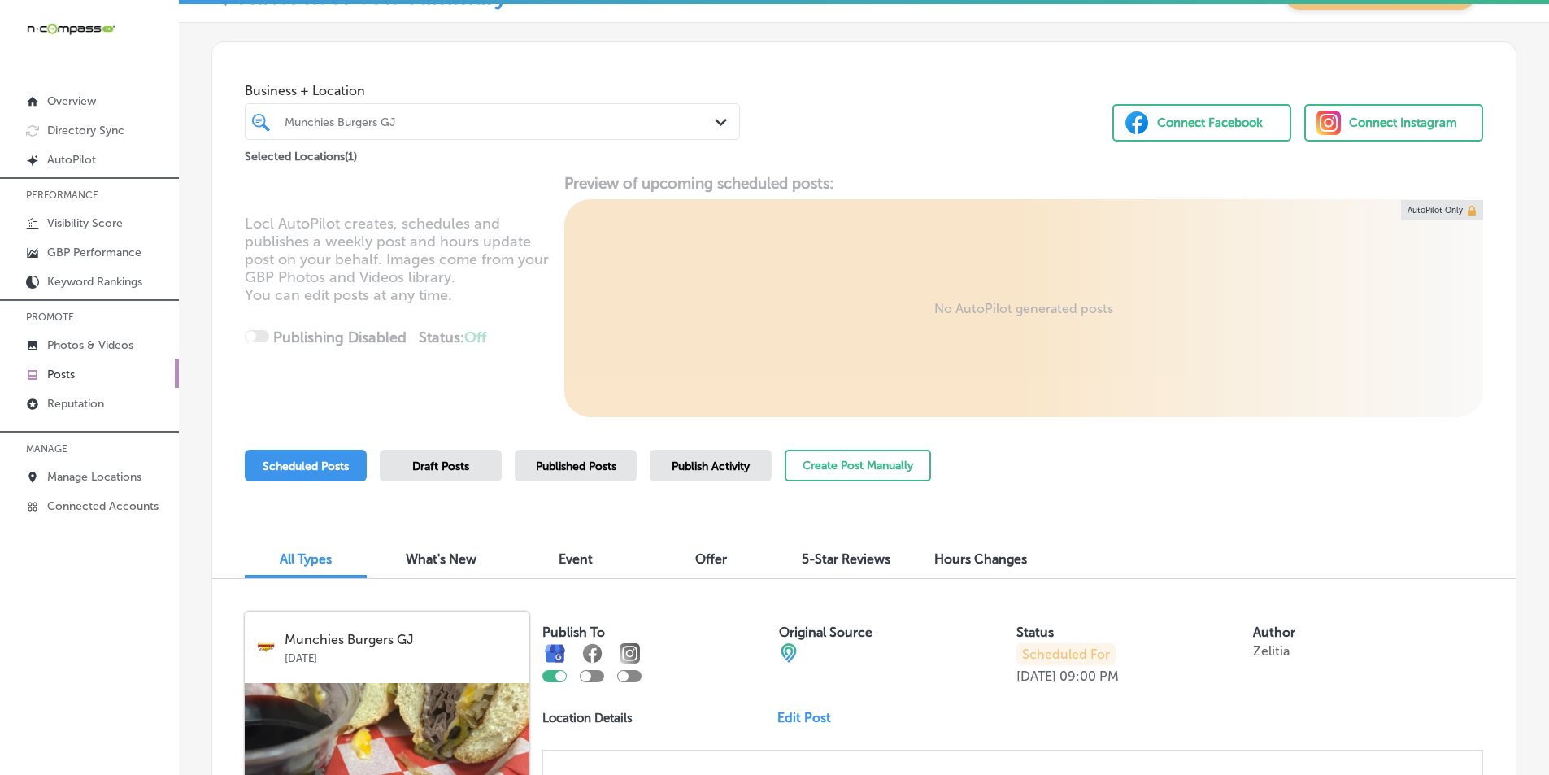
click at [551, 466] on span "Published Posts" at bounding box center [576, 466] width 81 height 14
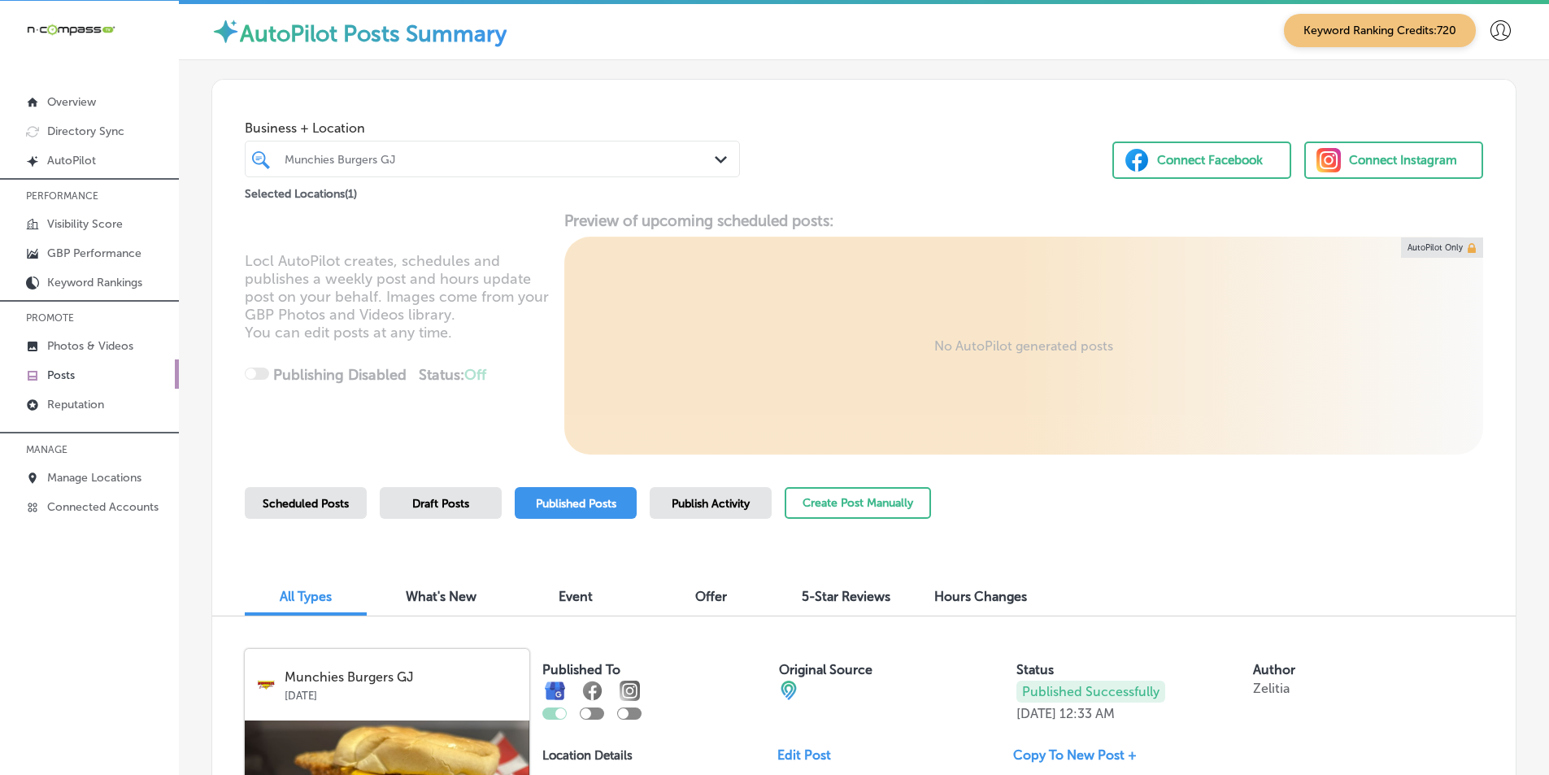
scroll to position [0, 0]
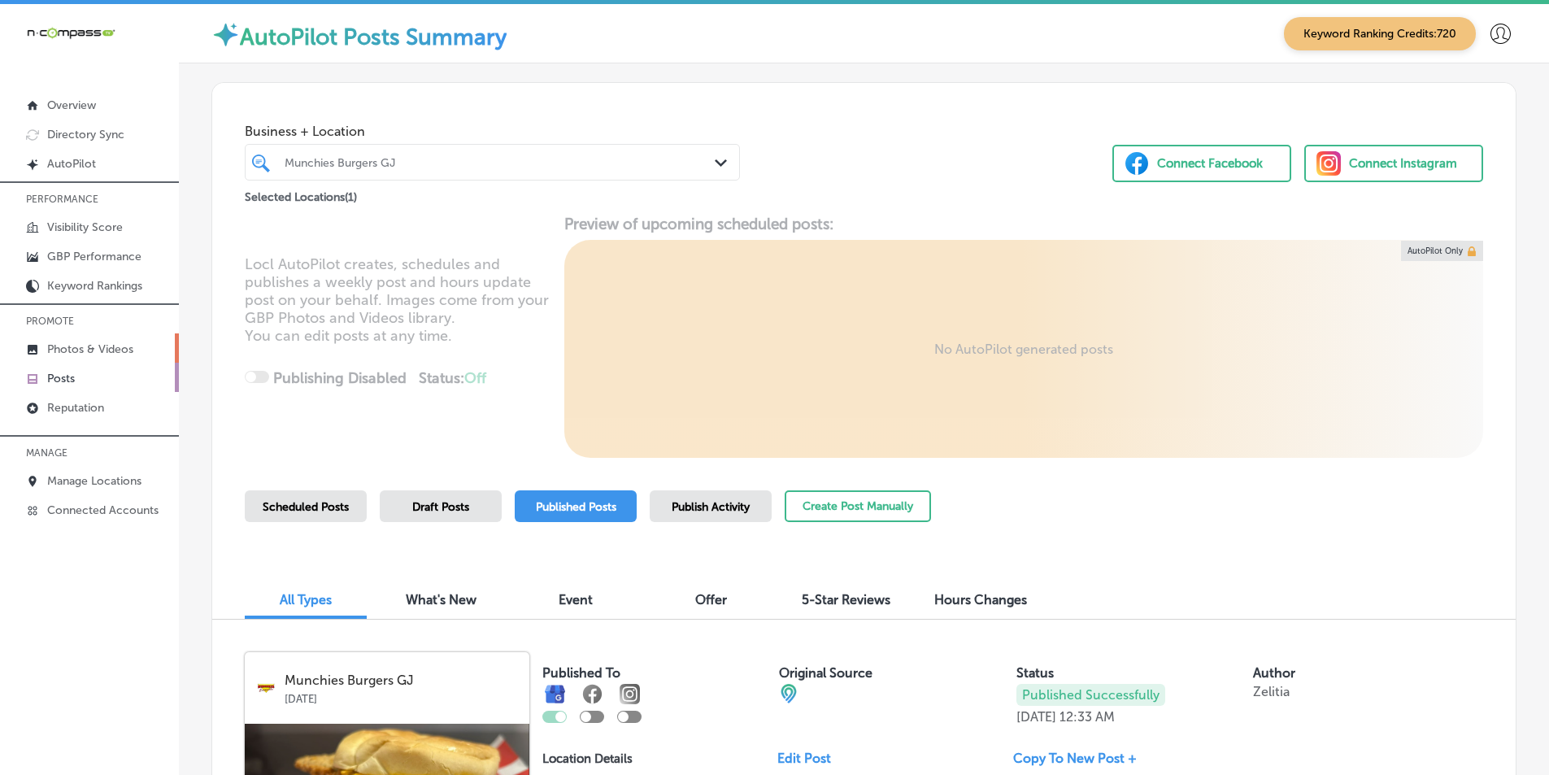
click at [57, 351] on p "Photos & Videos" at bounding box center [90, 349] width 86 height 14
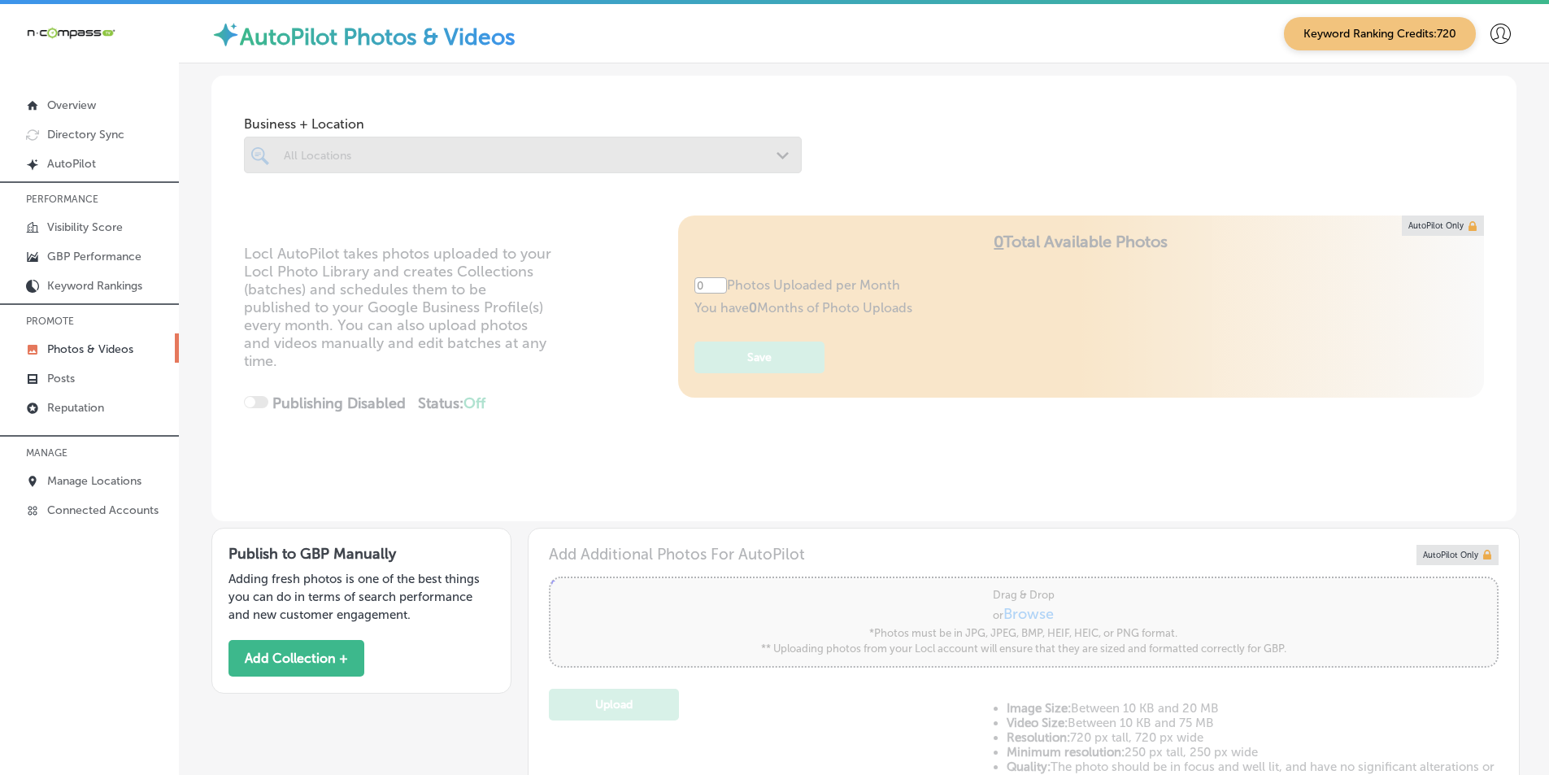
type input "5"
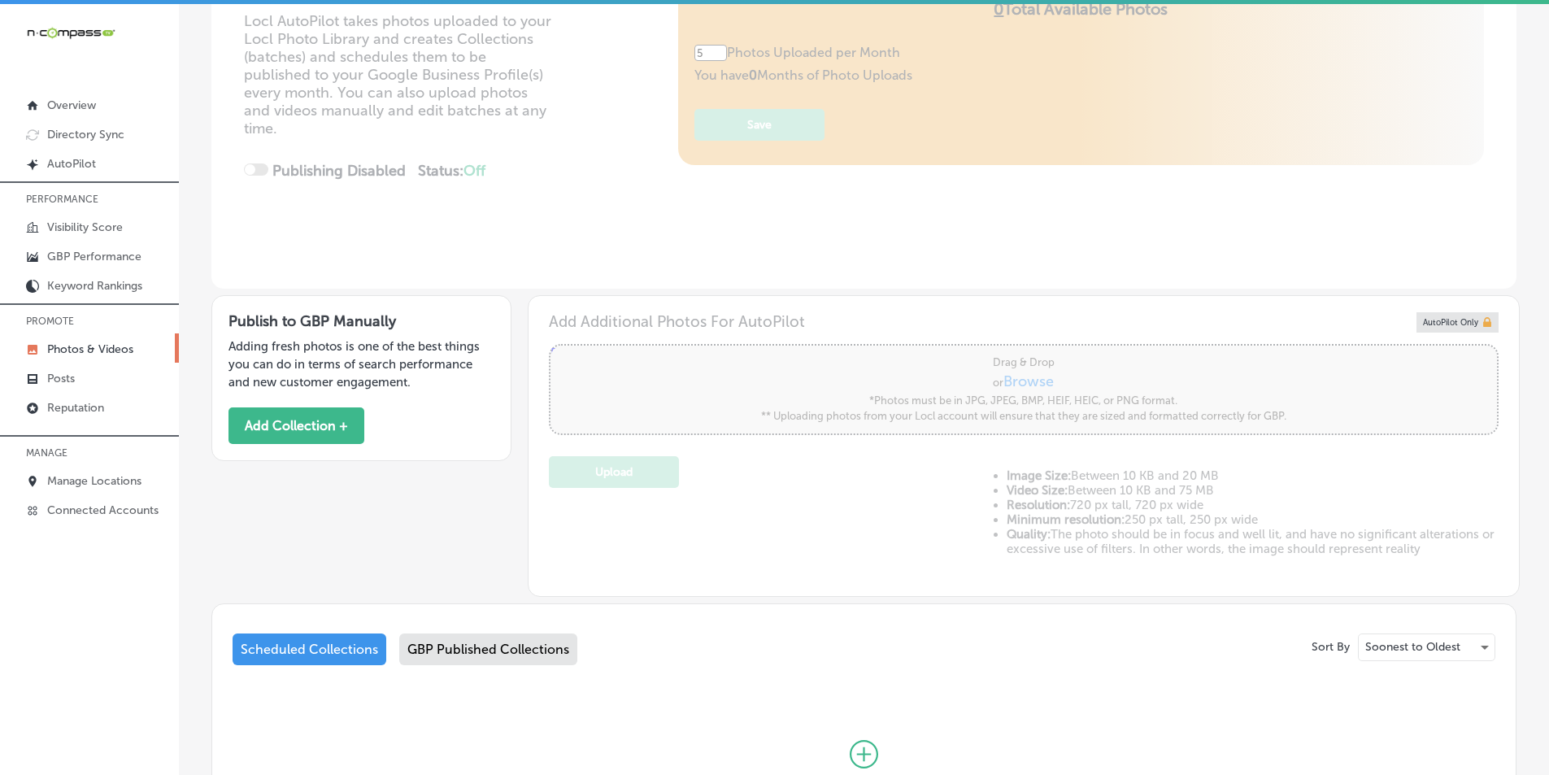
scroll to position [244, 0]
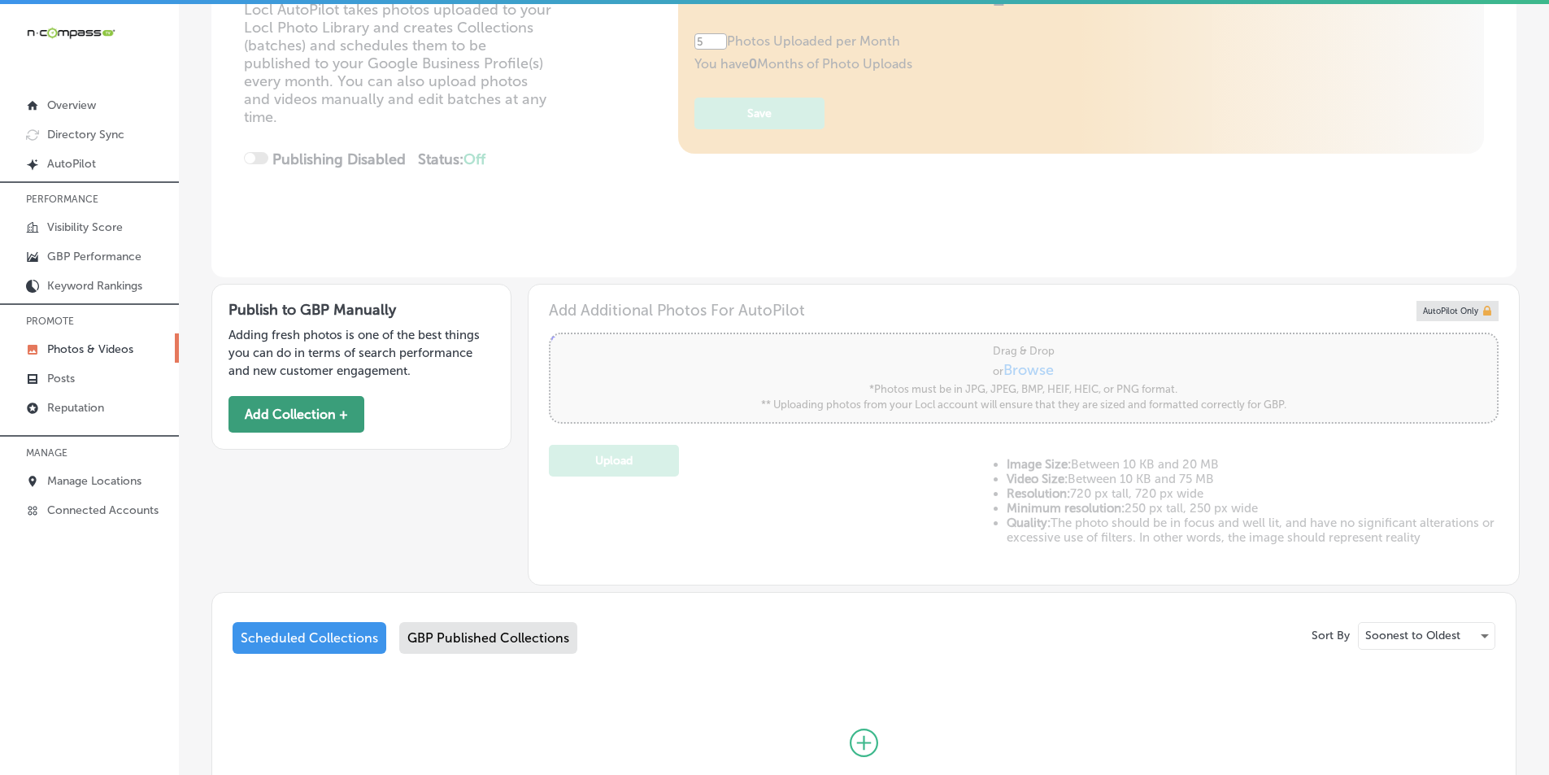
click at [322, 404] on button "Add Collection +" at bounding box center [297, 414] width 136 height 37
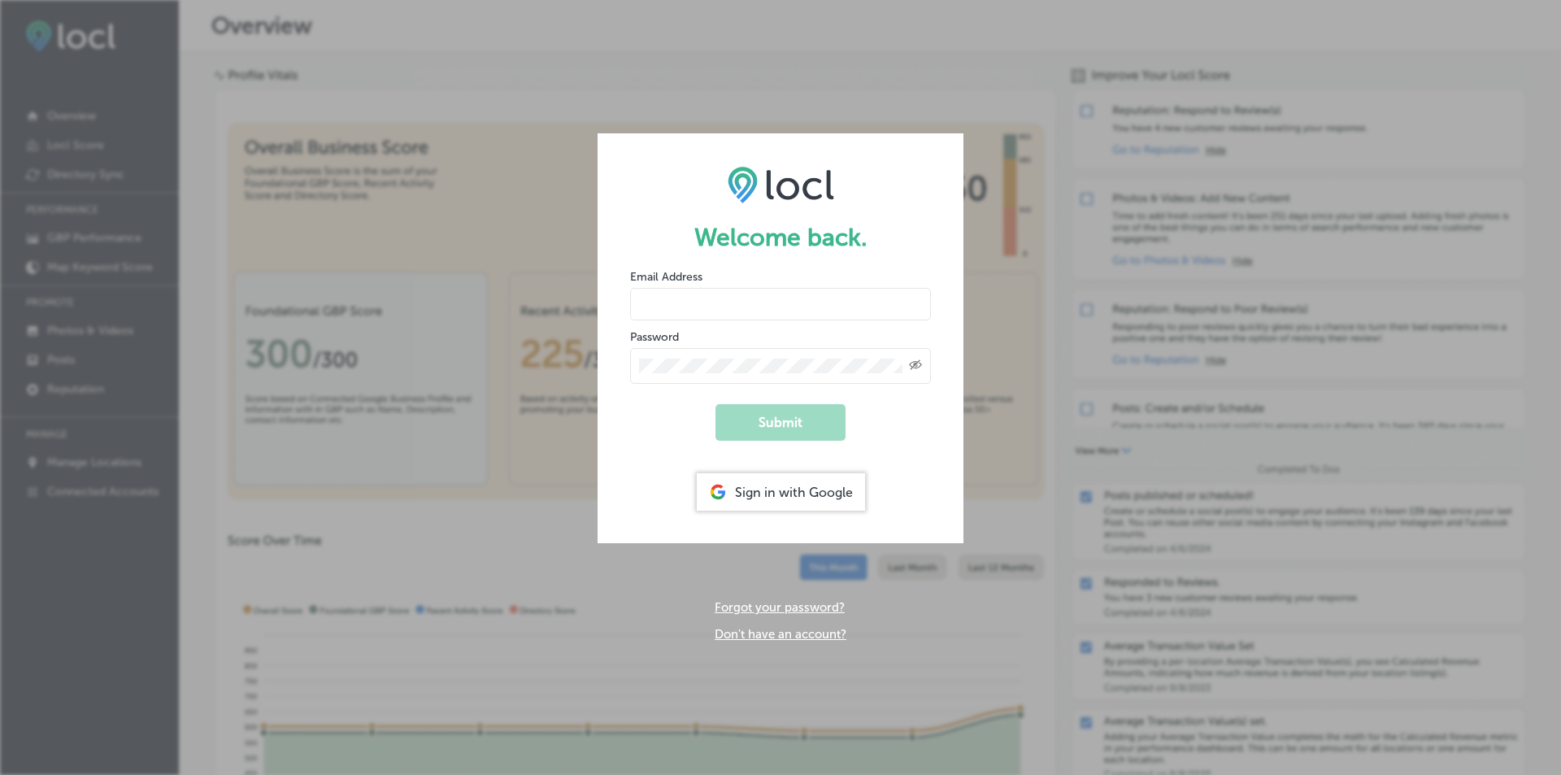
click at [749, 487] on div "Sign in with Google" at bounding box center [781, 491] width 168 height 37
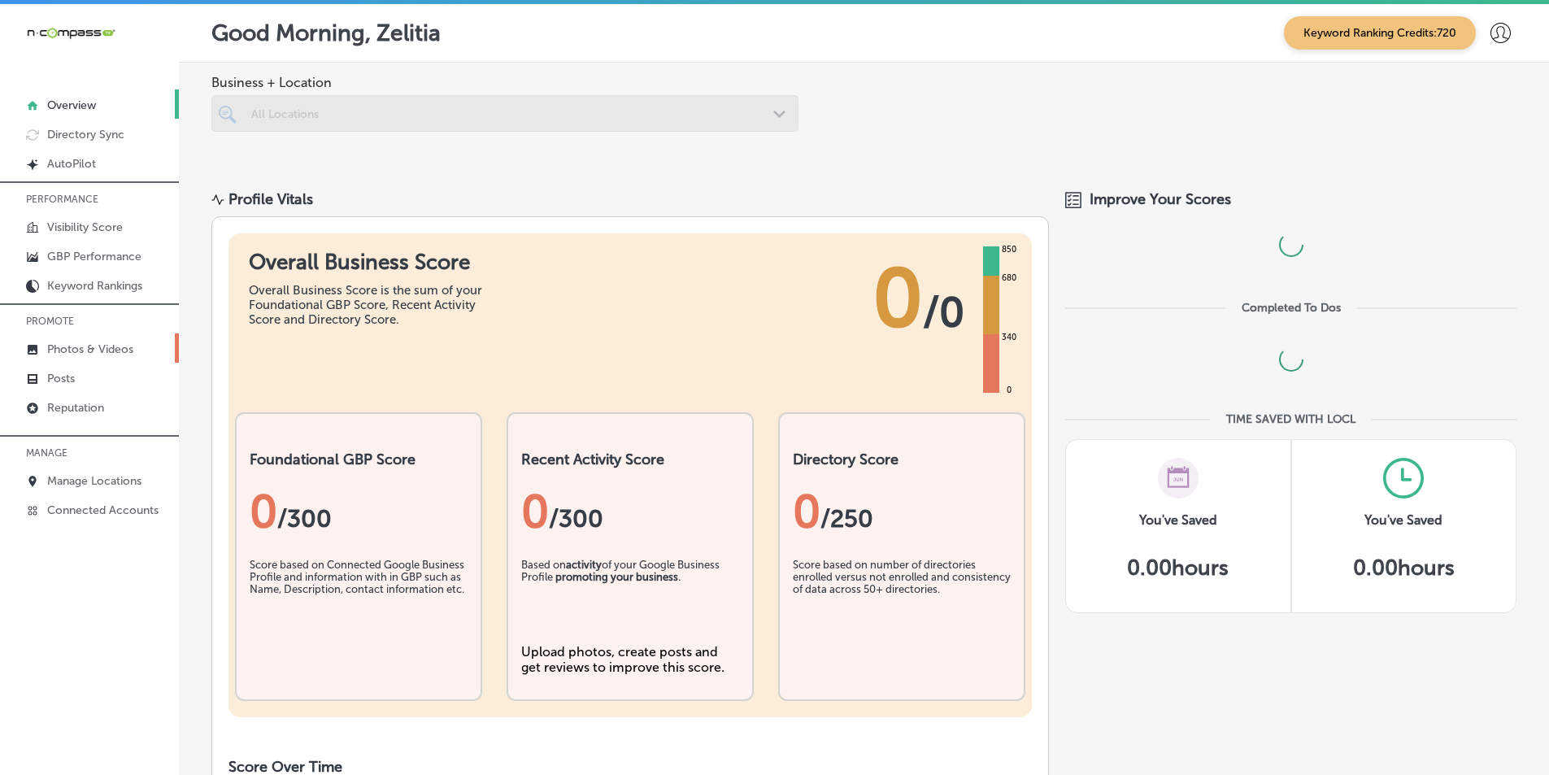
click at [48, 355] on p "Photos & Videos" at bounding box center [90, 349] width 86 height 14
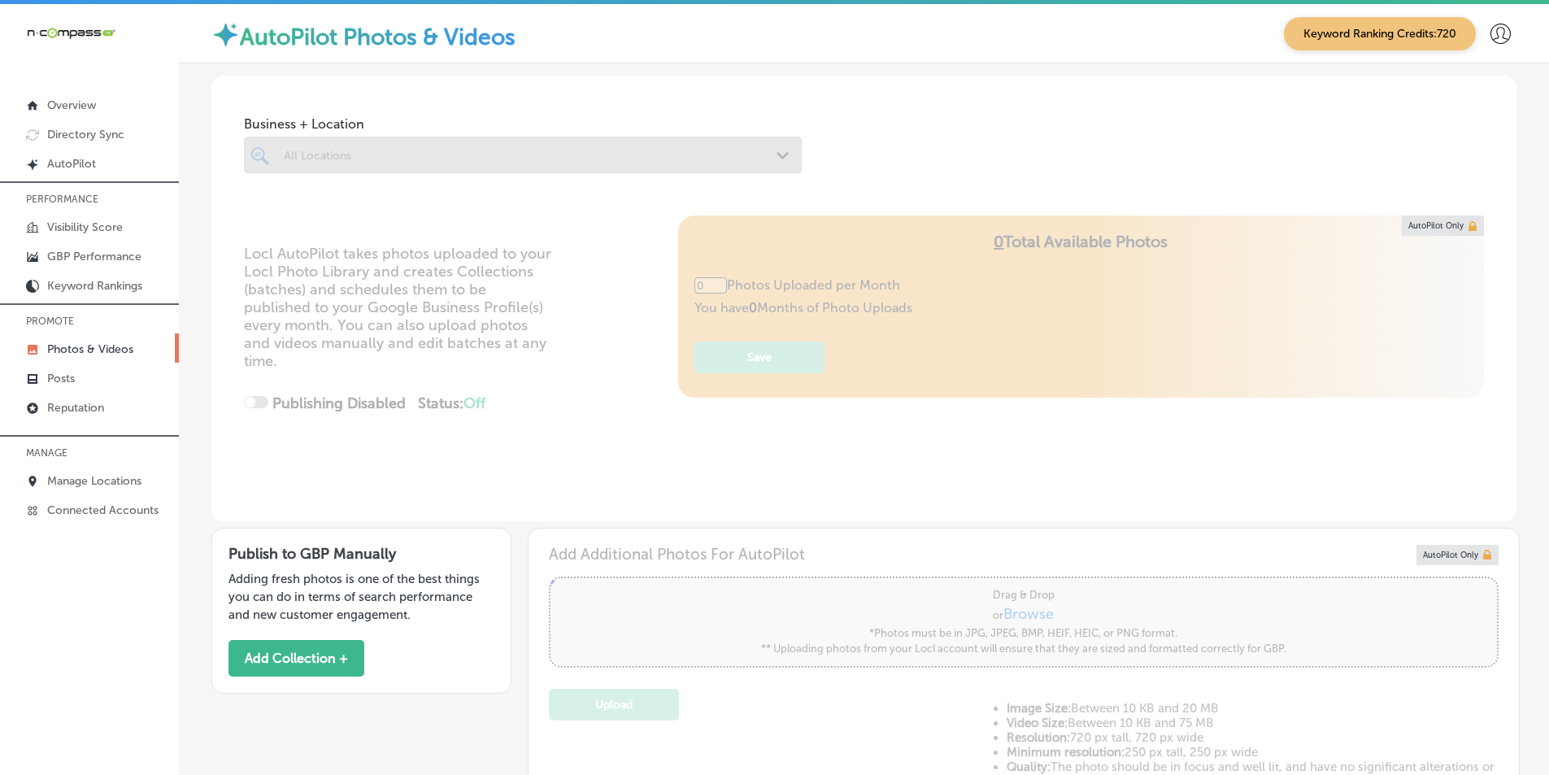
type input "0"
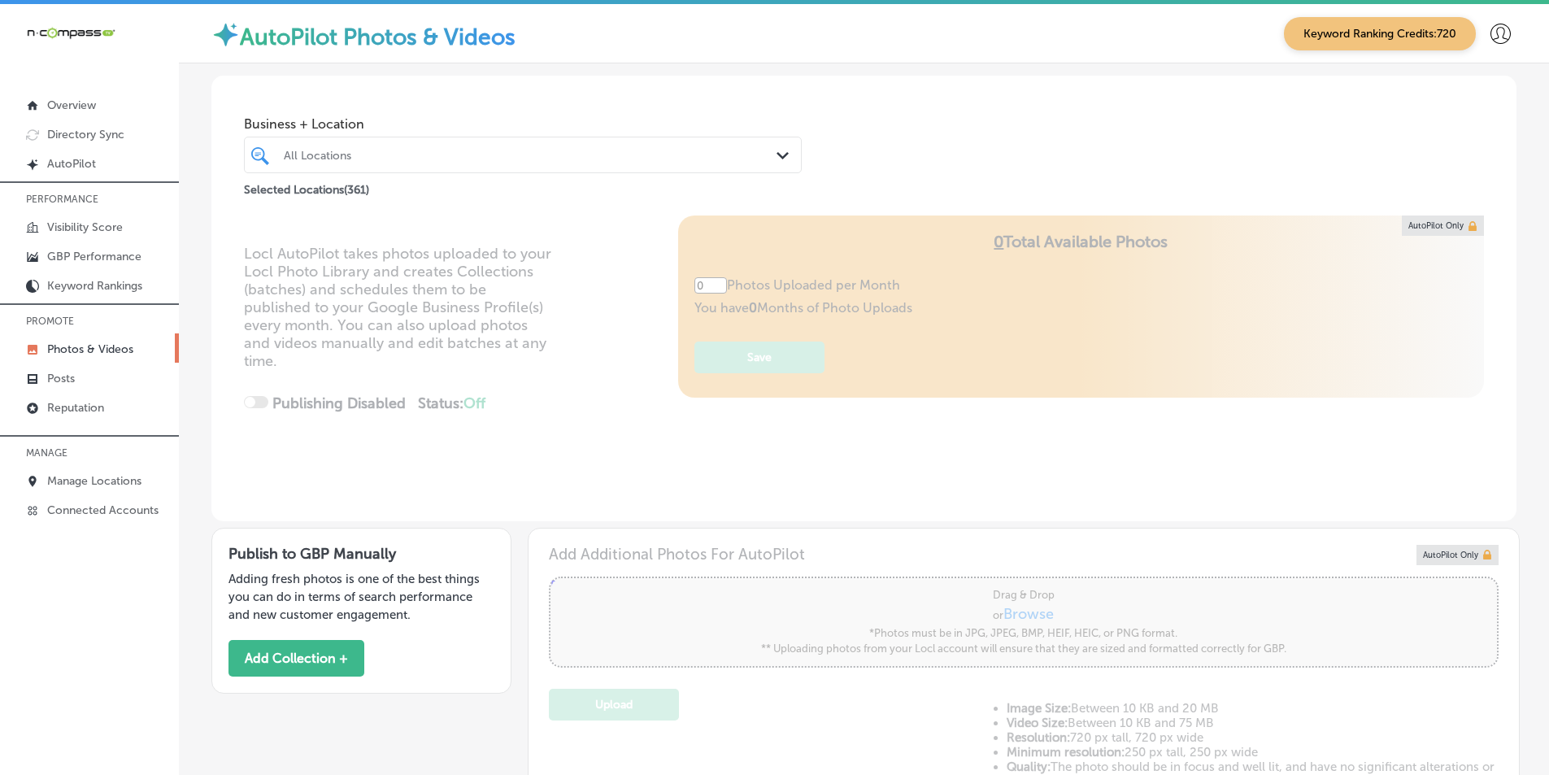
click at [362, 154] on div "All Locations" at bounding box center [531, 155] width 494 height 14
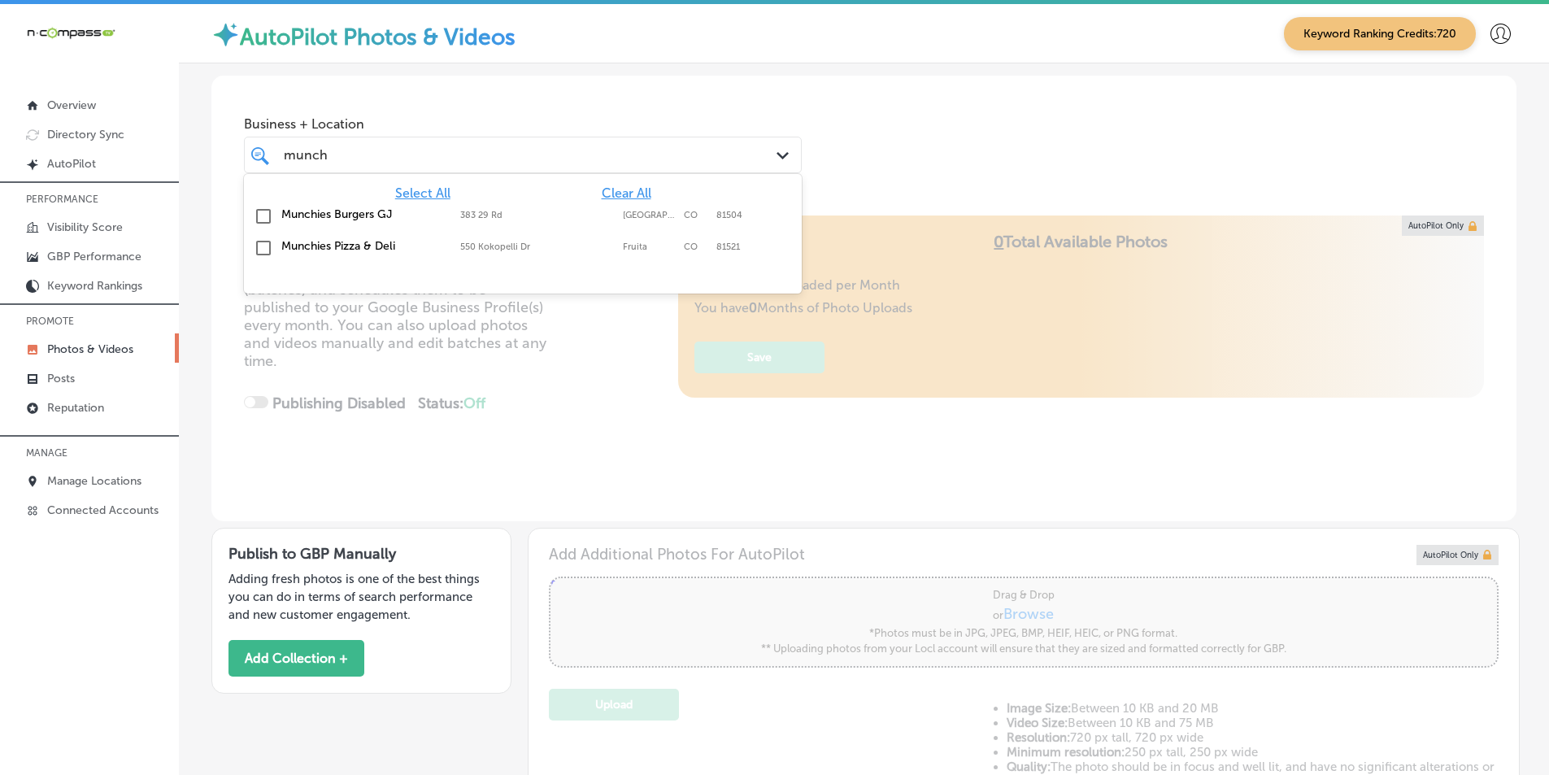
type input "munchi"
type input "5"
click at [265, 212] on input "checkbox" at bounding box center [264, 217] width 20 height 20
type input "munchi"
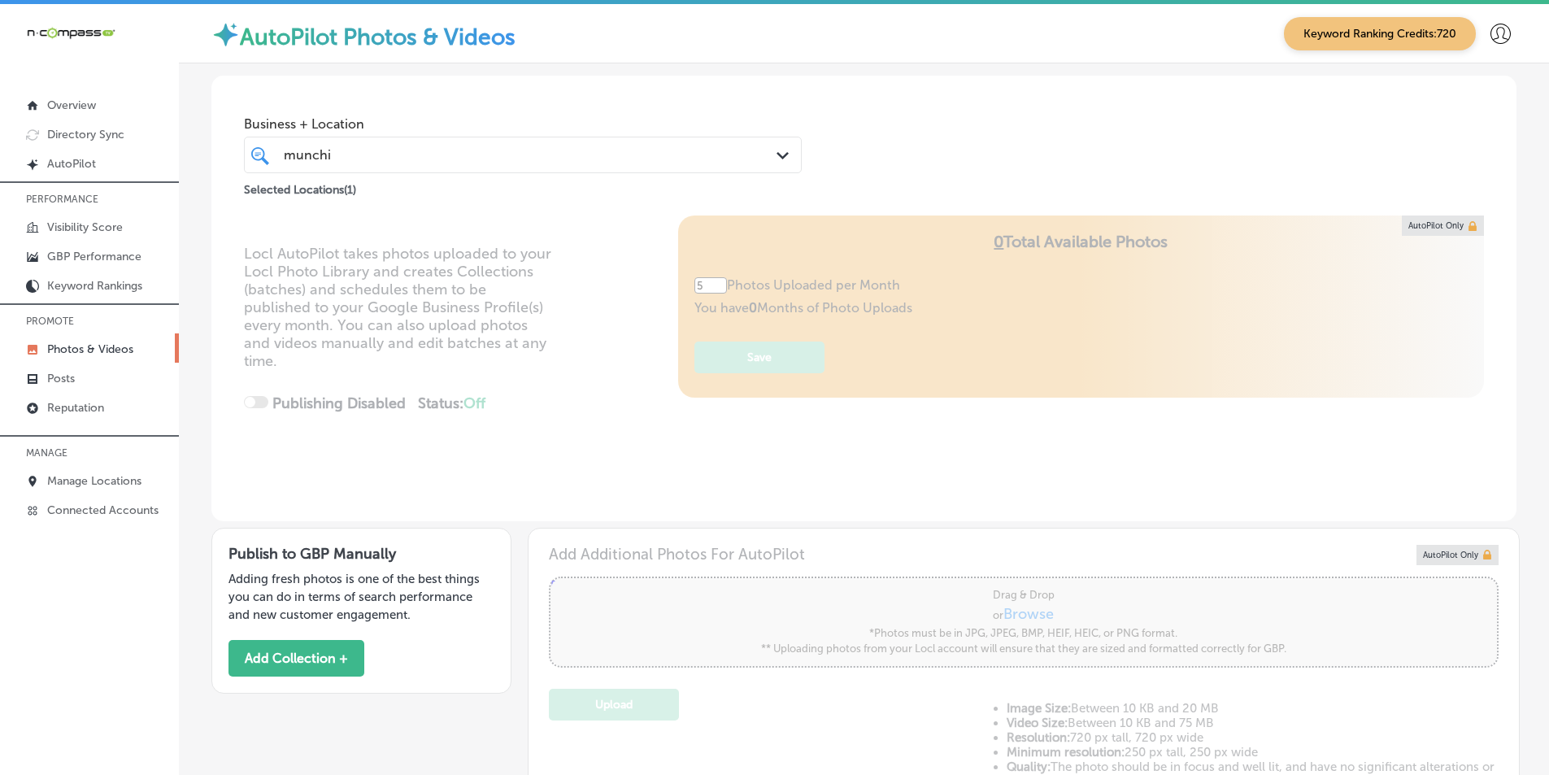
click at [586, 395] on div "Locl AutoPilot takes photos uploaded to your Locl Photo Library and creates Col…" at bounding box center [863, 368] width 1305 height 306
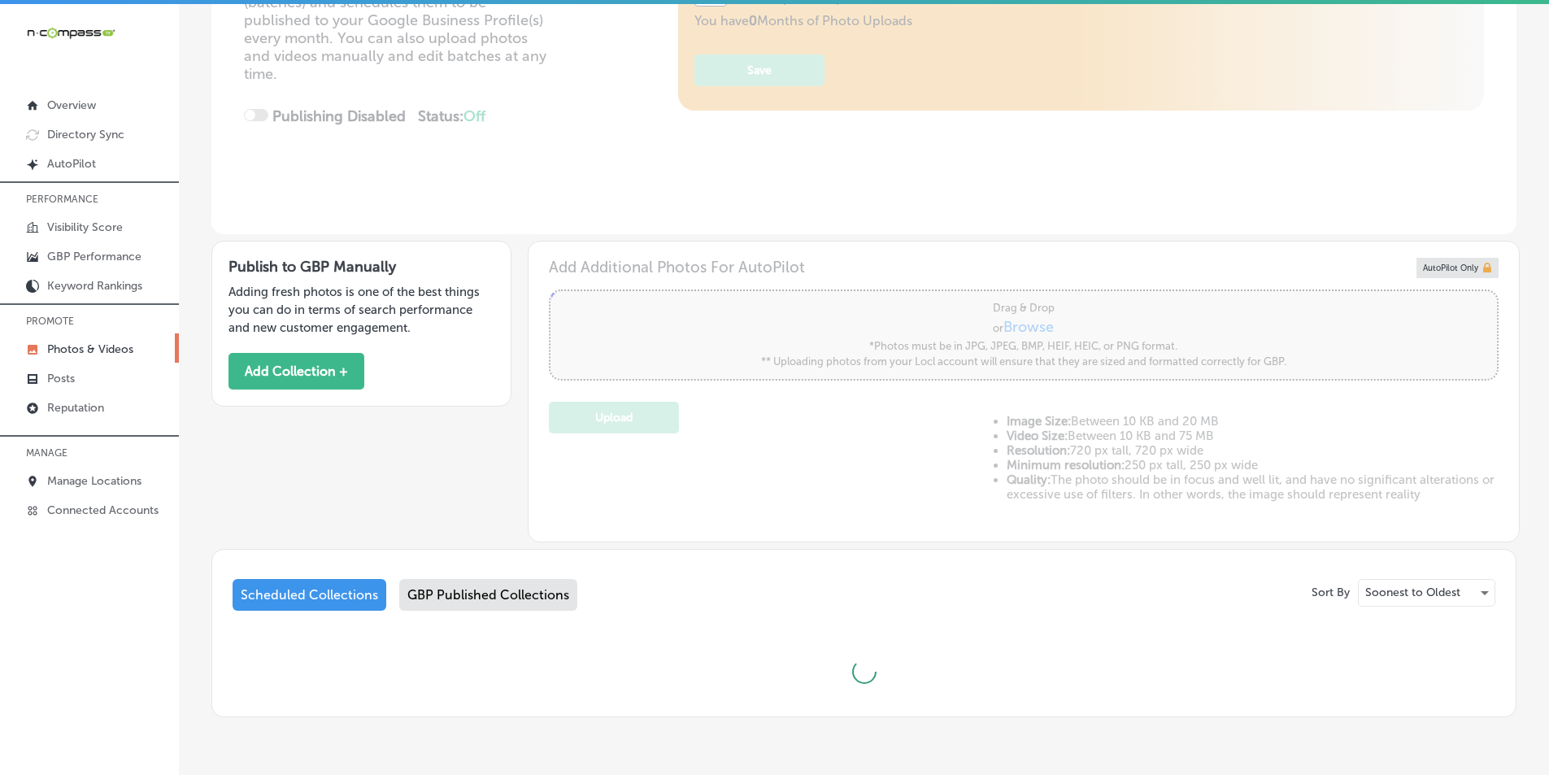
scroll to position [325, 0]
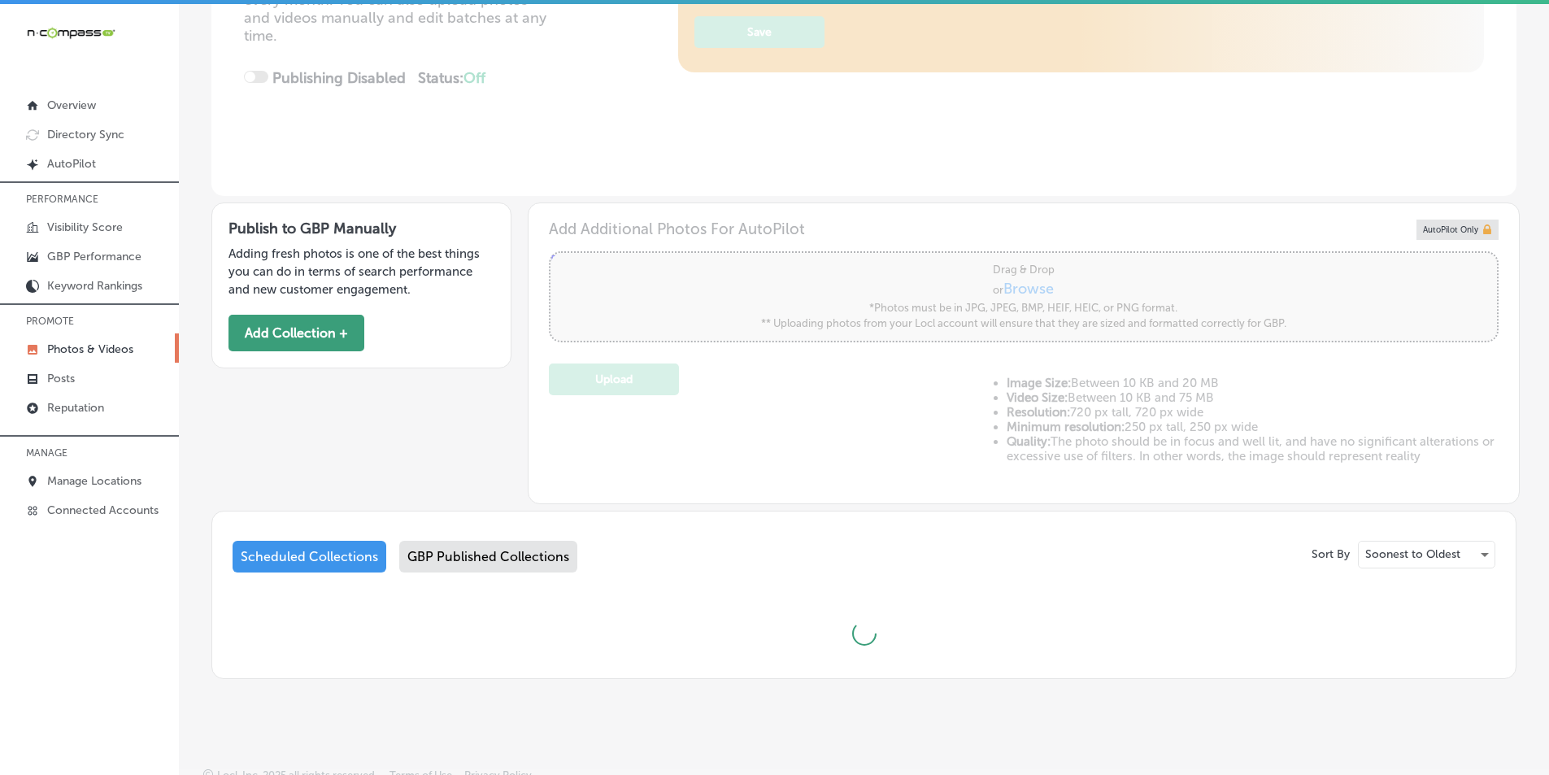
click at [327, 328] on button "Add Collection +" at bounding box center [297, 333] width 136 height 37
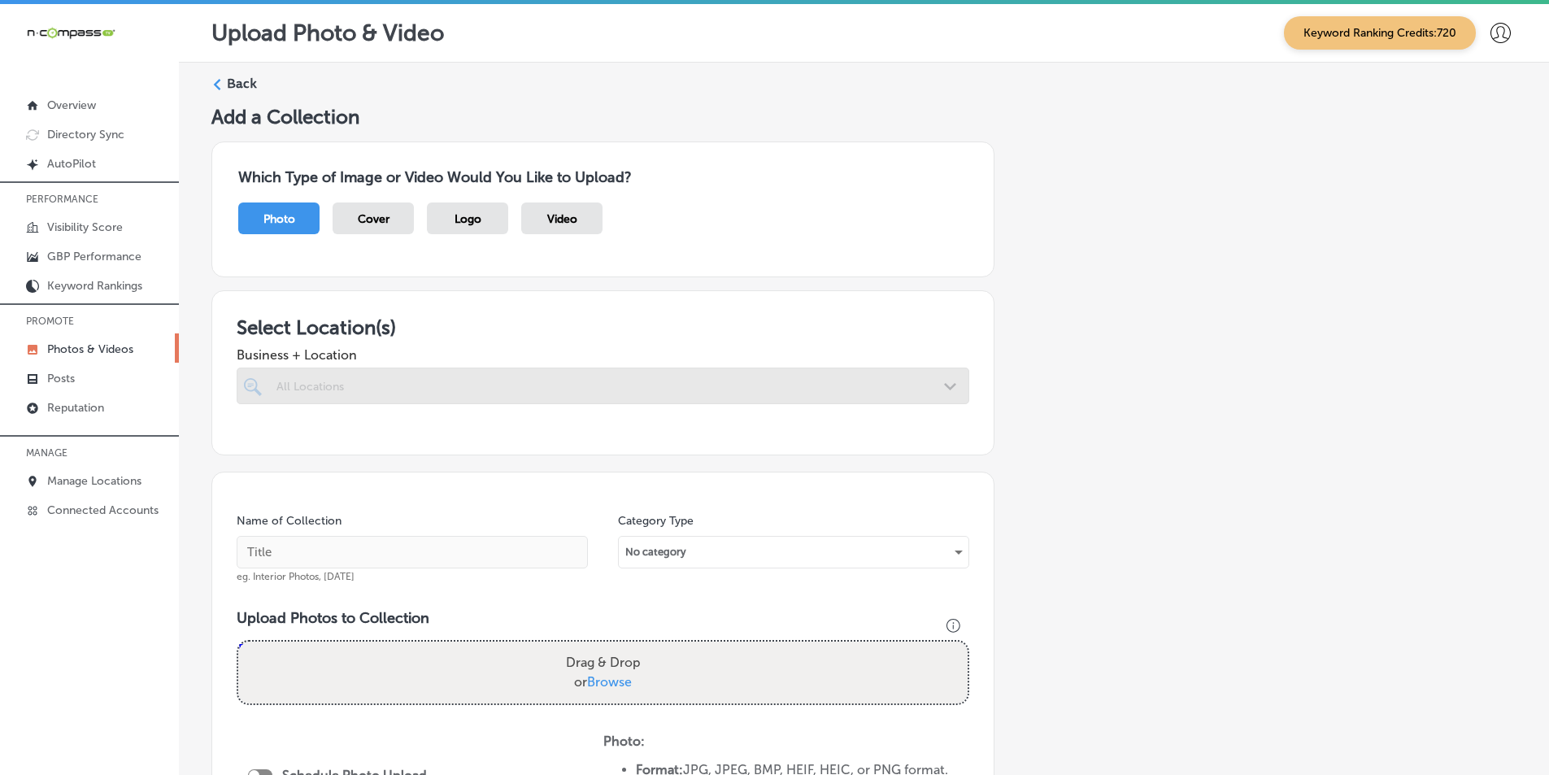
click at [423, 382] on div at bounding box center [603, 386] width 733 height 37
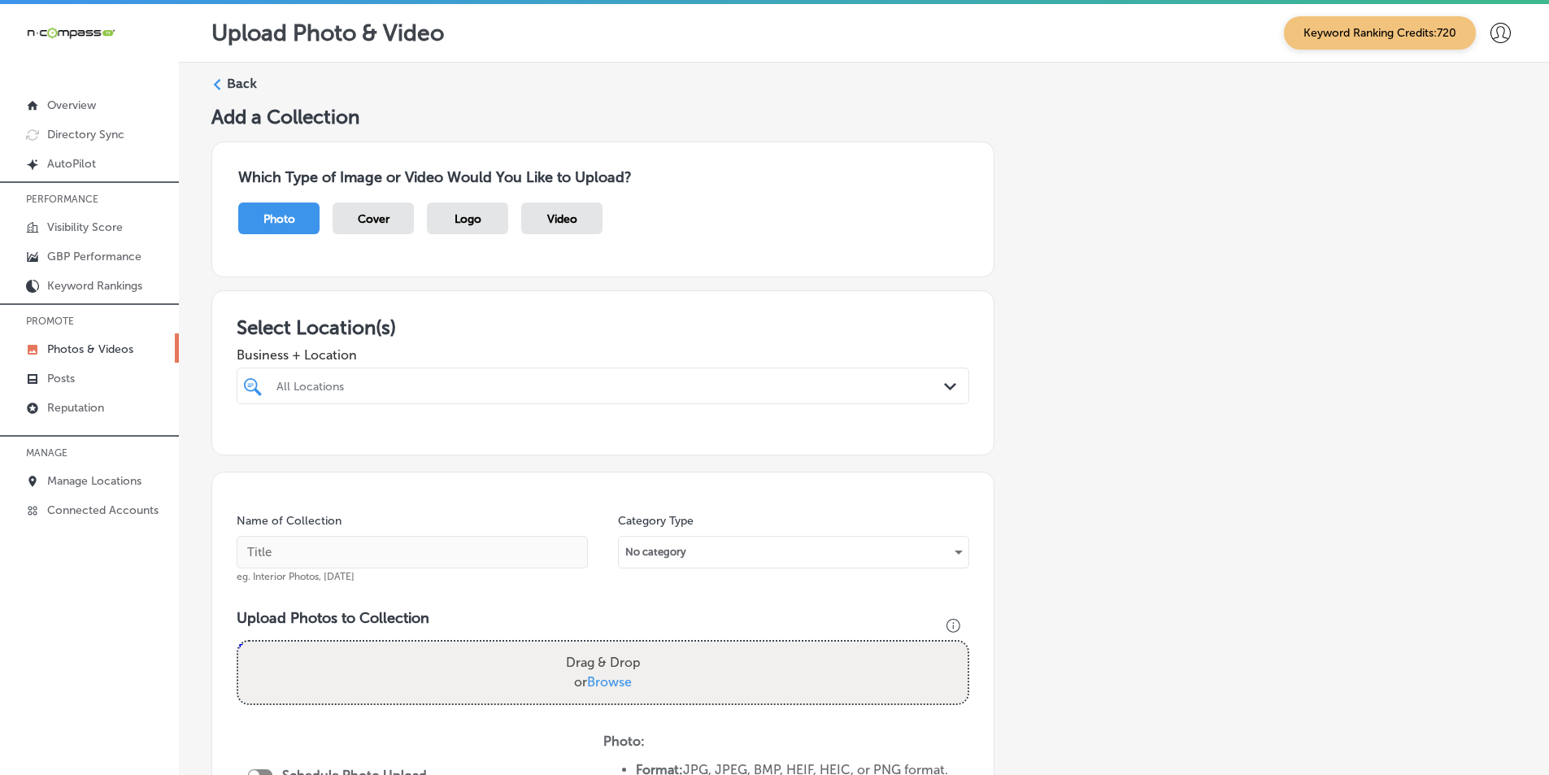
click at [423, 382] on div "All Locations" at bounding box center [610, 386] width 669 height 14
click at [255, 442] on input "checkbox" at bounding box center [256, 448] width 20 height 20
type input "munch"
click at [1012, 534] on div "Add a Collection Which Type of Image or Video Would You Like to Upload? Photo C…" at bounding box center [863, 587] width 1305 height 965
click at [281, 553] on input "text" at bounding box center [412, 552] width 351 height 33
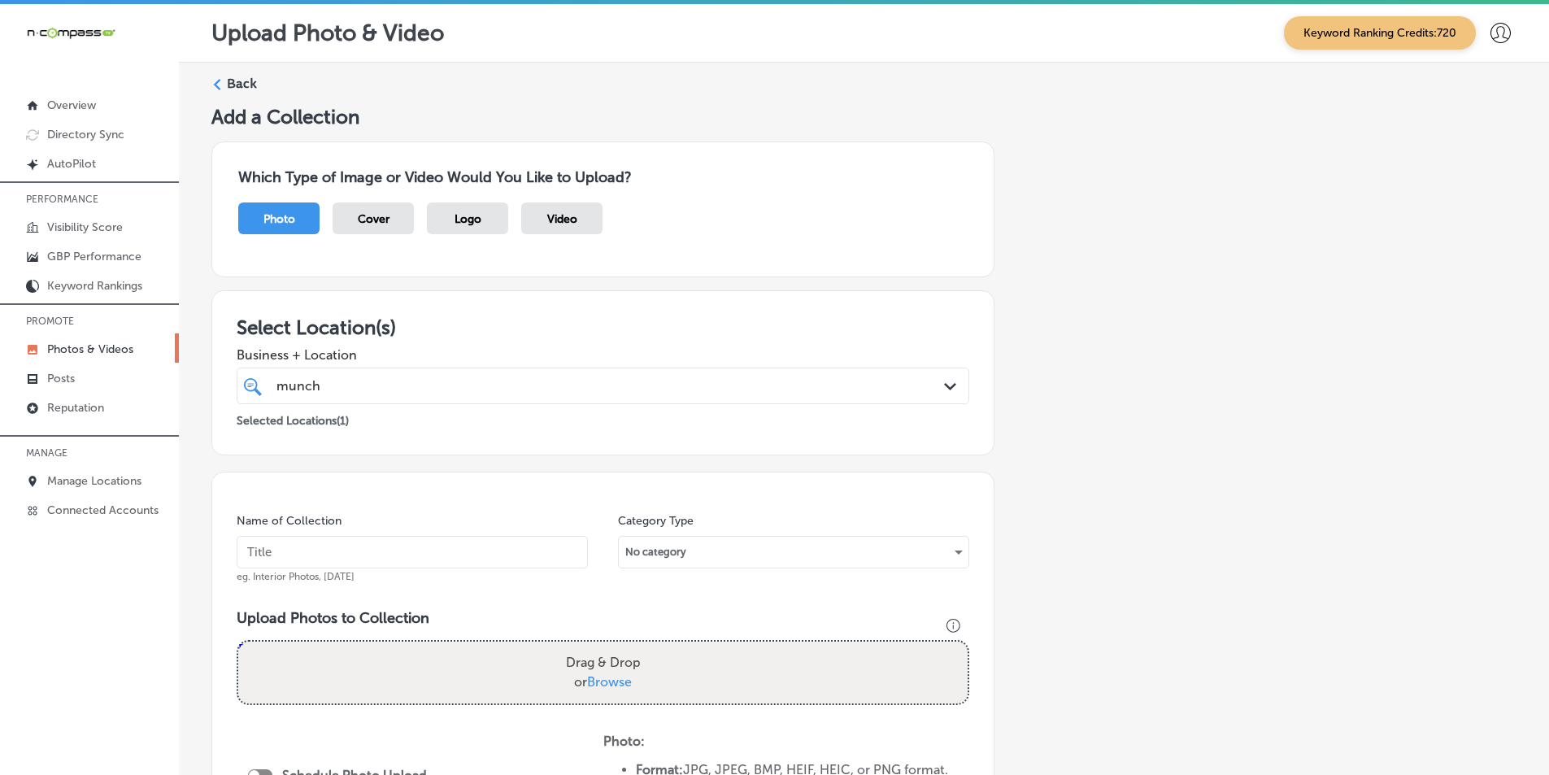
paste input "restaurants"
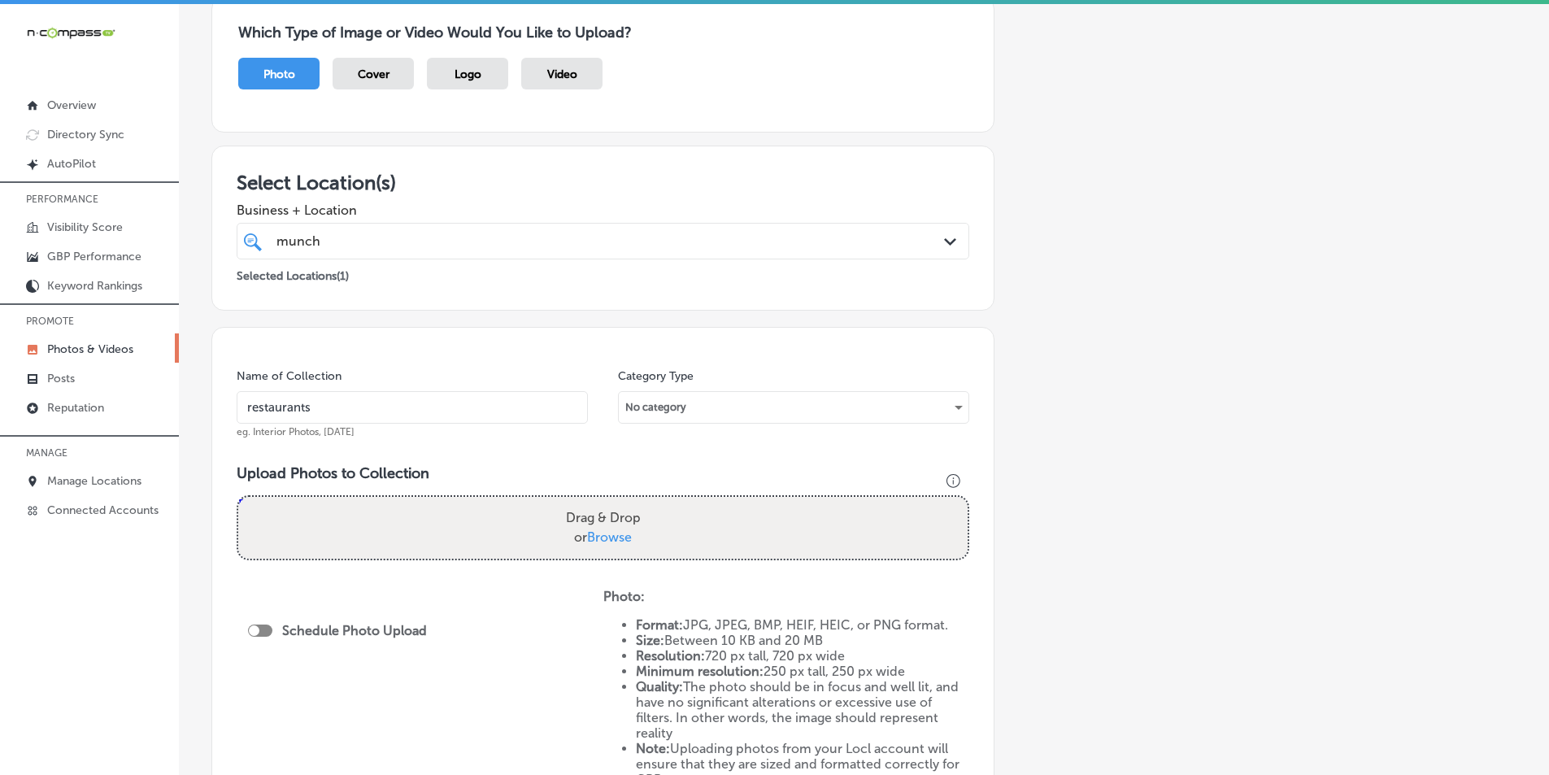
scroll to position [163, 0]
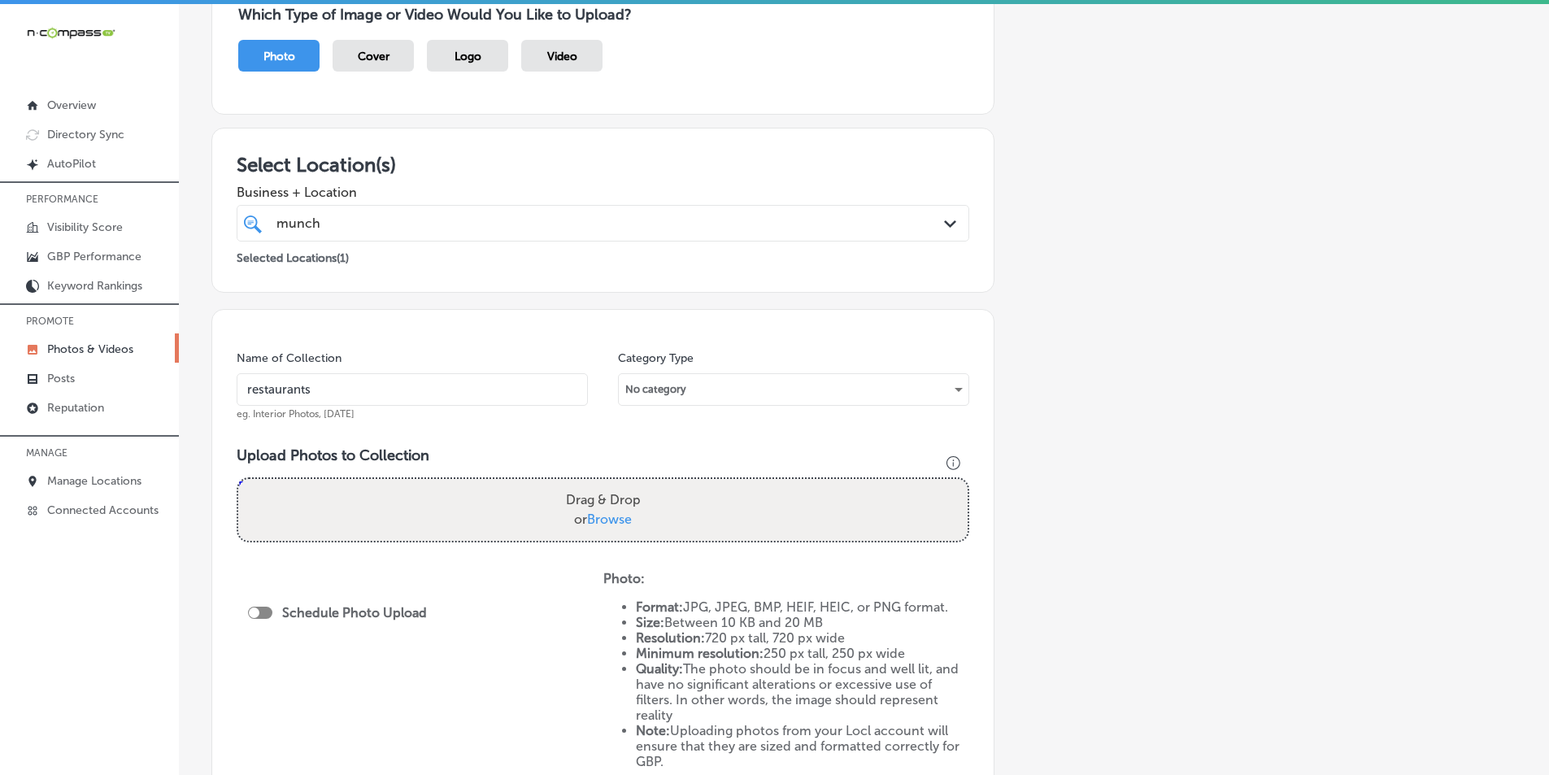
type input "restaurants"
drag, startPoint x: 408, startPoint y: 503, endPoint x: 391, endPoint y: 518, distance: 22.5
click at [391, 518] on div "Drag & Drop or Browse" at bounding box center [602, 510] width 729 height 62
click at [238, 479] on input "Drag & Drop or Browse" at bounding box center [602, 481] width 729 height 5
click at [1279, 144] on div "Add a Collection Which Type of Image or Video Would You Like to Upload? Photo C…" at bounding box center [863, 424] width 1305 height 965
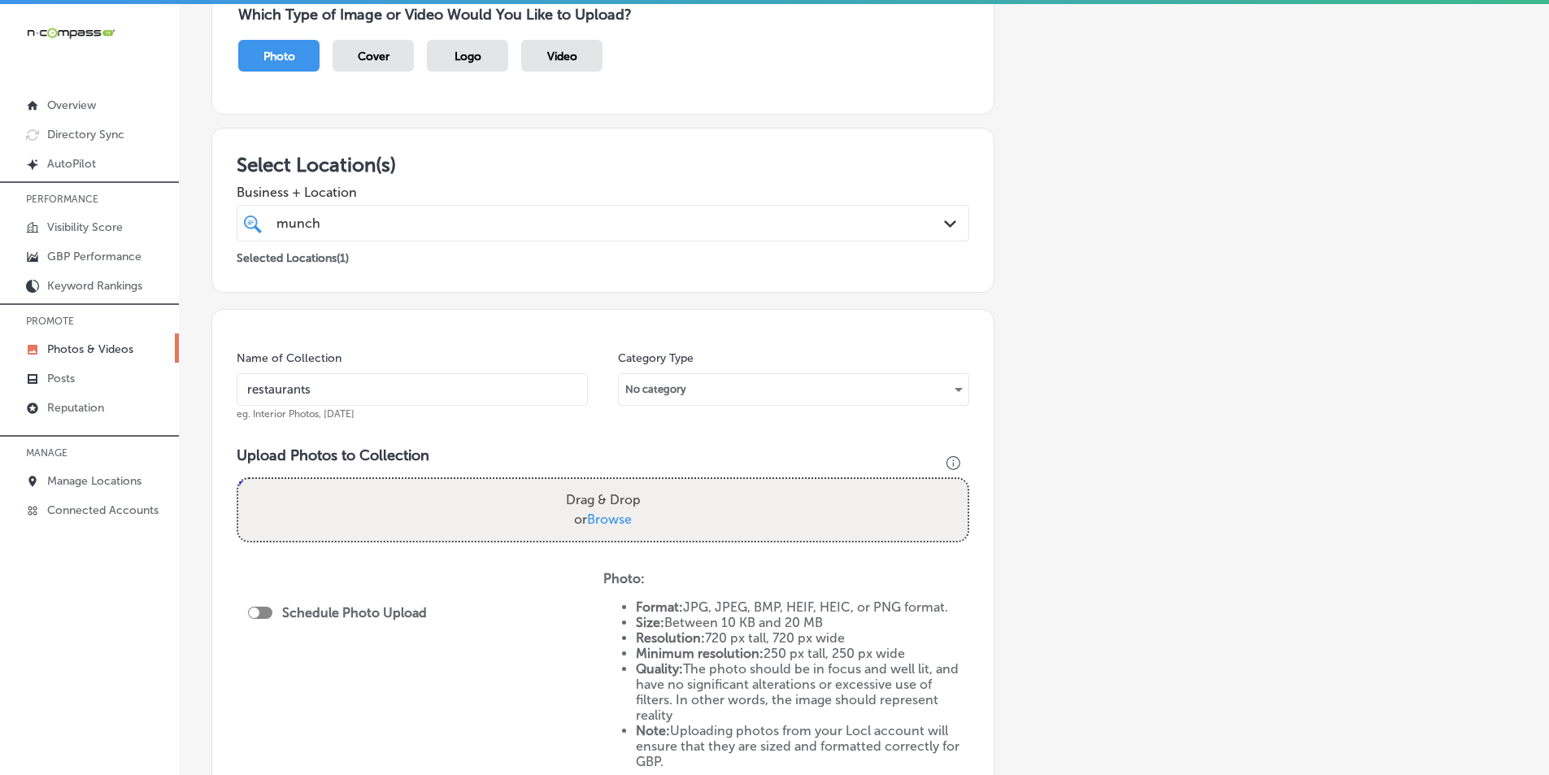
click at [312, 497] on div "Drag & Drop or Browse" at bounding box center [602, 510] width 729 height 62
click at [238, 479] on input "Drag & Drop or Browse" at bounding box center [602, 481] width 729 height 5
type input "C:\fakepath\518270323_122110834154931125_8331714032917280886_n.jpg"
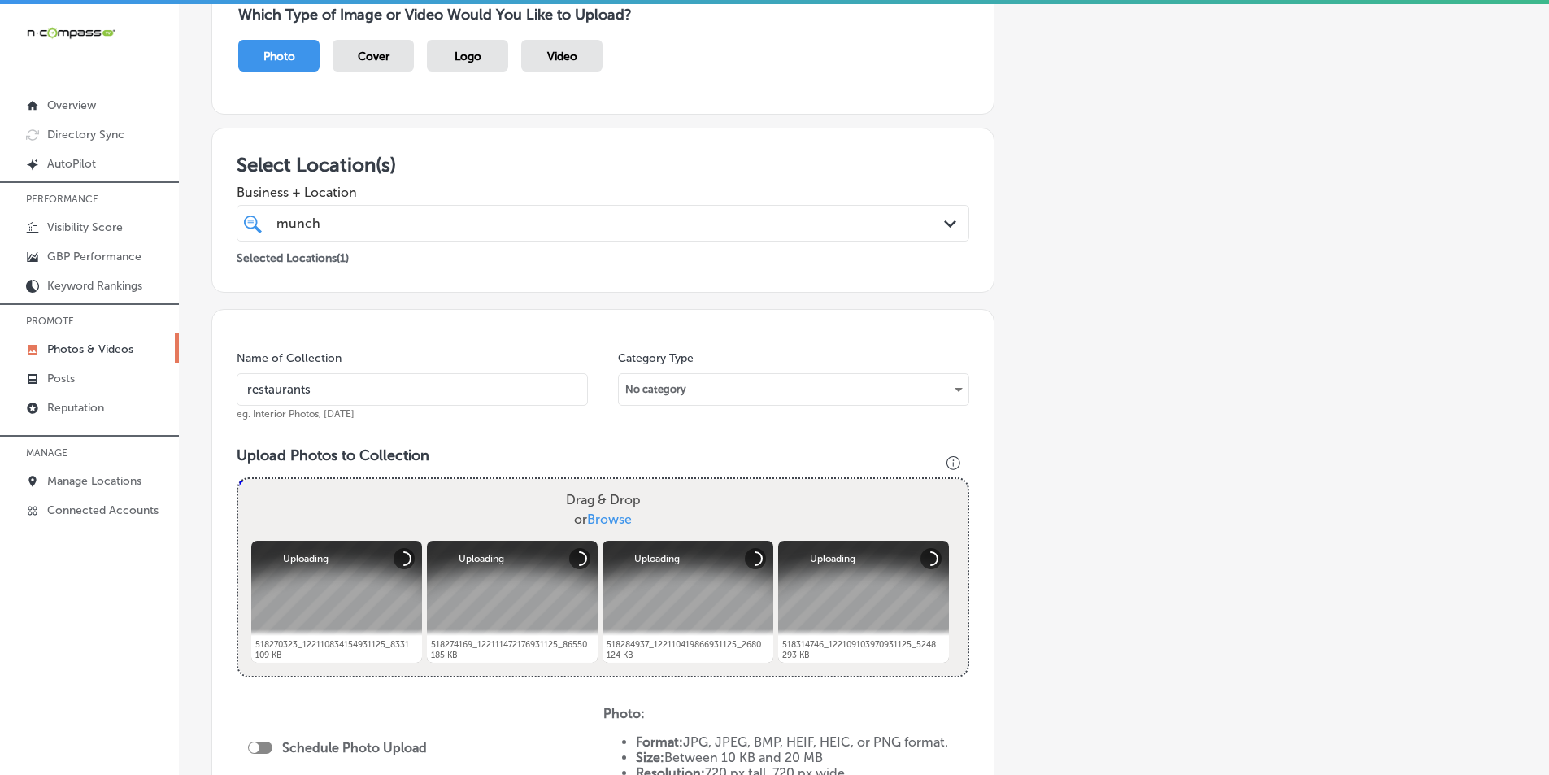
click at [397, 503] on div "Drag & Drop or Browse" at bounding box center [602, 510] width 729 height 62
click at [238, 479] on input "Drag & Drop or Browse" at bounding box center [602, 481] width 729 height 5
type input "C:\fakepath\518325437_122107128836931125_7674380998585013792_n.jpg"
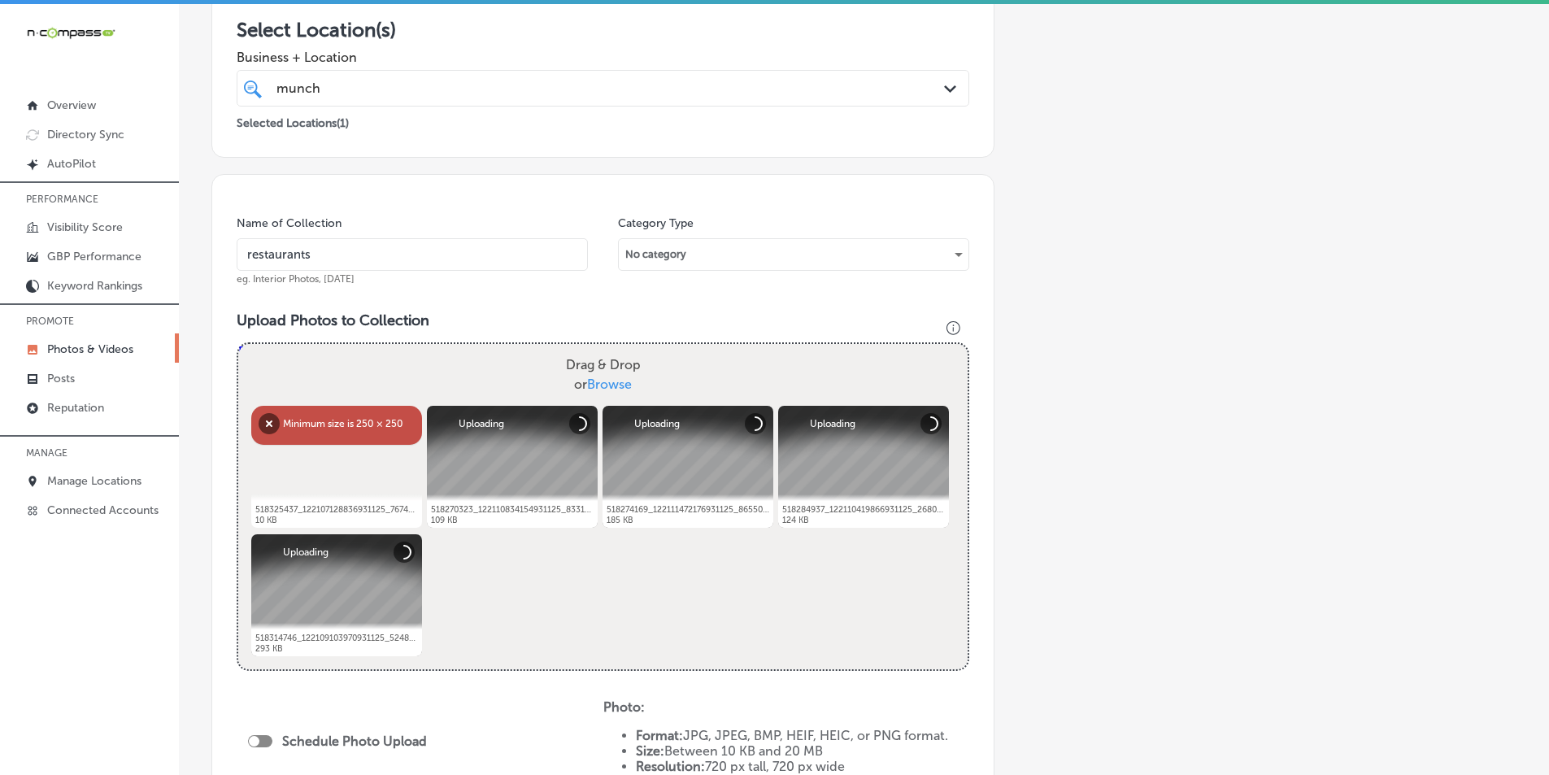
scroll to position [325, 0]
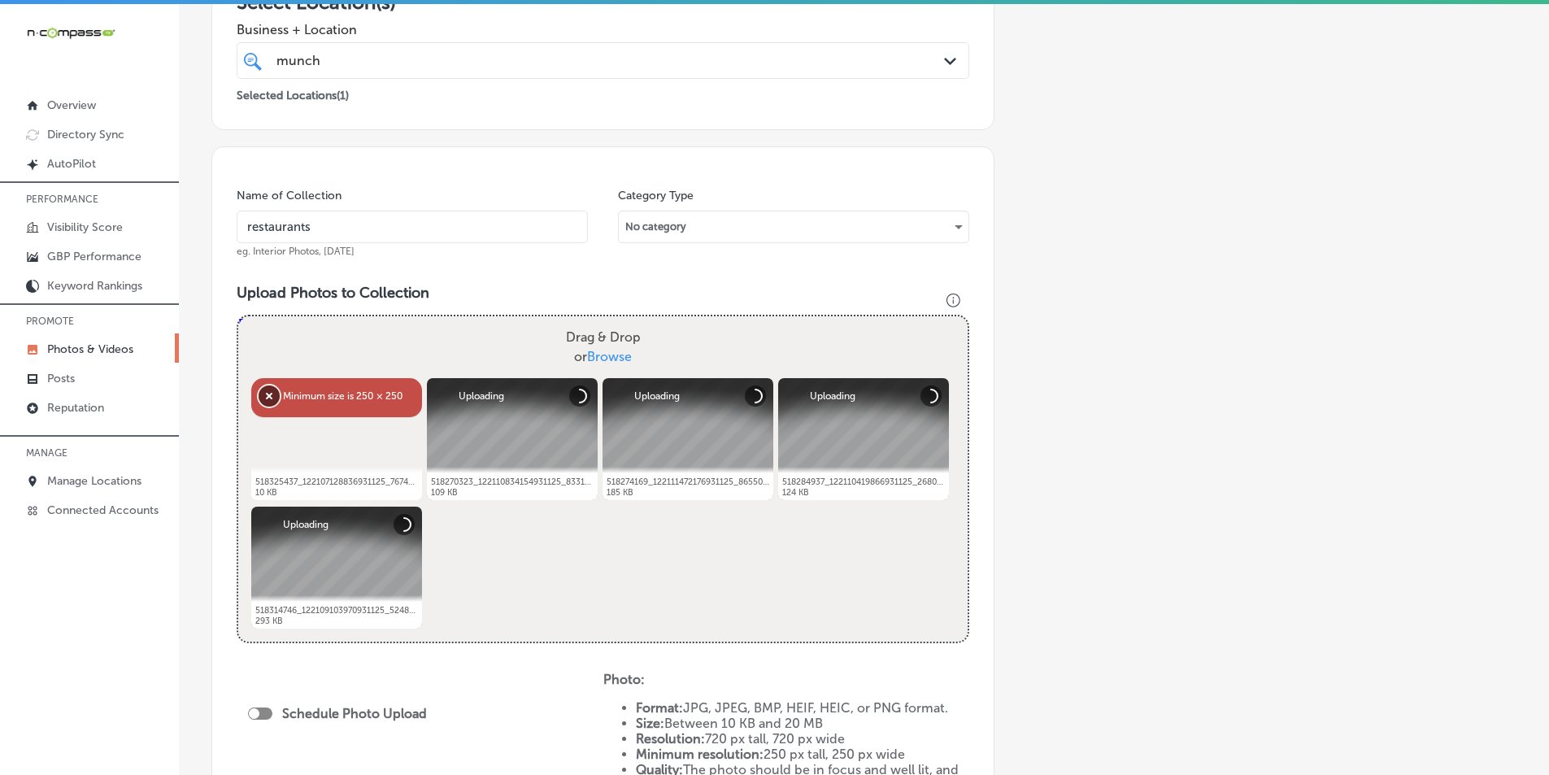
click at [266, 397] on button "Remove" at bounding box center [269, 395] width 21 height 21
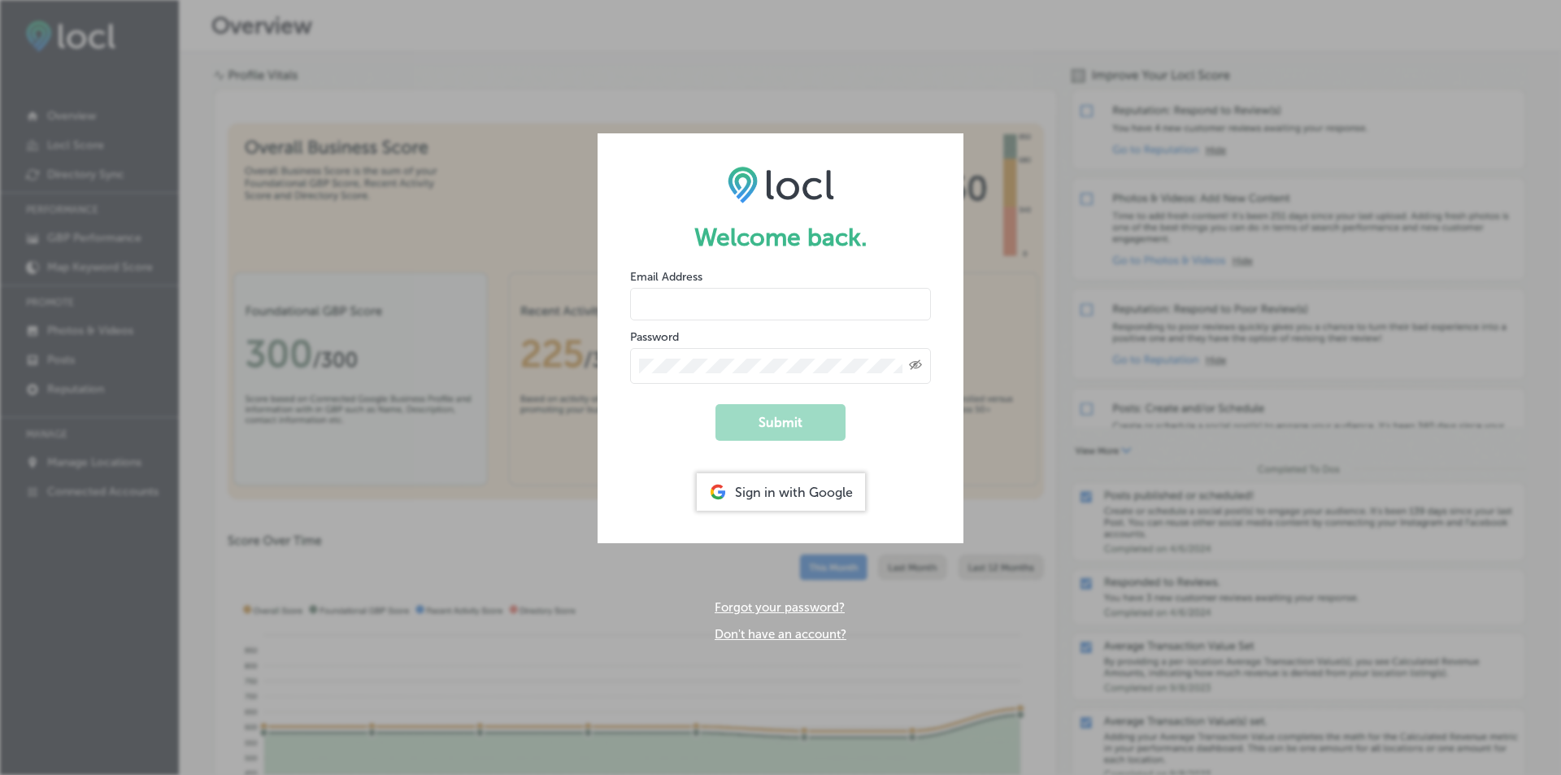
click at [803, 487] on div "Sign in with Google" at bounding box center [781, 491] width 168 height 37
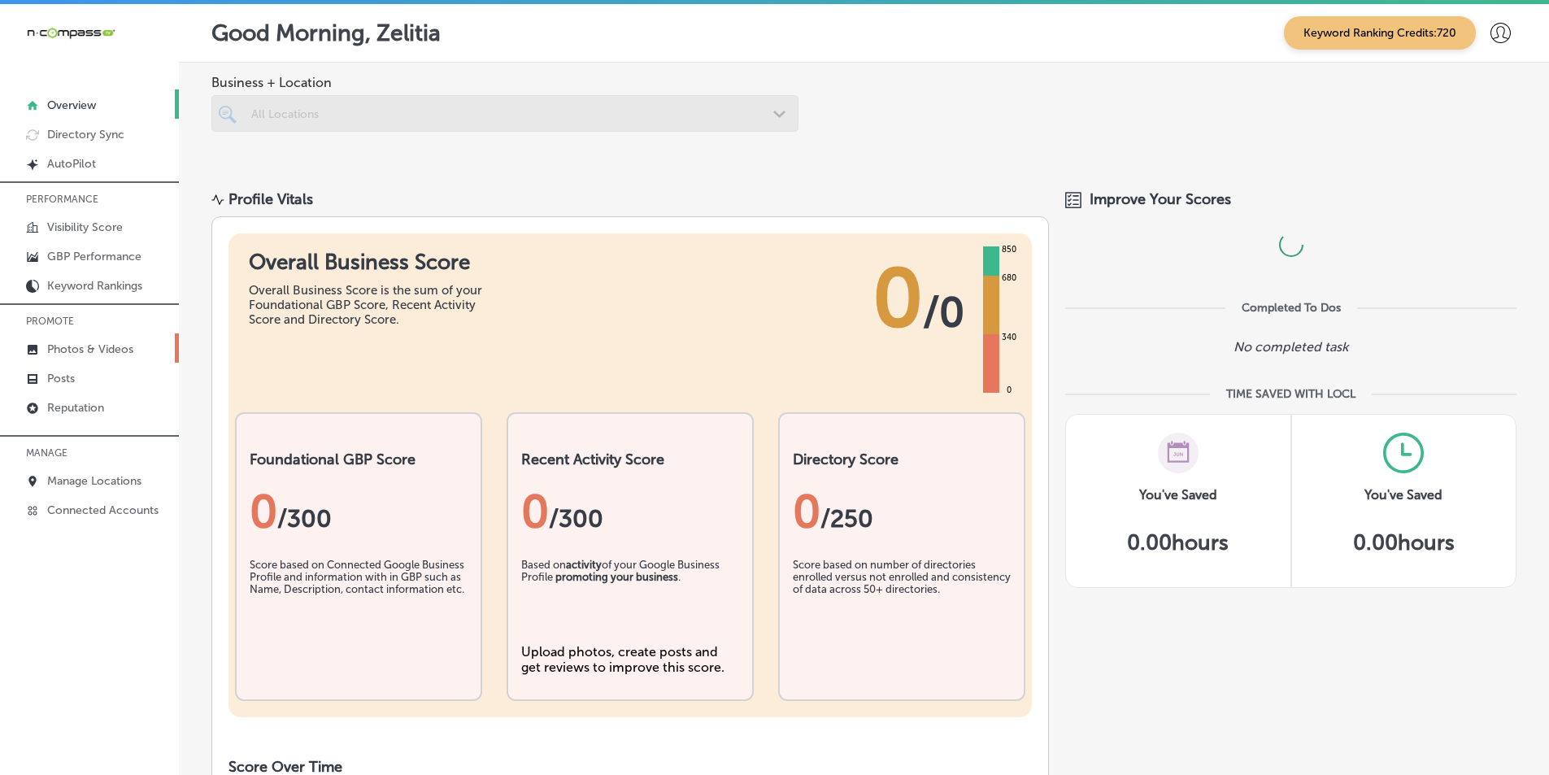
click at [71, 349] on p "Photos & Videos" at bounding box center [90, 349] width 86 height 14
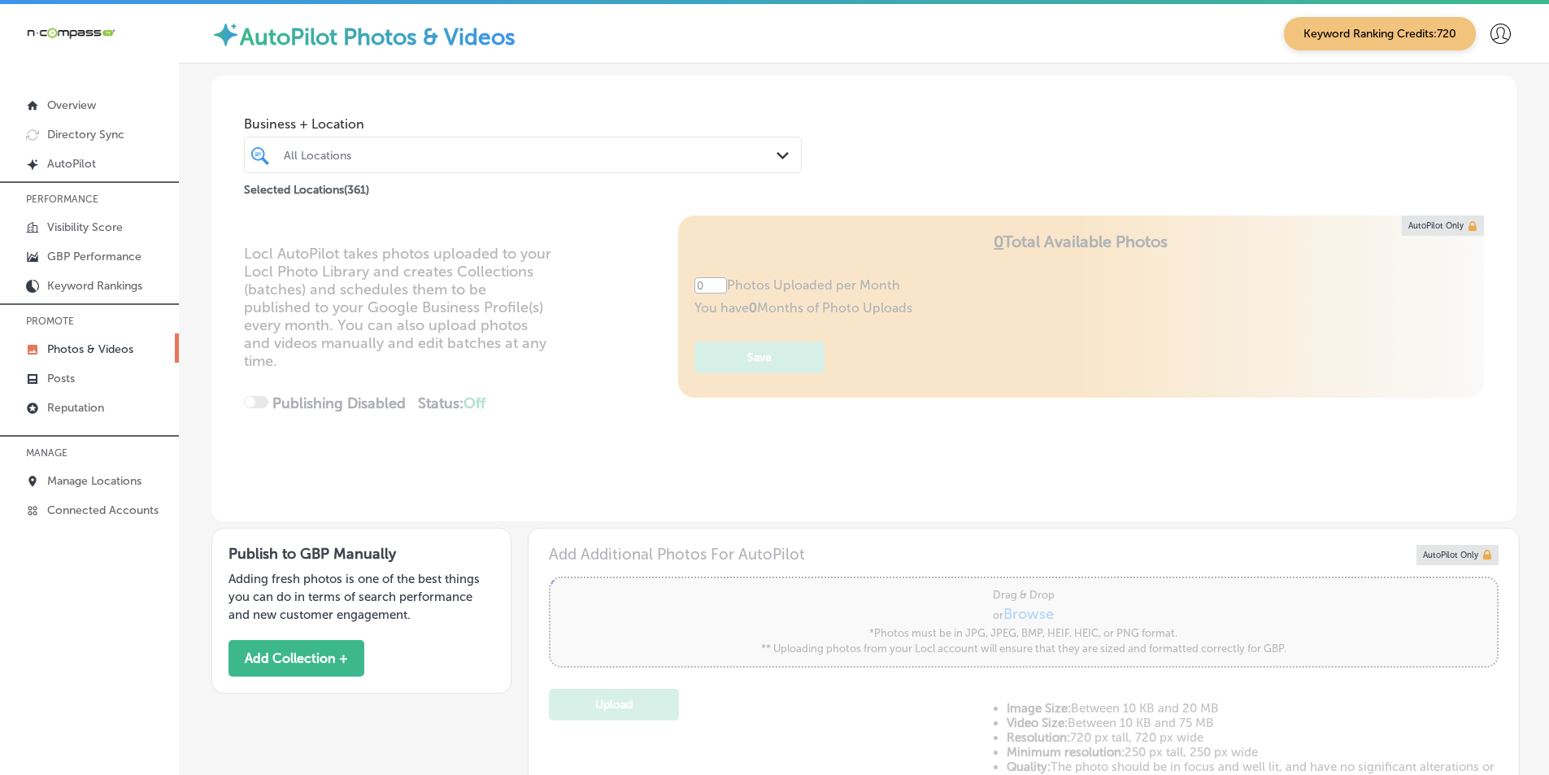
type input "5"
click at [354, 150] on div "All Locations" at bounding box center [531, 155] width 494 height 14
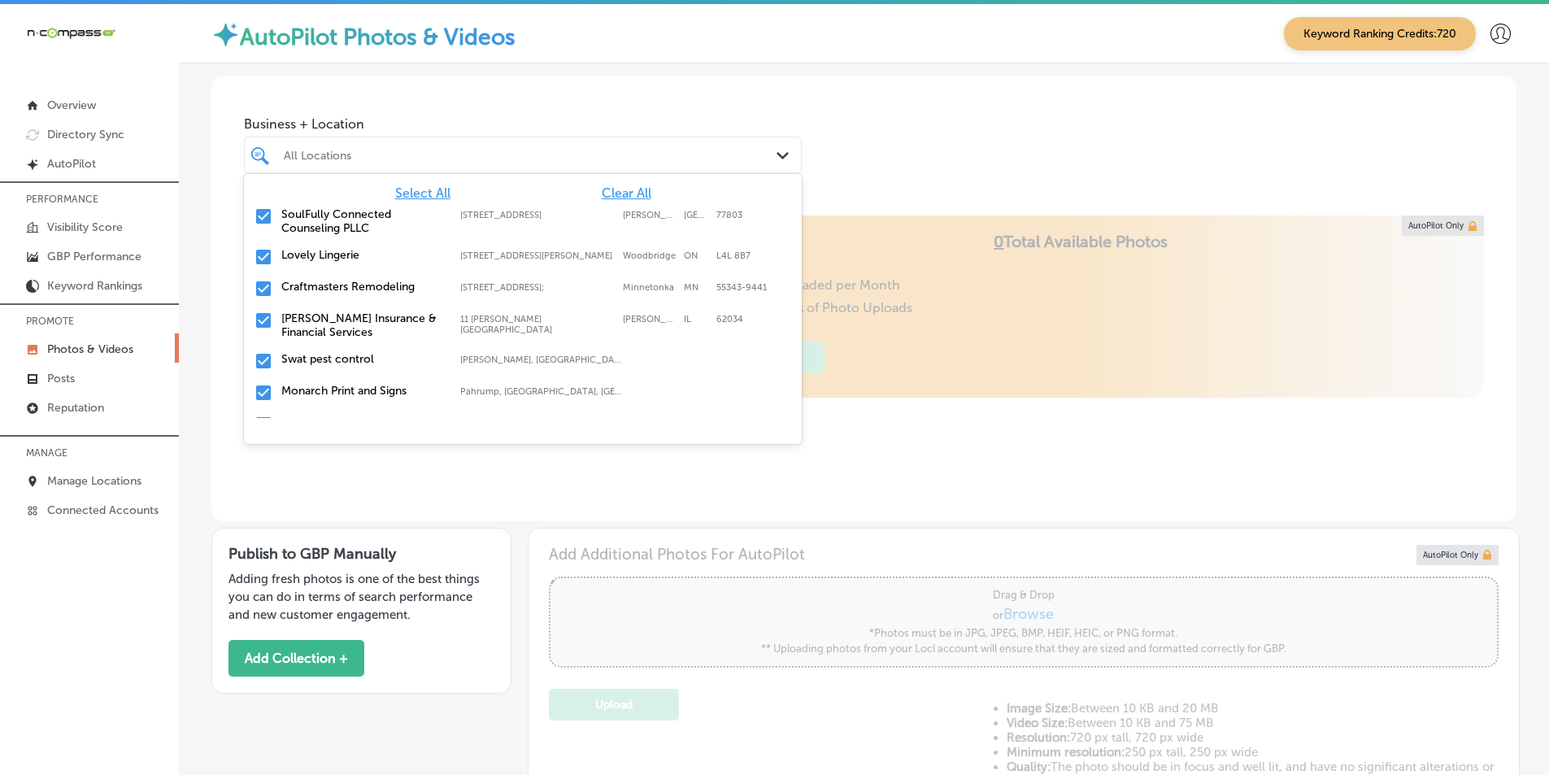
click at [616, 187] on span "Clear All" at bounding box center [627, 192] width 50 height 15
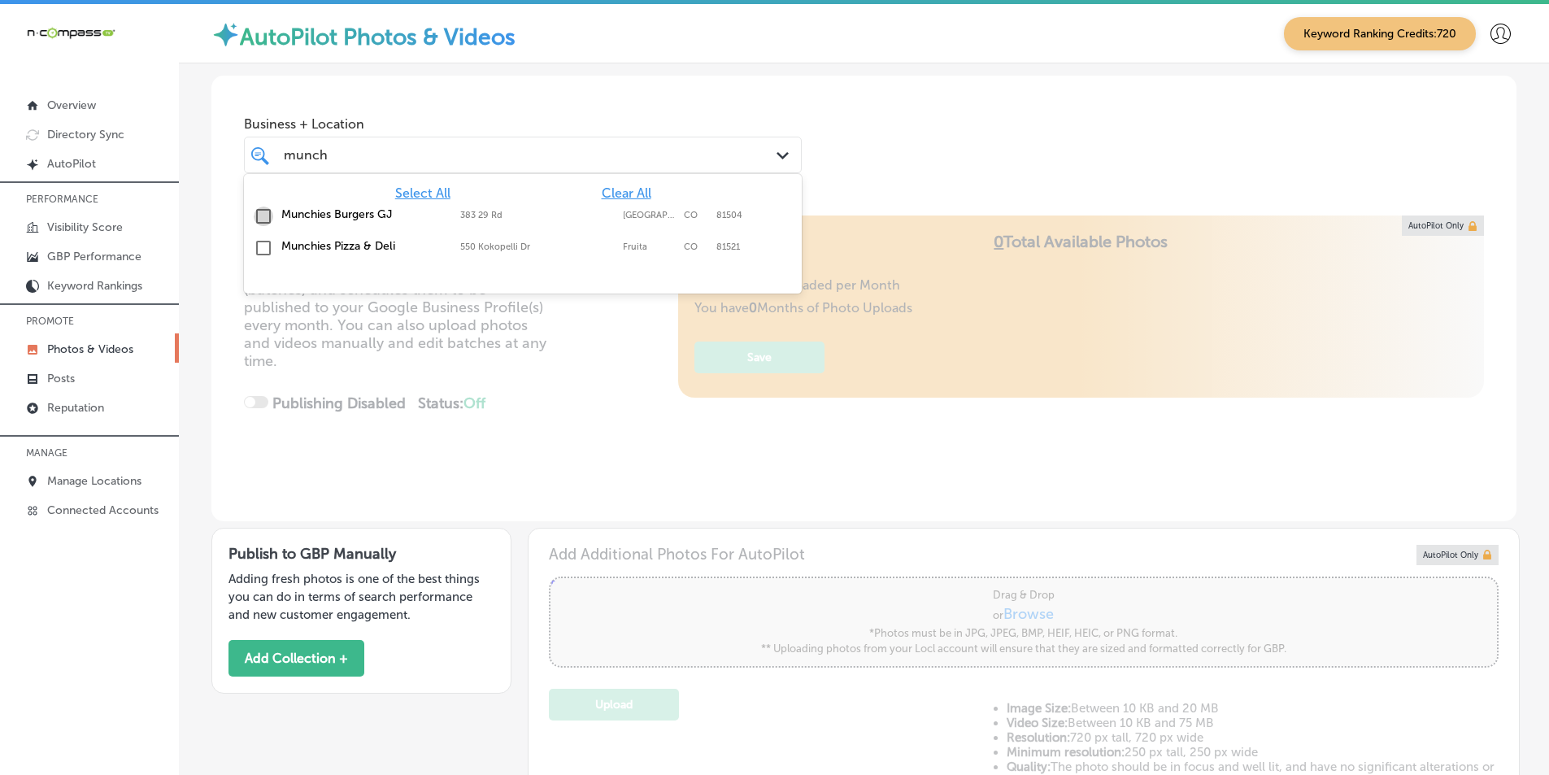
click at [264, 215] on input "checkbox" at bounding box center [264, 217] width 20 height 20
type input "munch"
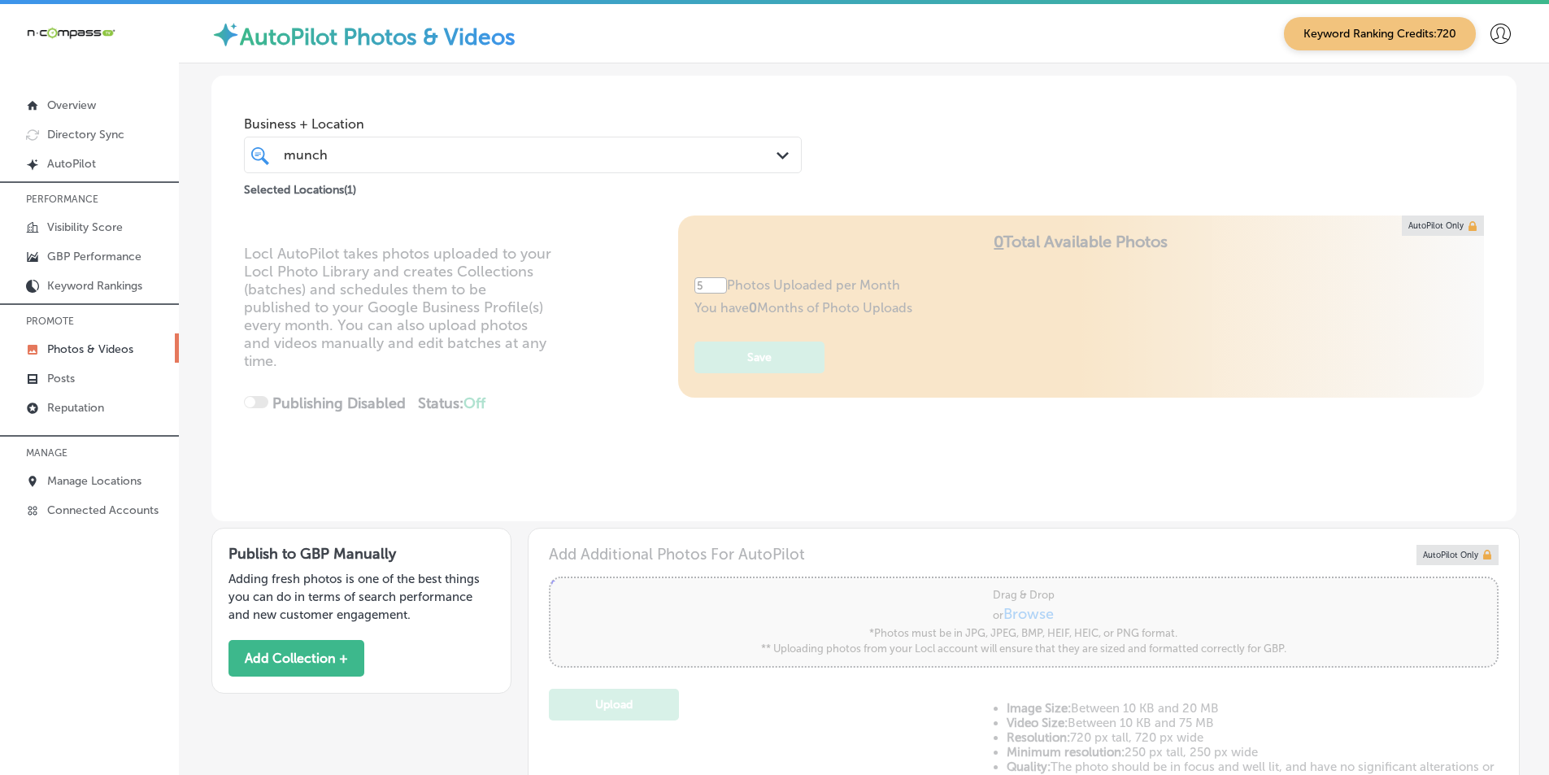
click at [600, 394] on div "Locl AutoPilot takes photos uploaded to your Locl Photo Library and creates Col…" at bounding box center [863, 368] width 1305 height 306
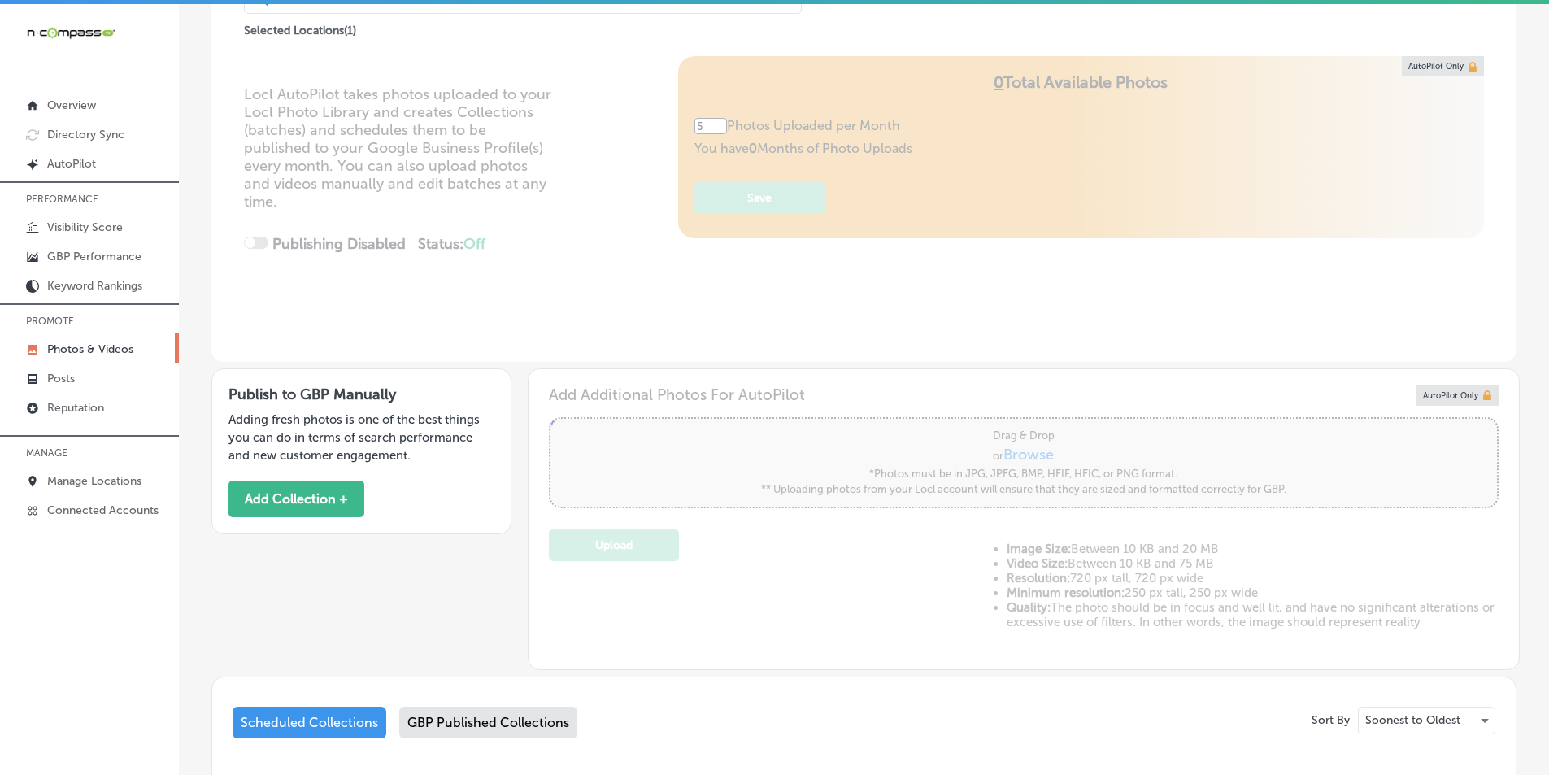
scroll to position [163, 0]
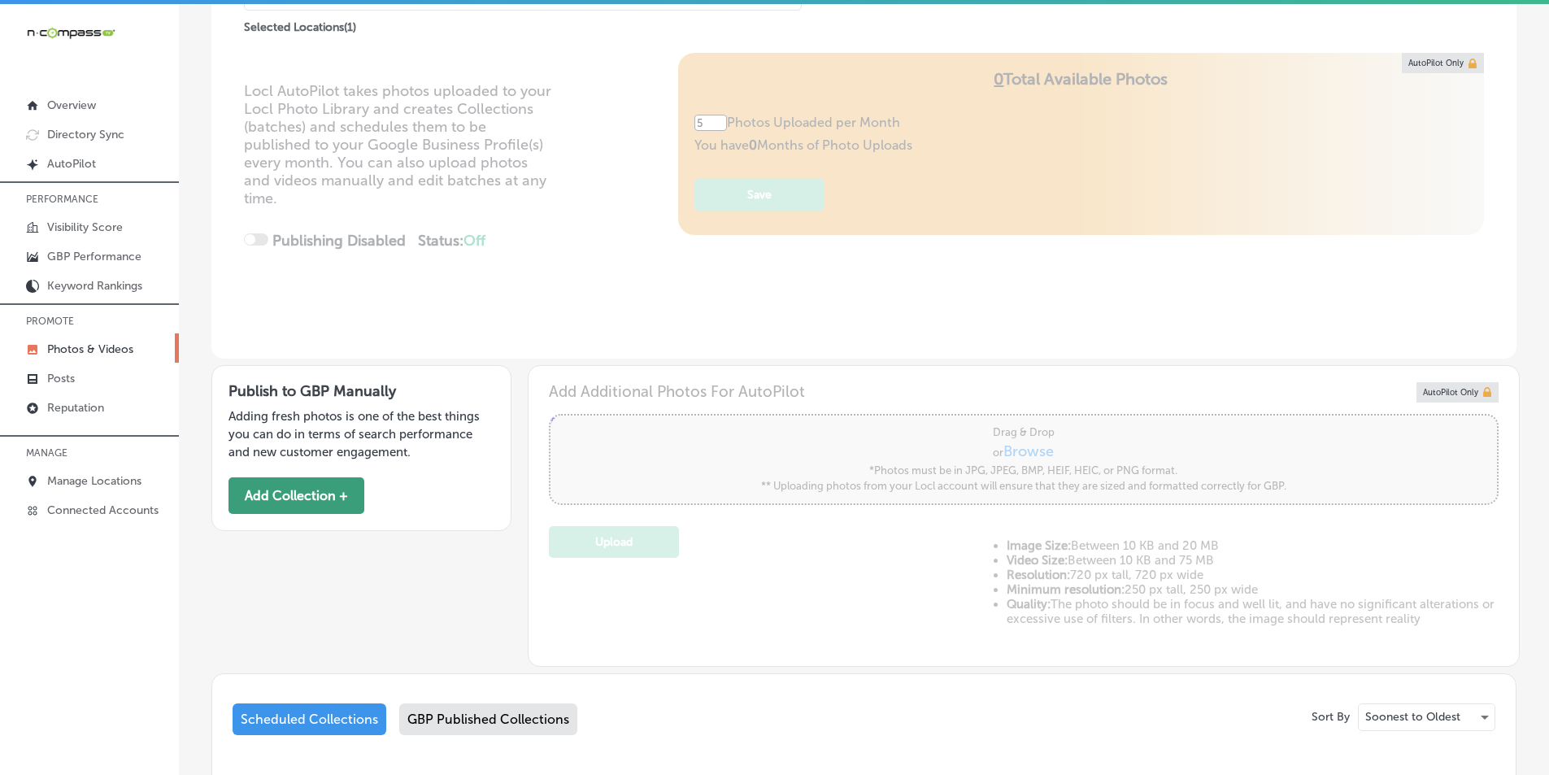
click at [335, 491] on button "Add Collection +" at bounding box center [297, 495] width 136 height 37
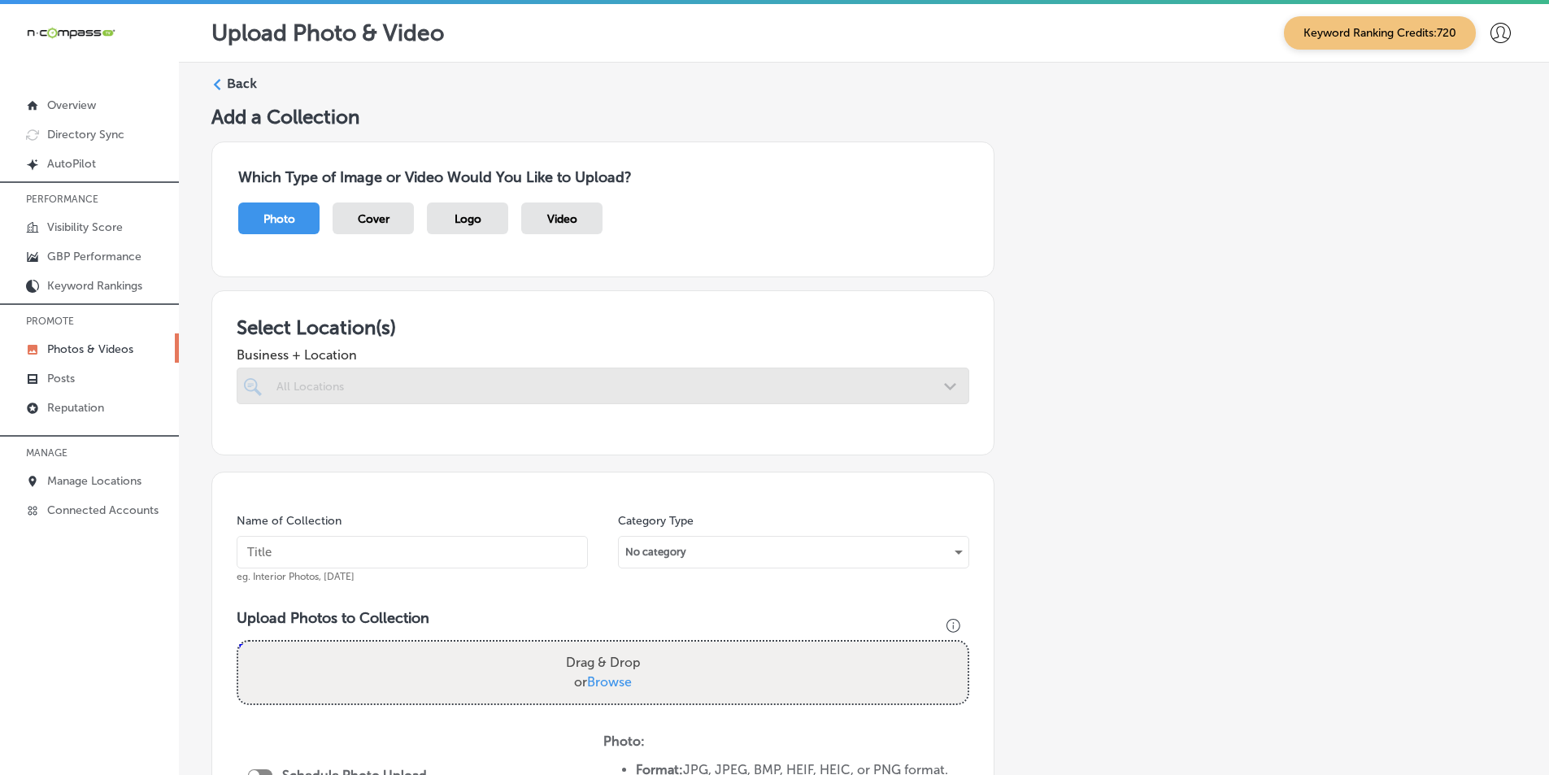
click at [475, 385] on div at bounding box center [603, 386] width 733 height 37
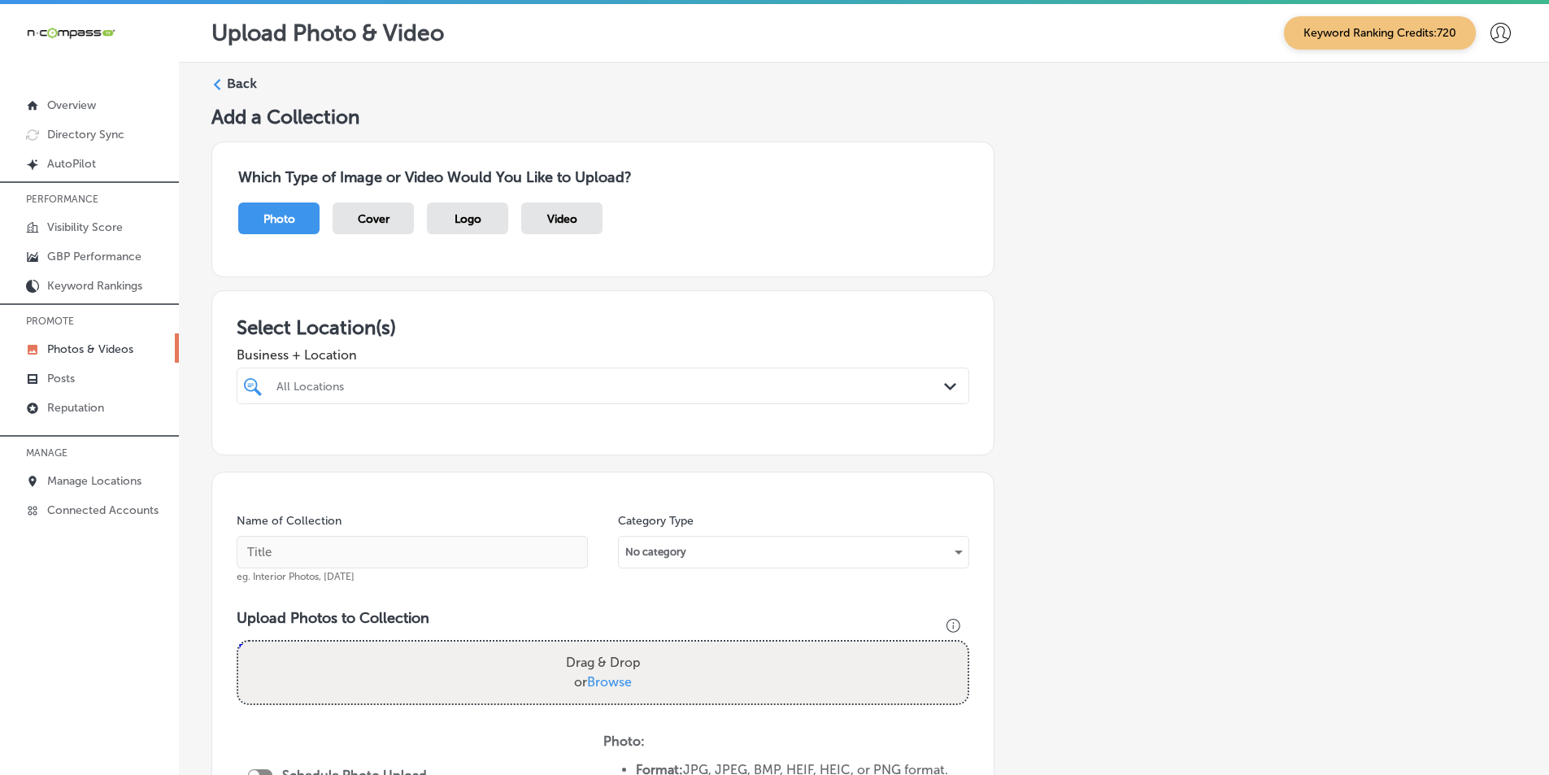
click at [474, 384] on div "All Locations" at bounding box center [610, 386] width 669 height 14
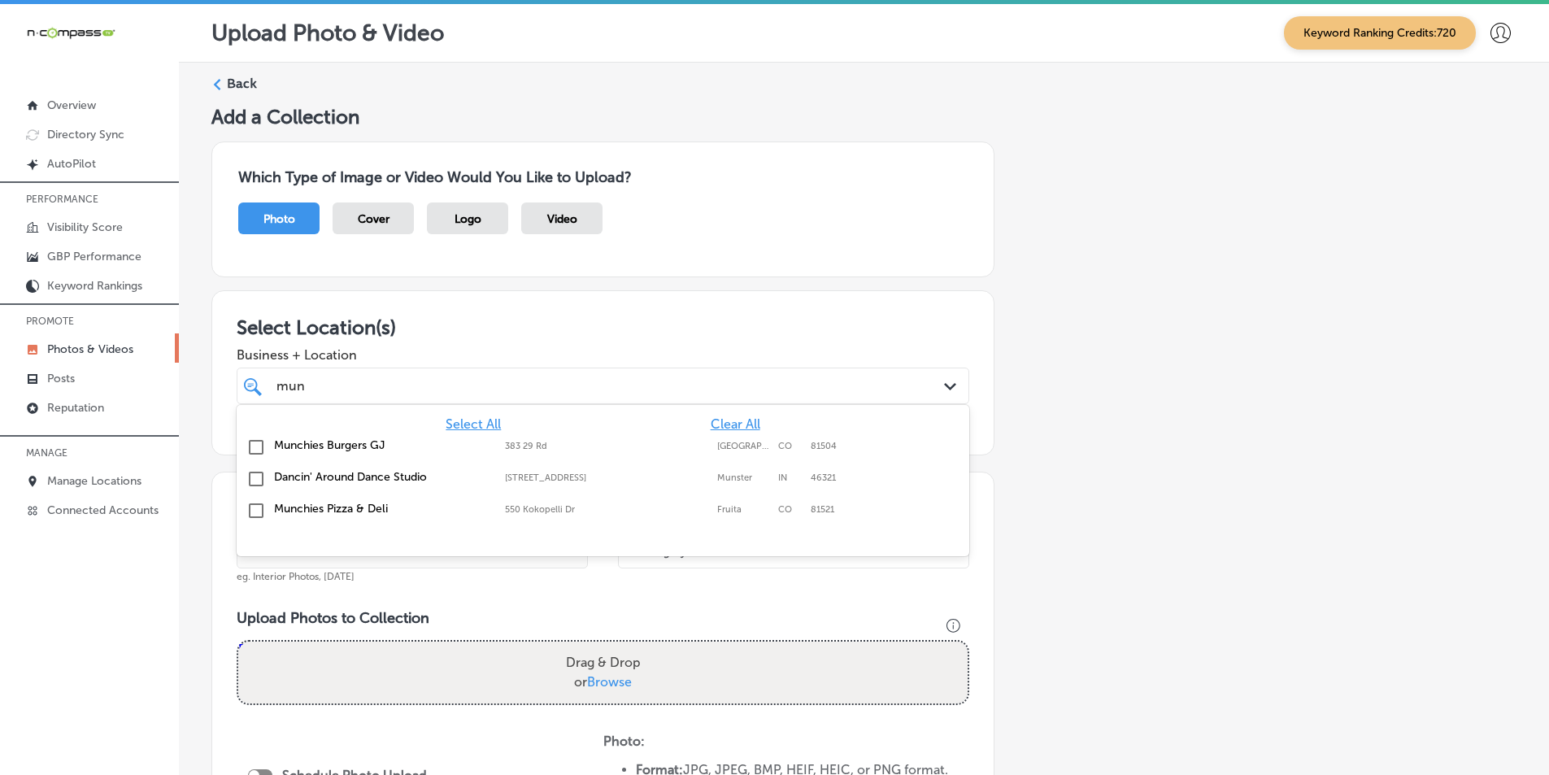
click at [253, 446] on input "checkbox" at bounding box center [256, 448] width 20 height 20
type input "mun"
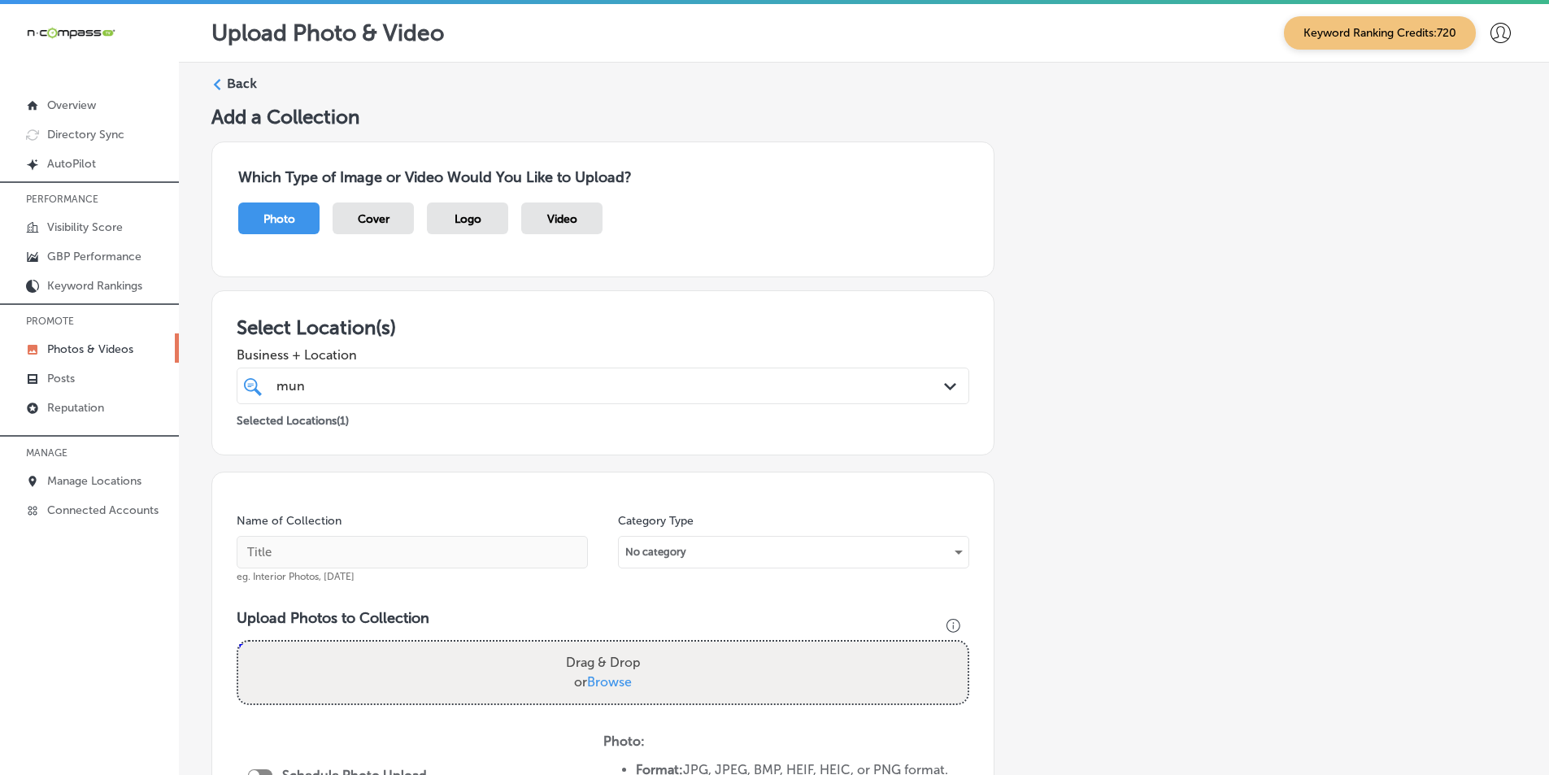
drag, startPoint x: 1067, startPoint y: 472, endPoint x: 886, endPoint y: 512, distance: 184.7
click at [1066, 472] on div "Add a Collection Which Type of Image or Video Would You Like to Upload? Photo C…" at bounding box center [863, 587] width 1305 height 965
click at [287, 555] on input "text" at bounding box center [412, 552] width 351 height 33
type input "restaurants"
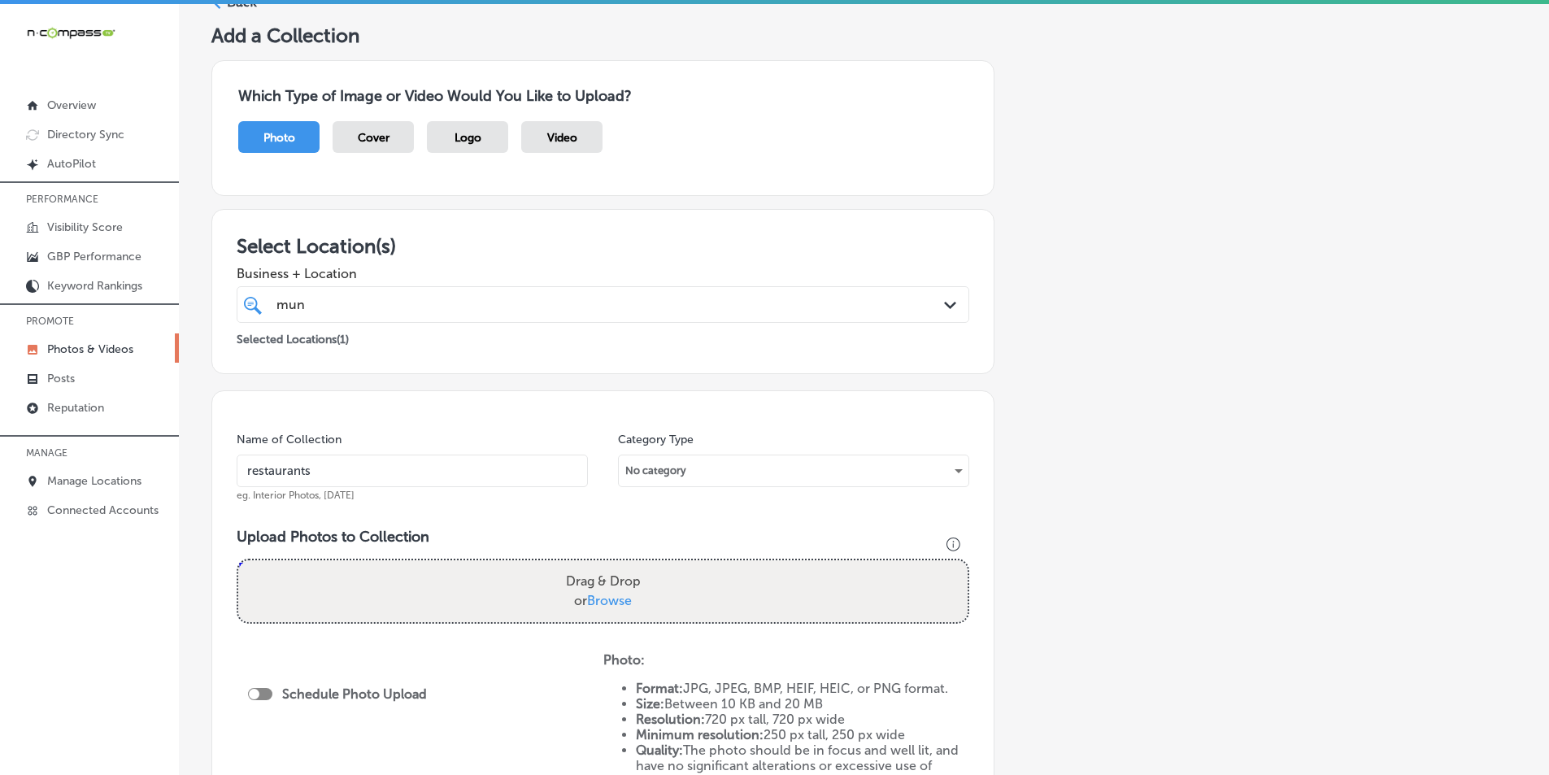
drag, startPoint x: 390, startPoint y: 593, endPoint x: 369, endPoint y: 592, distance: 21.2
click at [369, 592] on div "Drag & Drop or Browse" at bounding box center [602, 591] width 729 height 62
click at [238, 560] on input "Drag & Drop or Browse" at bounding box center [602, 562] width 729 height 5
type input "C:\fakepath\518270323_122110834154931125_8331714032917280886_n.jpg"
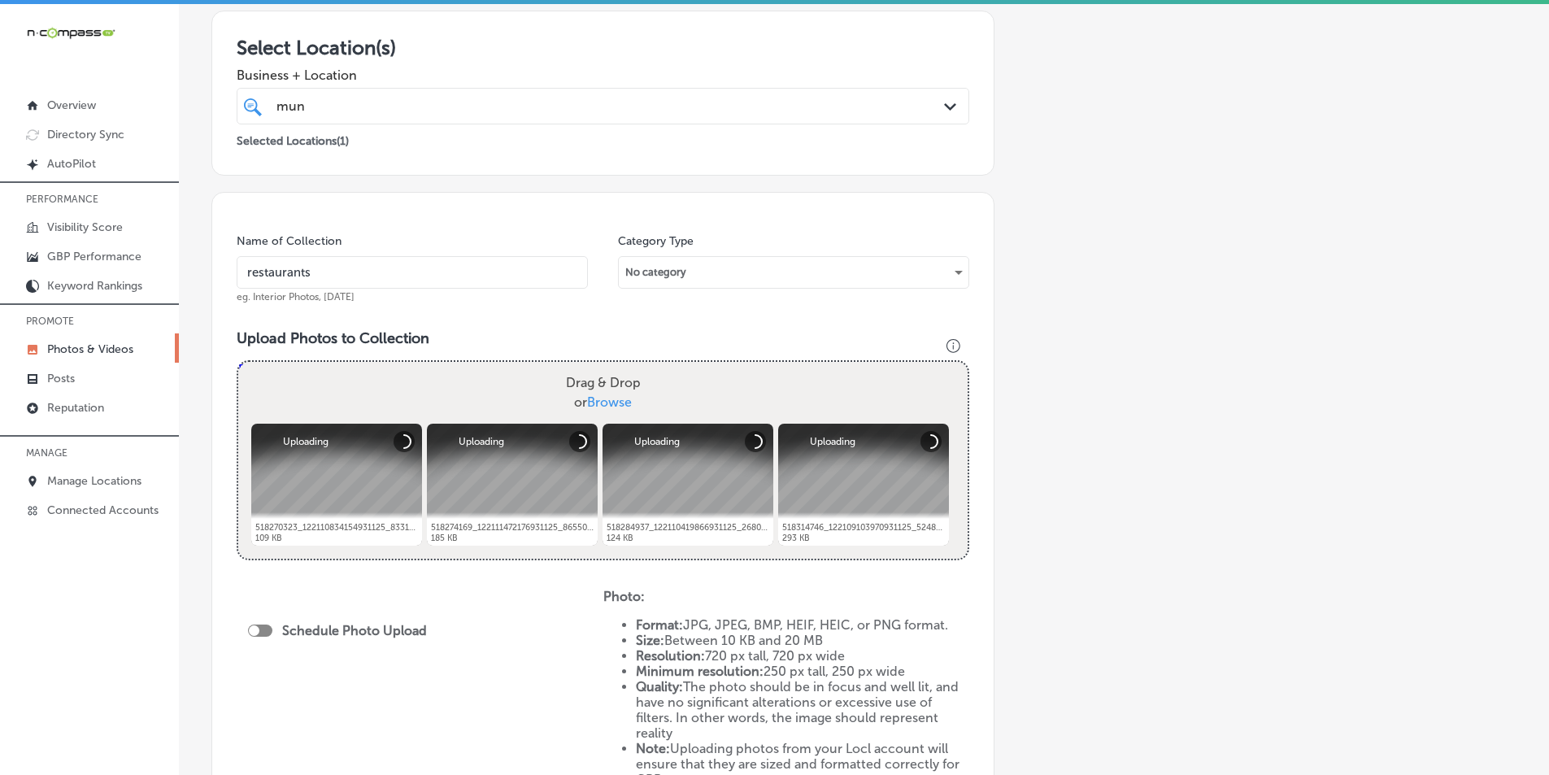
scroll to position [325, 0]
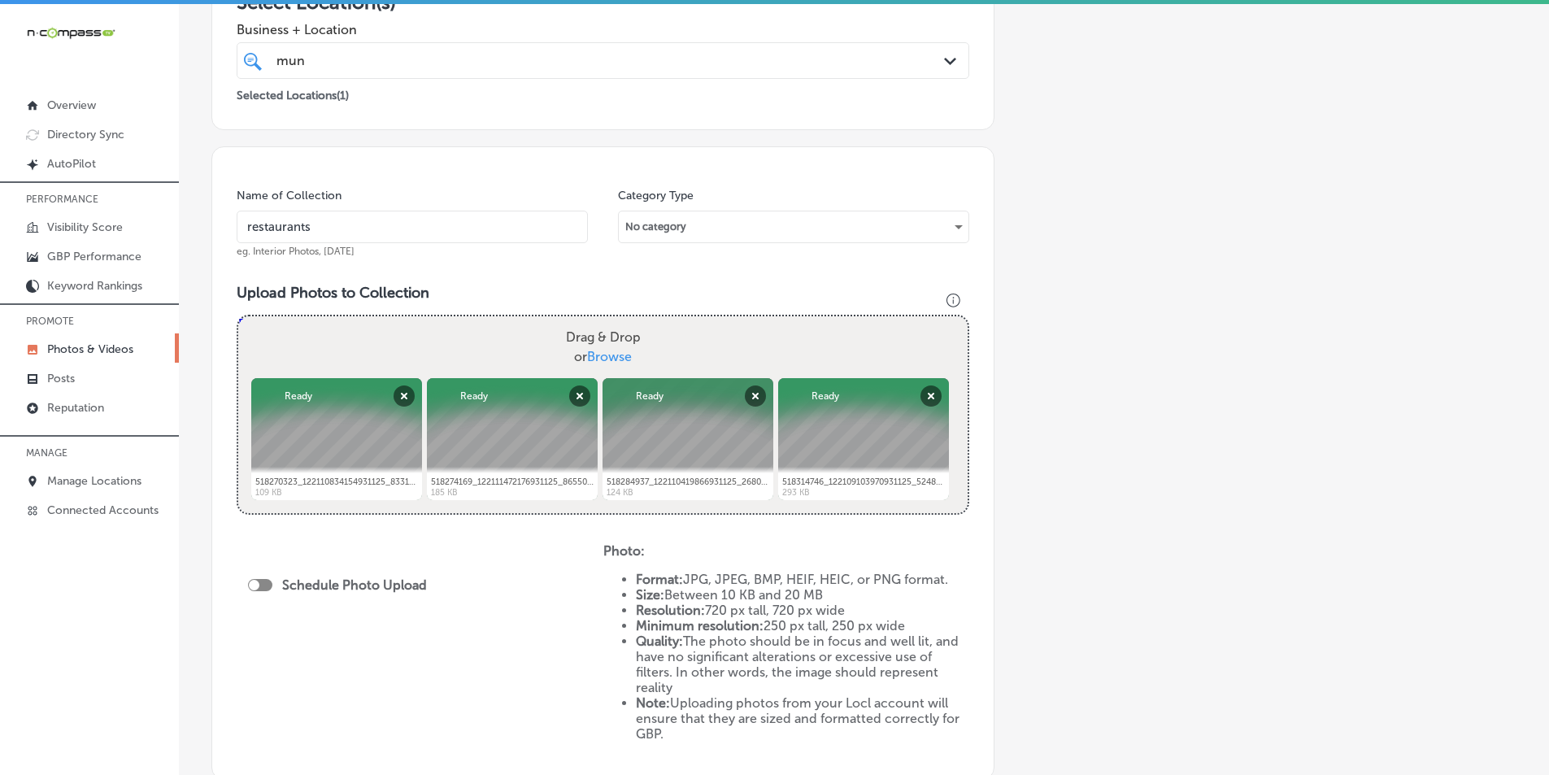
click at [428, 355] on div "Drag & Drop or Browse" at bounding box center [602, 347] width 729 height 62
click at [238, 316] on input "Drag & Drop or Browse" at bounding box center [602, 318] width 729 height 5
type input "C:\fakepath\518325437_122107128836931125_7674380998585013792_n.jpg"
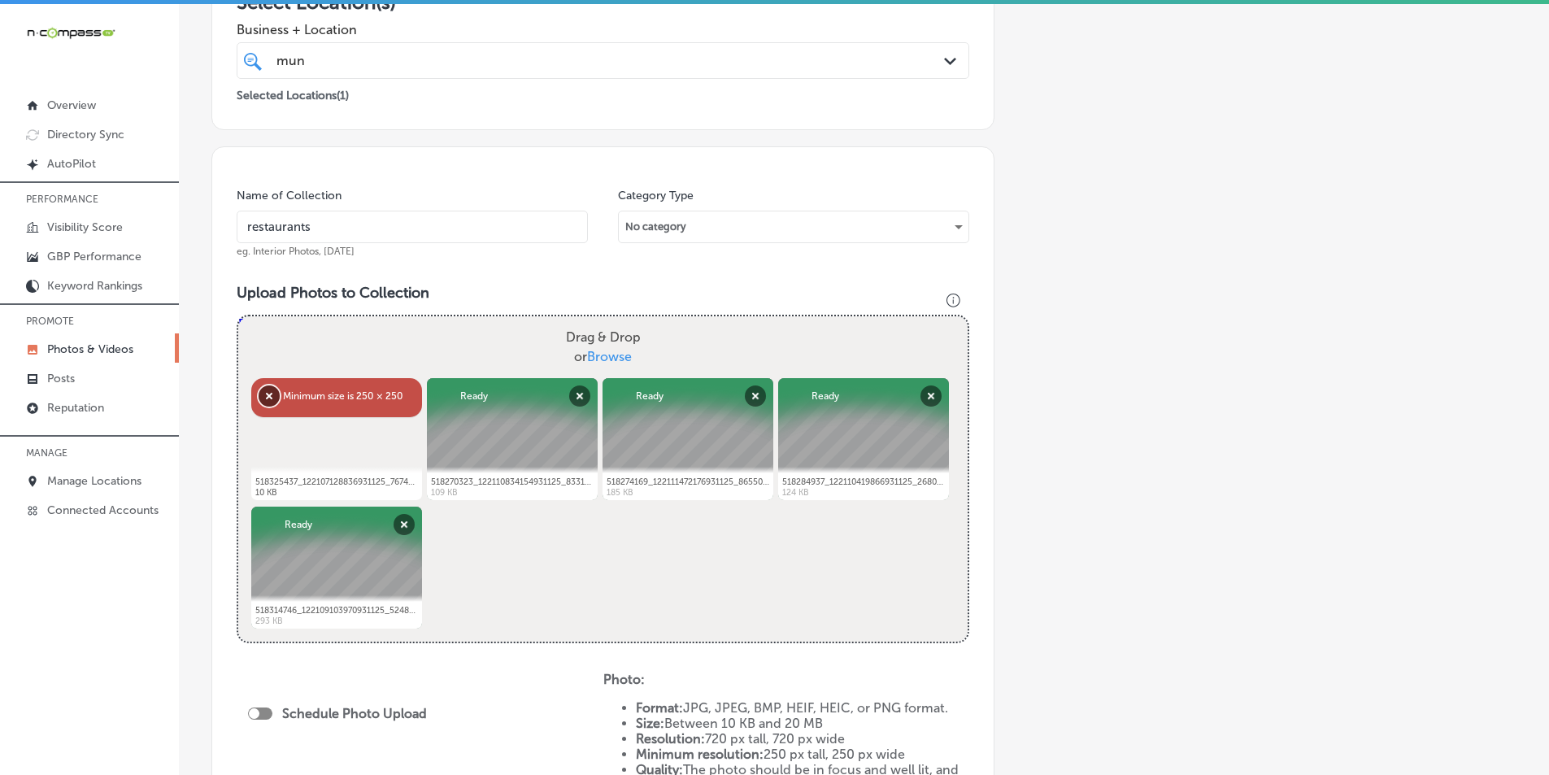
click at [268, 396] on button "Remove" at bounding box center [269, 395] width 21 height 21
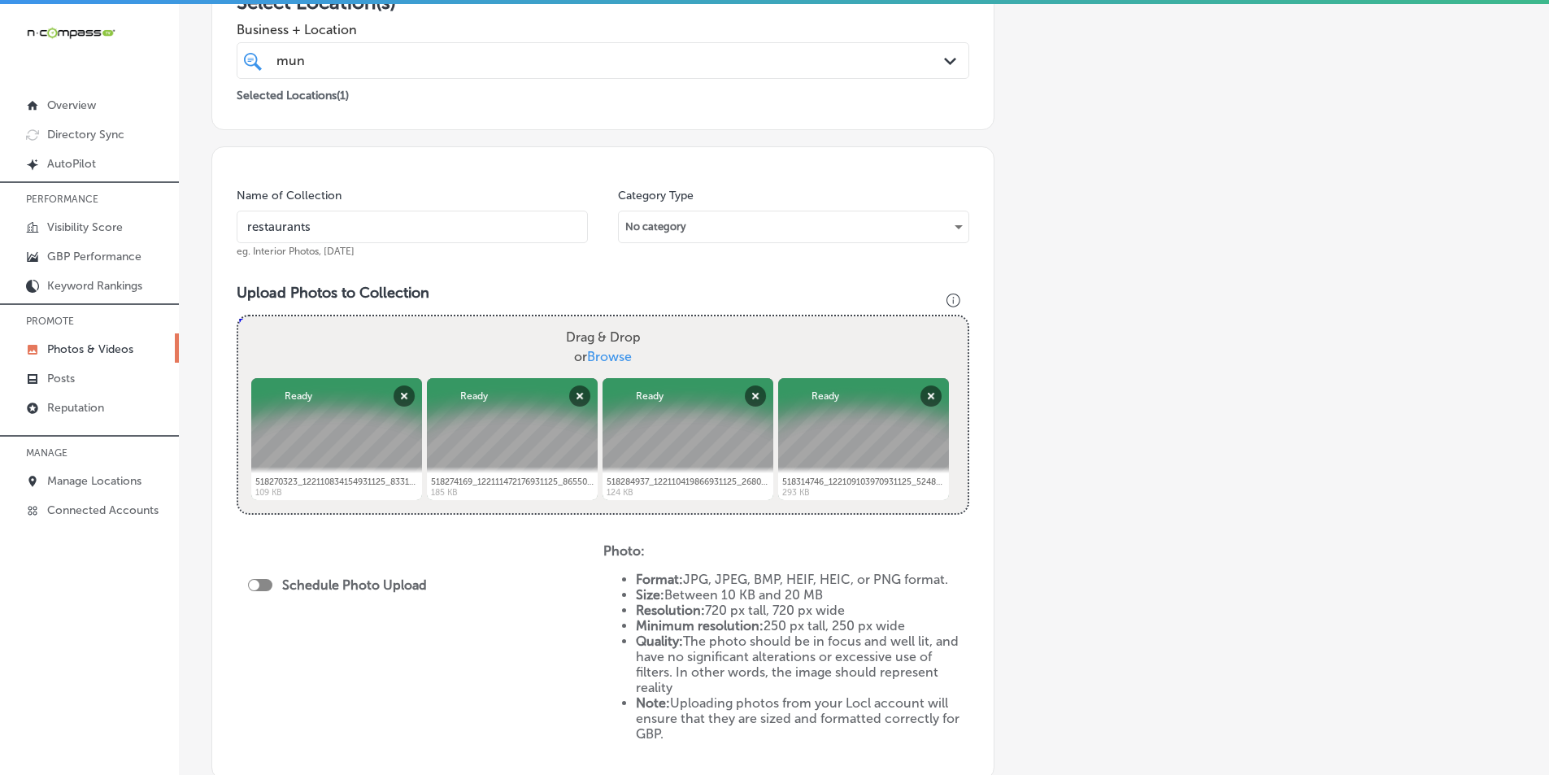
click at [284, 352] on div "Drag & Drop or Browse" at bounding box center [602, 347] width 729 height 62
click at [238, 316] on input "Drag & Drop or Browse" at bounding box center [602, 318] width 729 height 5
type input "C:\fakepath\518412942_122113569842931125_5615245604705525154_n.jpg"
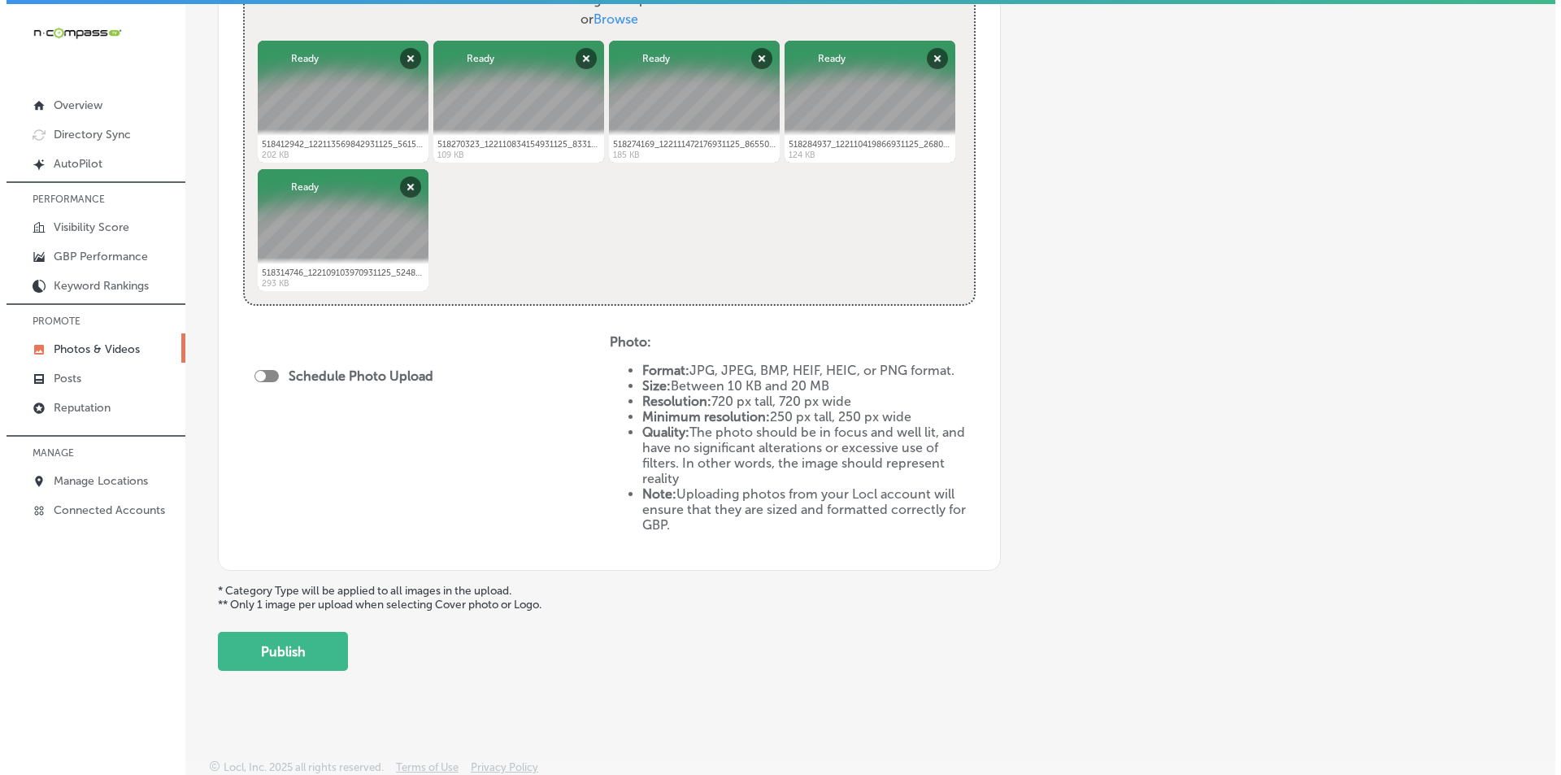
scroll to position [665, 0]
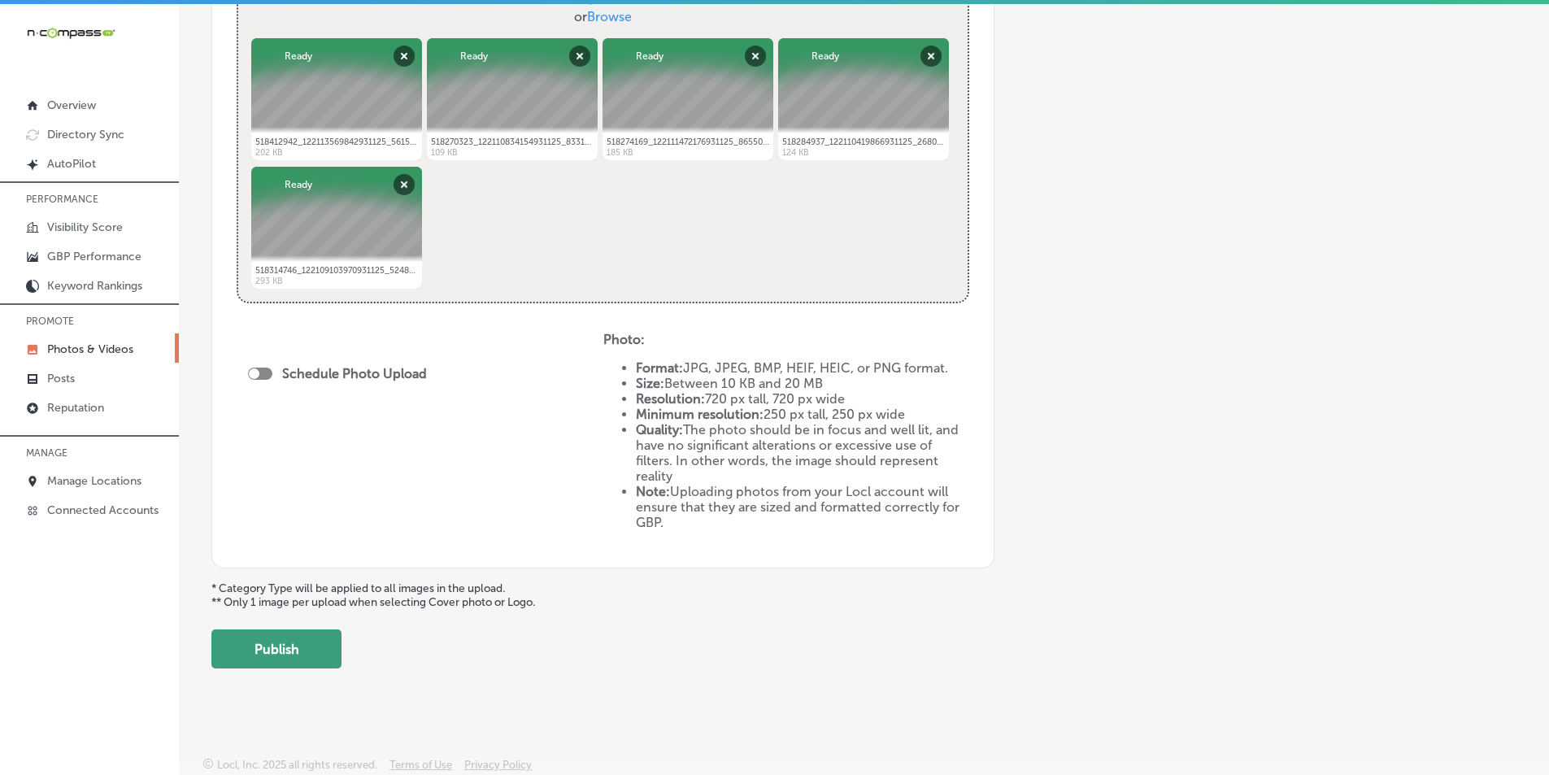
click at [315, 651] on button "Publish" at bounding box center [276, 648] width 130 height 39
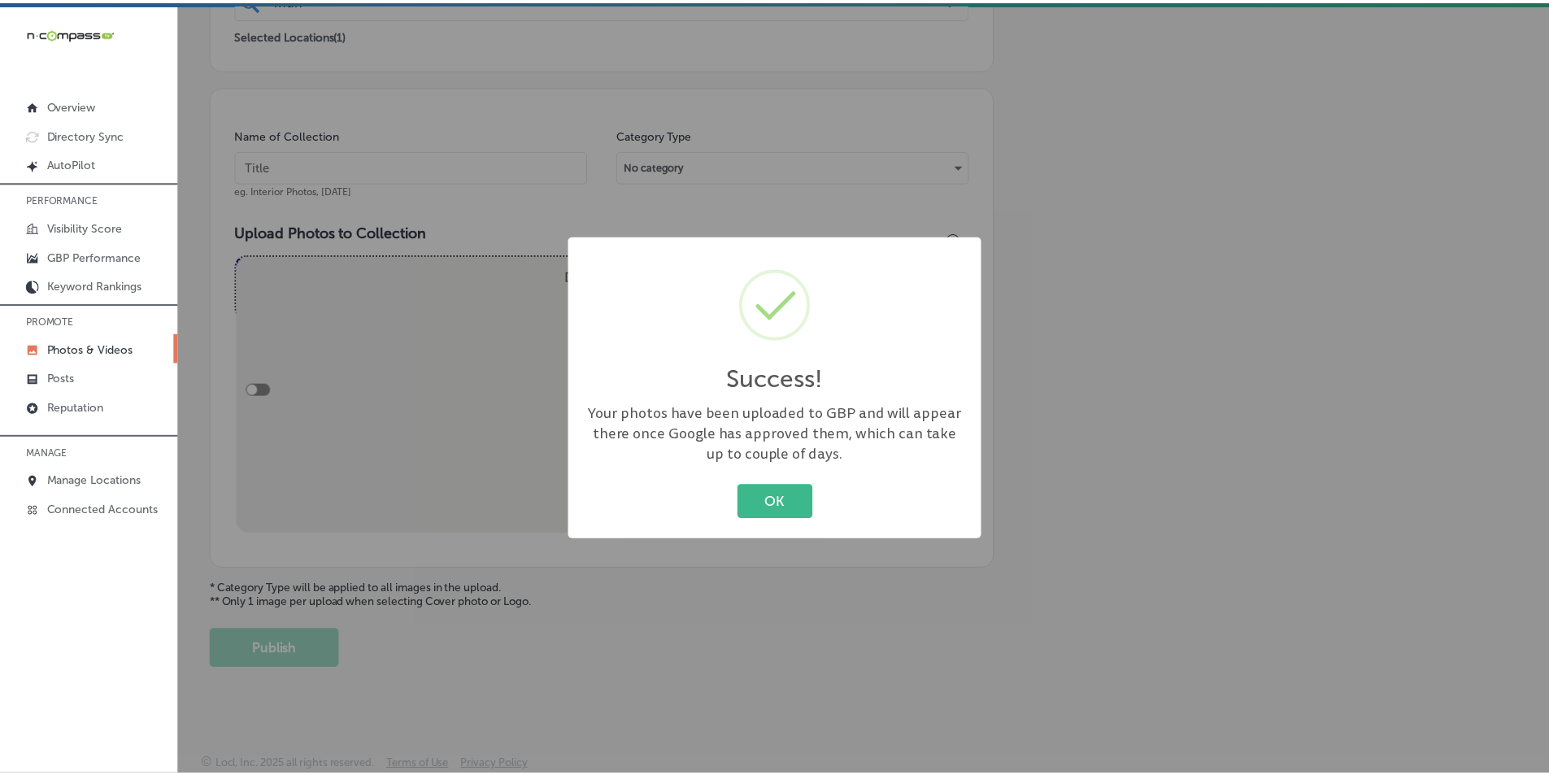
scroll to position [402, 0]
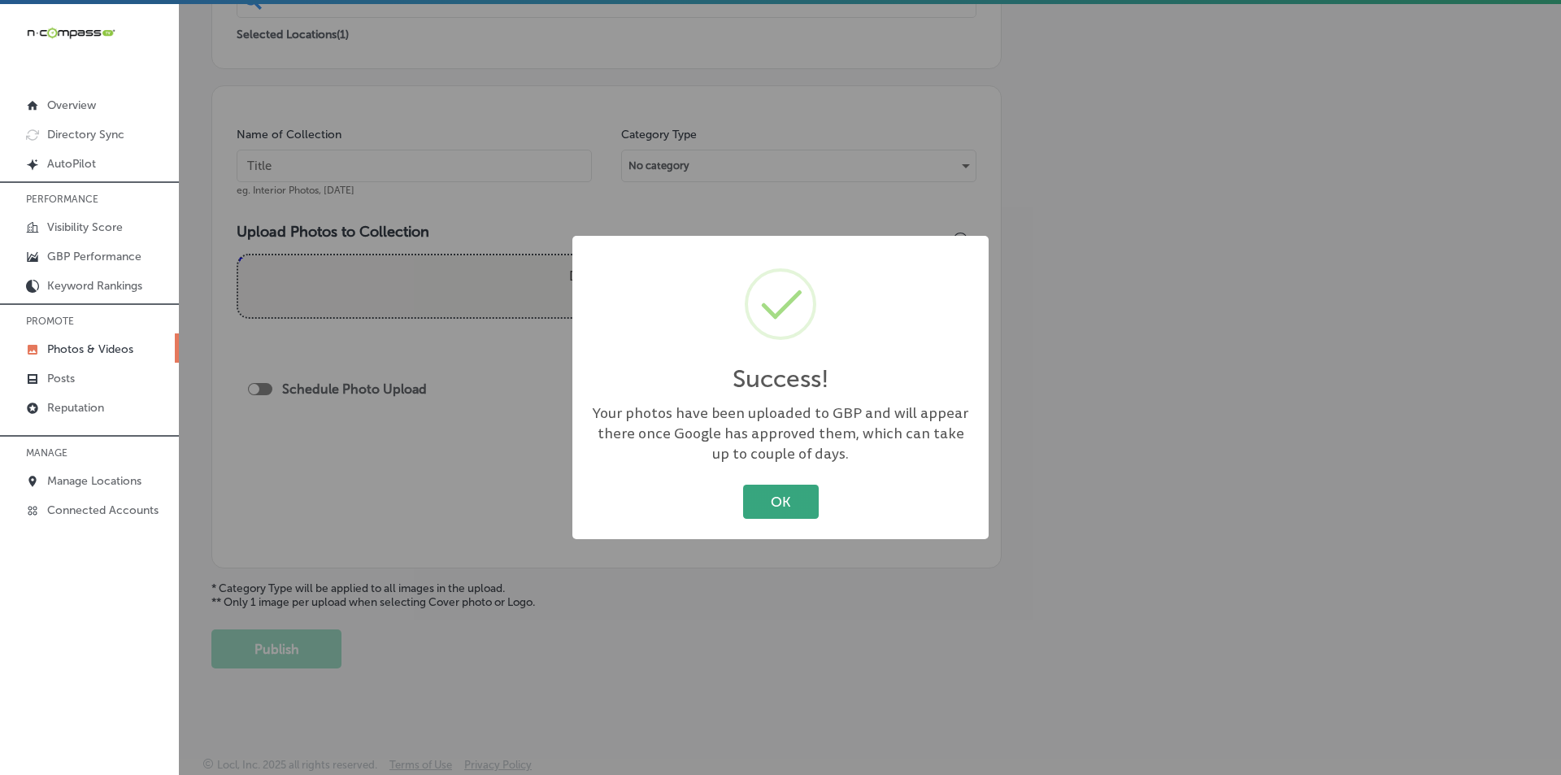
click at [795, 502] on button "OK" at bounding box center [781, 501] width 76 height 33
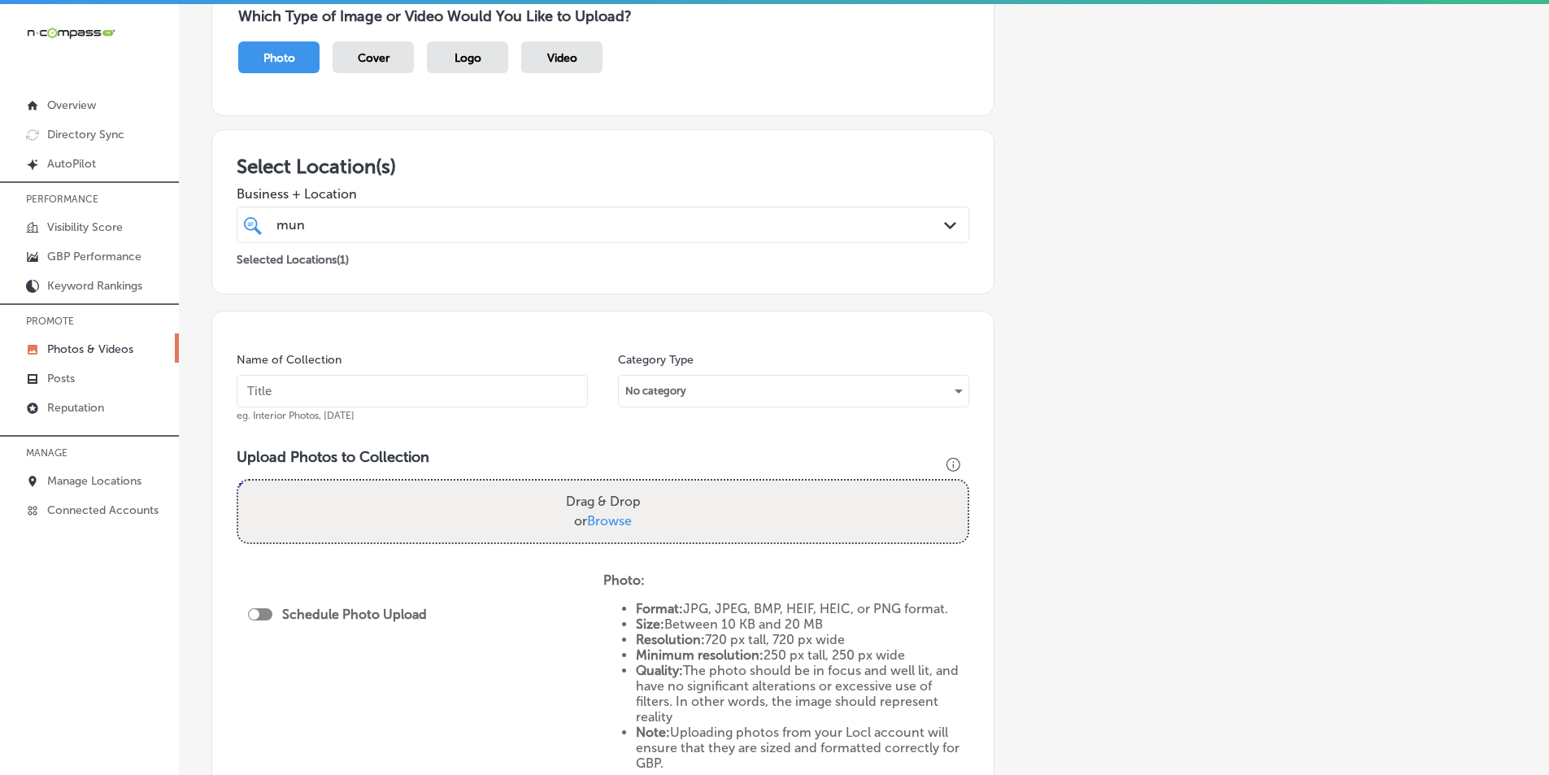
scroll to position [158, 0]
click at [390, 394] on input "text" at bounding box center [412, 394] width 351 height 33
click at [398, 395] on input "text" at bounding box center [412, 394] width 351 height 33
paste input "munchies"
type input "munchies"
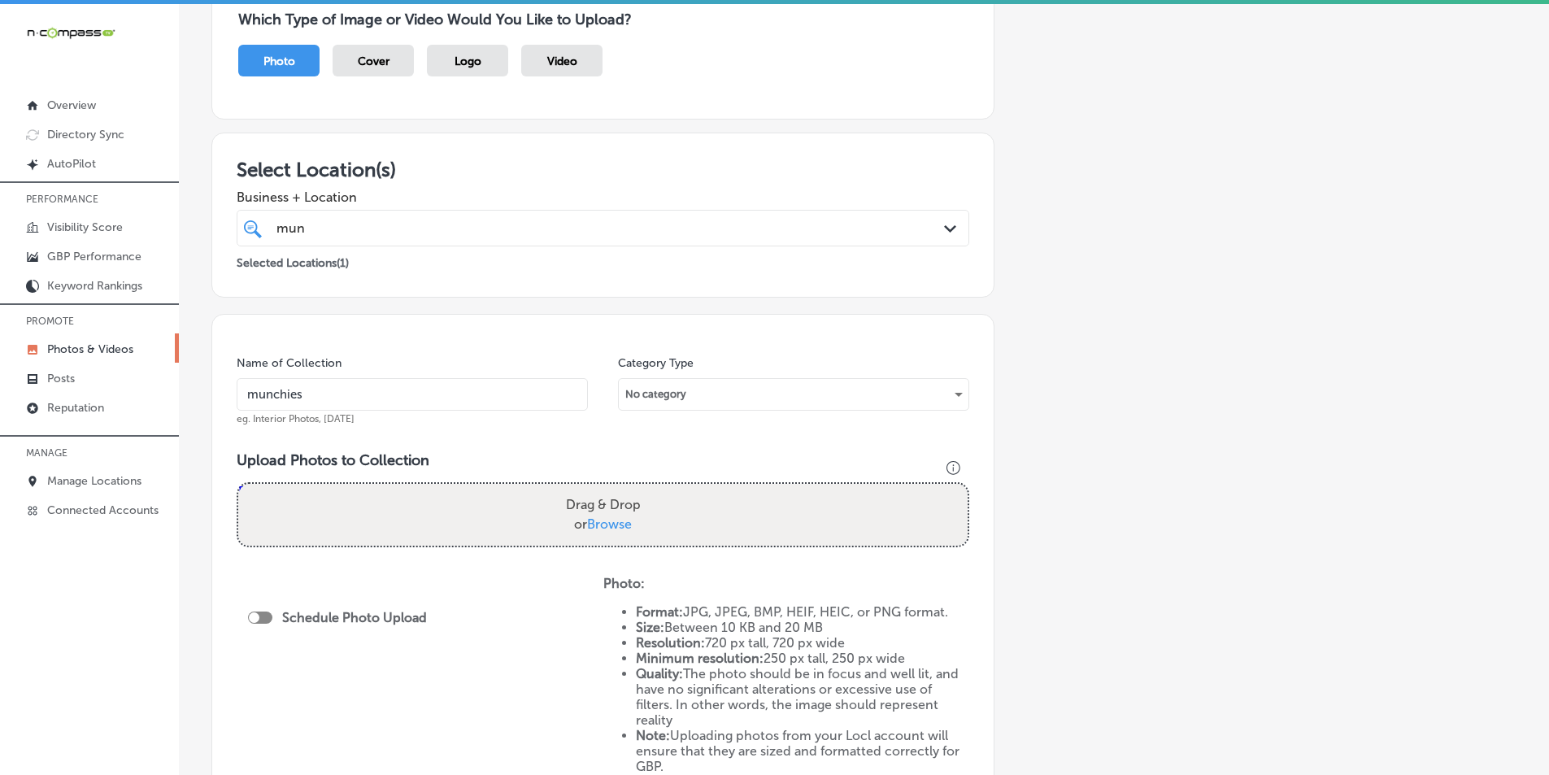
click at [415, 515] on div "Drag & Drop or Browse" at bounding box center [602, 515] width 729 height 62
click at [238, 484] on input "Drag & Drop or Browse" at bounding box center [602, 486] width 729 height 5
type input "C:\fakepath\520248775_122112434726931125_4813777643397287822_n.jpg"
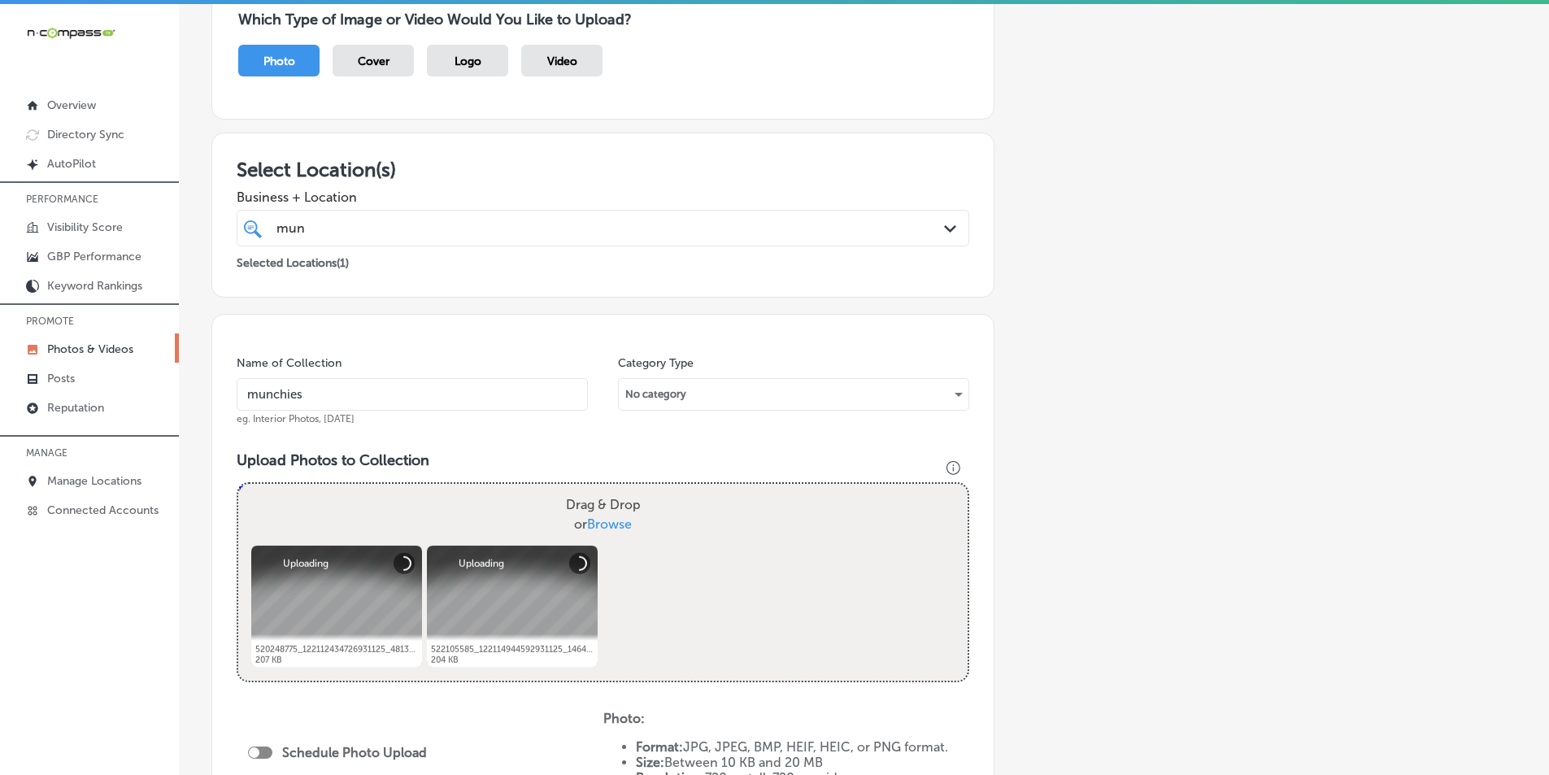
click at [489, 503] on div "Drag & Drop or Browse" at bounding box center [602, 515] width 729 height 62
click at [238, 484] on input "Drag & Drop or Browse" at bounding box center [602, 486] width 729 height 5
type input "C:\fakepath\523448494_122113879478931125_3908363773274983393_n.jpg"
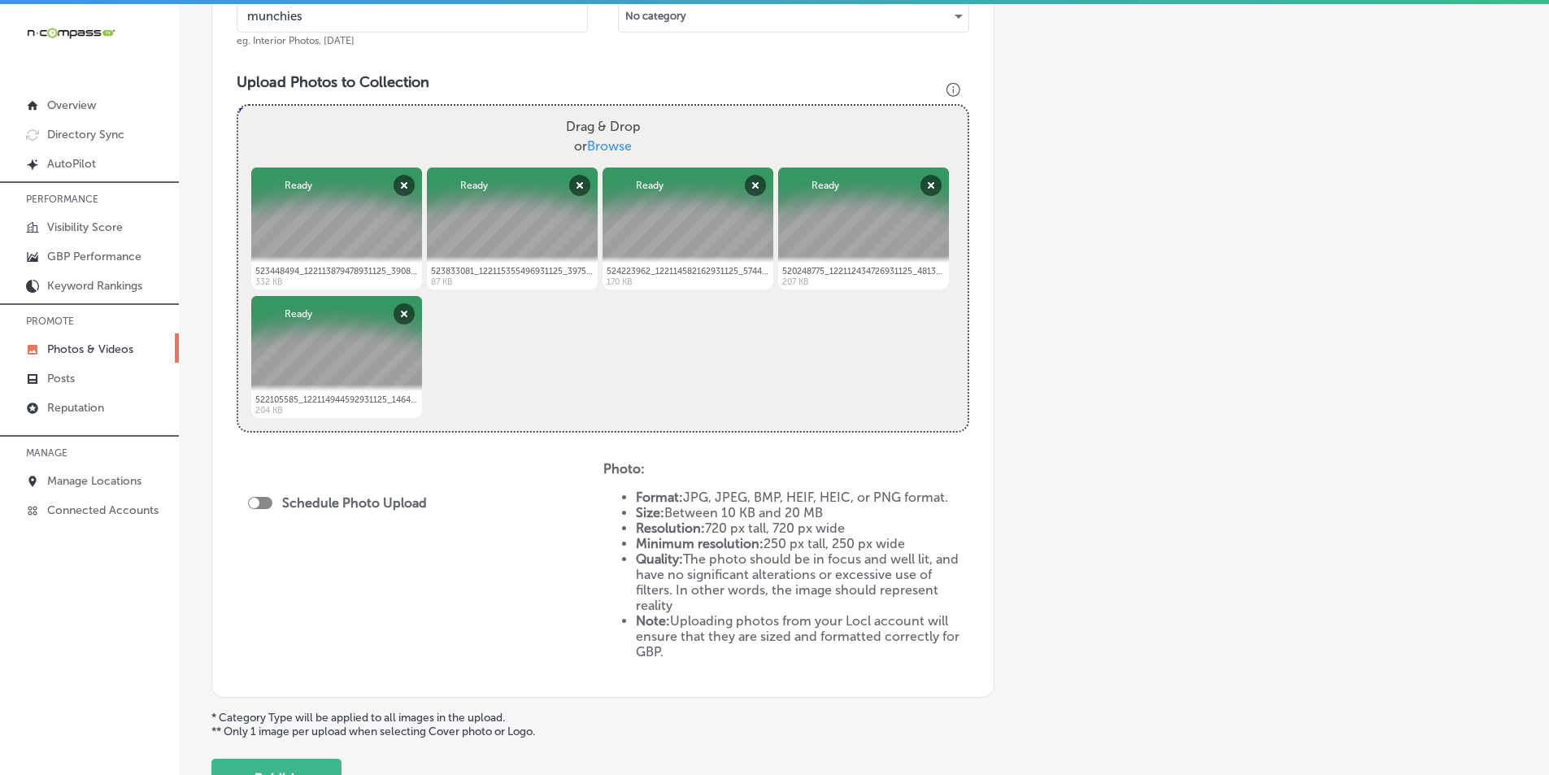
scroll to position [564, 0]
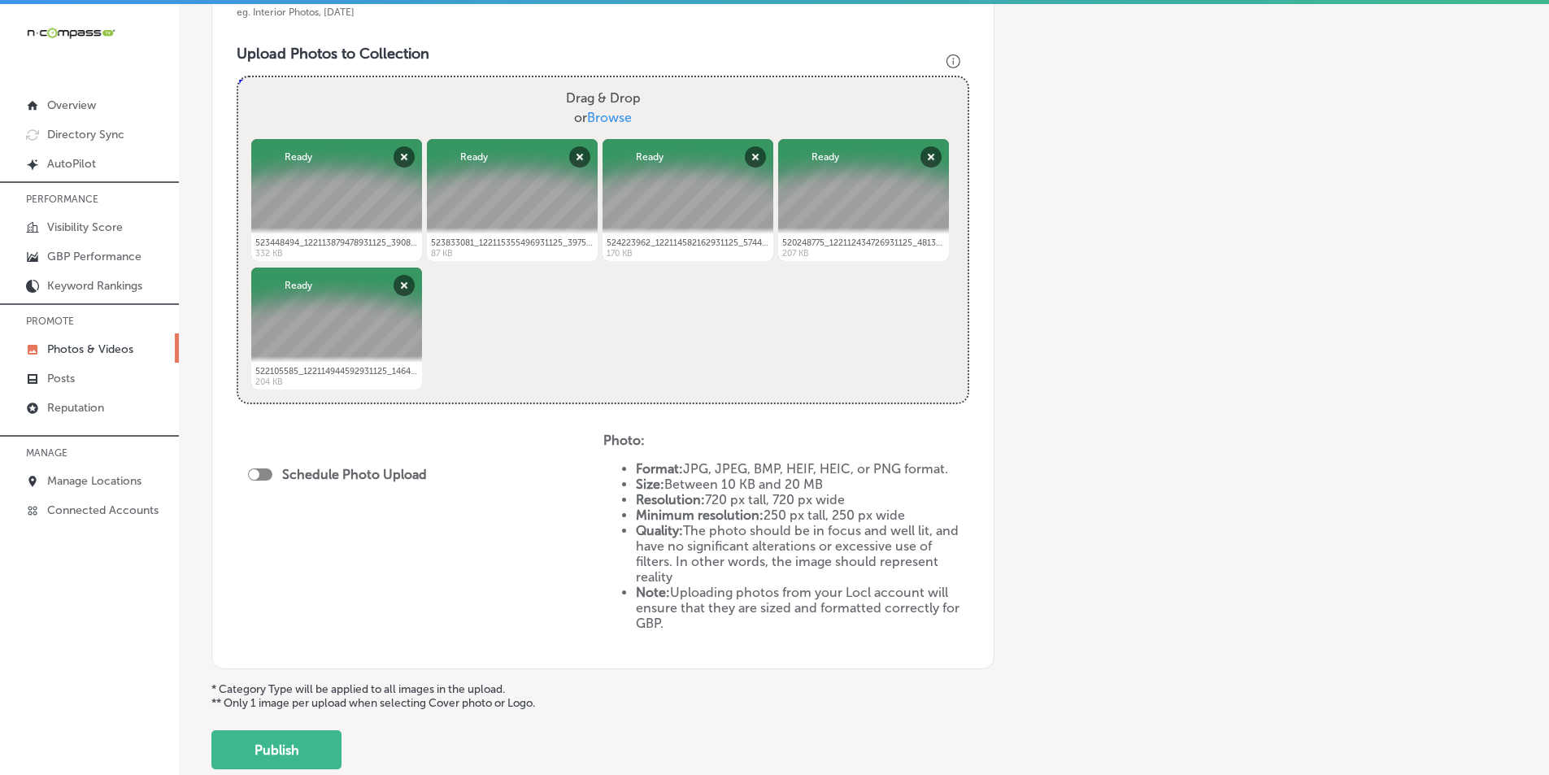
click at [259, 468] on div at bounding box center [260, 474] width 24 height 12
checkbox input "true"
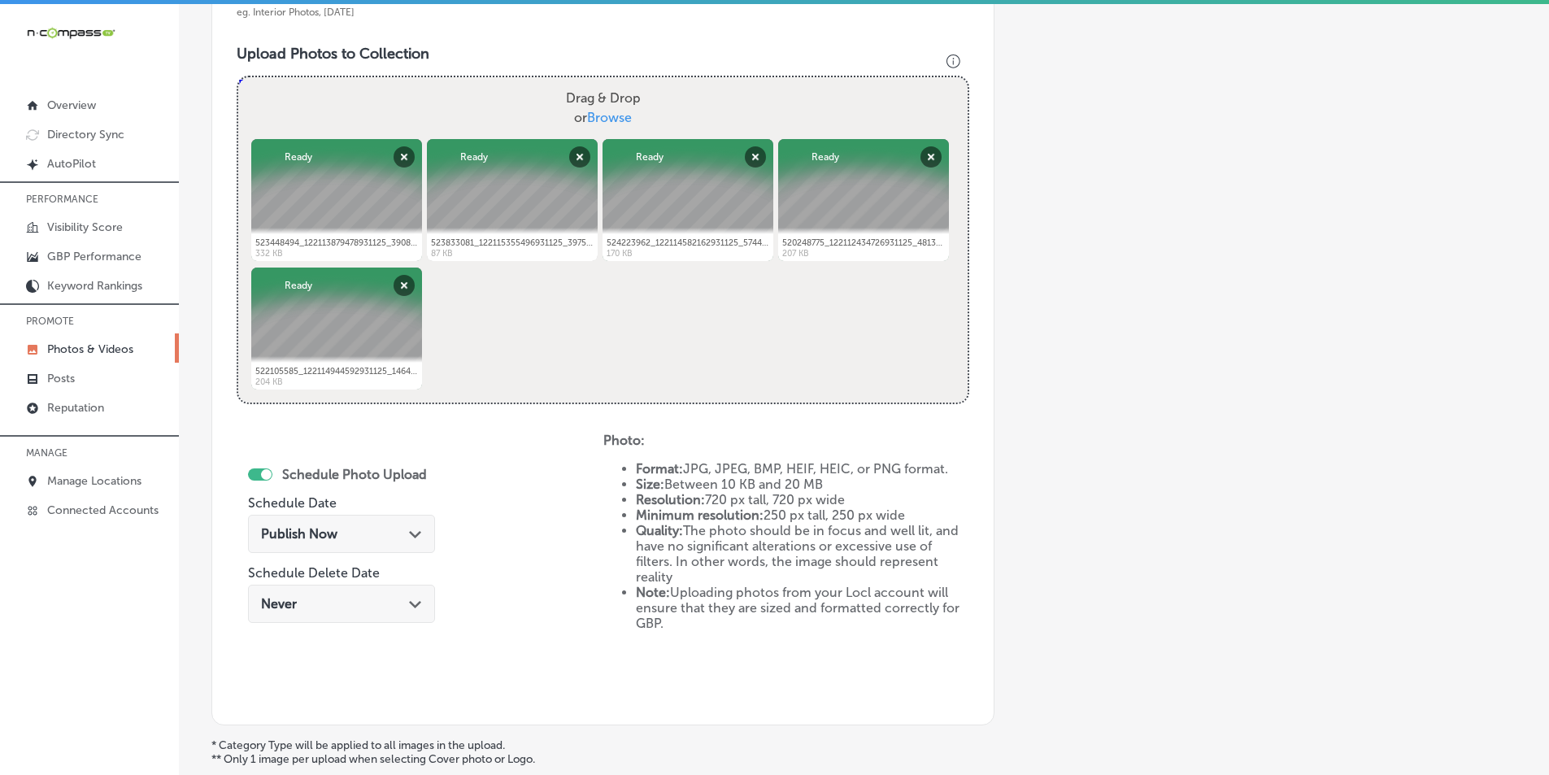
click at [374, 534] on div "Publish Now Path Created with Sketch." at bounding box center [341, 533] width 161 height 15
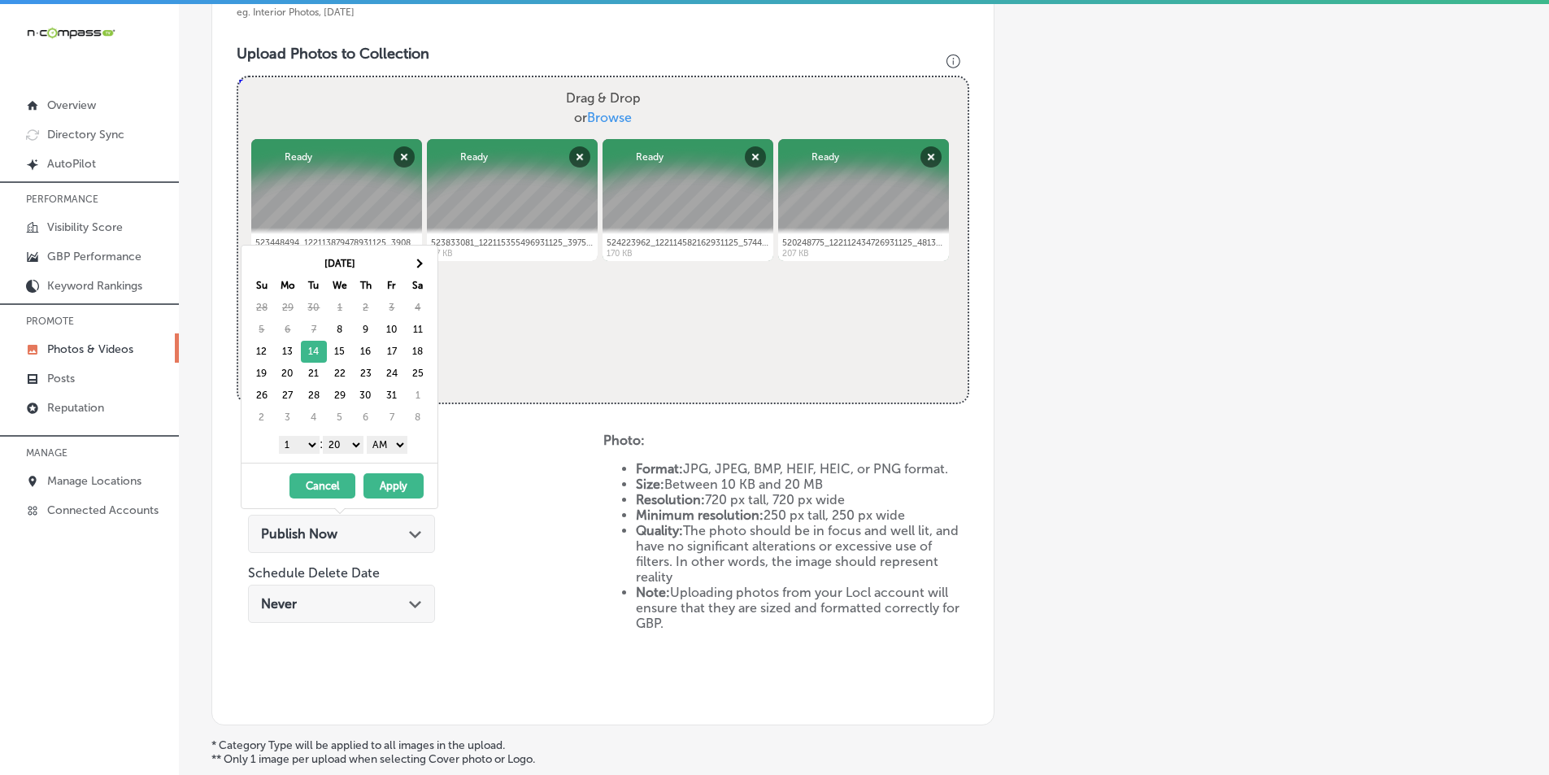
click at [306, 446] on select "1 2 3 4 5 6 7 8 9 10 11 12" at bounding box center [299, 445] width 41 height 18
click at [359, 443] on select "00 10 20 30 40 50" at bounding box center [343, 445] width 41 height 18
click at [394, 485] on button "Apply" at bounding box center [393, 485] width 60 height 25
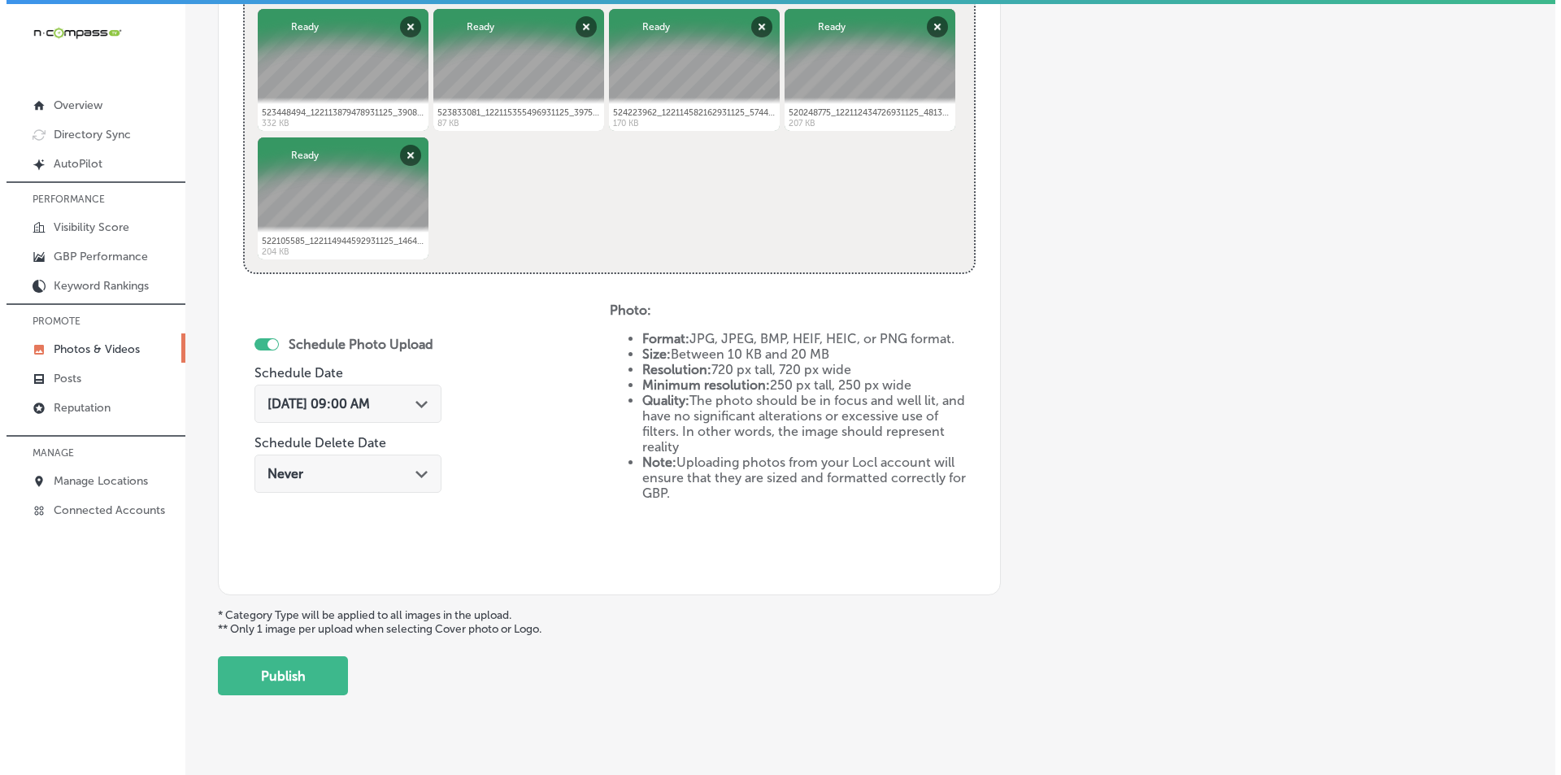
scroll to position [721, 0]
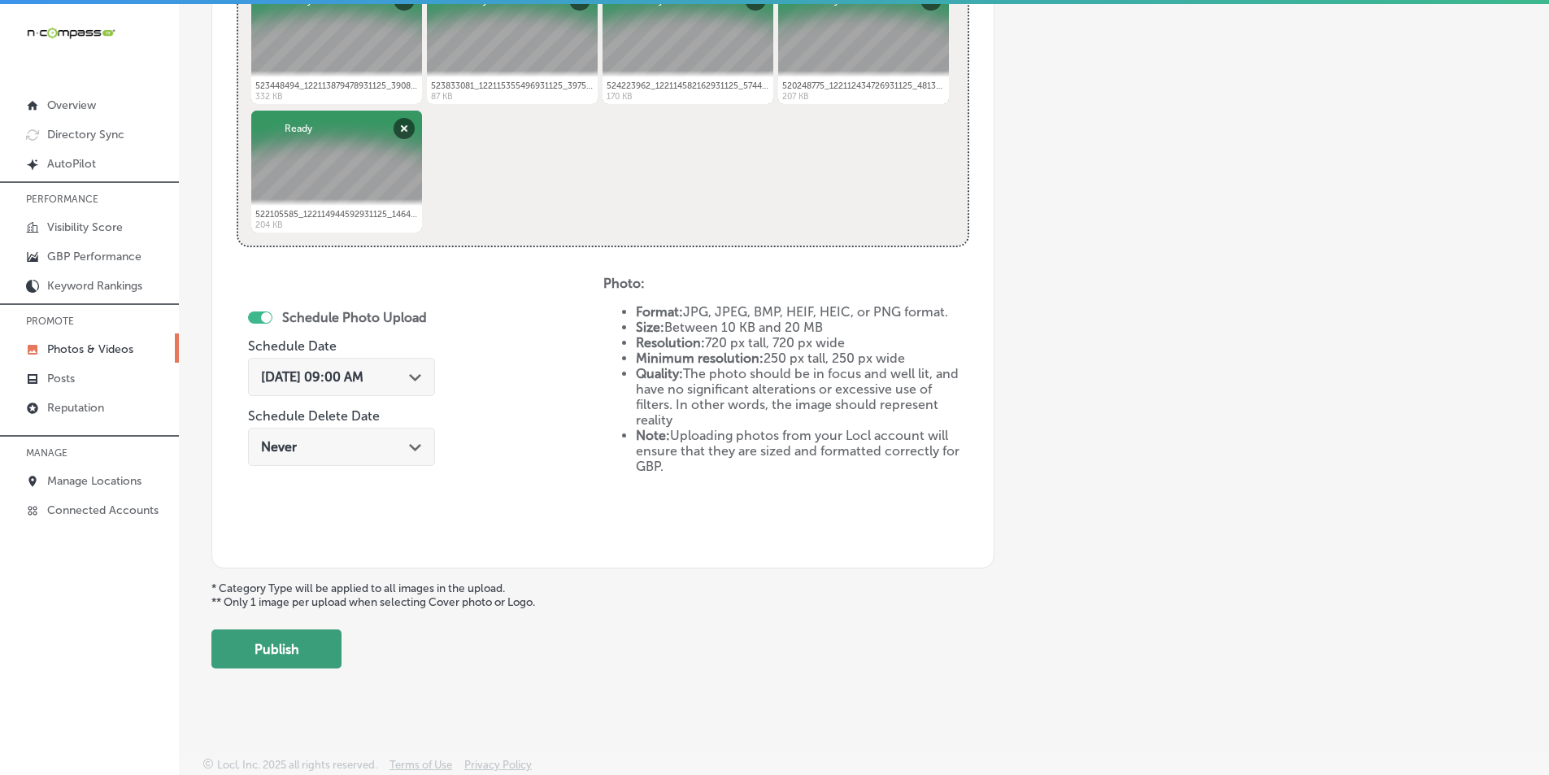
click at [307, 642] on button "Publish" at bounding box center [276, 648] width 130 height 39
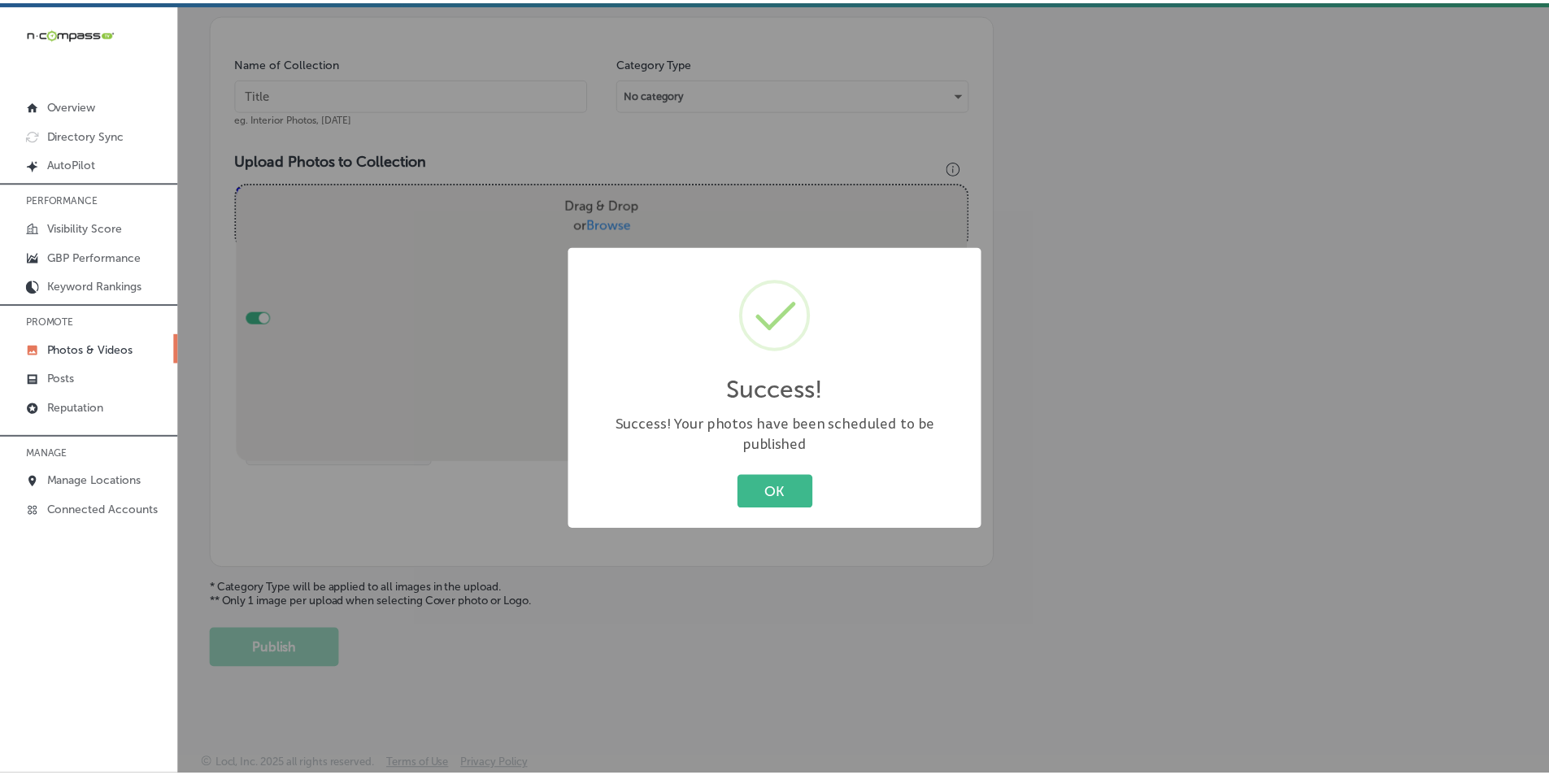
scroll to position [458, 0]
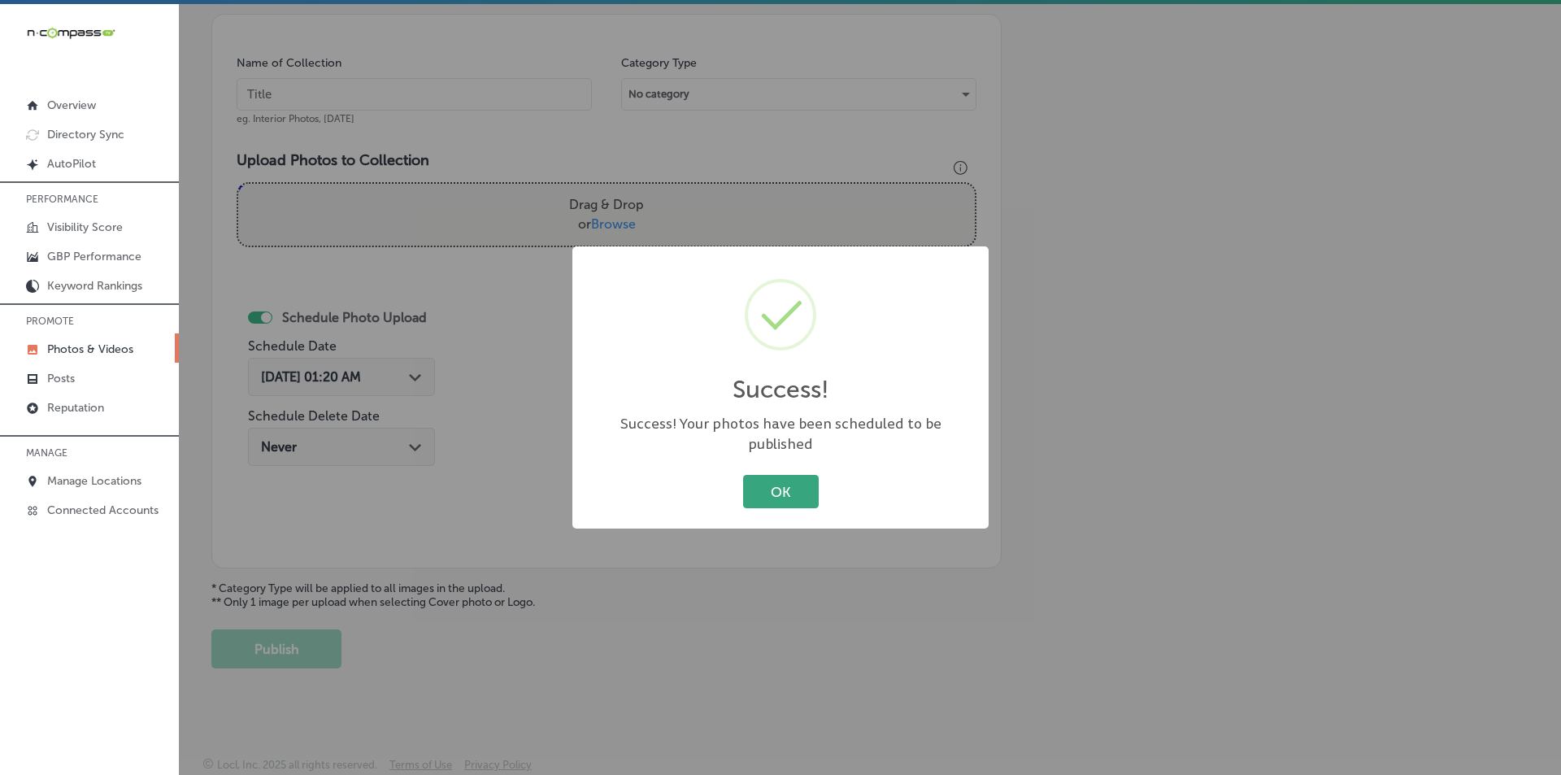
click at [774, 475] on button "OK" at bounding box center [781, 491] width 76 height 33
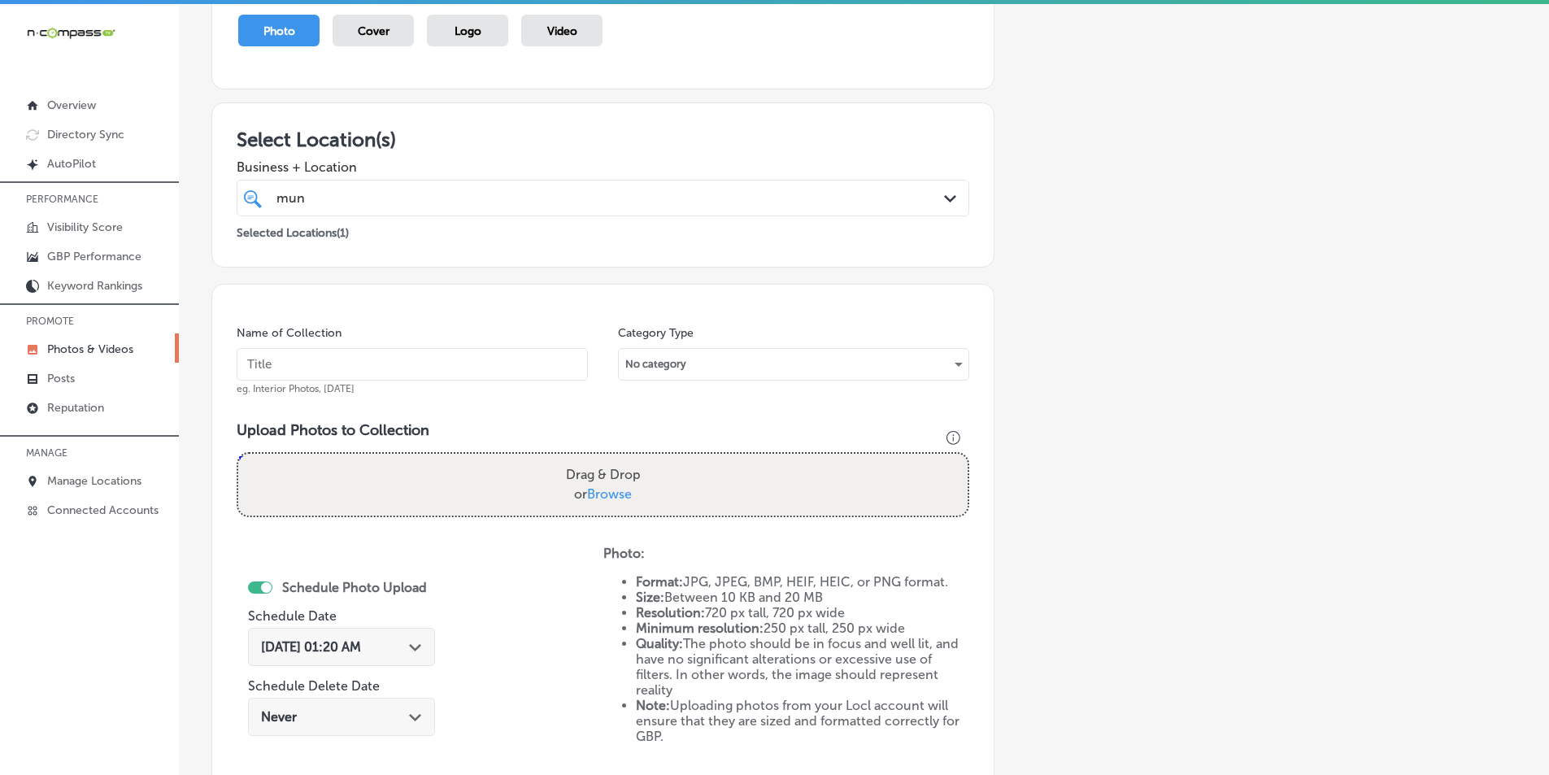
scroll to position [133, 0]
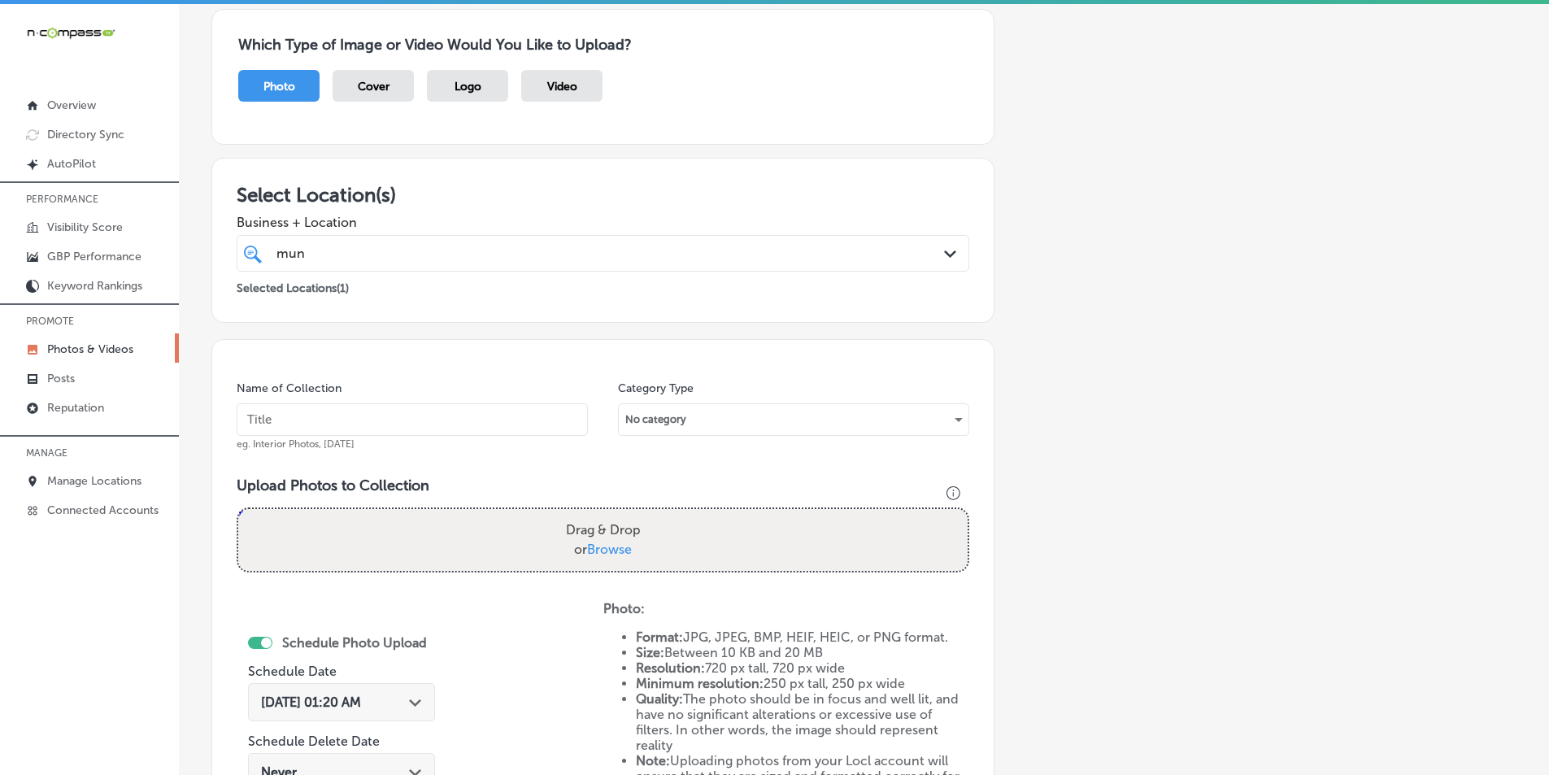
click at [378, 414] on input "text" at bounding box center [412, 419] width 351 height 33
click at [406, 421] on input "text" at bounding box center [412, 419] width 351 height 33
paste input "food near me"
type input "food near me"
click at [368, 529] on div "Drag & Drop or Browse" at bounding box center [602, 540] width 729 height 62
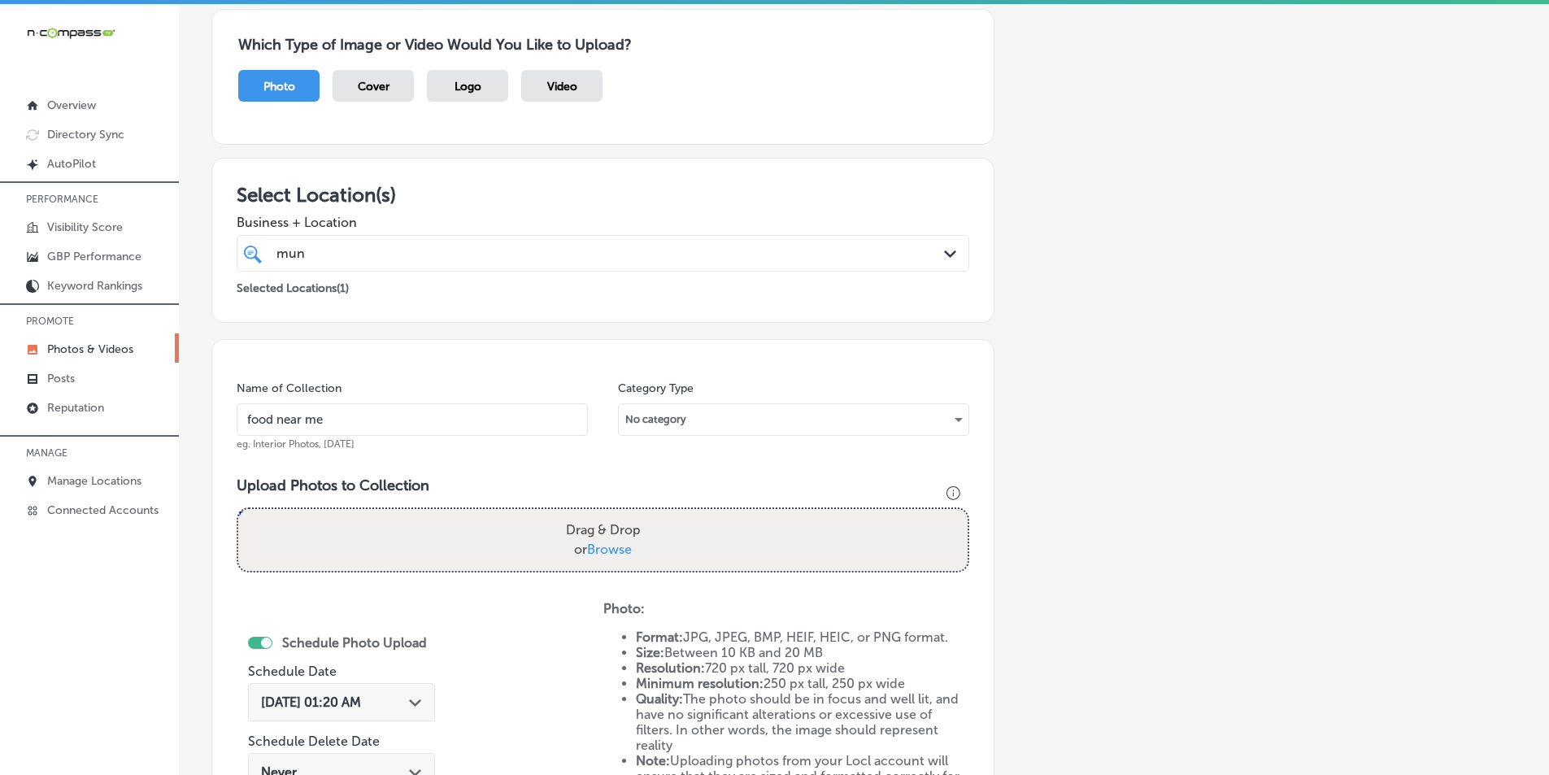
click at [238, 509] on input "Drag & Drop or Browse" at bounding box center [602, 511] width 729 height 5
type input "C:\fakepath\525461708_122116309454931125_5266064998067140258_n.jpg"
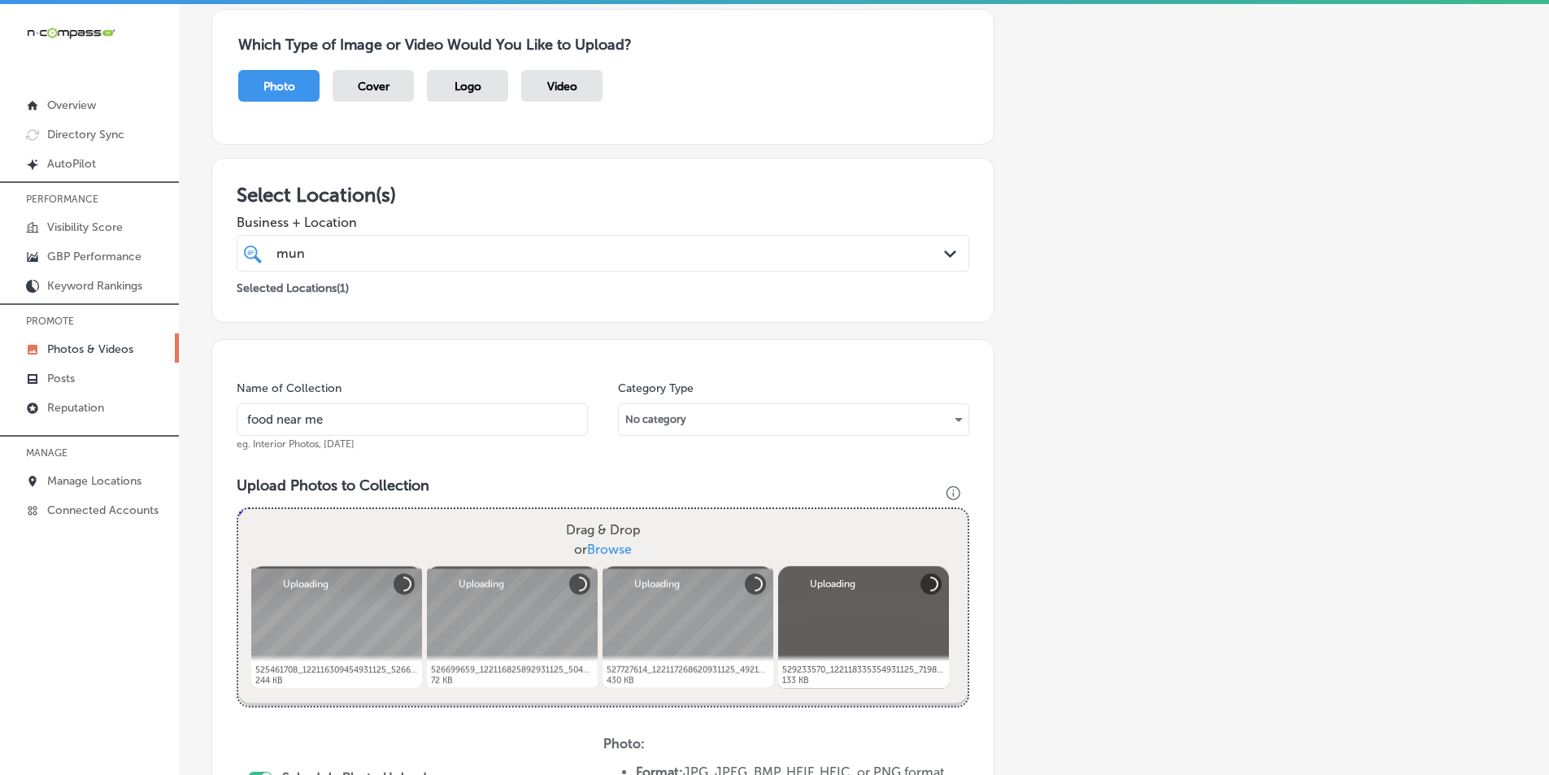
click at [468, 520] on div "Drag & Drop or Browse" at bounding box center [602, 540] width 729 height 62
click at [238, 509] on input "Drag & Drop or Browse" at bounding box center [602, 511] width 729 height 5
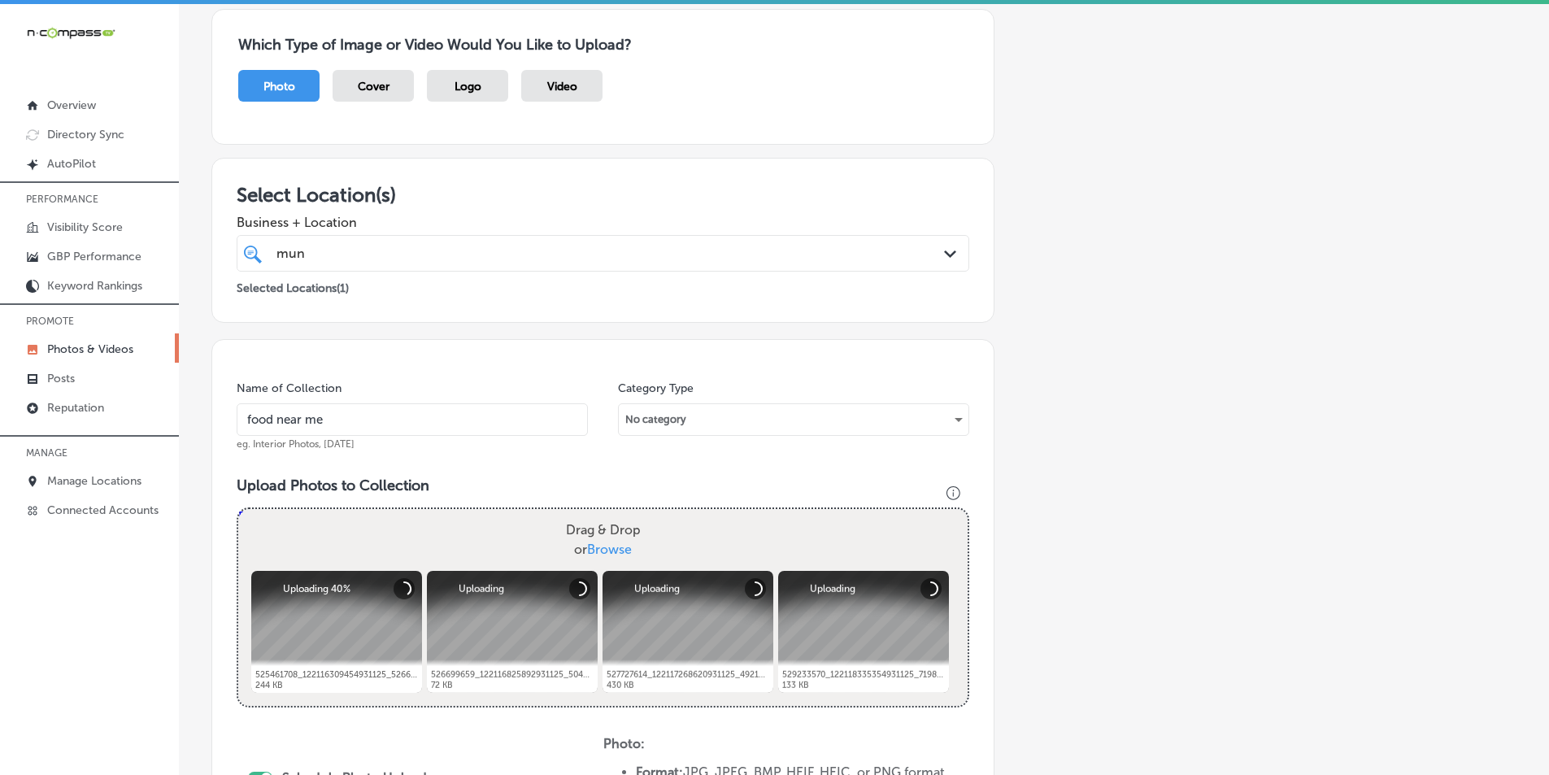
type input "C:\fakepath\524903675_122115603188931125_6282531442902459480_n.jpg"
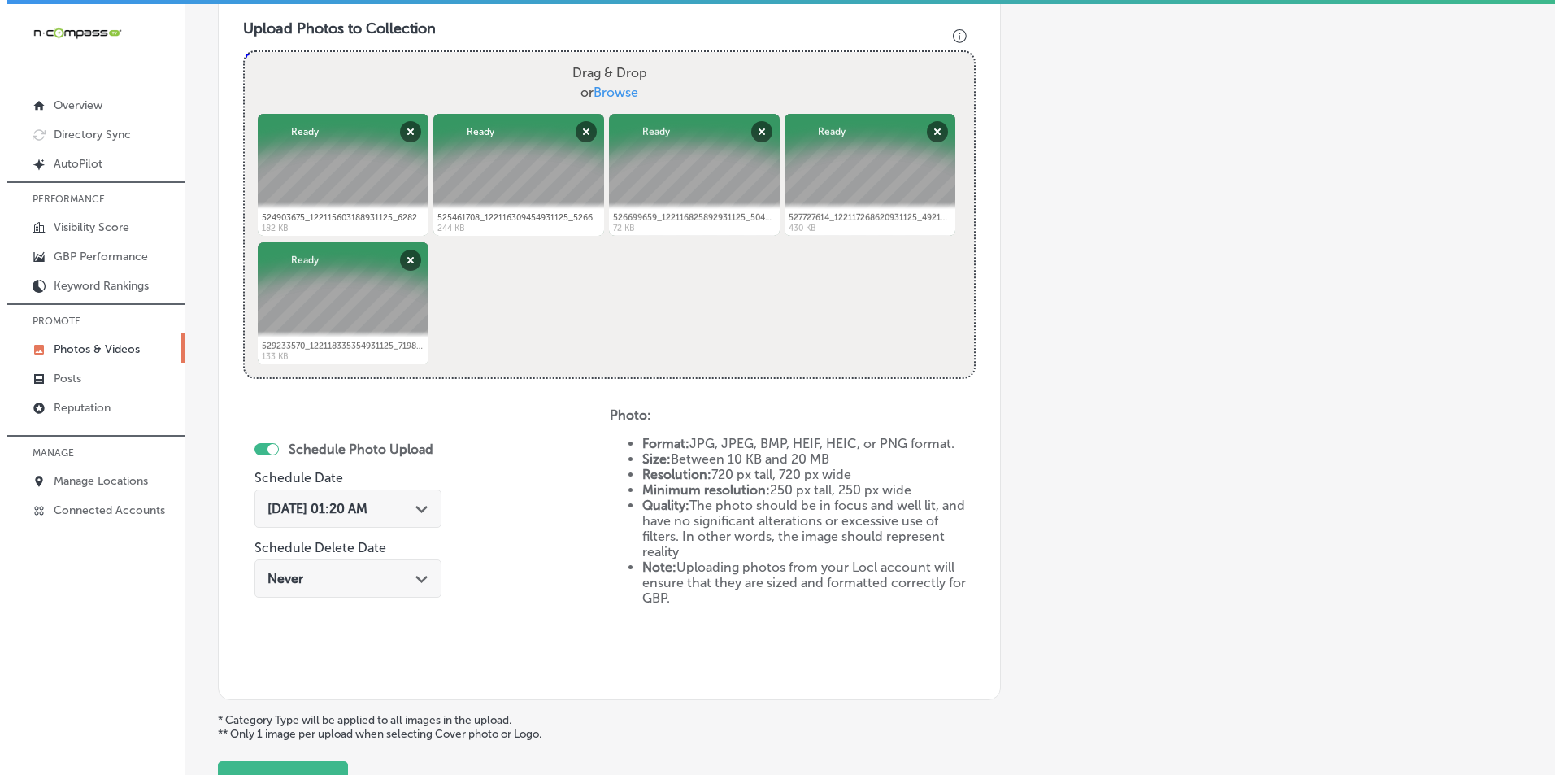
scroll to position [620, 0]
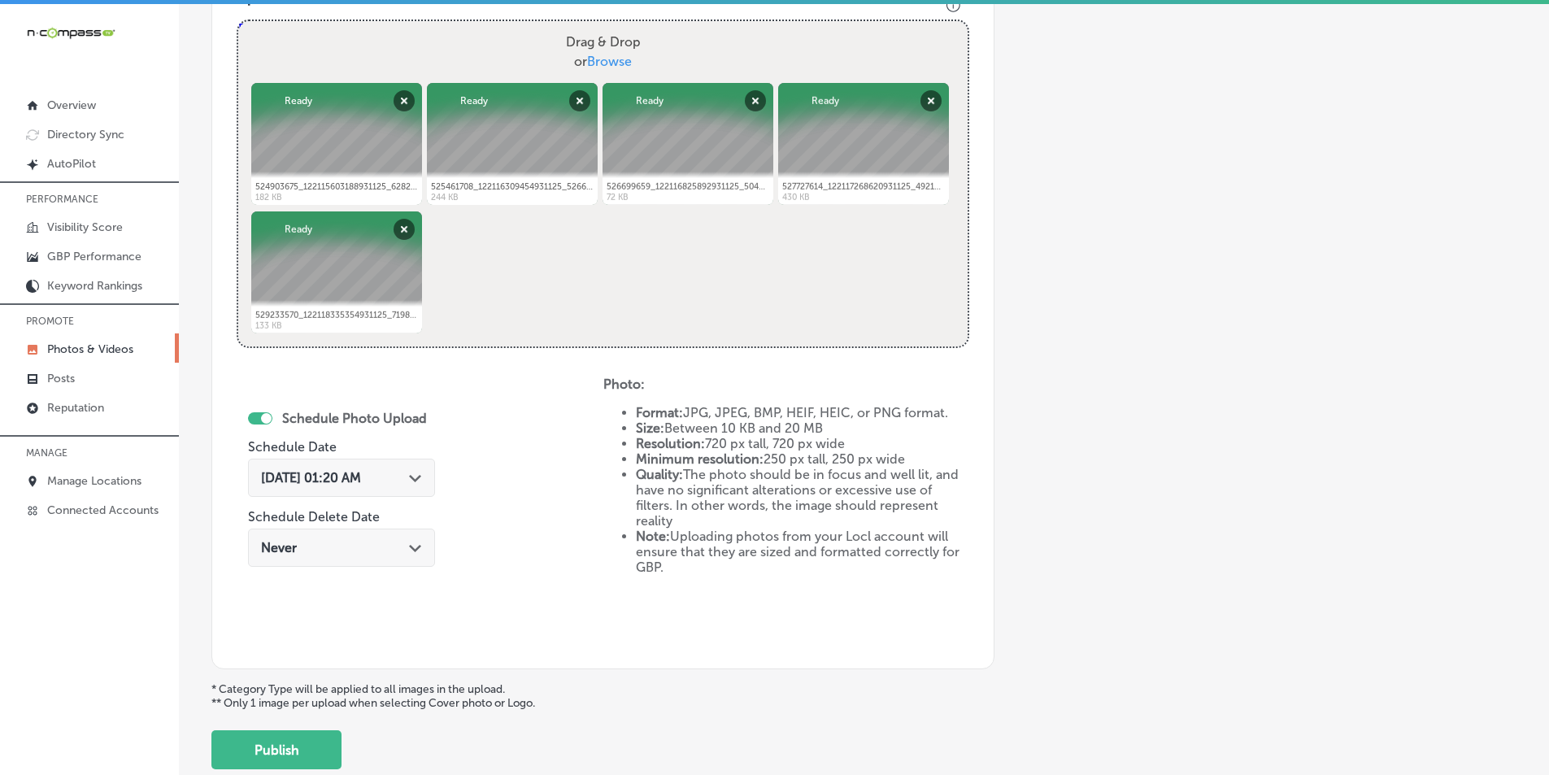
click at [416, 478] on polygon at bounding box center [415, 478] width 12 height 7
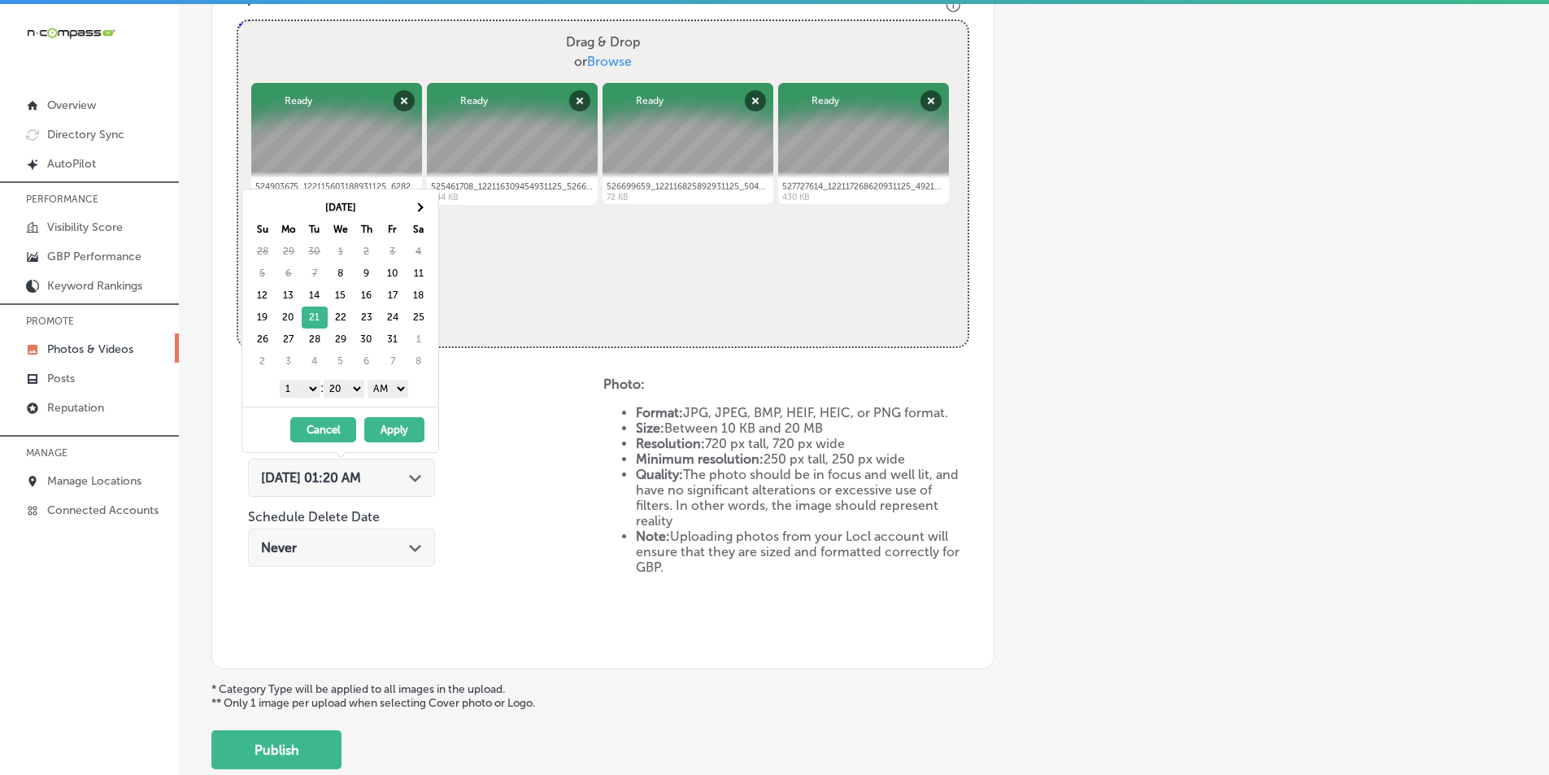
click at [309, 390] on select "1 2 3 4 5 6 7 8 9 10 11 12" at bounding box center [300, 389] width 41 height 18
click at [356, 386] on select "00 10 20 30 40 50" at bounding box center [344, 389] width 41 height 18
click at [396, 432] on button "Apply" at bounding box center [394, 429] width 60 height 25
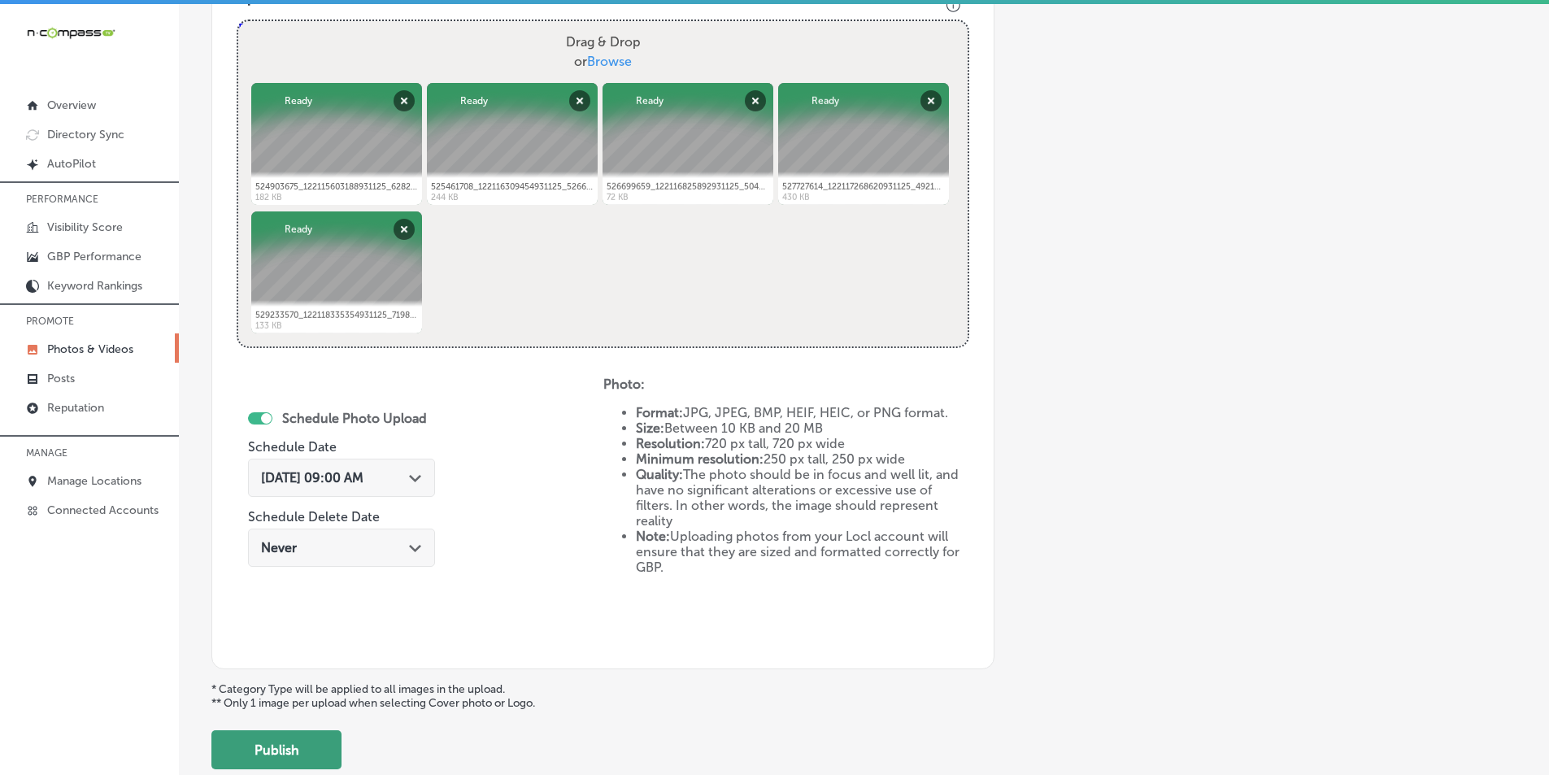
click at [285, 746] on button "Publish" at bounding box center [276, 749] width 130 height 39
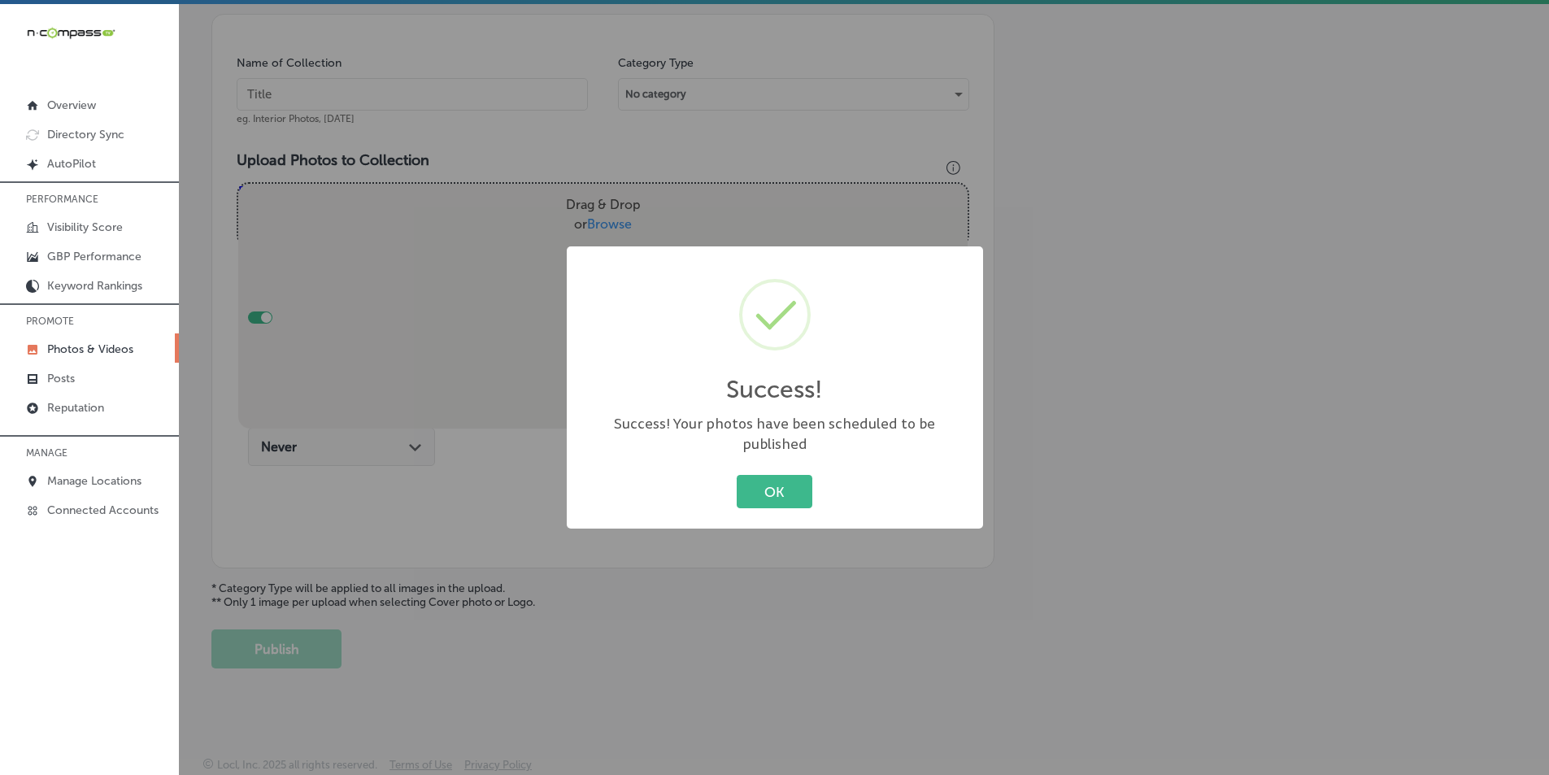
scroll to position [458, 0]
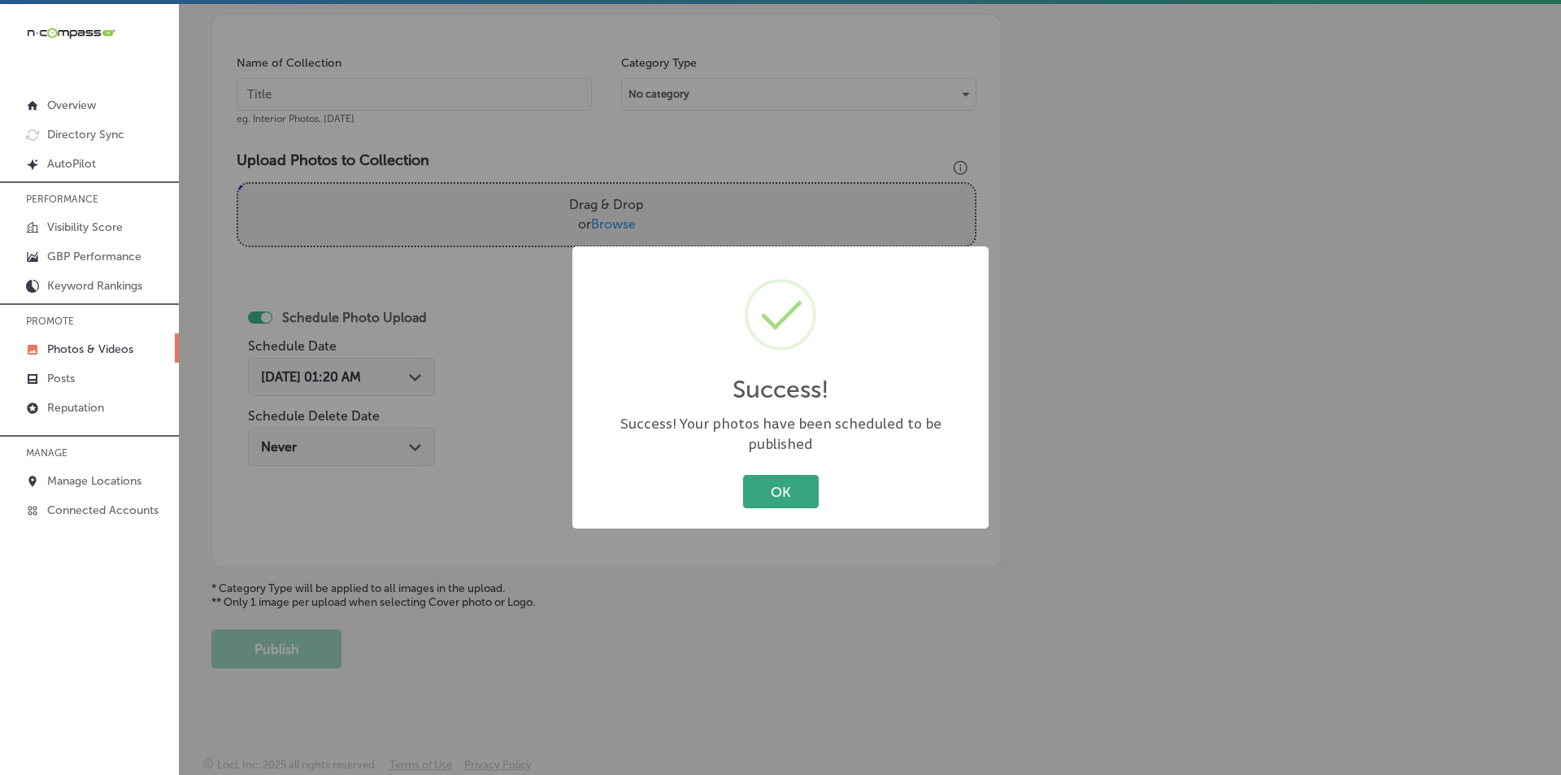
click at [798, 481] on button "OK" at bounding box center [781, 491] width 76 height 33
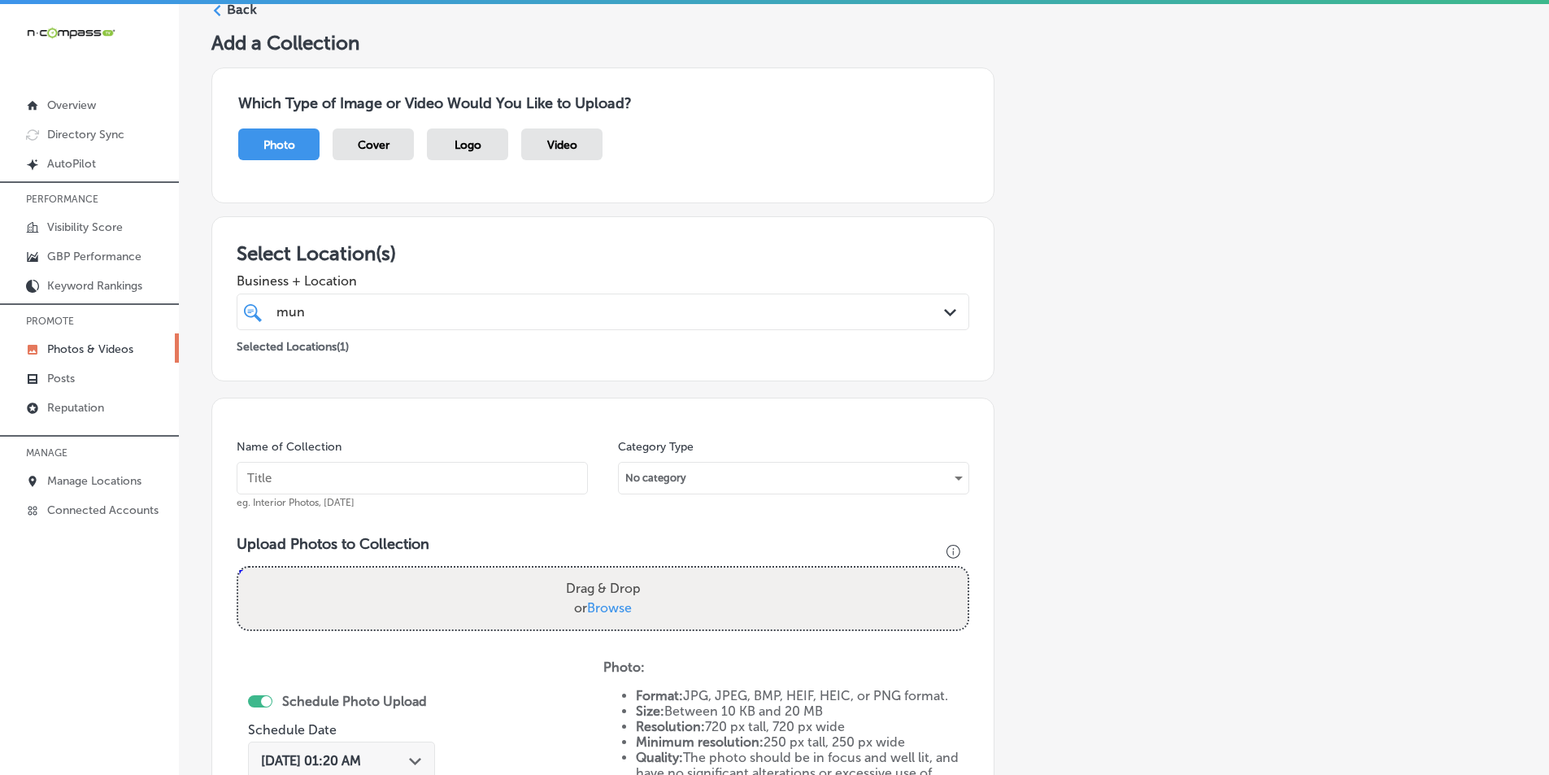
scroll to position [0, 0]
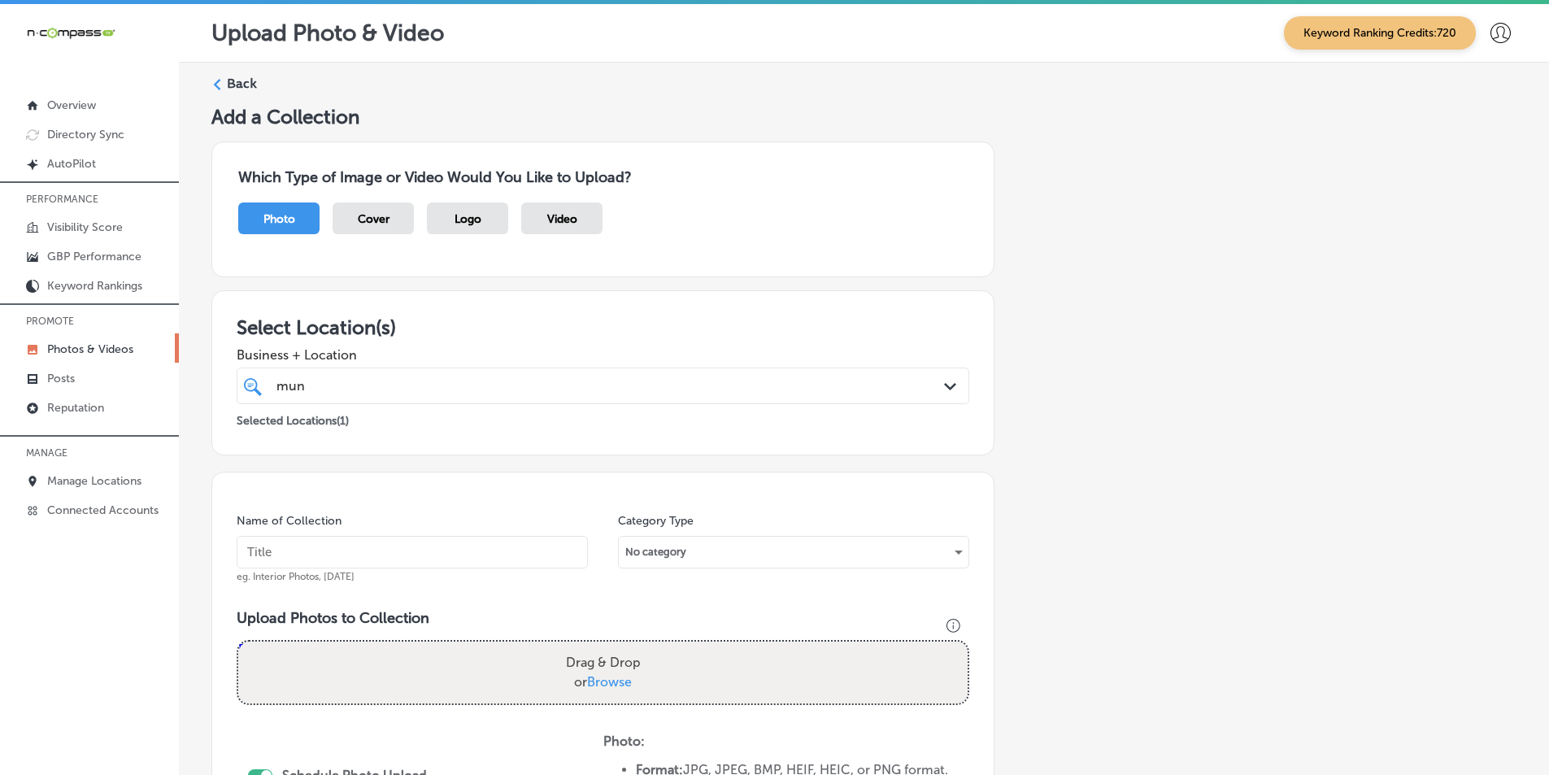
click at [229, 81] on label "Back" at bounding box center [242, 84] width 30 height 18
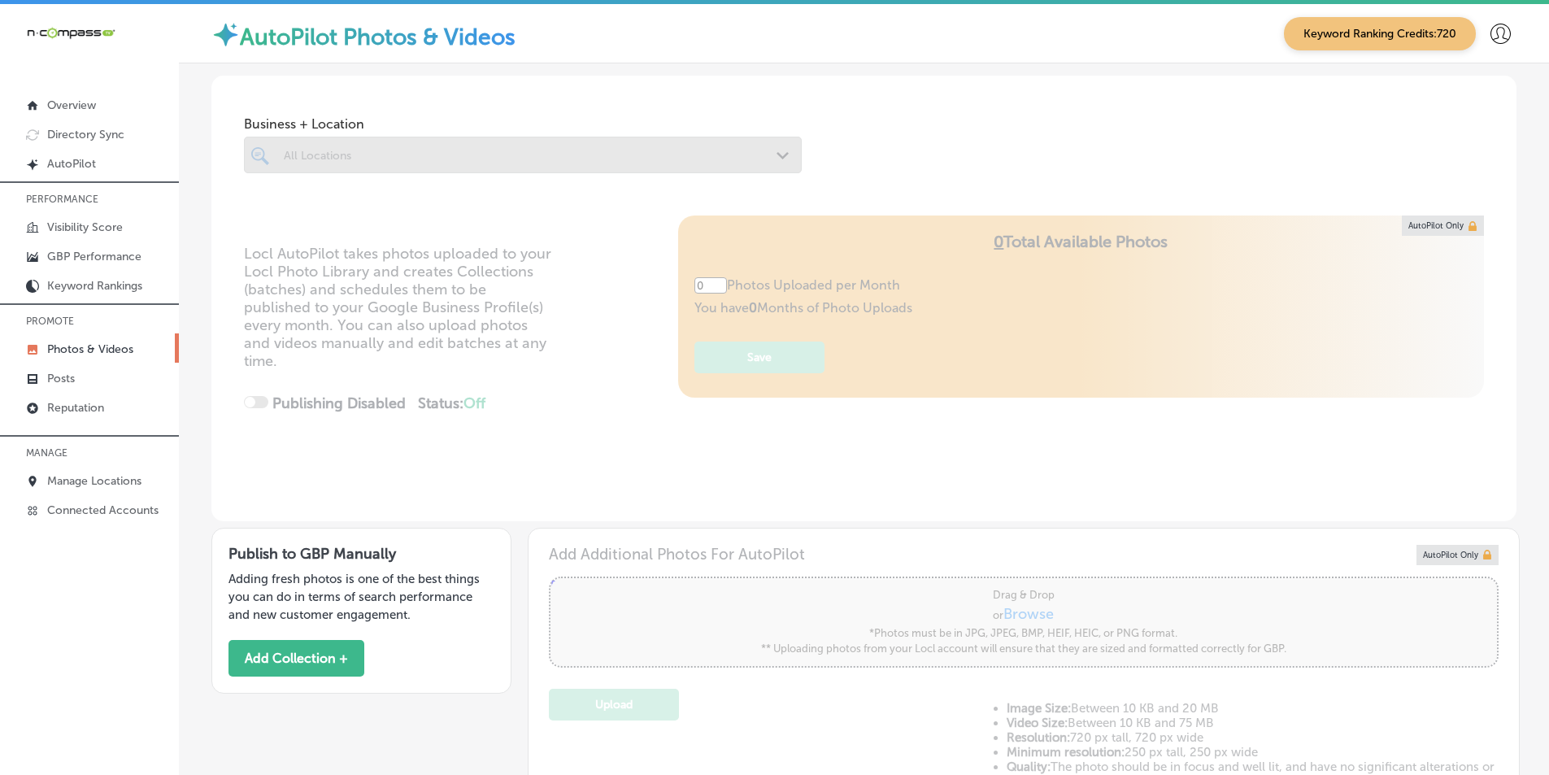
type input "5"
